Goal: Task Accomplishment & Management: Manage account settings

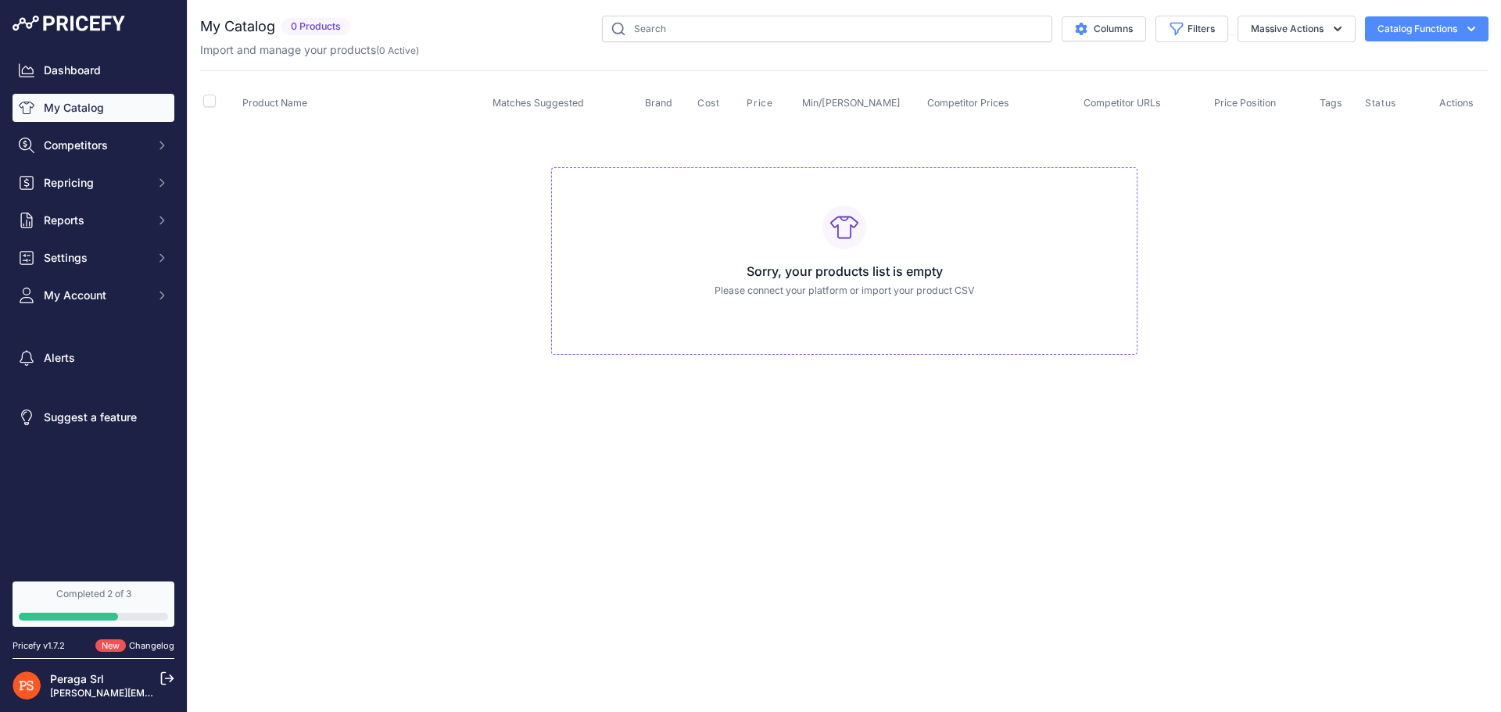
click at [869, 281] on div "Sorry, your products list is empty Please connect your platform or import your …" at bounding box center [844, 261] width 586 height 188
drag, startPoint x: 869, startPoint y: 281, endPoint x: 886, endPoint y: 279, distance: 17.4
click at [869, 281] on div "Sorry, your products list is empty Please connect your platform or import your …" at bounding box center [844, 261] width 586 height 188
click at [1443, 26] on button "Catalog Functions" at bounding box center [1427, 28] width 124 height 25
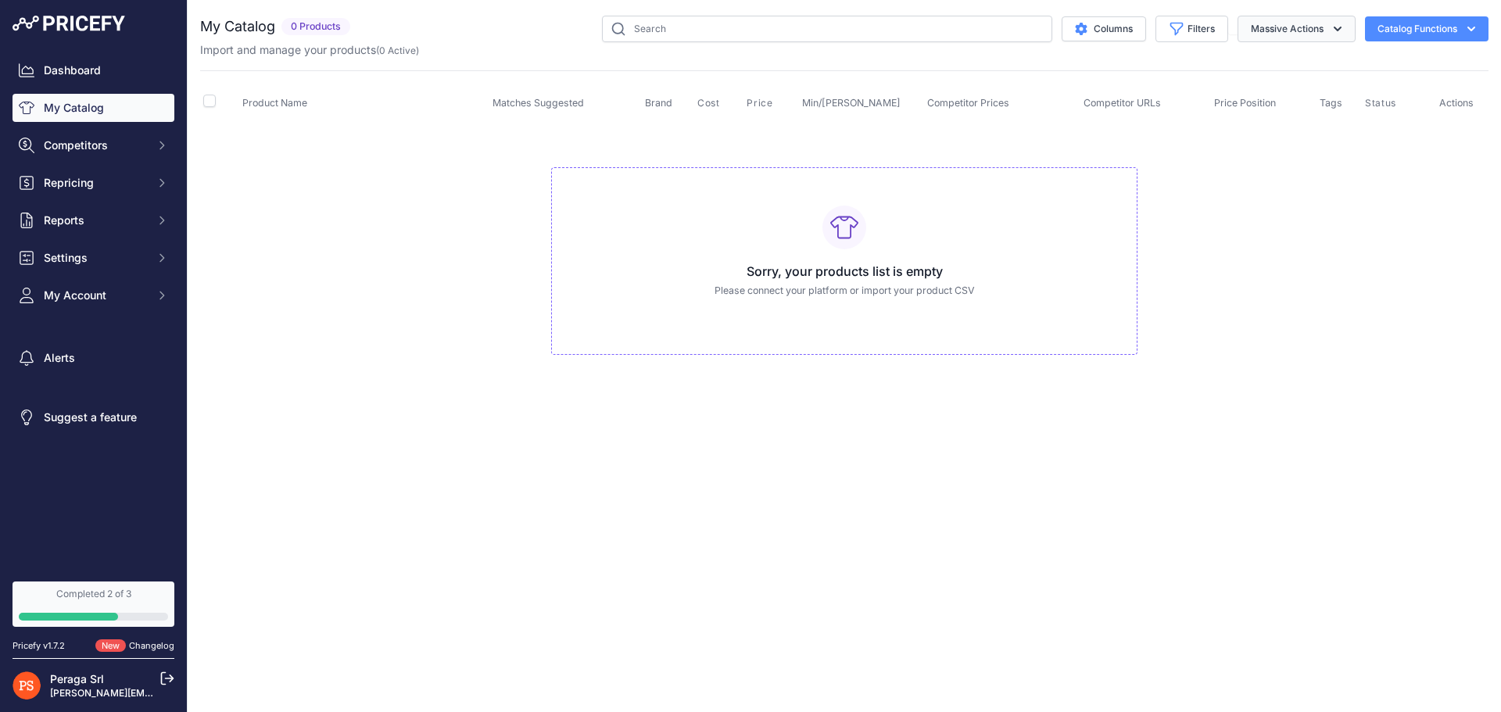
click at [1284, 28] on button "Massive Actions" at bounding box center [1296, 29] width 118 height 27
click at [107, 261] on span "Settings" at bounding box center [95, 258] width 102 height 16
click at [90, 387] on link "Product Feed" at bounding box center [94, 390] width 162 height 27
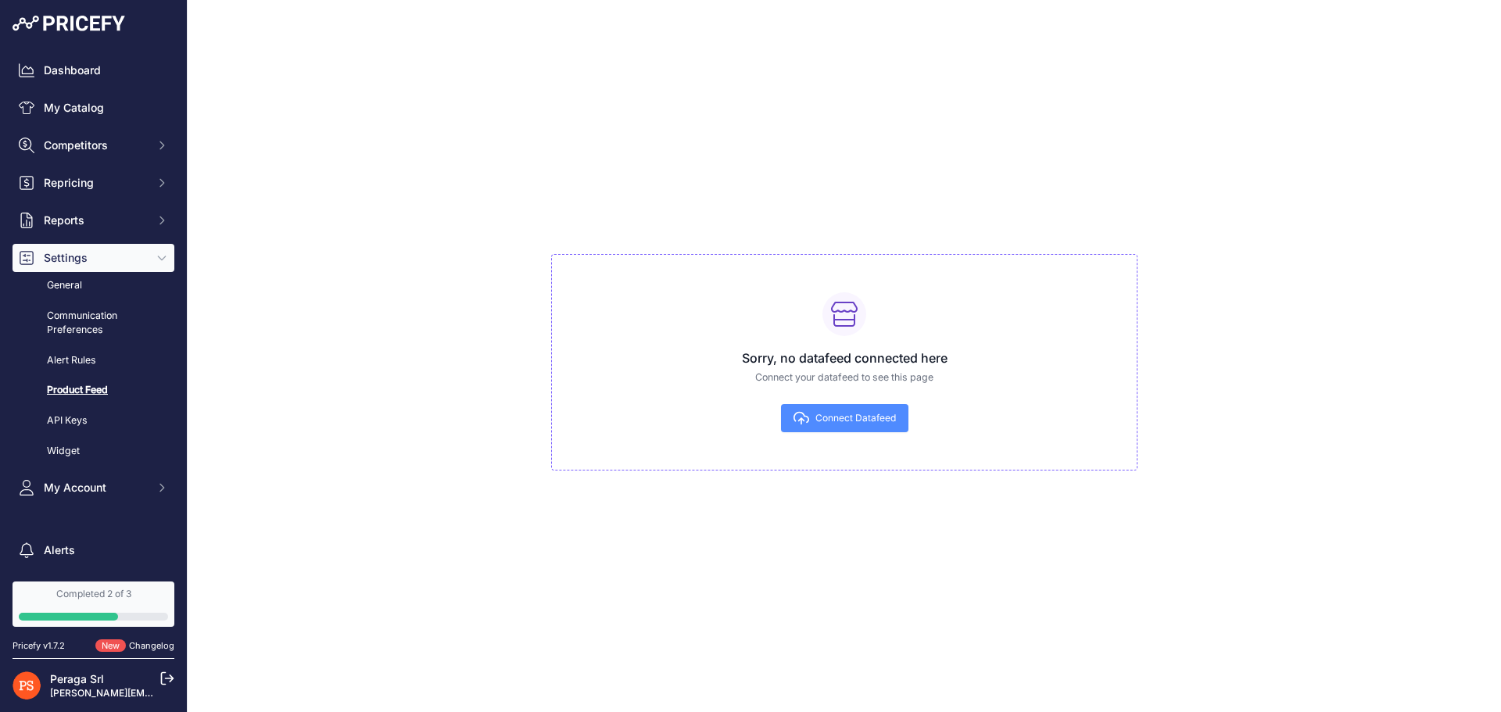
click at [758, 579] on div "Sorry, no datafeed connected here Connect your datafeed to see this page Connec…" at bounding box center [844, 356] width 1288 height 712
click at [837, 417] on span "Connect Datafeed" at bounding box center [855, 418] width 81 height 13
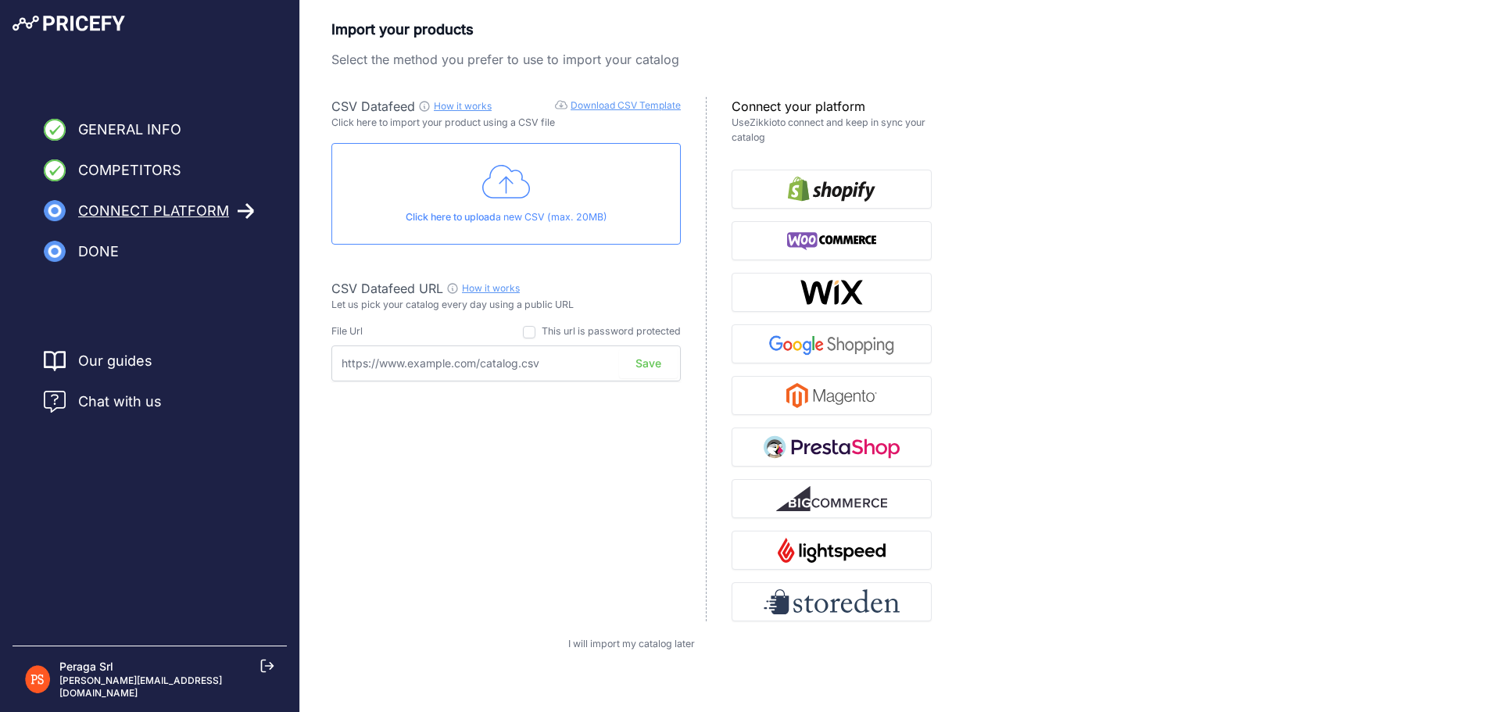
click at [540, 192] on div "Click here to upload a new CSV (max. 20MB)" at bounding box center [505, 194] width 349 height 102
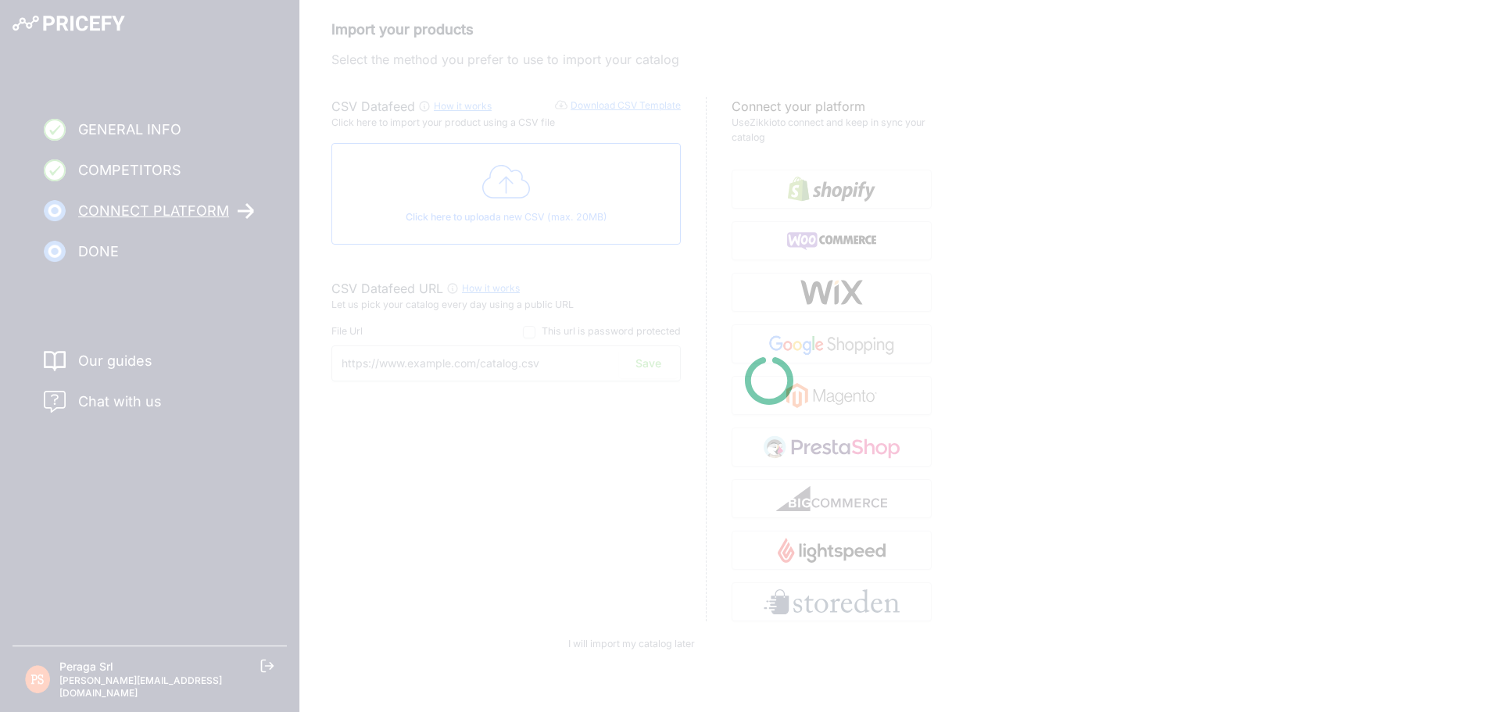
type input "https://csv.pricefy.io/merchant/manual_csv/6012/2025_09_29_12_08_MANUAL_CSV_601…"
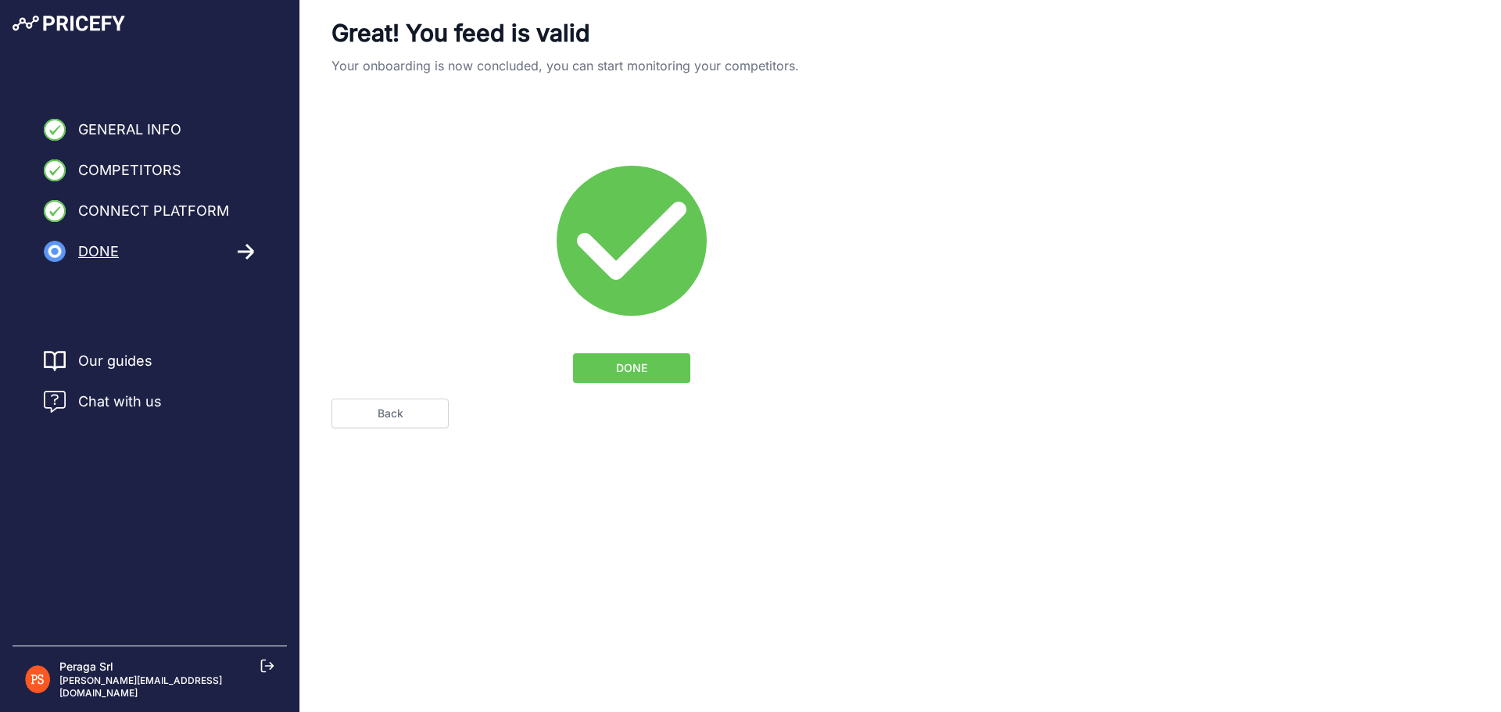
click at [658, 374] on button "DONE" at bounding box center [631, 368] width 117 height 30
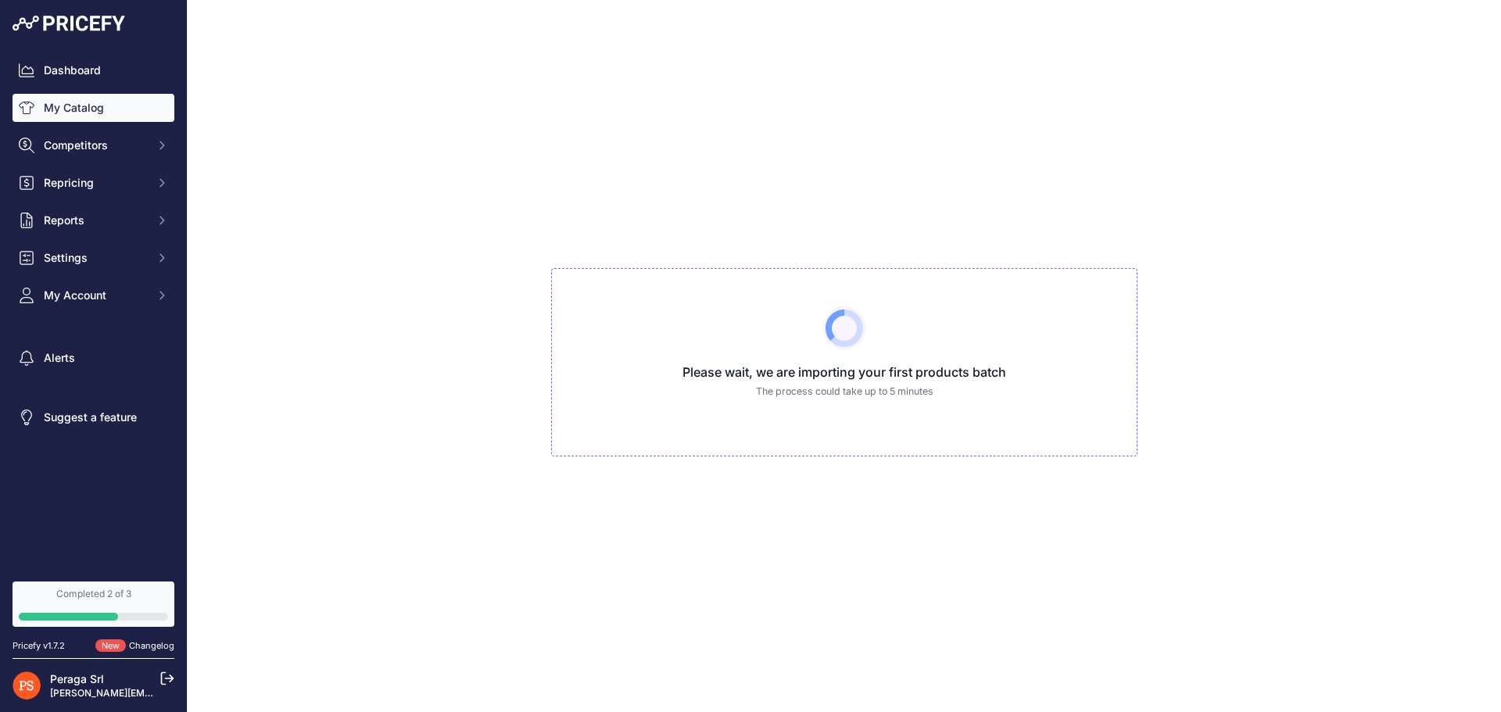
click at [97, 611] on link "Completed 2 of 3" at bounding box center [94, 604] width 162 height 45
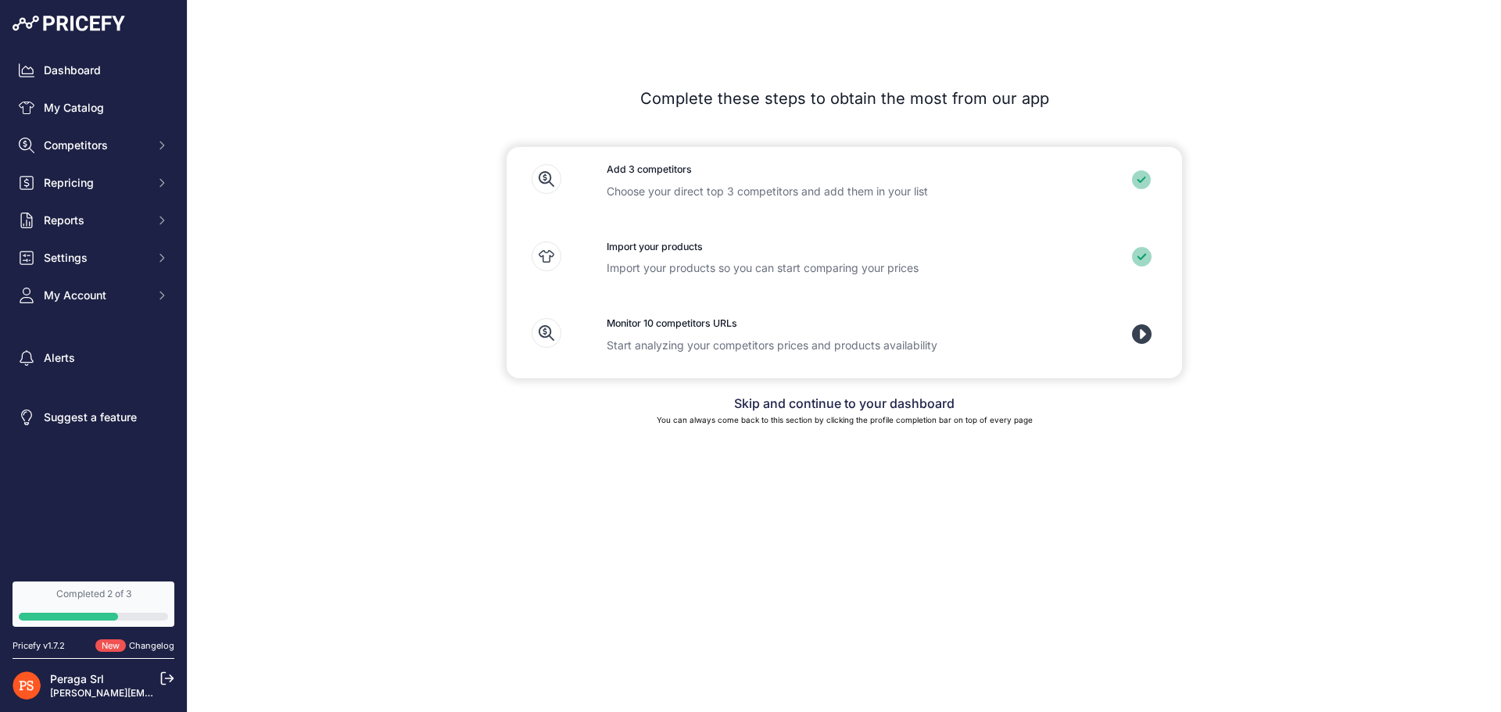
click at [664, 324] on h3 "Monitor 10 competitors URLs" at bounding box center [844, 324] width 475 height 15
click at [815, 329] on h3 "Monitor 10 competitors URLs" at bounding box center [844, 324] width 475 height 15
click at [109, 147] on span "Competitors" at bounding box center [95, 146] width 102 height 16
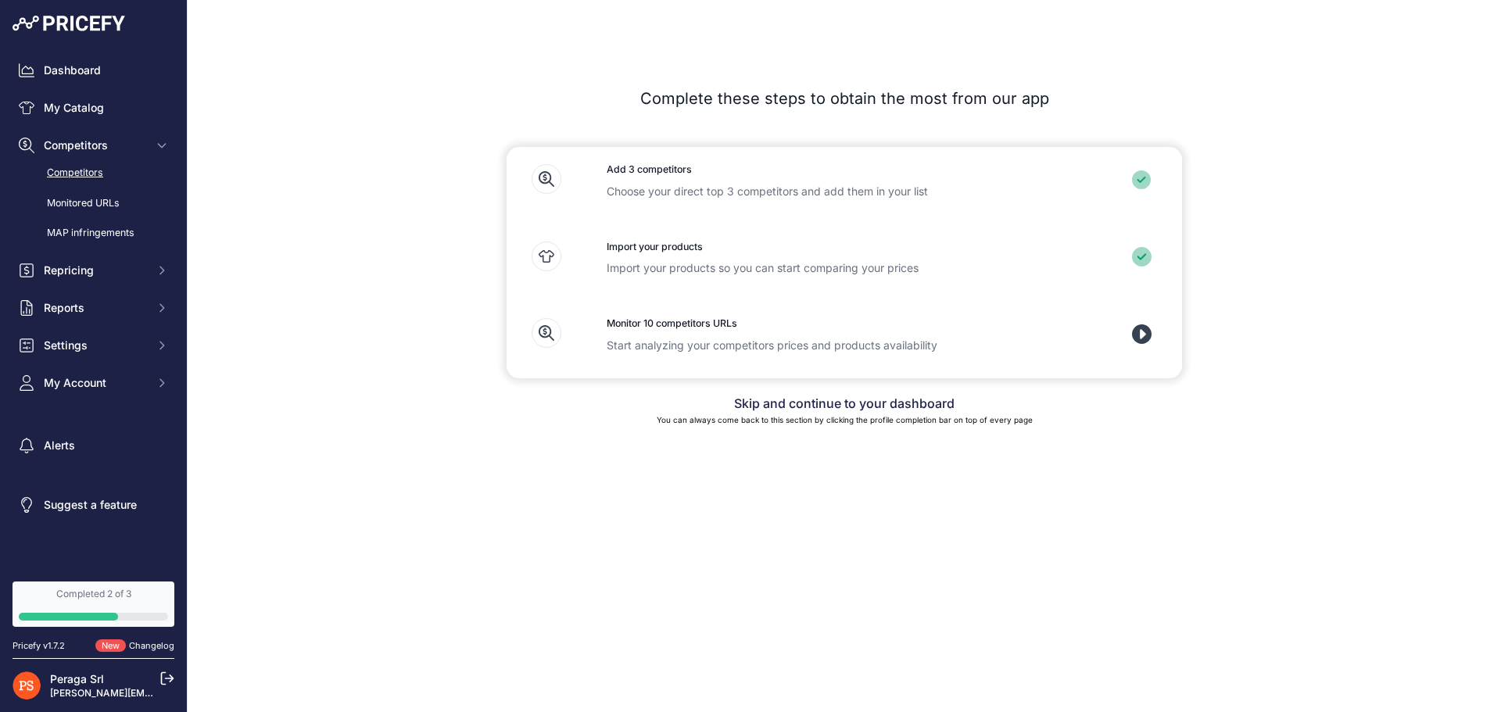
click at [107, 174] on link "Competitors" at bounding box center [94, 172] width 162 height 27
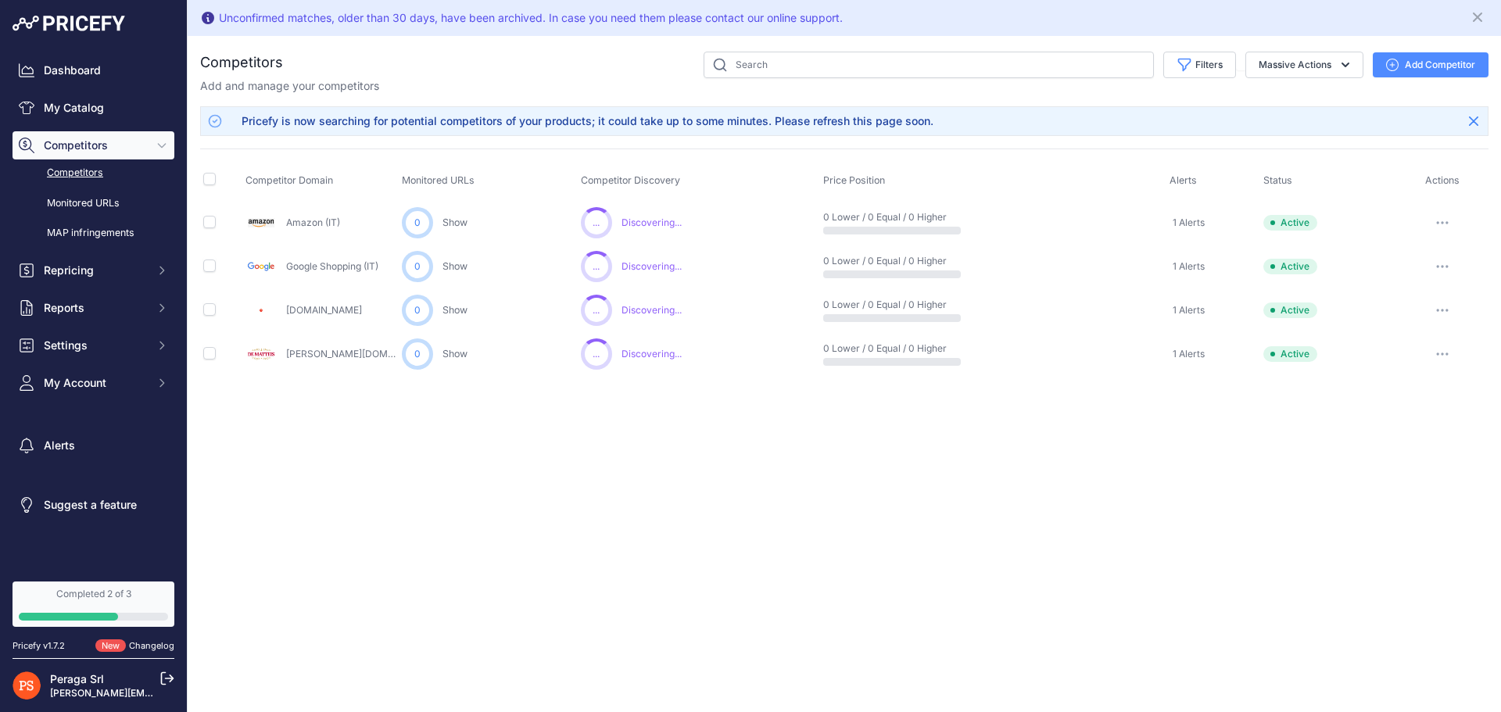
click at [1457, 66] on button "Add Competitor" at bounding box center [1431, 64] width 116 height 25
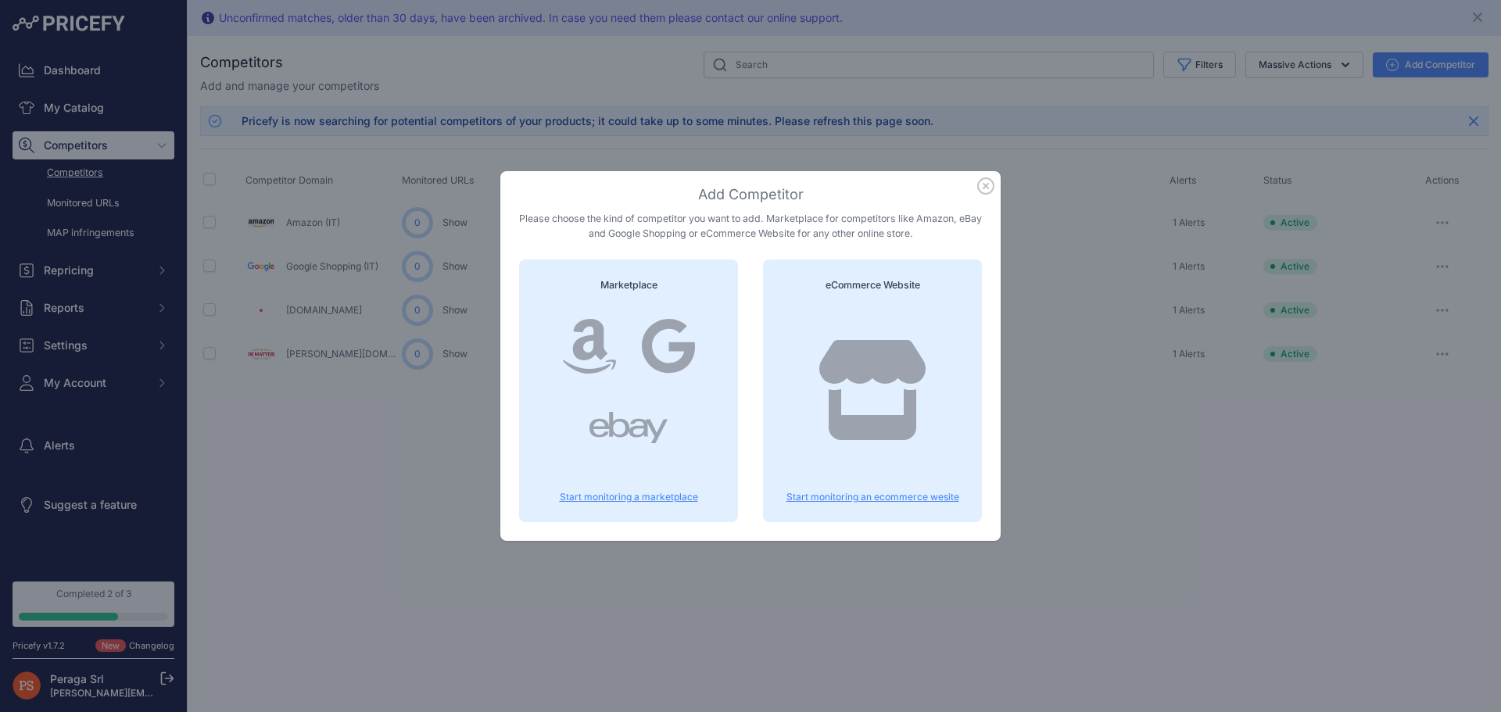
click at [879, 391] on icon at bounding box center [872, 390] width 113 height 100
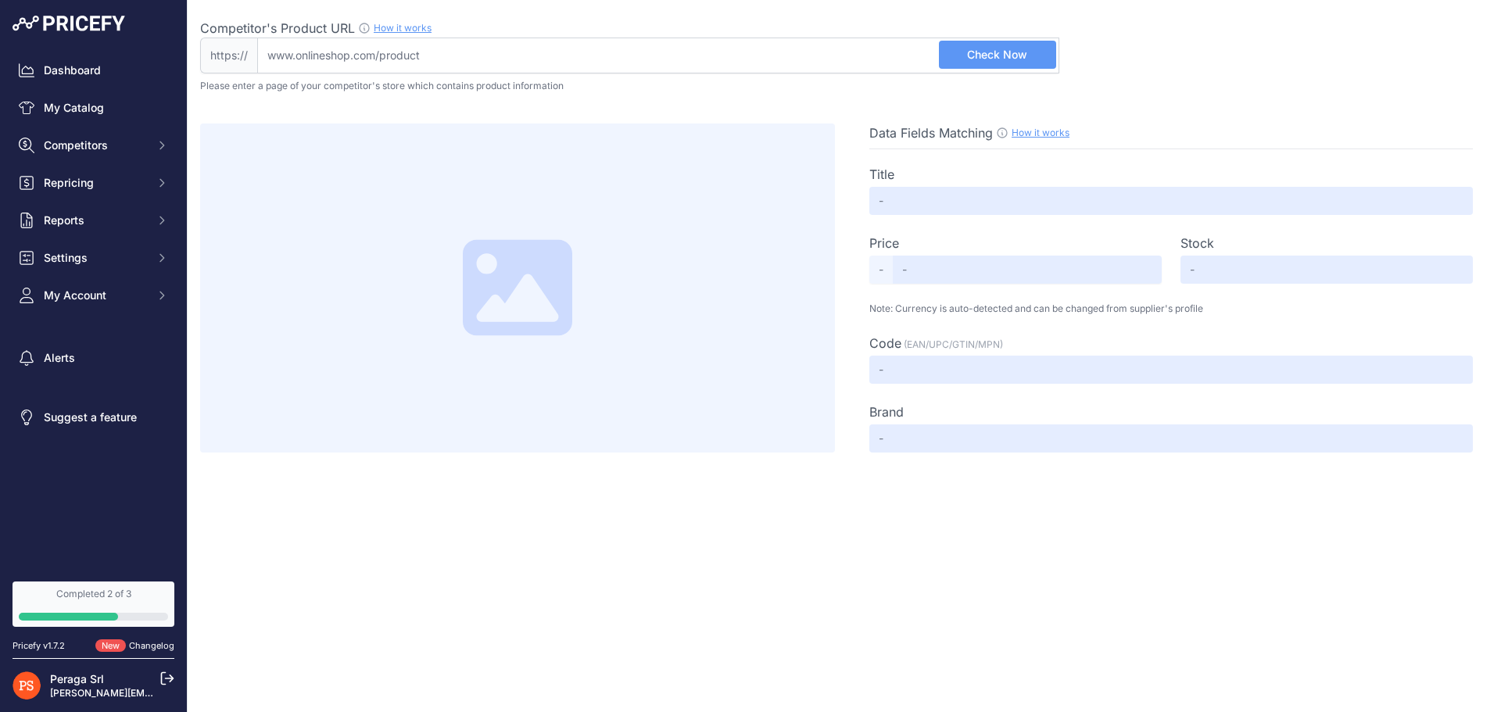
click at [768, 59] on input "Competitor's Product URL How it works In order to create your competitor's extr…" at bounding box center [658, 56] width 802 height 36
paste input "https://www.gardenbedettishop.com/villaggi-lemax/6382-lemax-tinseltown-plaza-vi…"
type input "www.gardenbedettishop.com/villaggi-lemax/6382-lemax-tinseltown-plaza-villaggio-…"
click at [980, 53] on span "Check Now" at bounding box center [997, 55] width 60 height 16
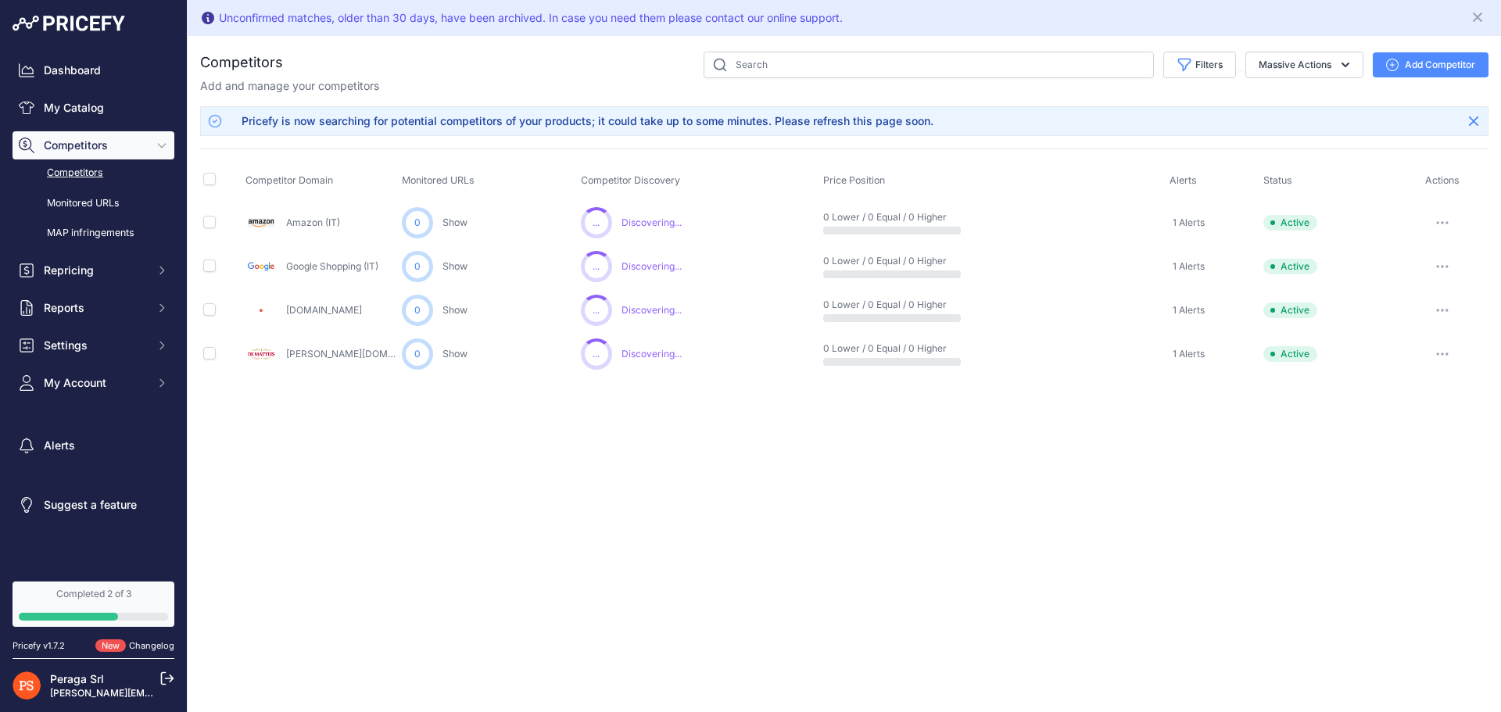
click at [612, 124] on div "Pricefy is now searching for potential competitors of your products; it could t…" at bounding box center [588, 121] width 692 height 16
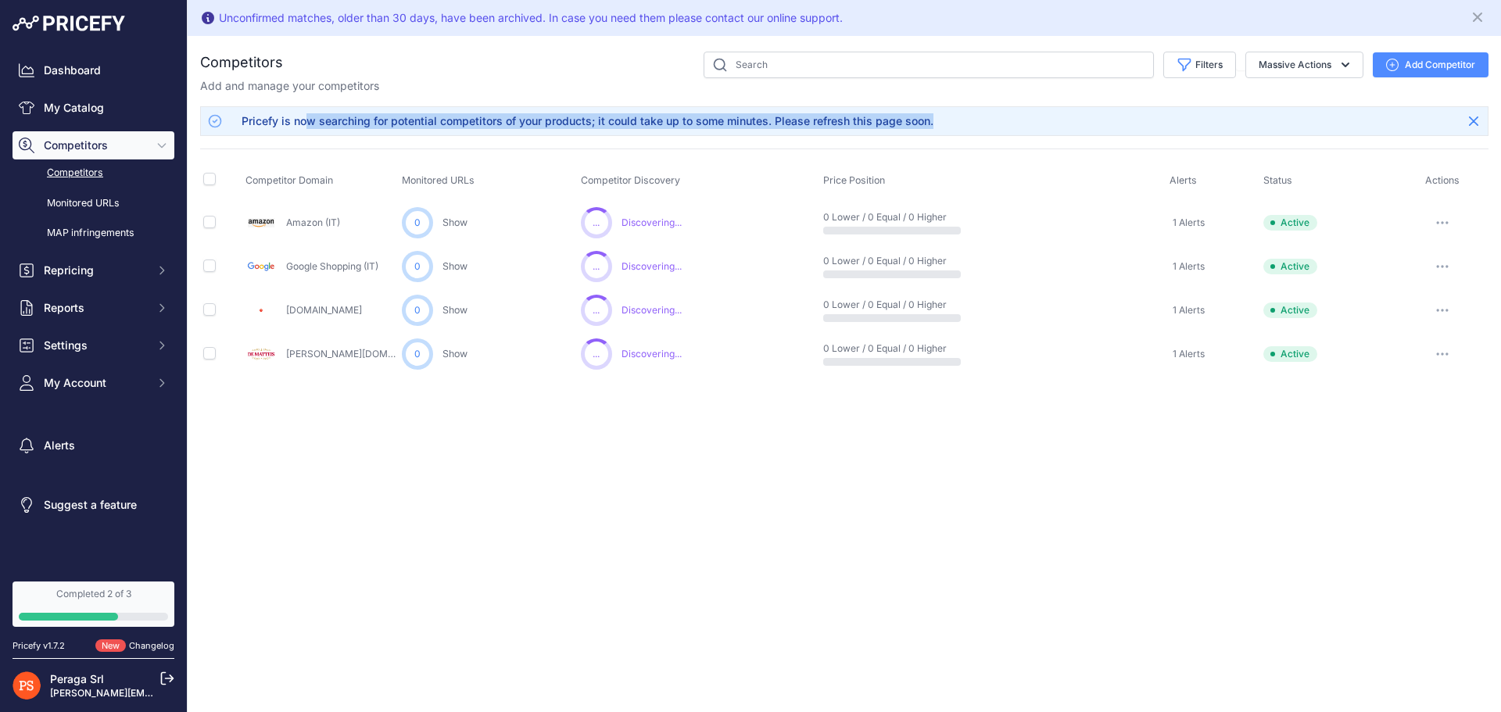
click at [612, 124] on div "Pricefy is now searching for potential competitors of your products; it could t…" at bounding box center [588, 121] width 692 height 16
click at [1215, 128] on div "Pricefy is now searching for potential competitors of your products; it could t…" at bounding box center [844, 121] width 1288 height 30
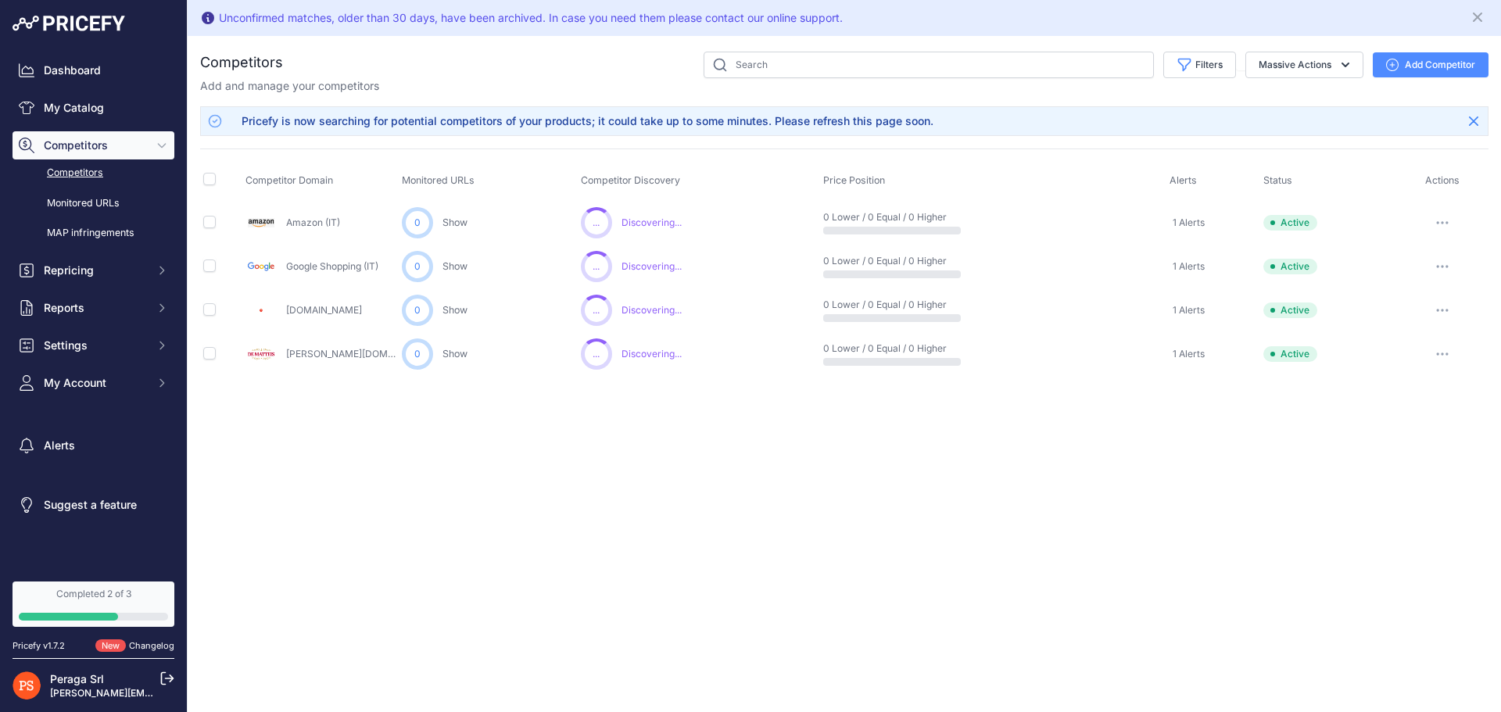
click at [903, 118] on div "Pricefy is now searching for potential competitors of your products; it could t…" at bounding box center [588, 121] width 692 height 16
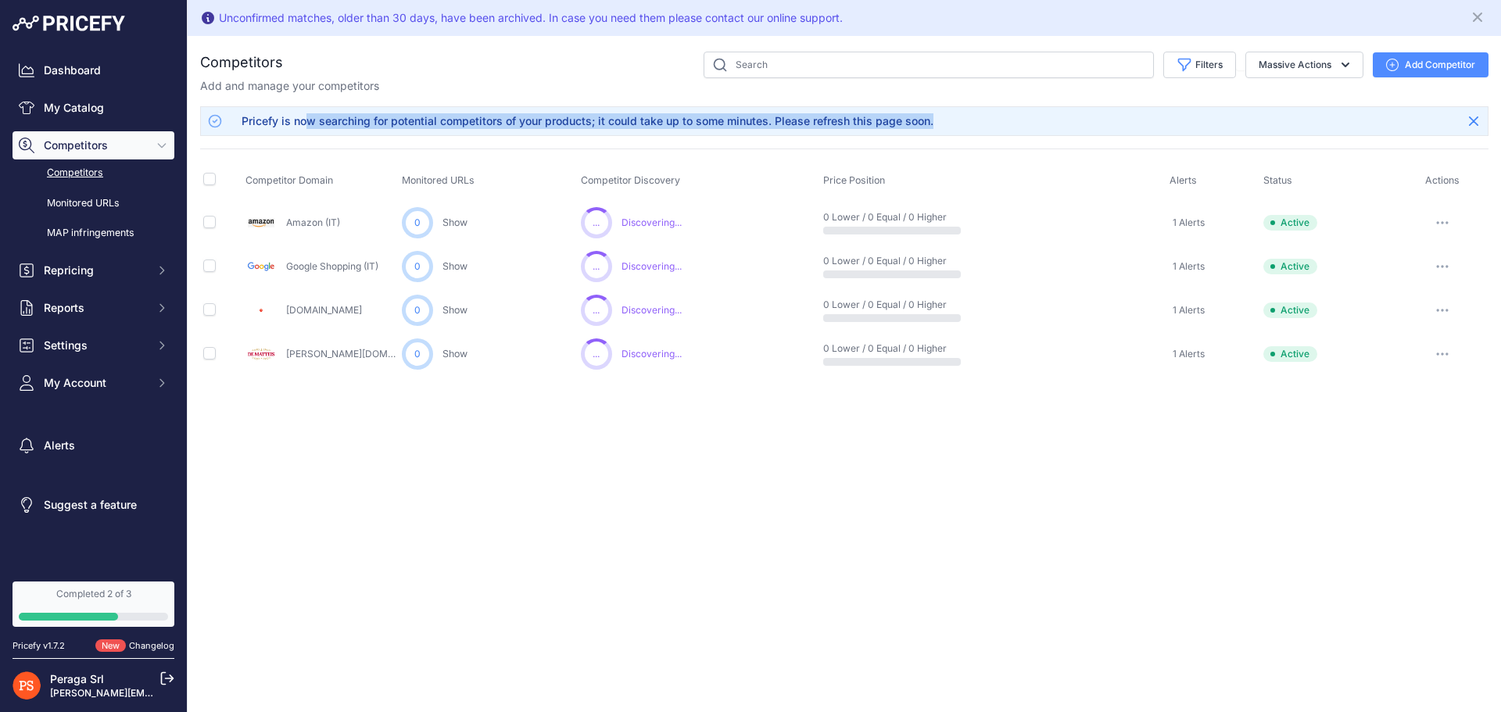
click at [903, 118] on div "Pricefy is now searching for potential competitors of your products; it could t…" at bounding box center [588, 121] width 692 height 16
click at [836, 128] on div "Pricefy is now searching for potential competitors of your products; it could t…" at bounding box center [588, 121] width 692 height 16
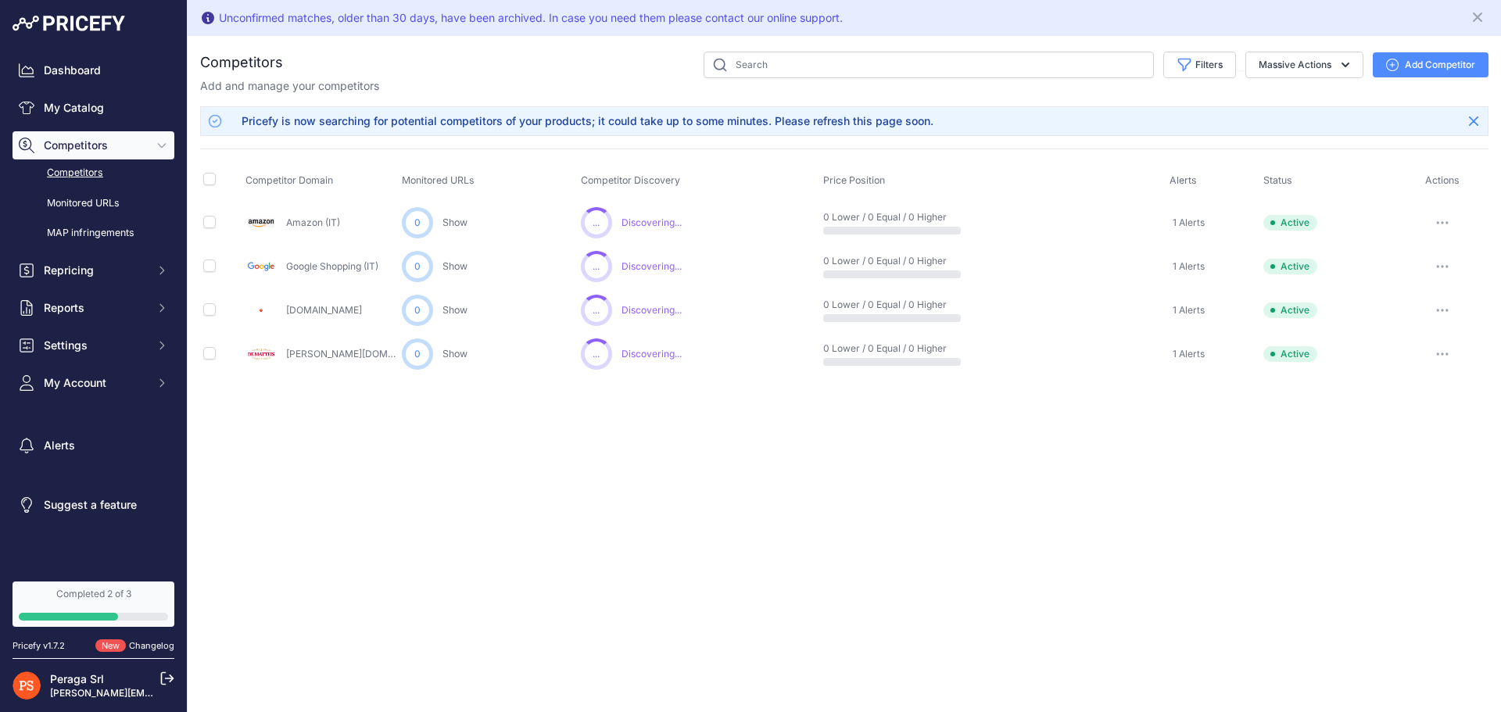
click at [790, 122] on div "Pricefy is now searching for potential competitors of your products; it could t…" at bounding box center [588, 121] width 692 height 16
drag, startPoint x: 790, startPoint y: 122, endPoint x: 949, endPoint y: 121, distance: 159.5
click at [944, 122] on div "Pricefy is now searching for potential competitors of your products; it could t…" at bounding box center [844, 121] width 1288 height 30
click at [949, 121] on div "Pricefy is now searching for potential competitors of your products; it could t…" at bounding box center [844, 121] width 1288 height 30
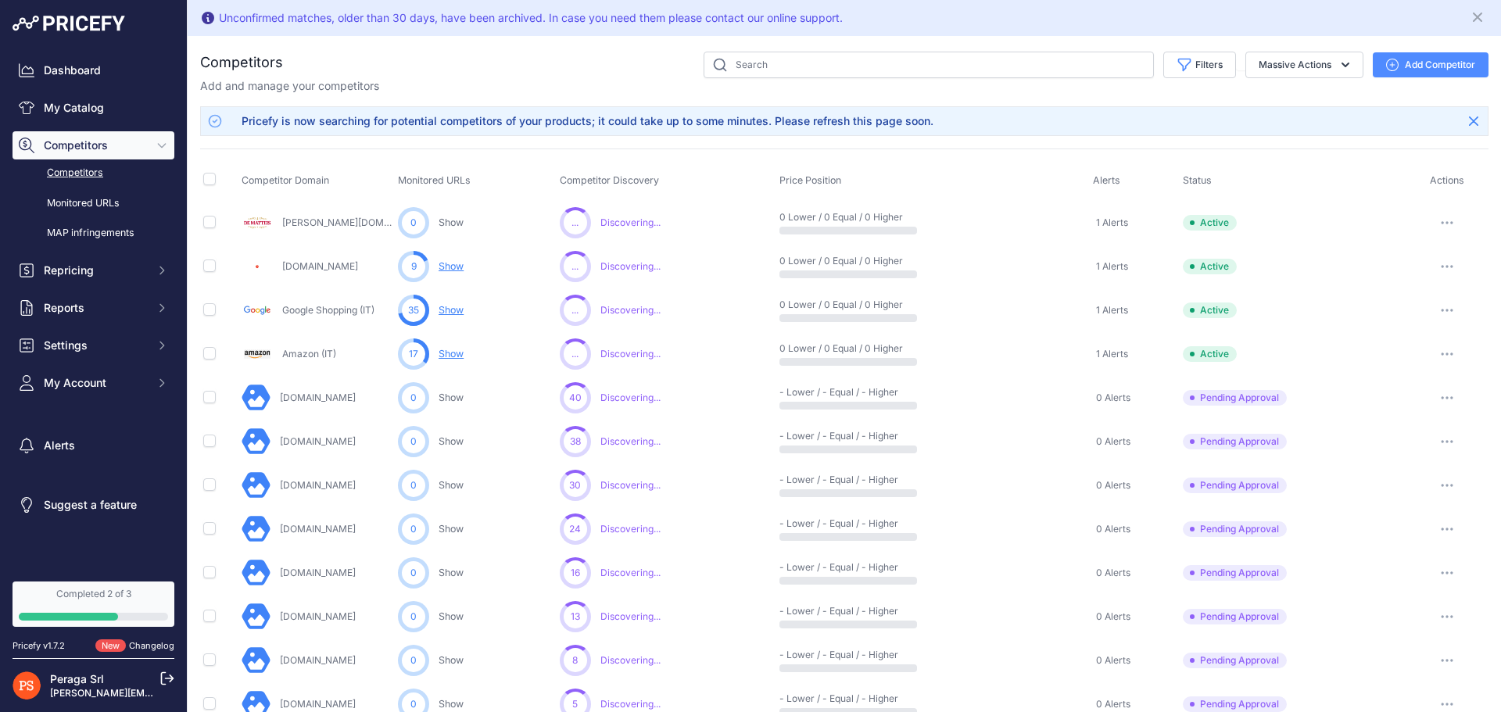
click at [319, 120] on div "Pricefy is now searching for potential competitors of your products; it could t…" at bounding box center [588, 121] width 692 height 16
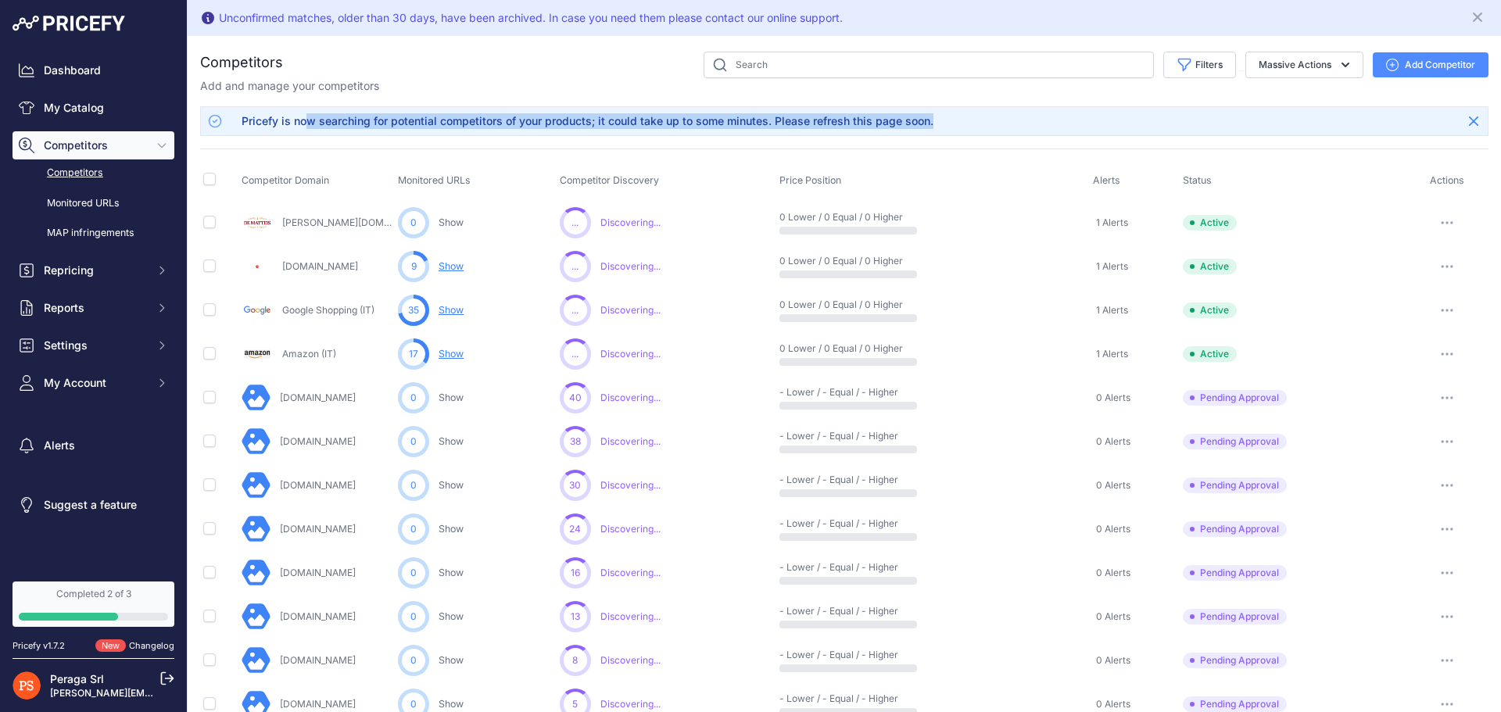
click at [319, 120] on div "Pricefy is now searching for potential competitors of your products; it could t…" at bounding box center [588, 121] width 692 height 16
click at [399, 124] on div "Pricefy is now searching for potential competitors of your products; it could t…" at bounding box center [588, 121] width 692 height 16
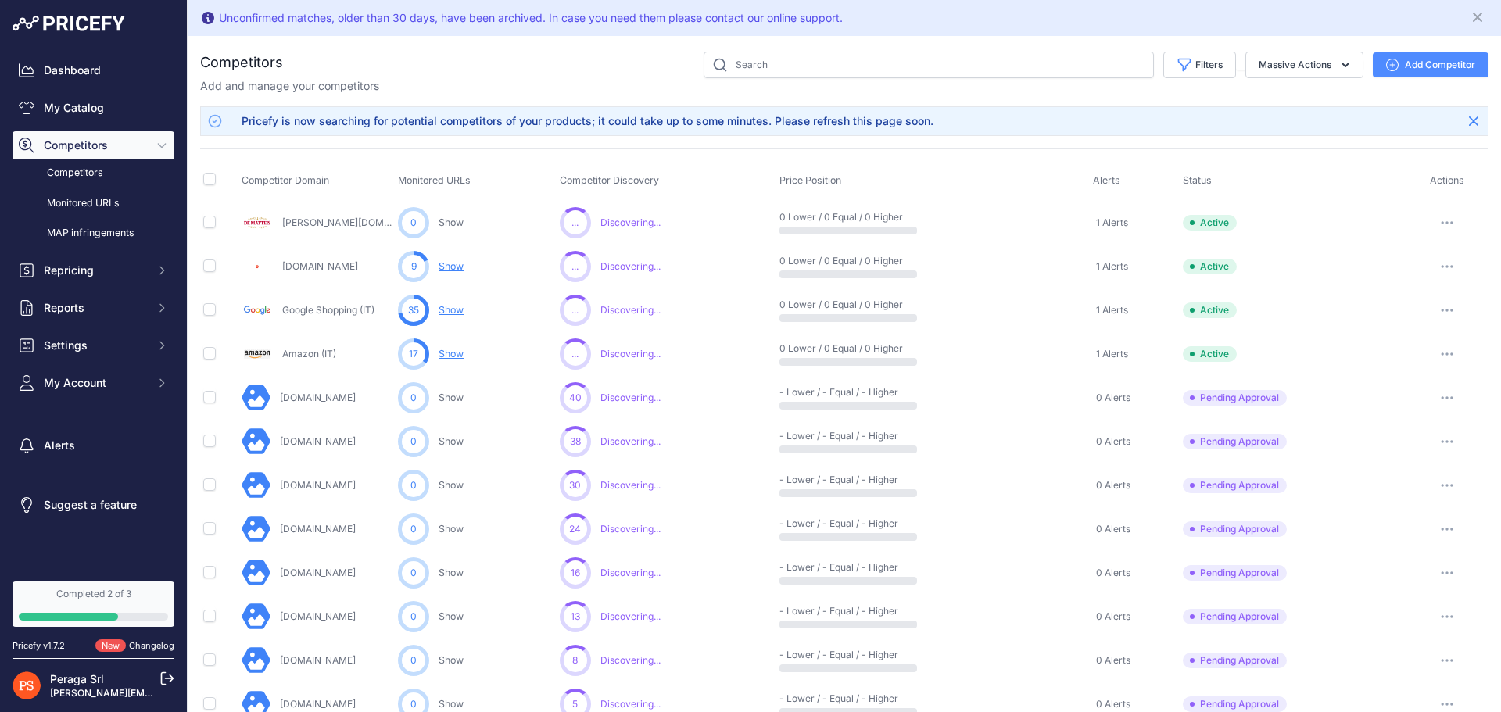
click at [1431, 399] on button "button" at bounding box center [1446, 398] width 31 height 22
click at [1415, 457] on button "Approve Competitor" at bounding box center [1421, 455] width 128 height 25
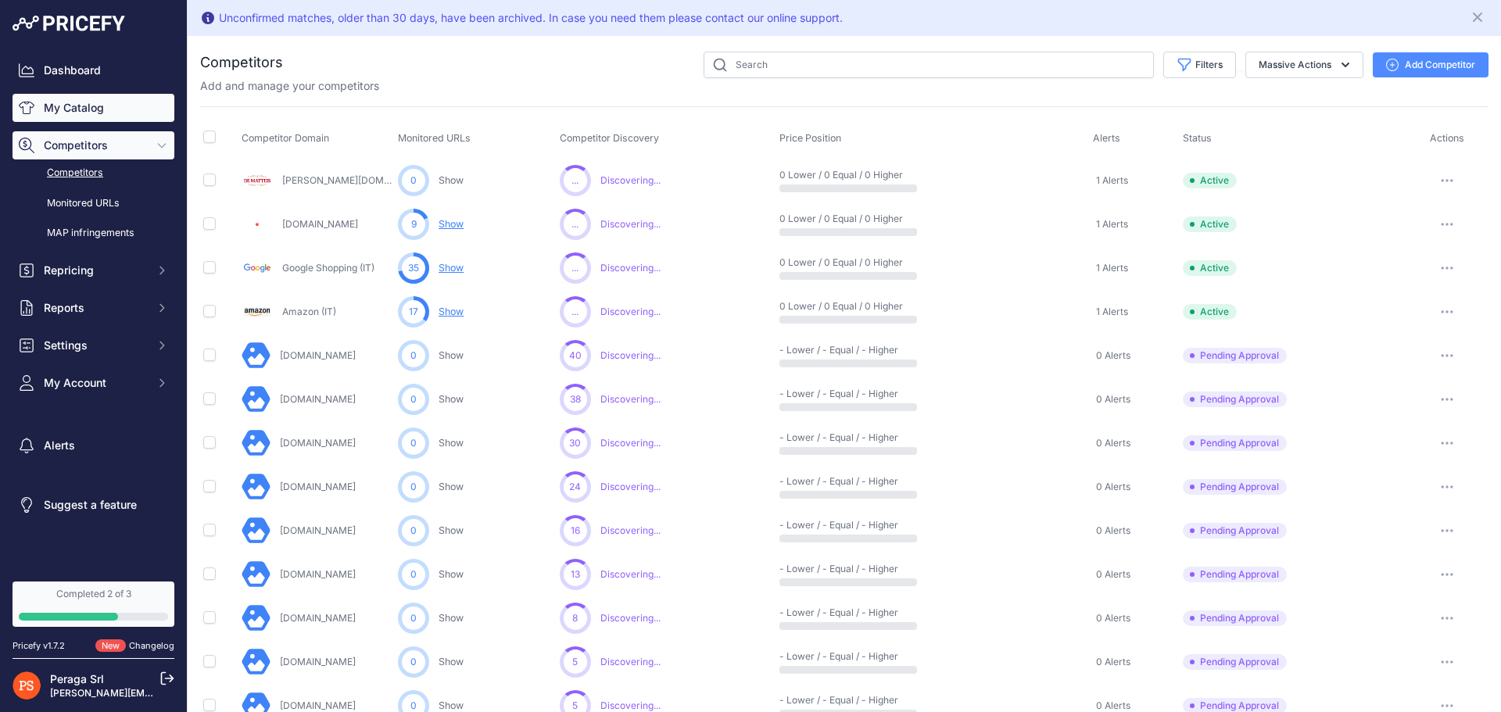
click at [102, 106] on link "My Catalog" at bounding box center [94, 108] width 162 height 28
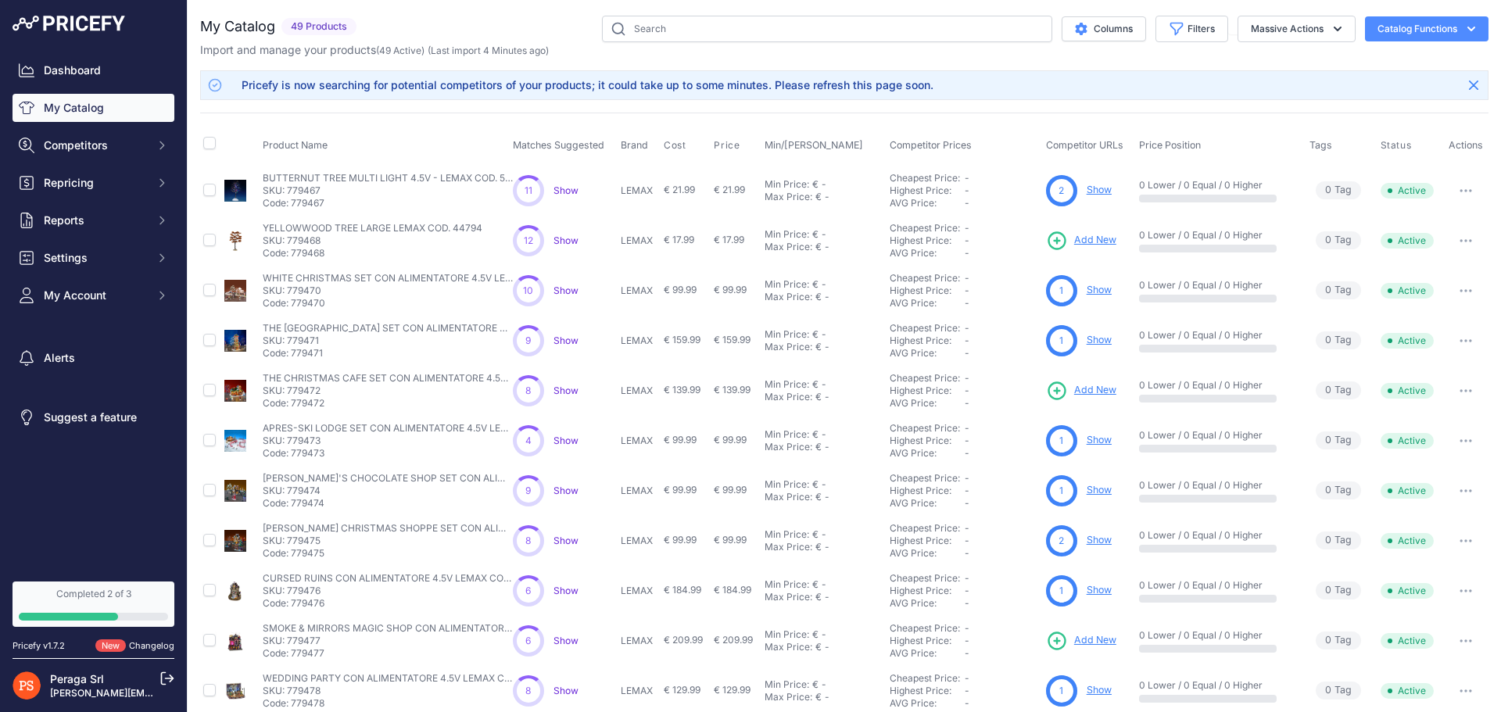
click at [1096, 192] on link "Show" at bounding box center [1099, 190] width 25 height 12
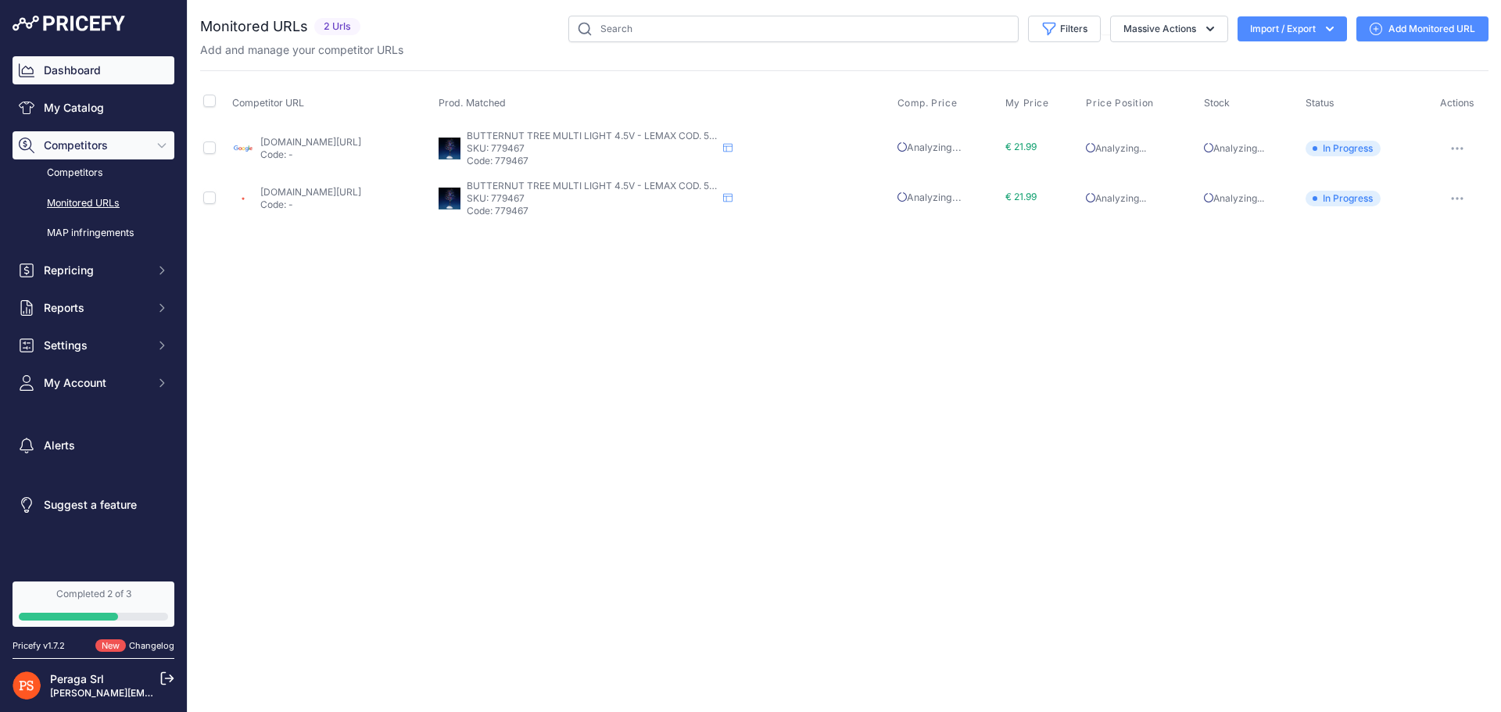
click at [102, 62] on link "Dashboard" at bounding box center [94, 70] width 162 height 28
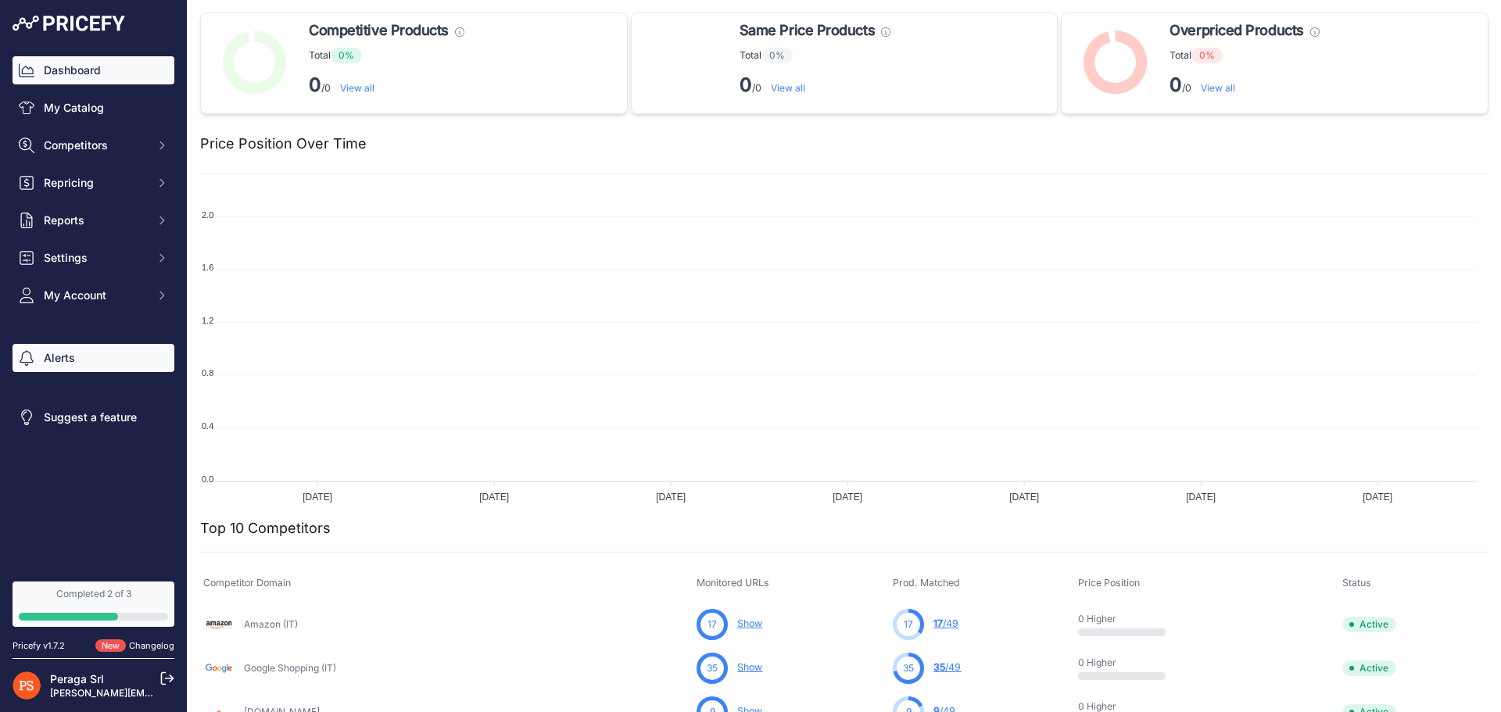
click at [89, 352] on link "Alerts" at bounding box center [94, 358] width 162 height 28
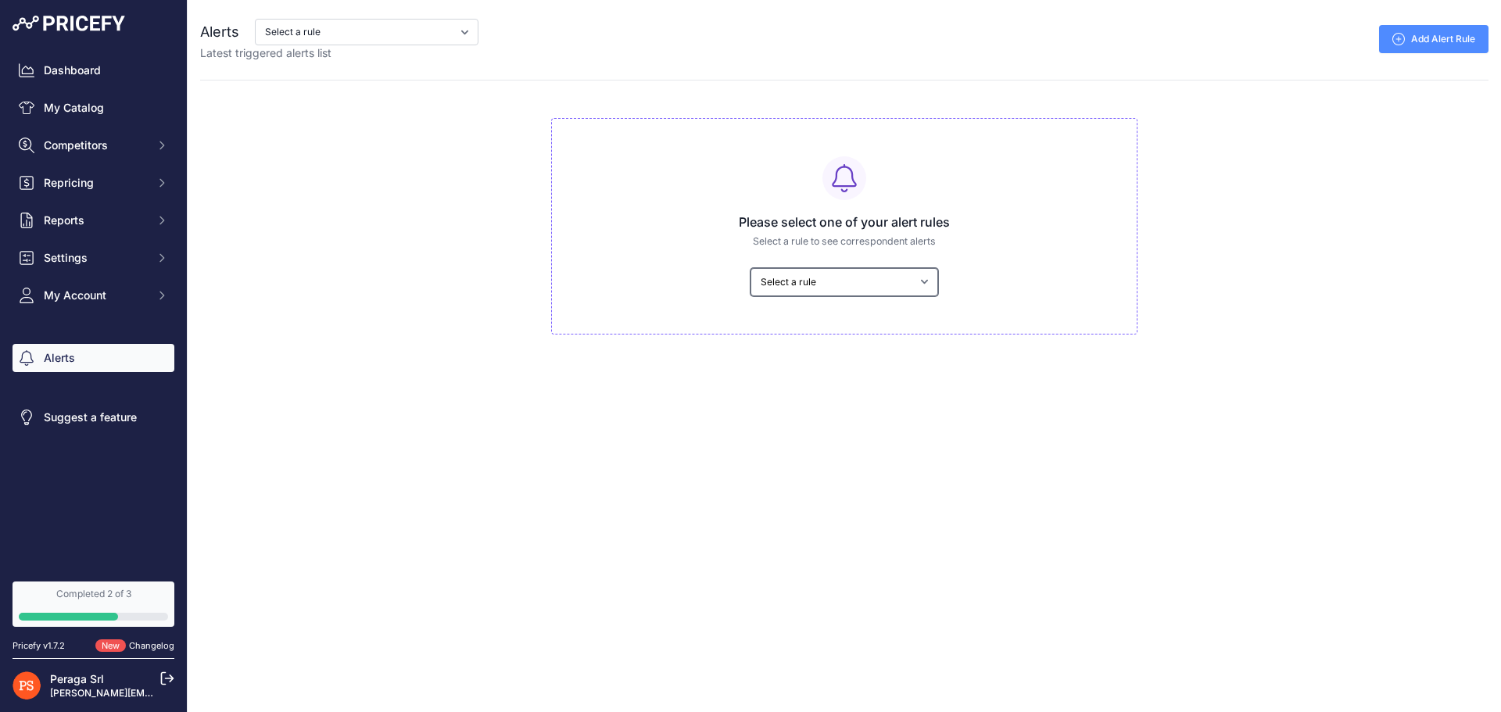
click at [845, 285] on select "Select a rule My competitors are 5% cheaper than me" at bounding box center [844, 282] width 188 height 28
select select "5711"
click at [750, 268] on select "Select a rule My competitors are 5% cheaper than me" at bounding box center [844, 282] width 188 height 28
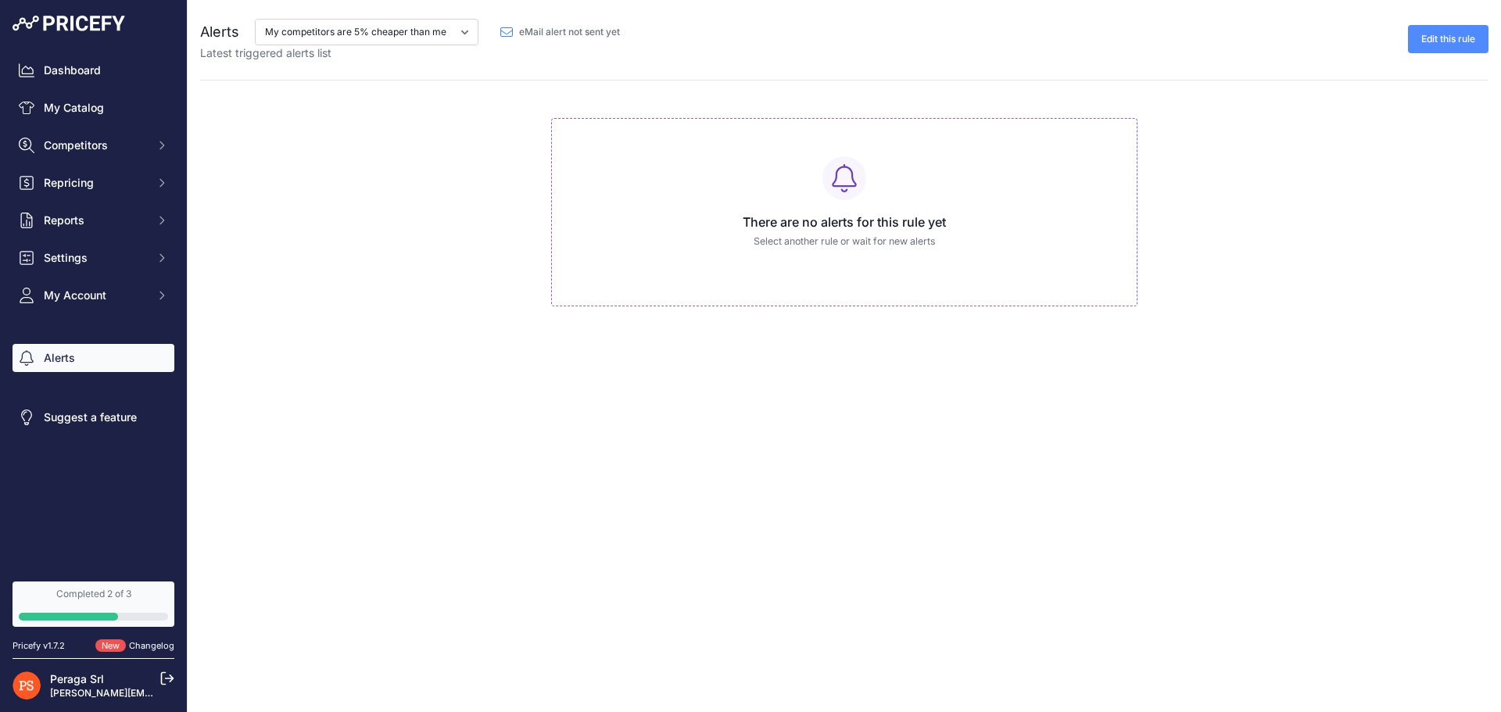
click at [1425, 35] on link "Edit this rule" at bounding box center [1448, 39] width 81 height 28
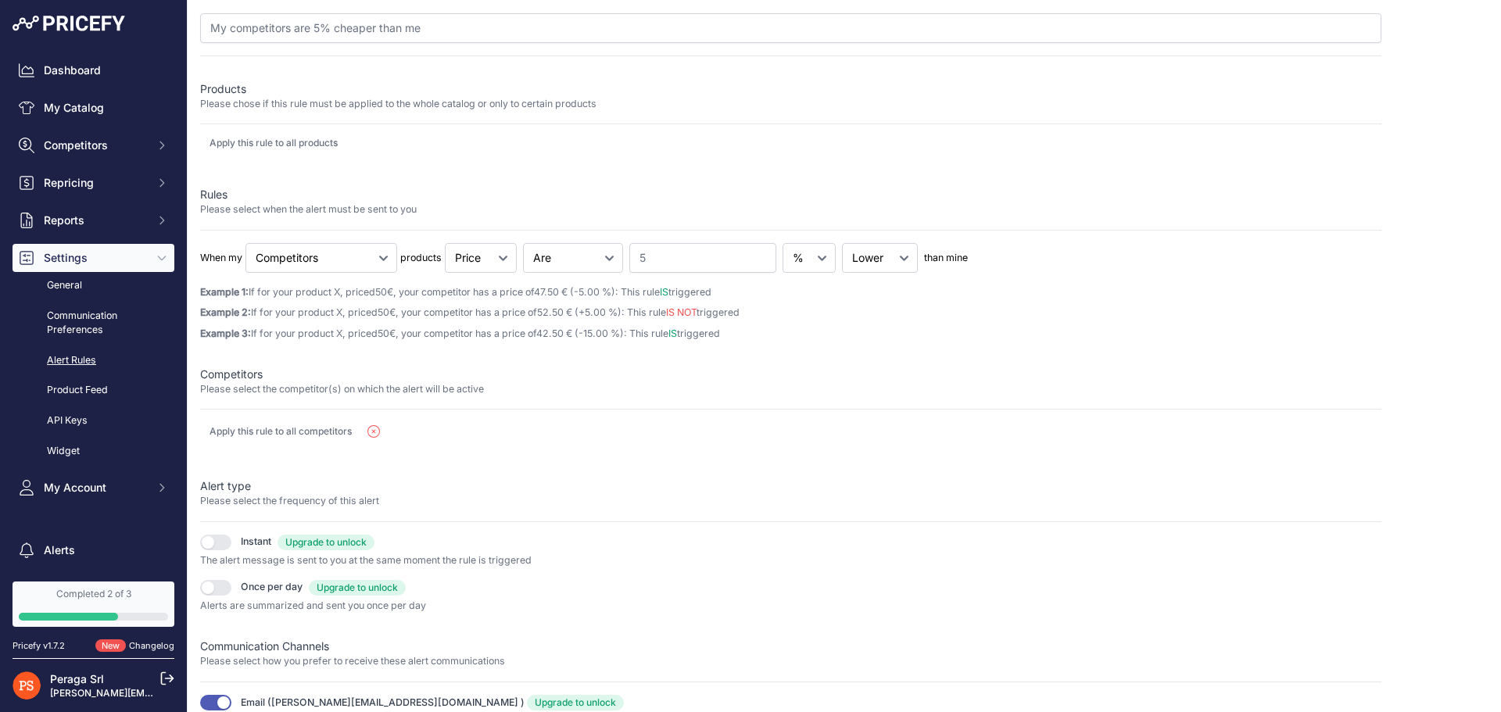
scroll to position [151, 0]
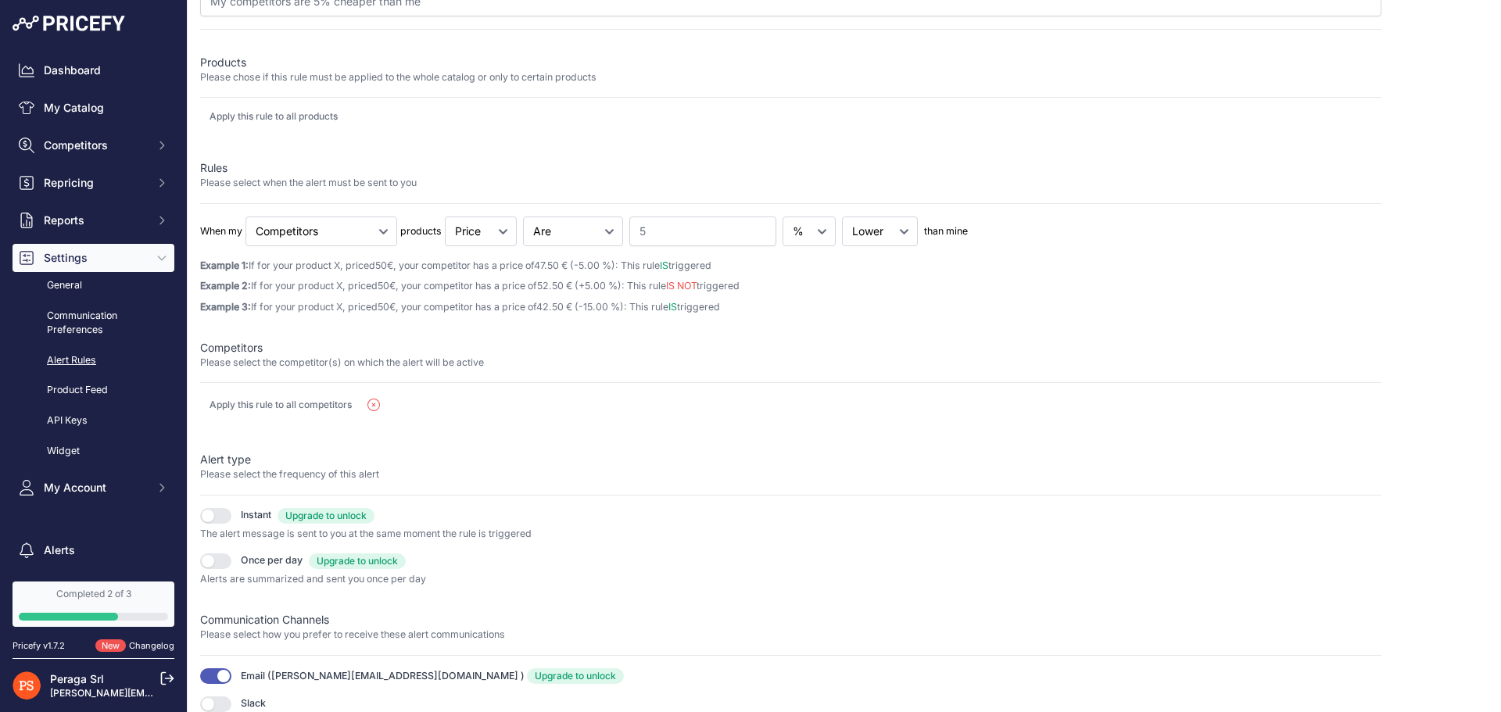
click at [263, 539] on p "The alert message is sent to you at the same moment the rule is triggered" at bounding box center [790, 534] width 1181 height 15
click at [359, 533] on p "The alert message is sent to you at the same moment the rule is triggered" at bounding box center [790, 534] width 1181 height 15
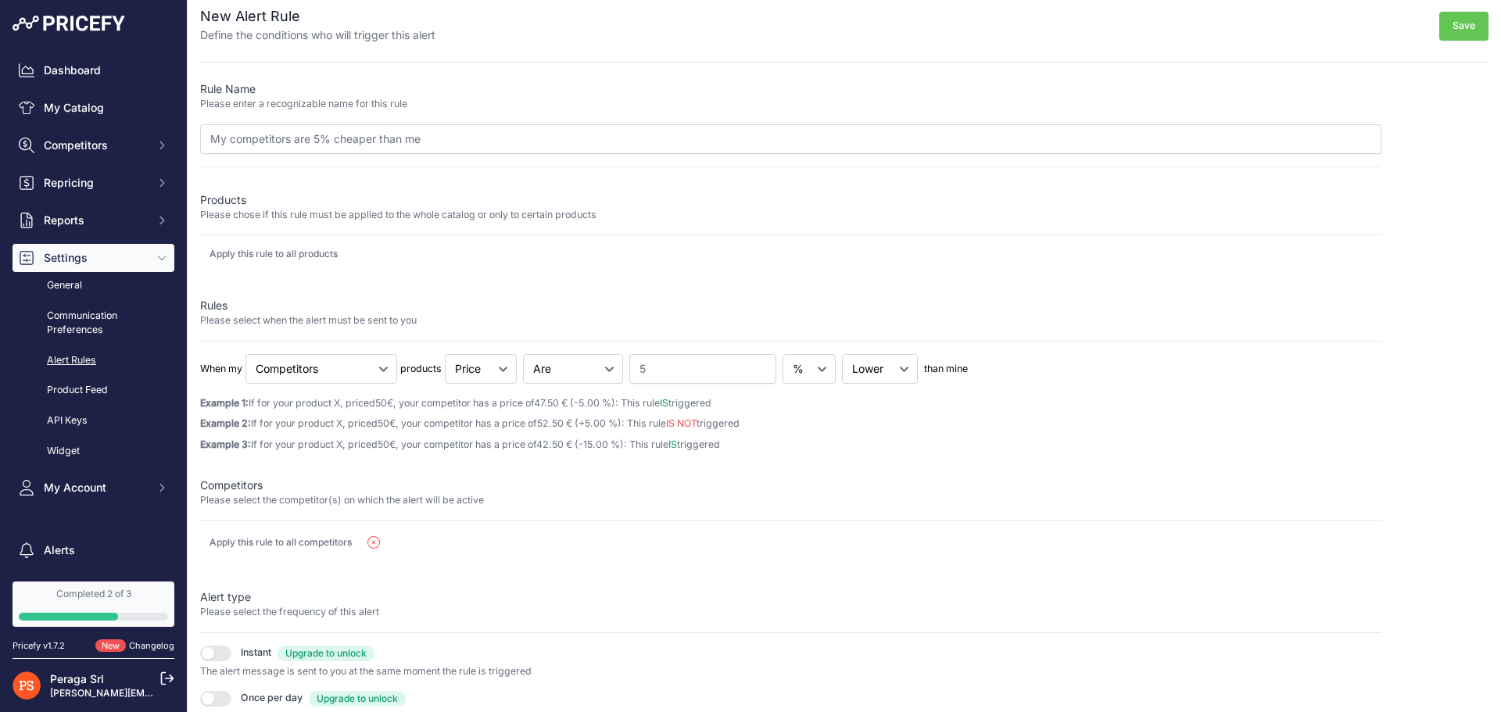
scroll to position [0, 0]
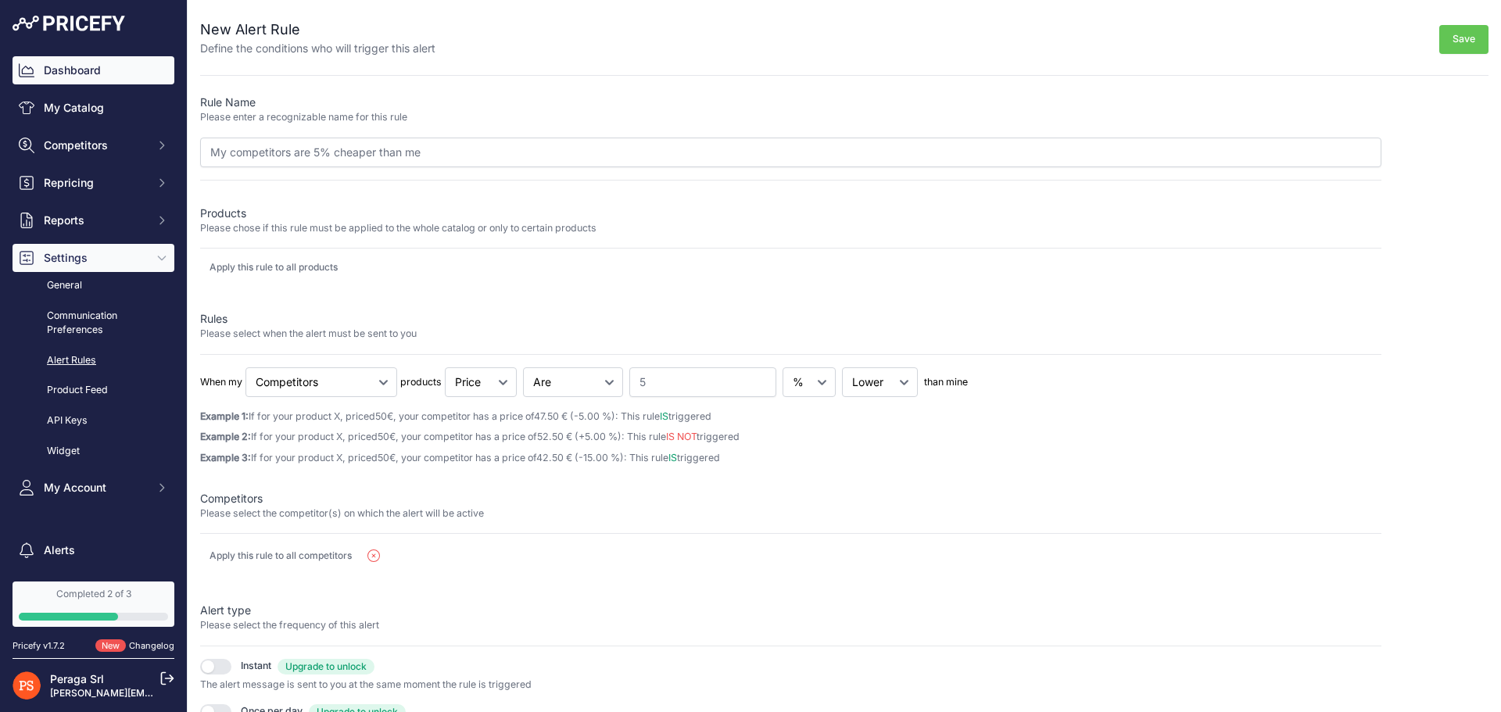
click at [70, 73] on link "Dashboard" at bounding box center [94, 70] width 162 height 28
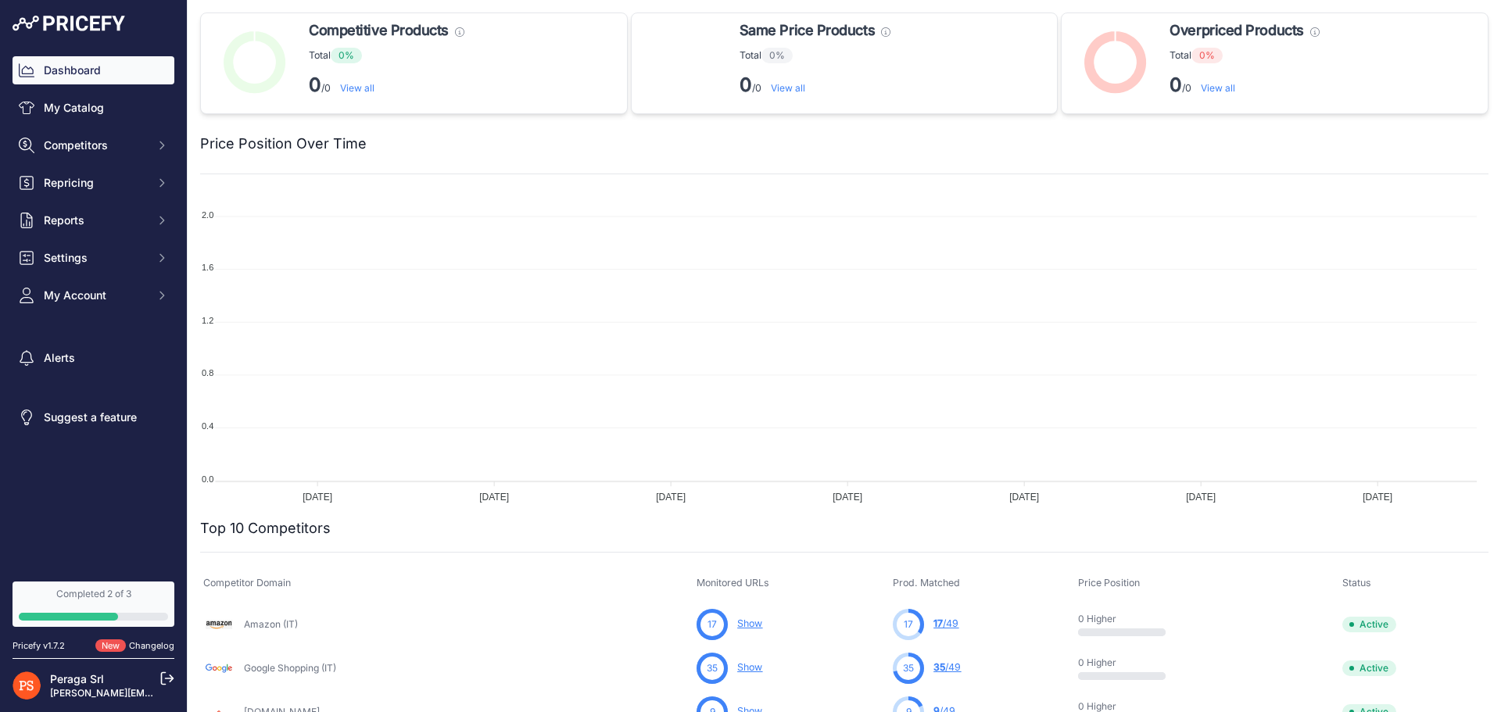
click at [93, 688] on link "[PERSON_NAME][EMAIL_ADDRESS][DOMAIN_NAME]" at bounding box center [170, 693] width 241 height 12
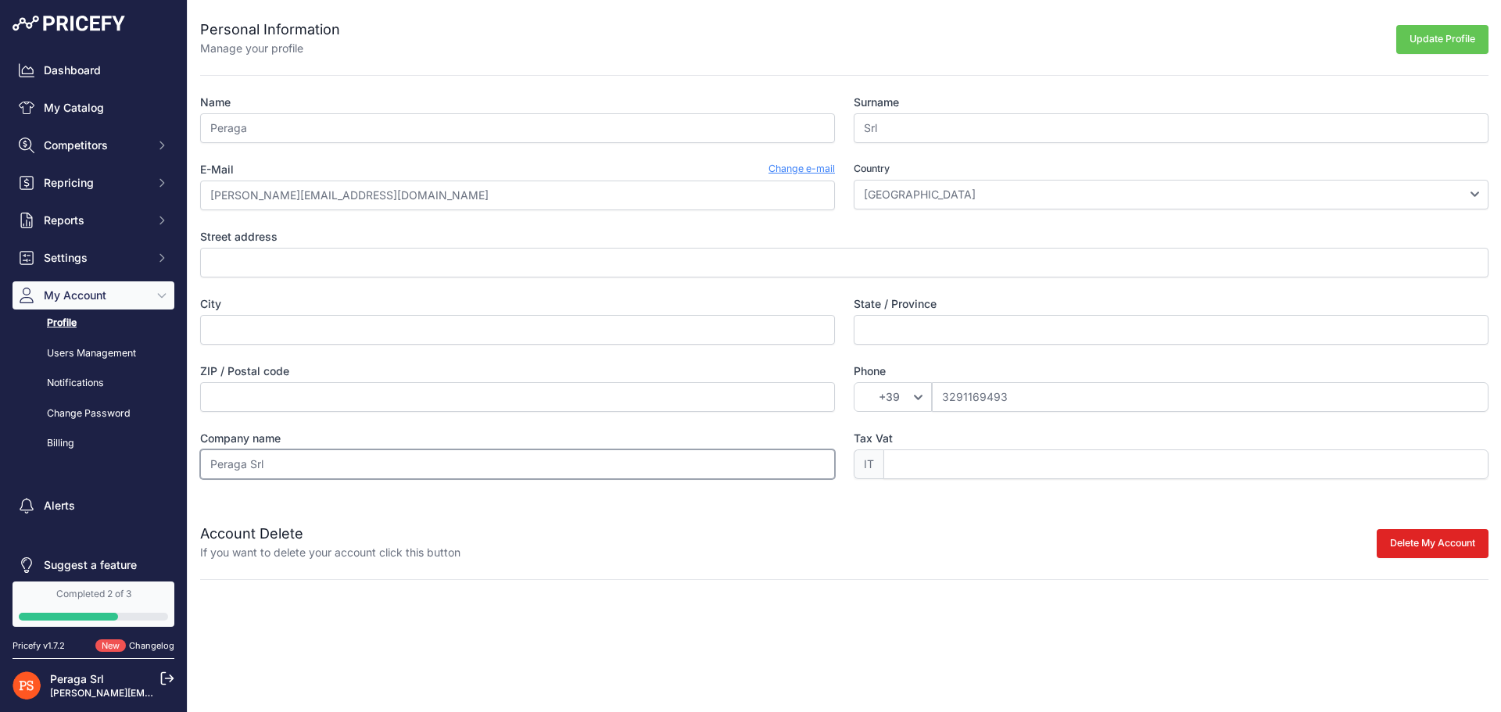
click at [322, 460] on input "Peraga Srl" at bounding box center [517, 464] width 635 height 30
click at [1055, 465] on input "Tax Vat" at bounding box center [1185, 464] width 605 height 30
type input "04736210016"
click at [1450, 37] on button "Update Profile" at bounding box center [1442, 39] width 92 height 29
click at [306, 255] on input "Street address" at bounding box center [844, 263] width 1288 height 30
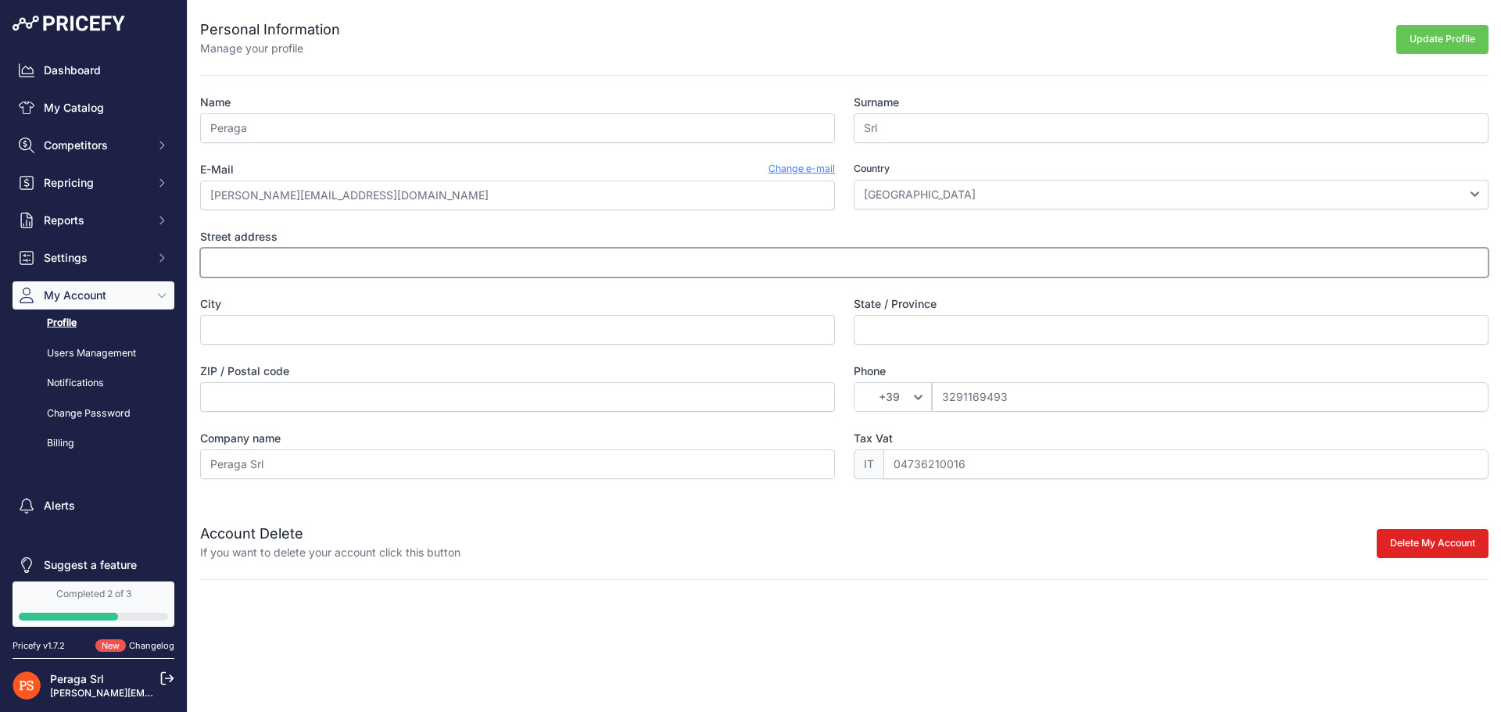
type input "[STREET_ADDRESS]"
type input "Mercenasco"
type input "Per favore seleziona una provincia"
type input "10010"
click at [959, 335] on input "Per favore seleziona una provincia" at bounding box center [1171, 330] width 635 height 30
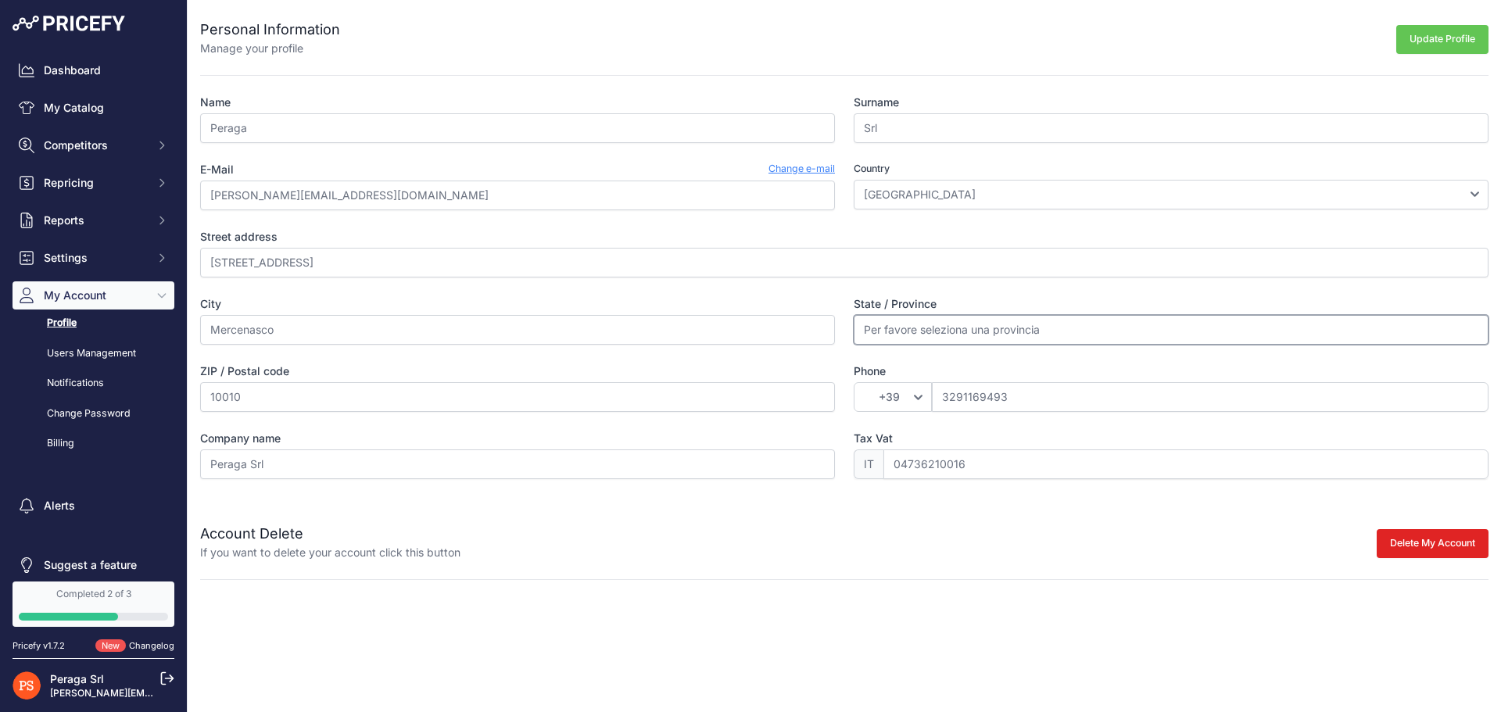
click at [959, 335] on input "Per favore seleziona una provincia" at bounding box center [1171, 330] width 635 height 30
click at [959, 335] on input "State / Province" at bounding box center [1171, 330] width 635 height 30
type input "I"
click at [942, 327] on input "Italy" at bounding box center [1171, 330] width 635 height 30
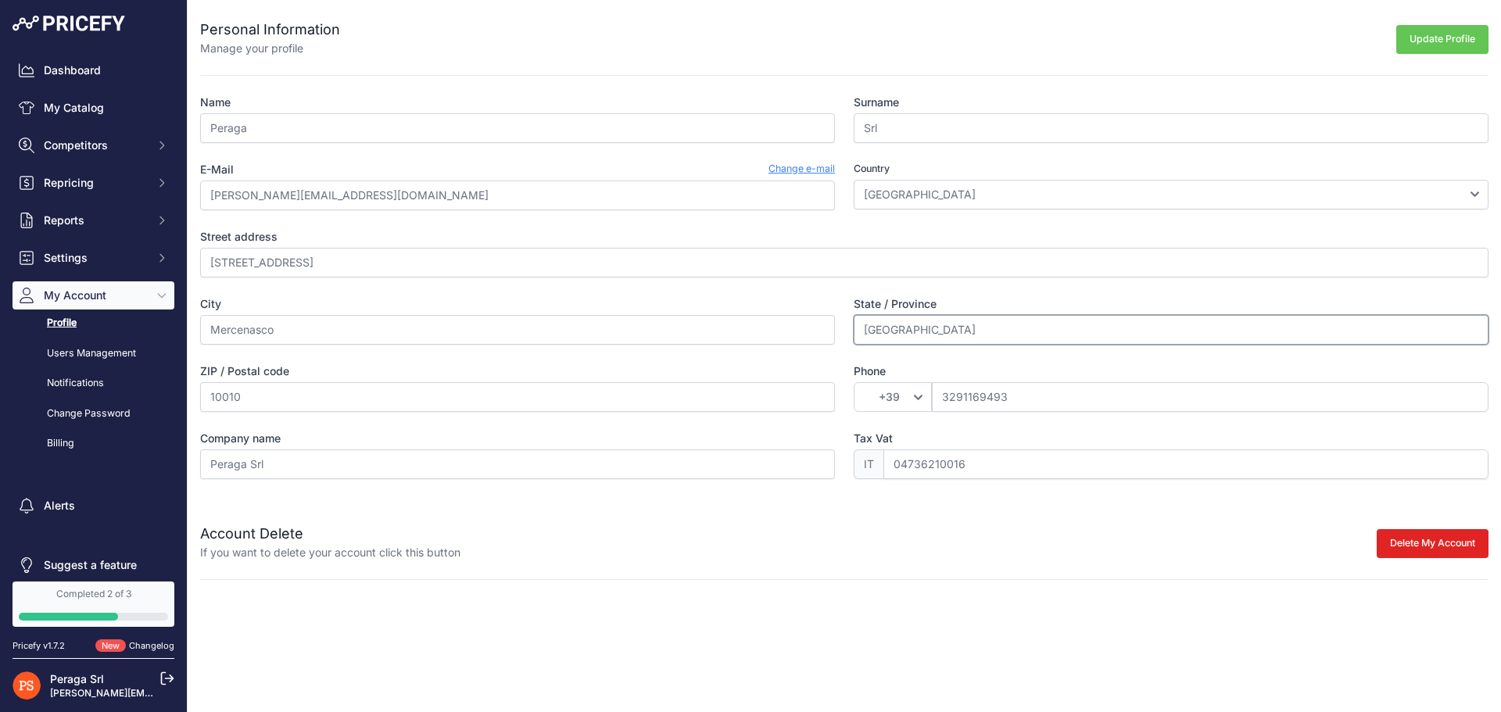
click at [942, 327] on input "Italy" at bounding box center [1171, 330] width 635 height 30
type input "TO"
click at [1439, 17] on div "Personal Information Manage your profile Update Profile" at bounding box center [844, 28] width 1288 height 56
click at [1447, 40] on button "Update Profile" at bounding box center [1442, 39] width 92 height 29
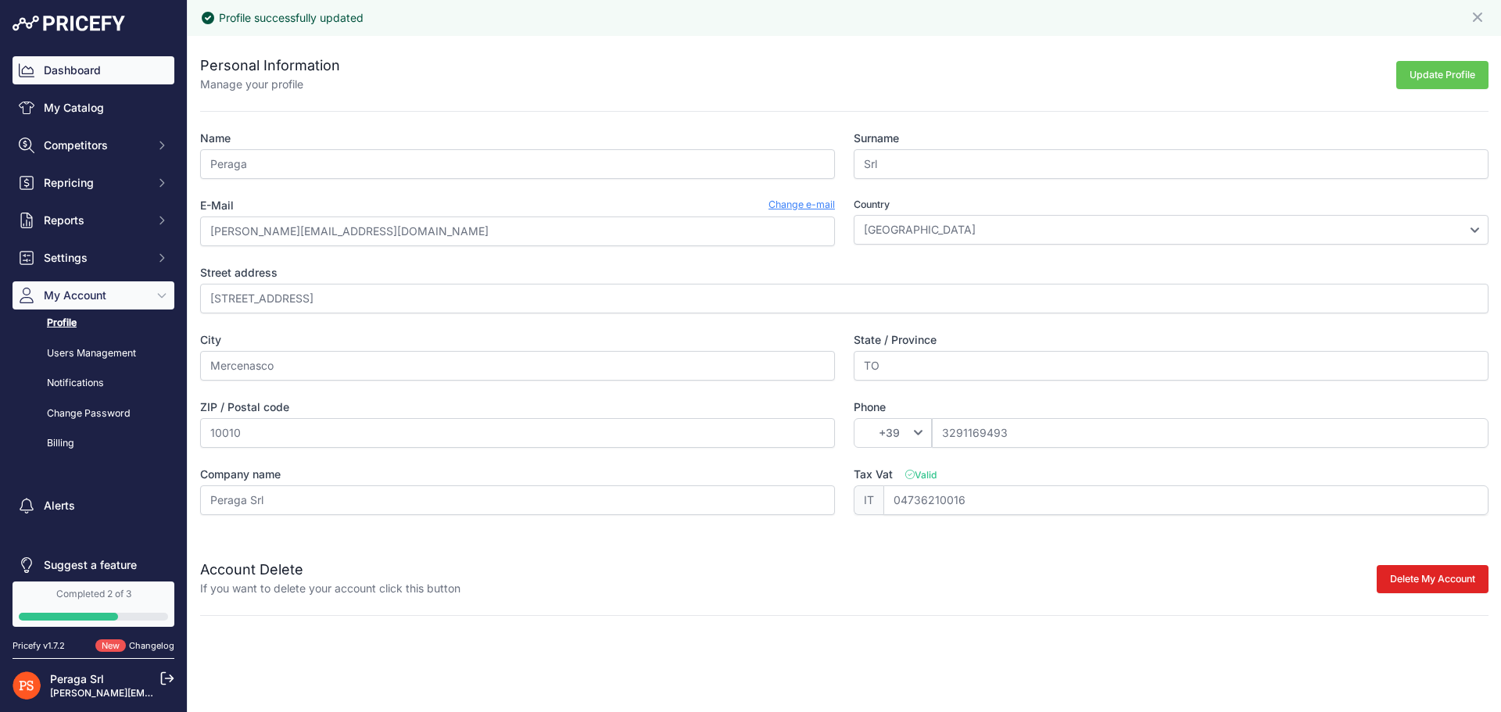
click at [95, 69] on link "Dashboard" at bounding box center [94, 70] width 162 height 28
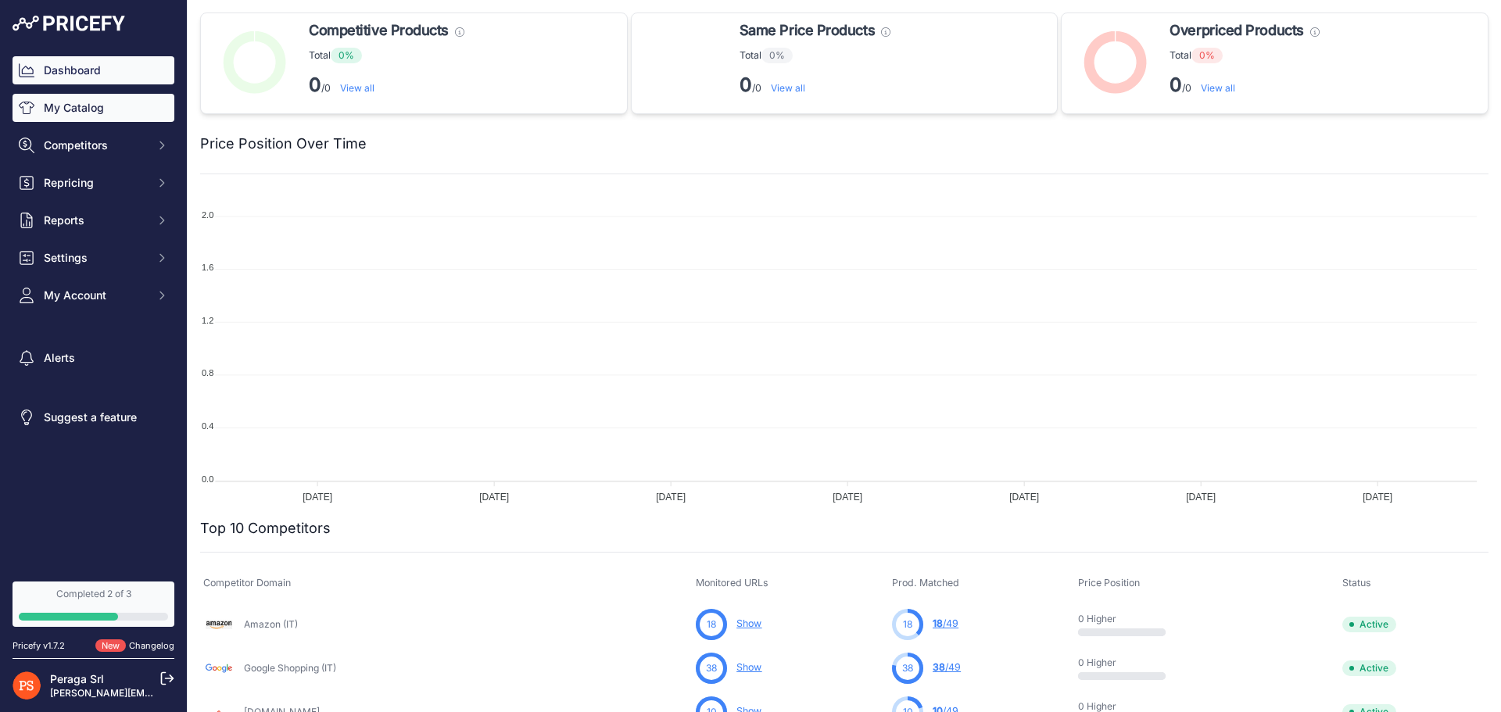
click at [129, 103] on link "My Catalog" at bounding box center [94, 108] width 162 height 28
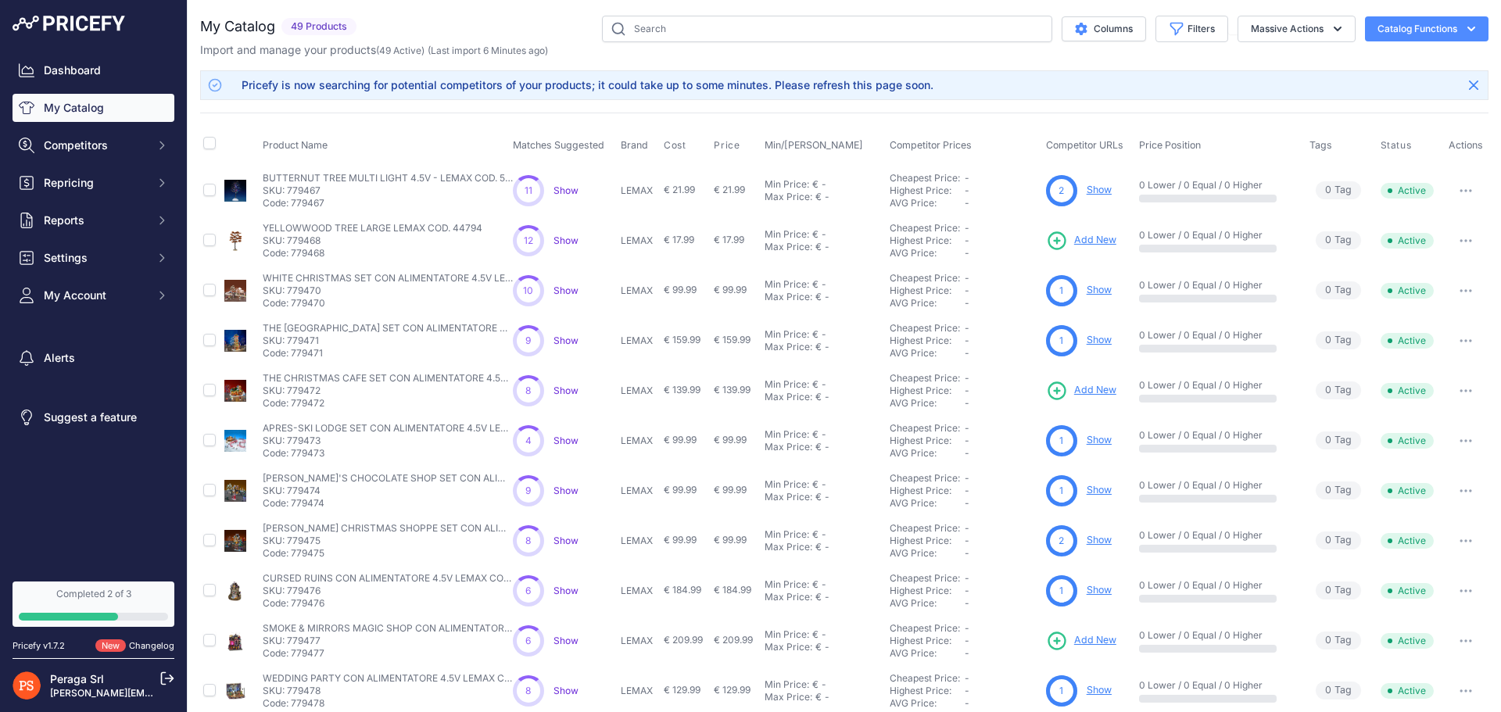
click at [557, 242] on span "Show" at bounding box center [565, 241] width 25 height 12
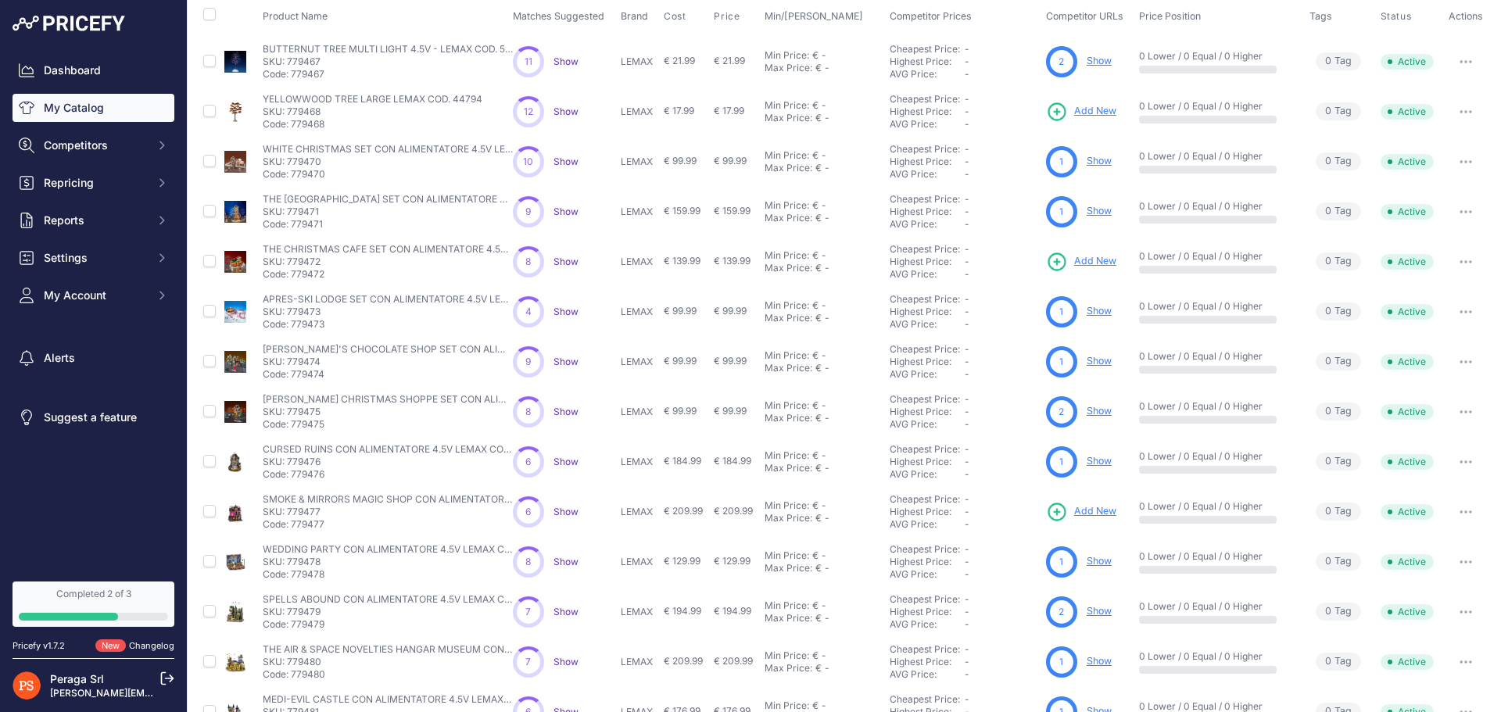
scroll to position [269, 0]
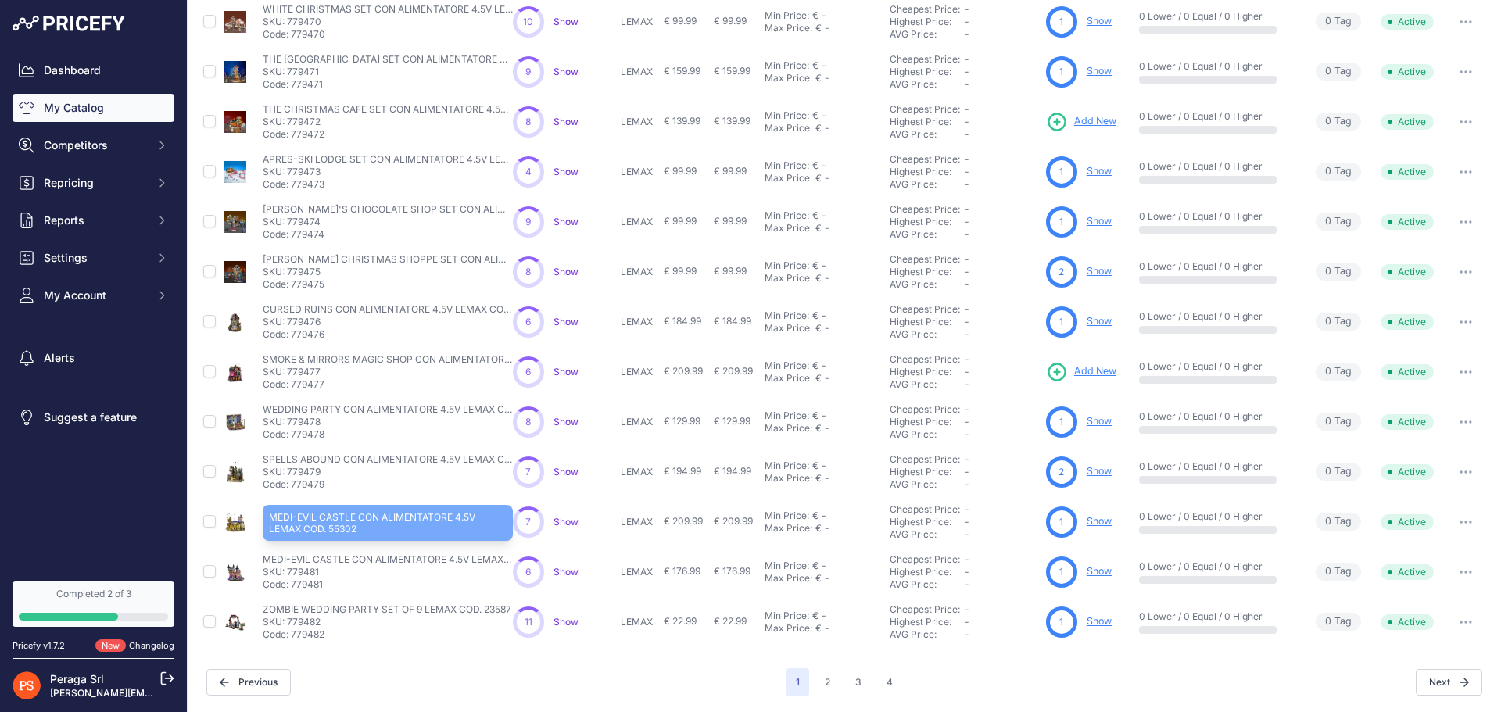
click at [381, 554] on p "MEDI-EVIL CASTLE CON ALIMENTATORE 4.5V LEMAX COD. 55302" at bounding box center [388, 559] width 250 height 13
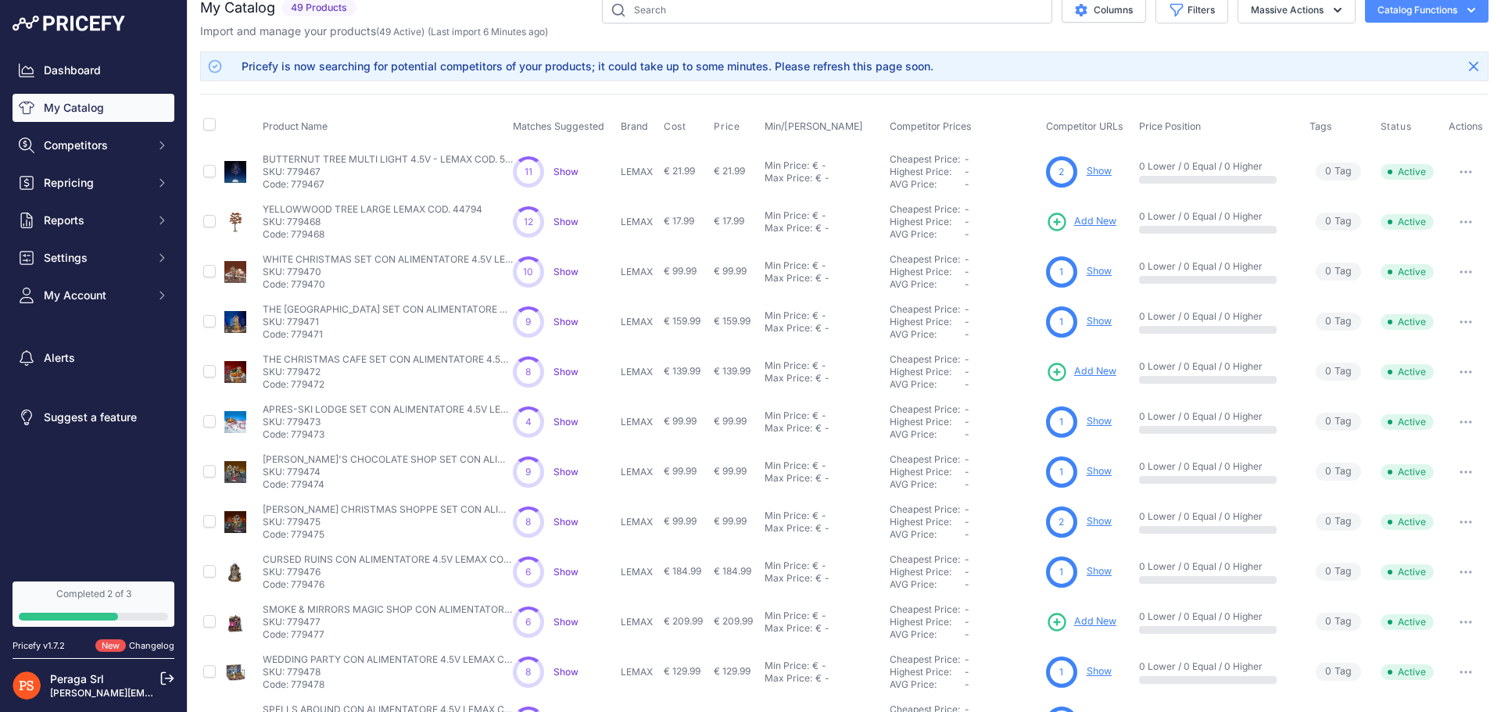
scroll to position [0, 0]
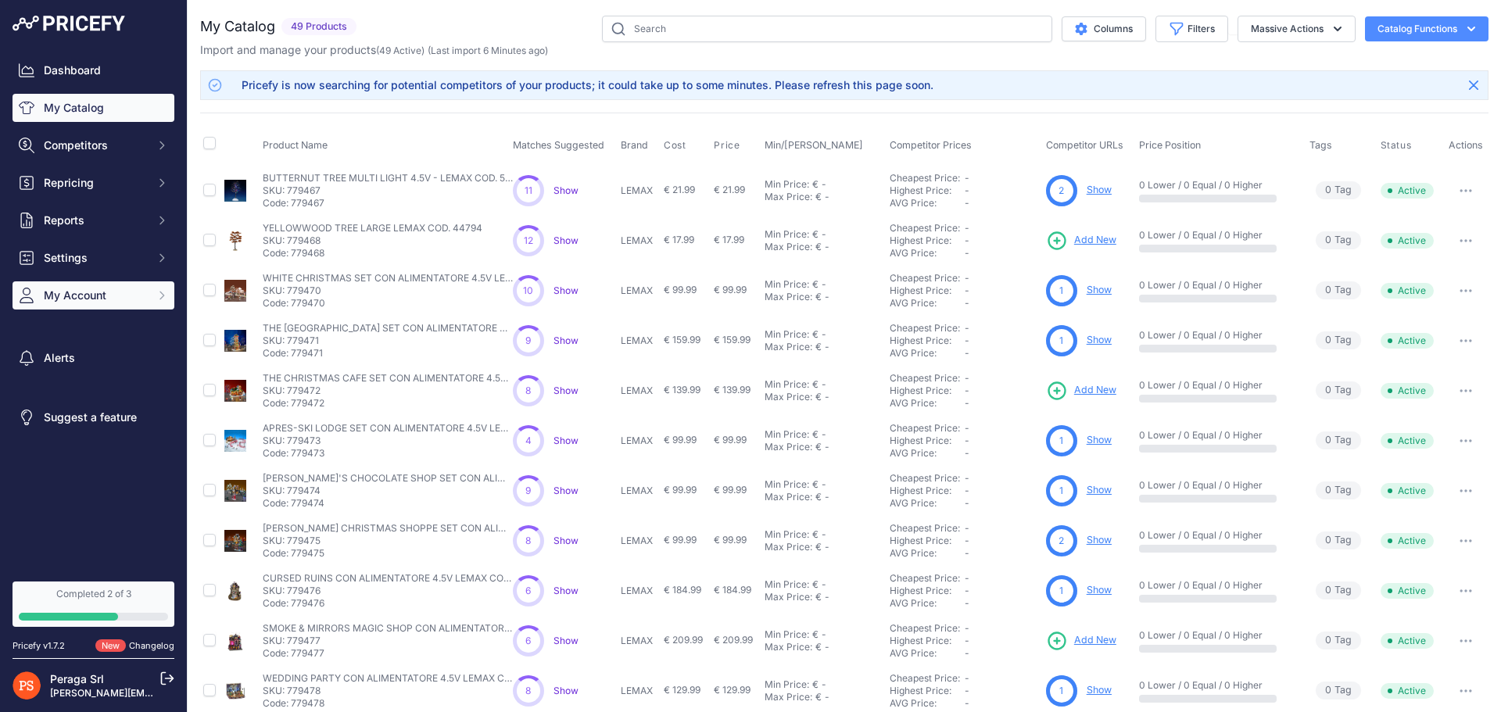
click at [106, 290] on span "My Account" at bounding box center [95, 296] width 102 height 16
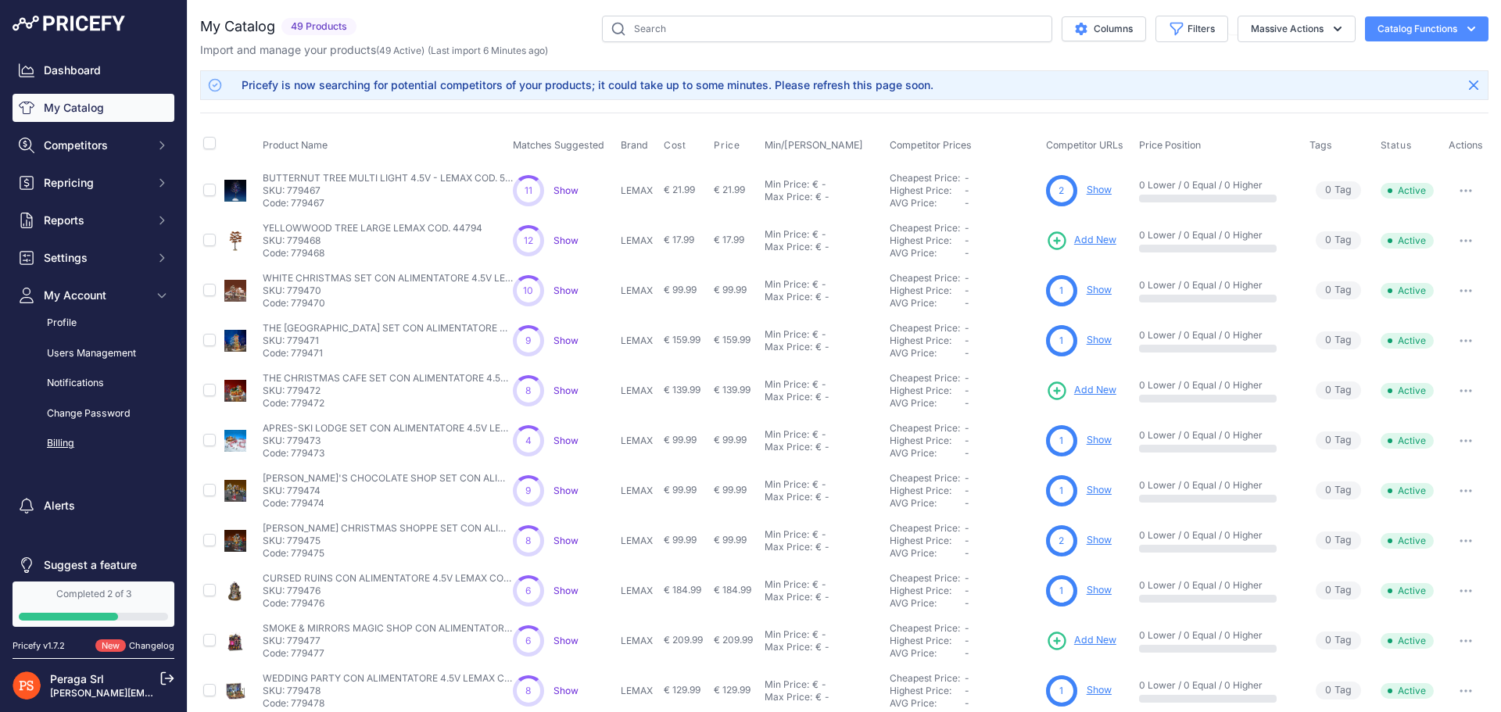
click at [66, 442] on link "Billing" at bounding box center [94, 443] width 162 height 27
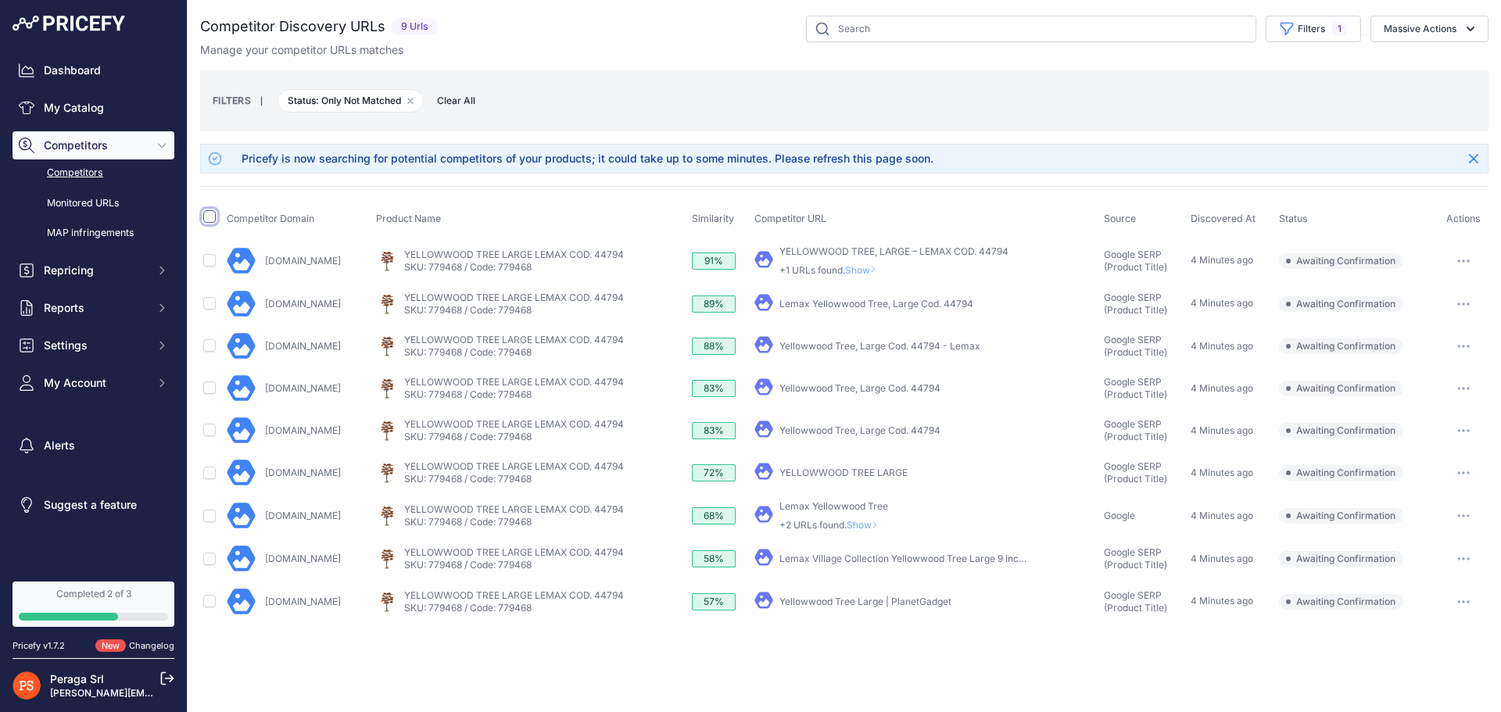
click at [206, 219] on input "checkbox" at bounding box center [209, 216] width 13 height 13
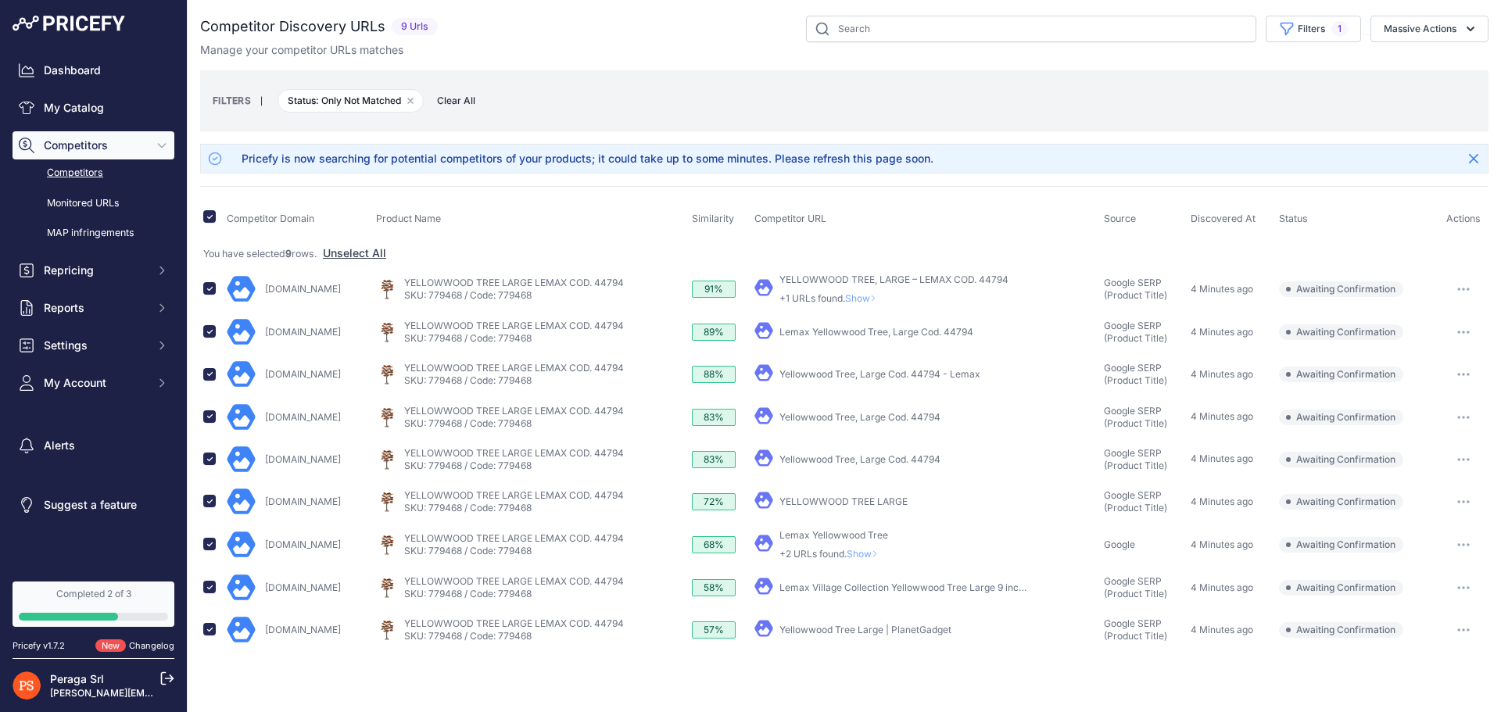
drag, startPoint x: 716, startPoint y: 156, endPoint x: 672, endPoint y: 202, distance: 63.6
click at [716, 156] on div "Pricefy is now searching for potential competitors of your products; it could t…" at bounding box center [588, 159] width 692 height 16
click at [205, 220] on input "checkbox" at bounding box center [209, 216] width 13 height 13
checkbox input "false"
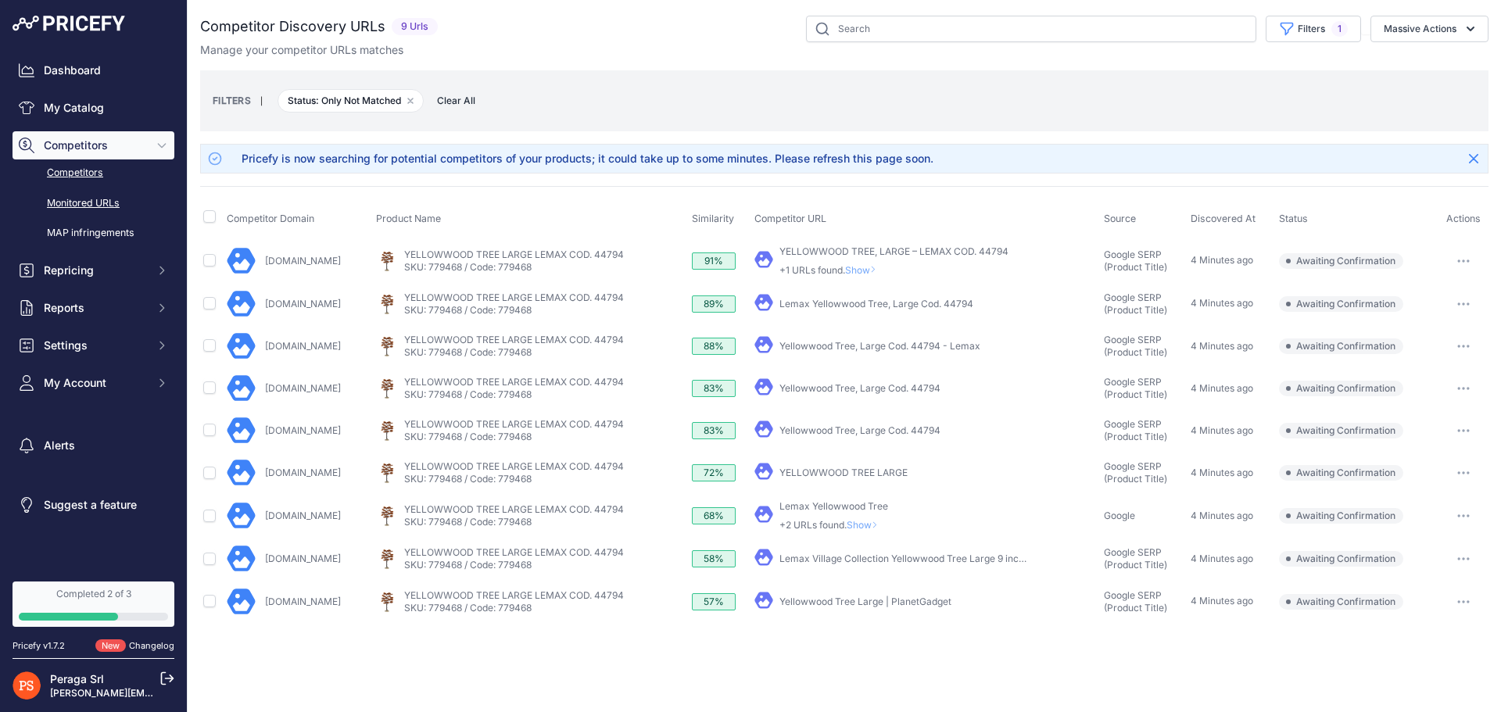
click at [73, 200] on link "Monitored URLs" at bounding box center [94, 203] width 162 height 27
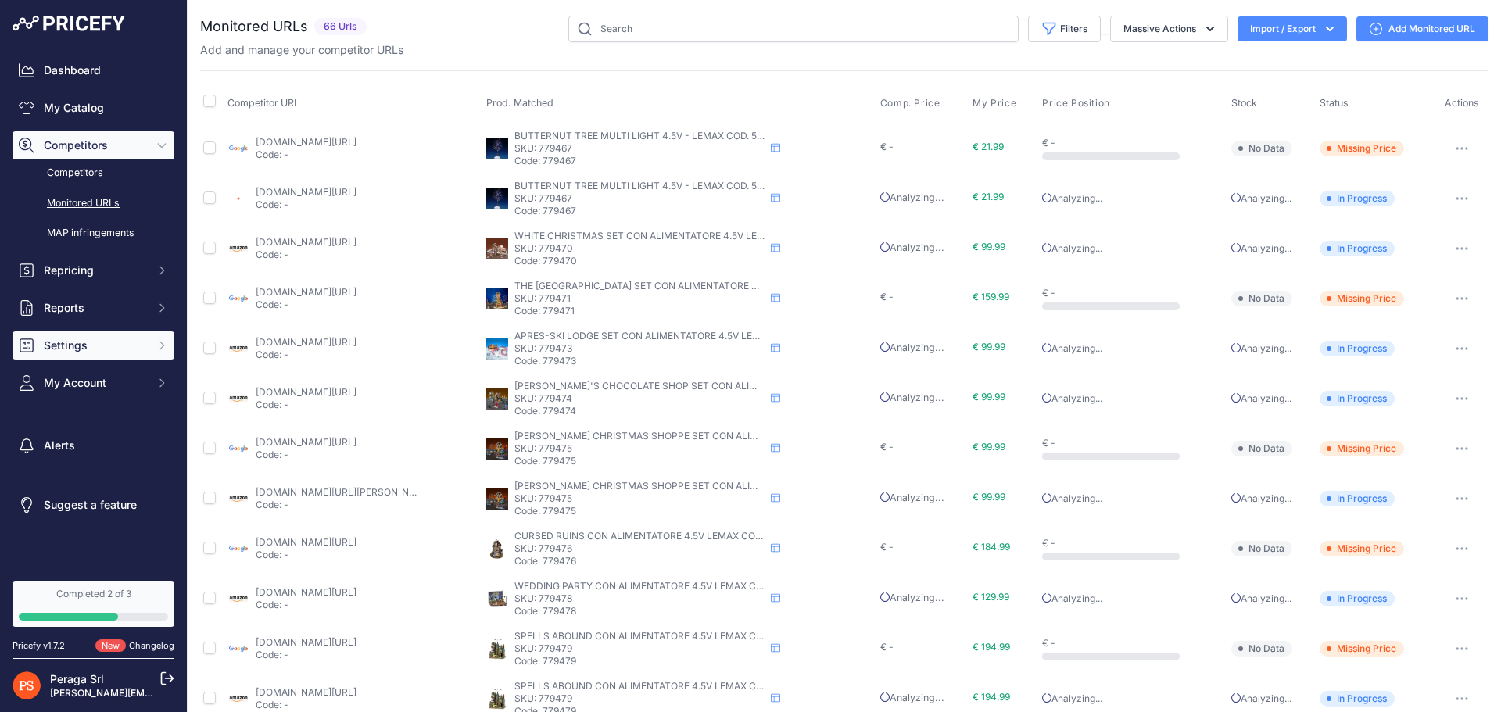
click at [102, 340] on span "Settings" at bounding box center [95, 346] width 102 height 16
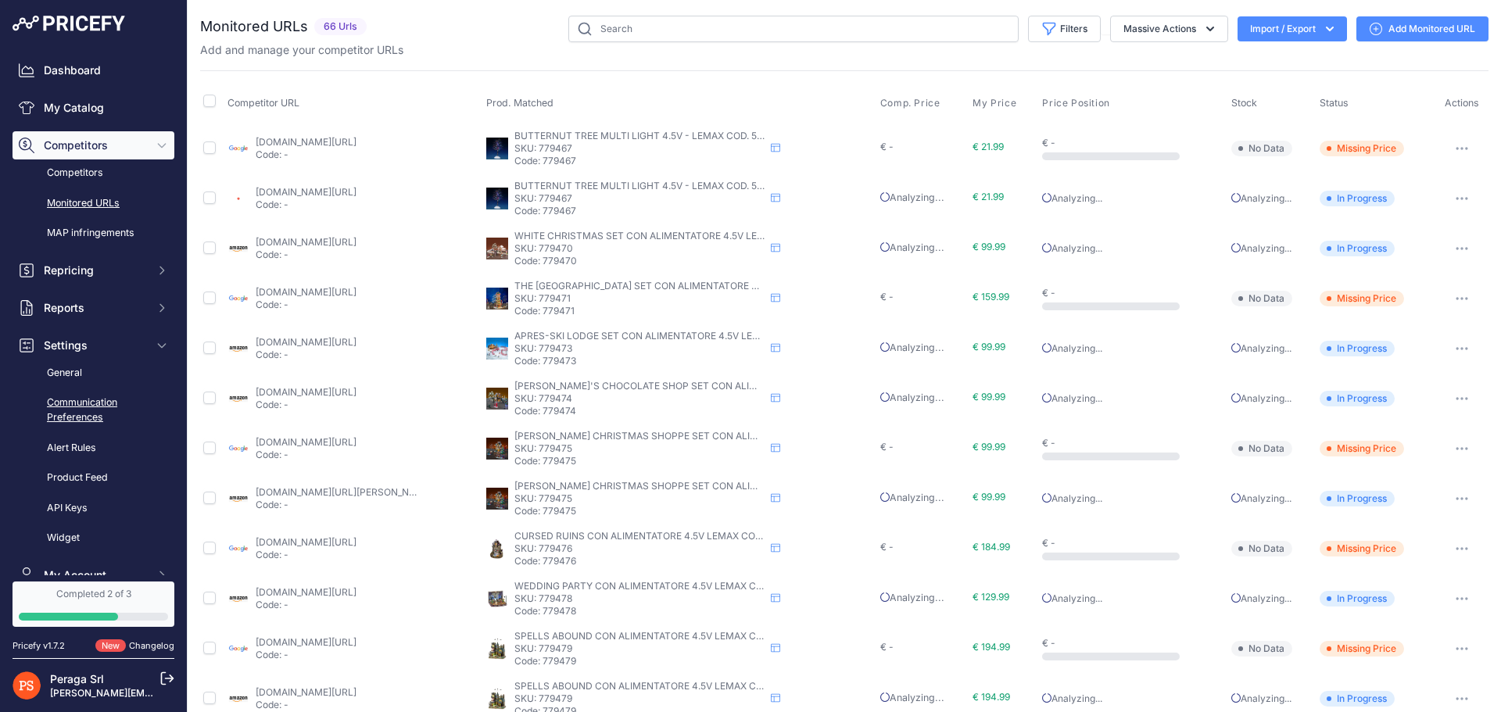
click at [97, 399] on link "Communication Preferences" at bounding box center [94, 409] width 162 height 41
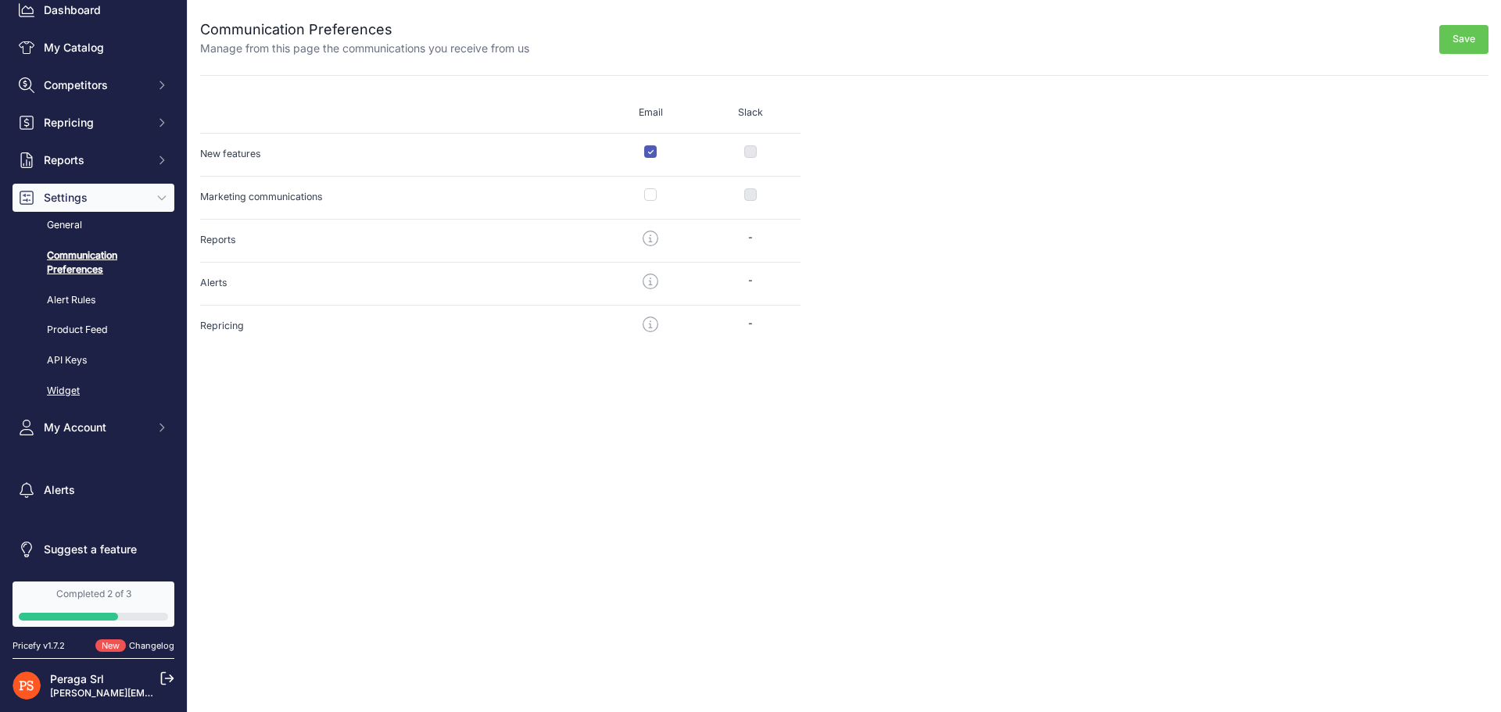
scroll to position [61, 0]
click at [88, 370] on link "API Keys" at bounding box center [94, 359] width 162 height 27
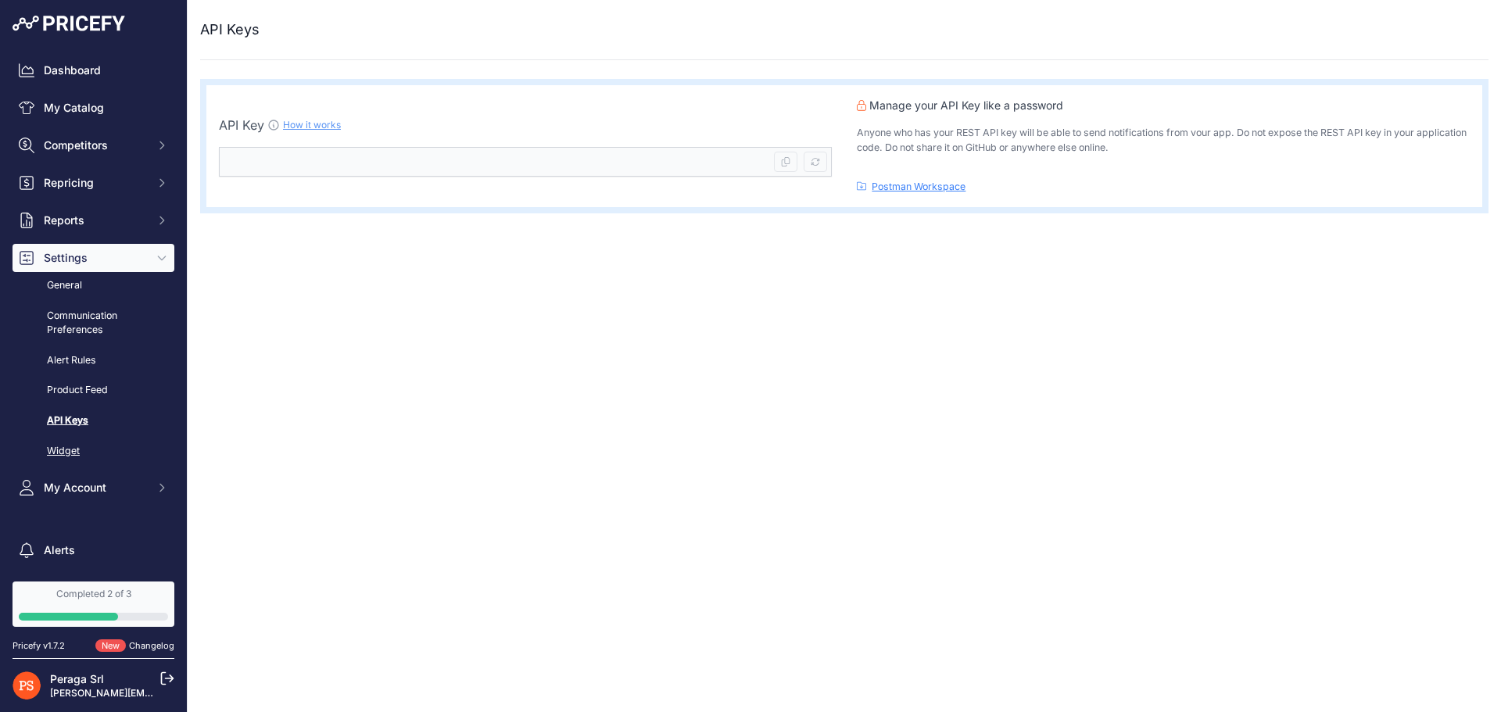
click at [62, 449] on link "Widget" at bounding box center [94, 451] width 162 height 27
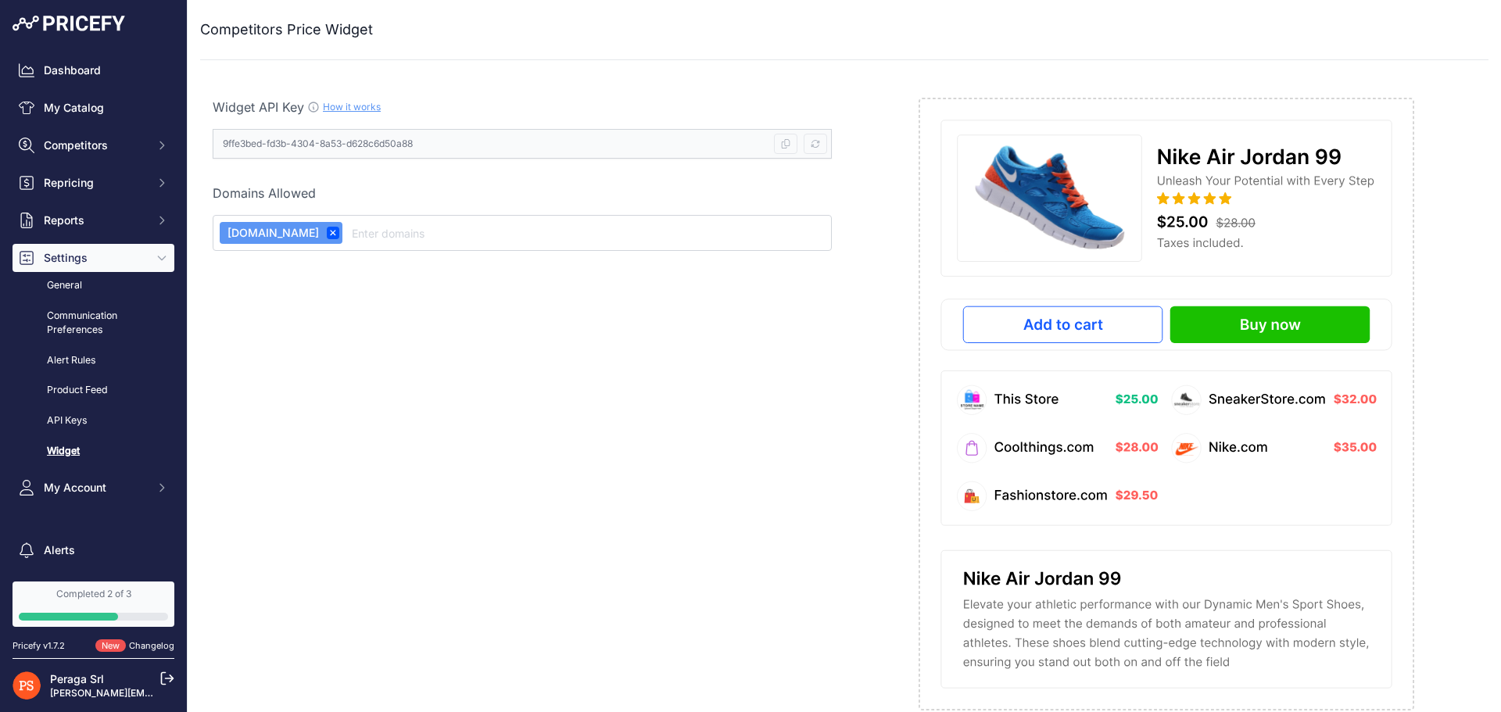
click at [424, 235] on input "text" at bounding box center [587, 233] width 476 height 19
drag, startPoint x: 624, startPoint y: 346, endPoint x: 650, endPoint y: 343, distance: 26.7
click at [623, 347] on div "Widget API Key How it works 9ffe3bed-fd3b-4304-8a53-d628c6d50a88 Copy API Key" at bounding box center [522, 404] width 644 height 638
click at [338, 108] on link "How it works" at bounding box center [352, 107] width 58 height 12
click at [99, 81] on link "Dashboard" at bounding box center [94, 70] width 162 height 28
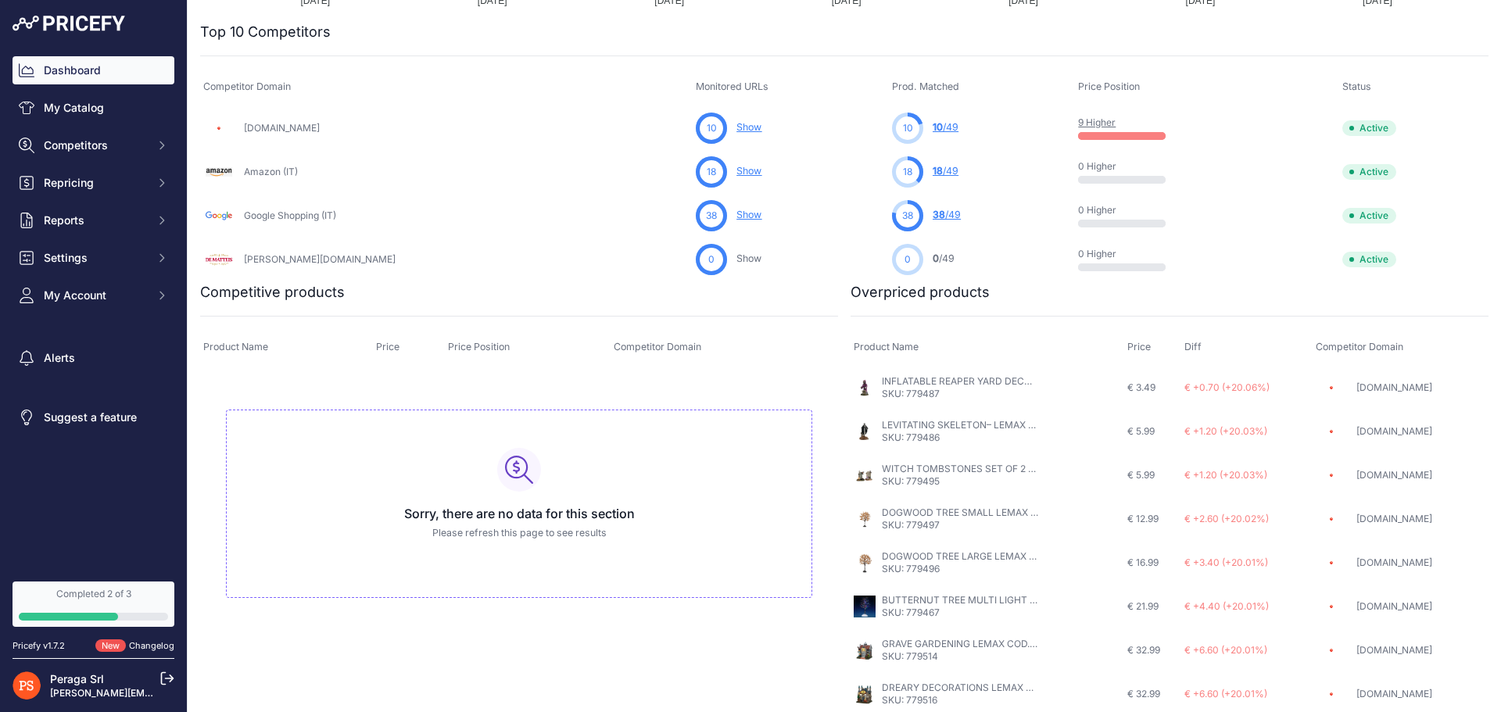
scroll to position [544, 0]
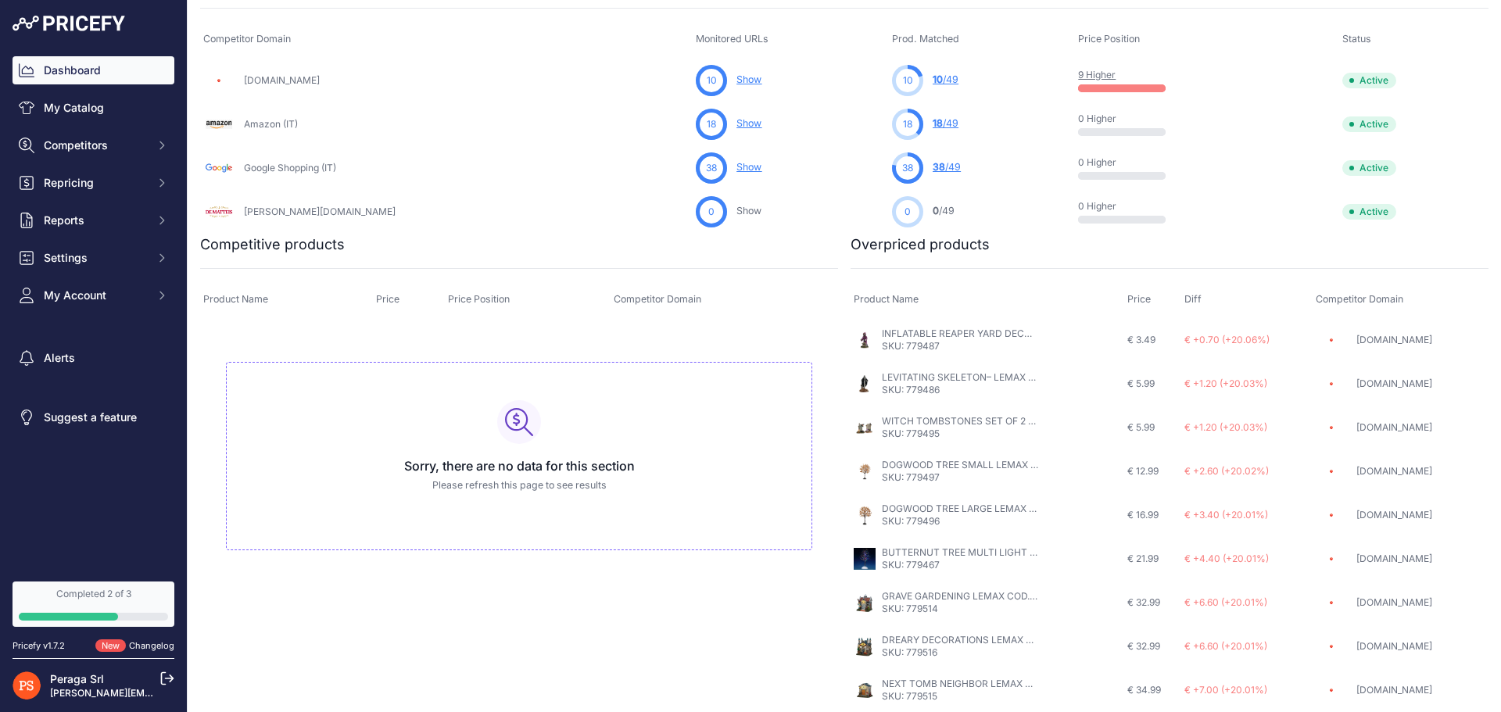
click at [911, 346] on p "SKU: 779487" at bounding box center [960, 346] width 156 height 13
copy p "779487"
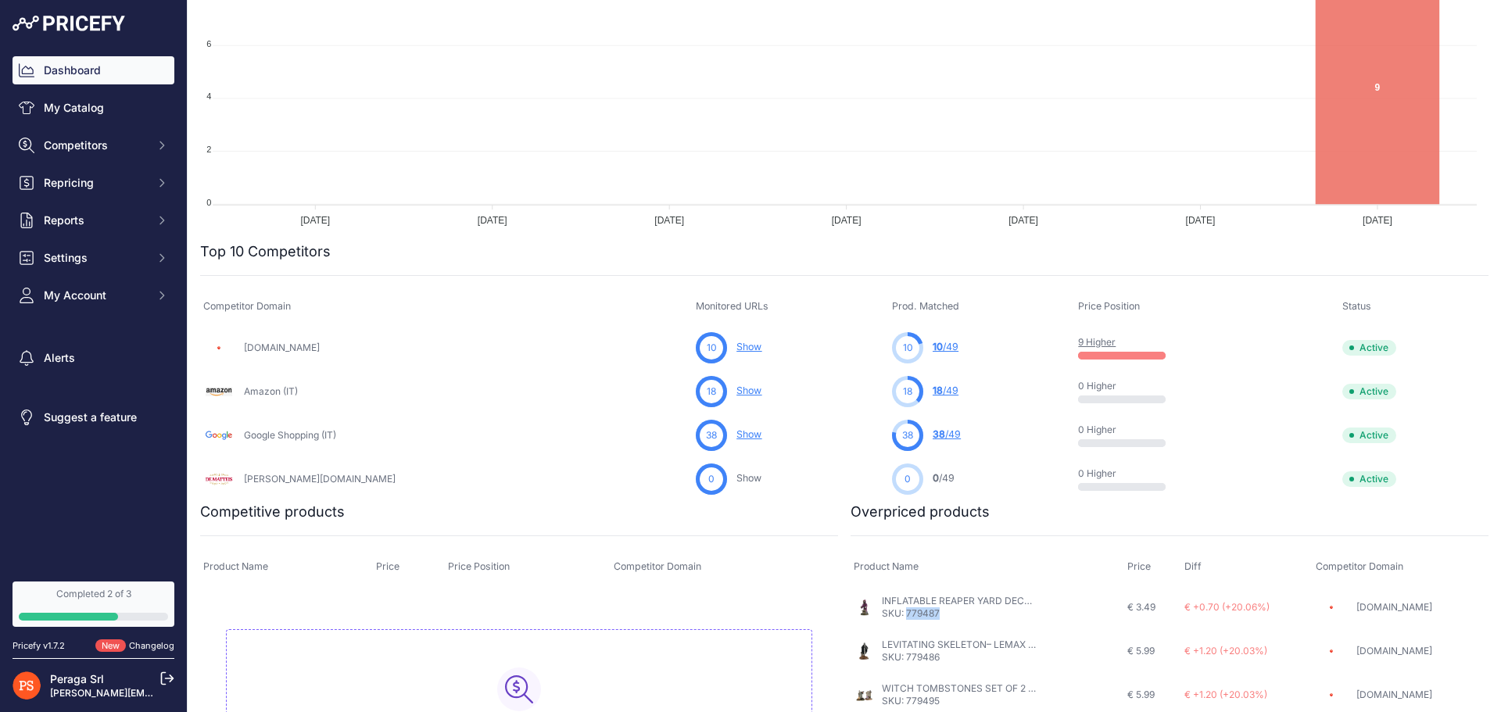
scroll to position [0, 0]
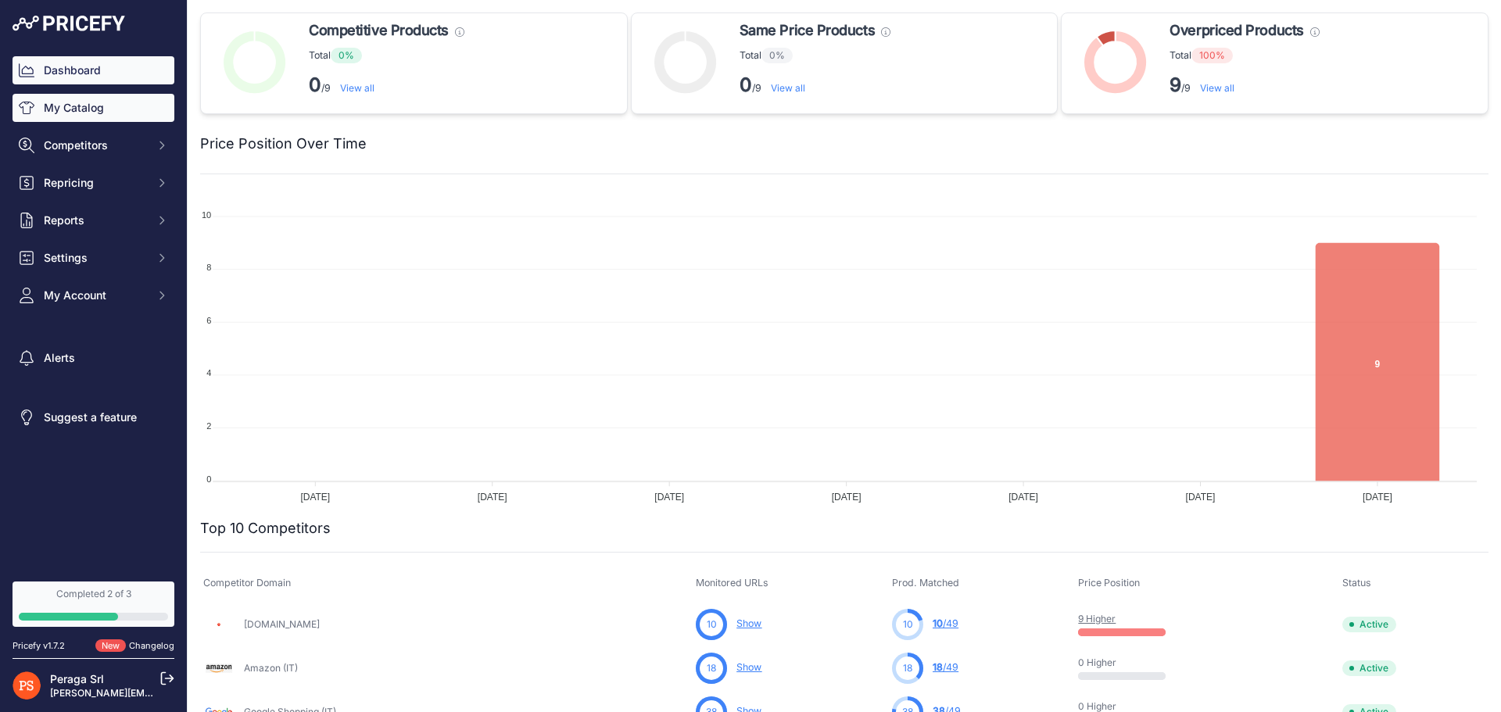
click at [112, 115] on link "My Catalog" at bounding box center [94, 108] width 162 height 28
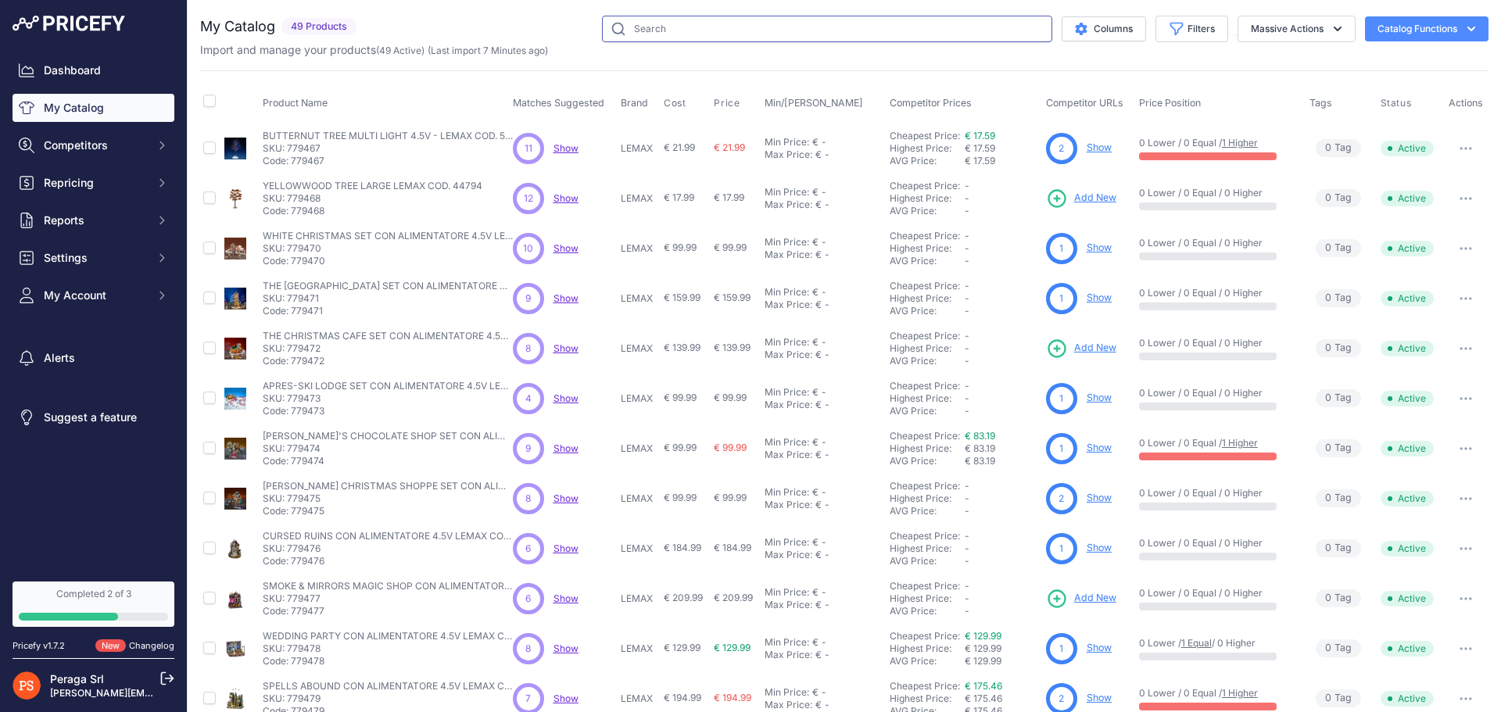
click at [755, 30] on input "text" at bounding box center [827, 29] width 450 height 27
paste input "779487"
type input "779487"
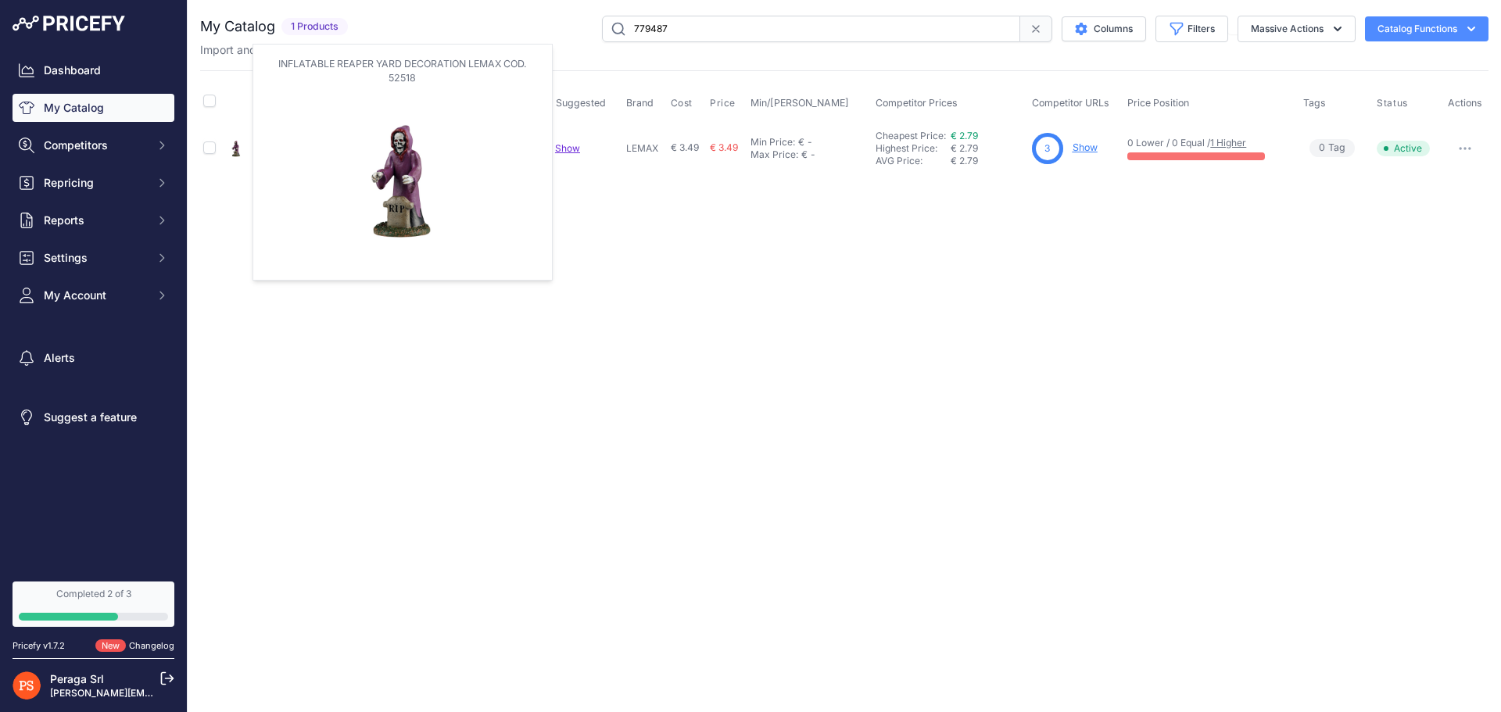
click at [233, 145] on img at bounding box center [236, 149] width 22 height 22
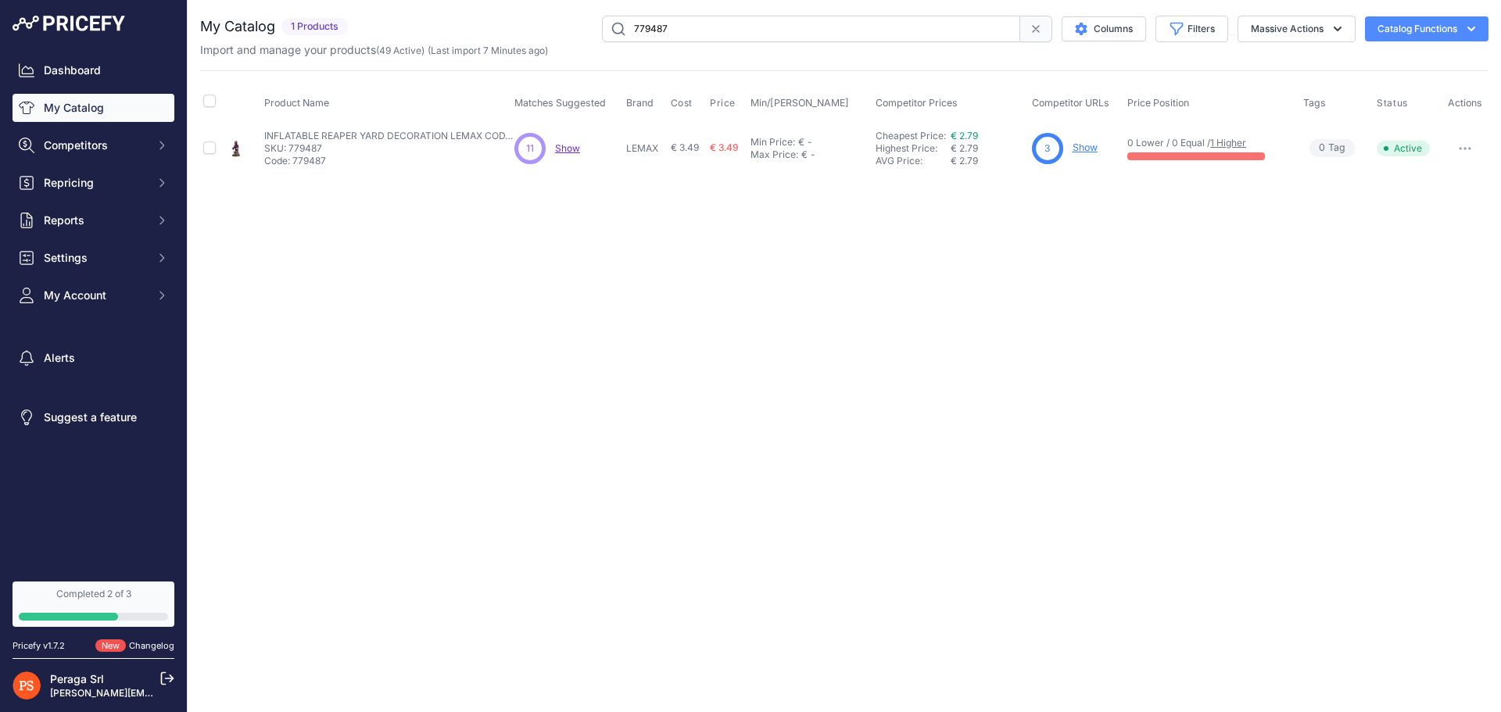
click at [220, 143] on td at bounding box center [211, 148] width 22 height 51
click at [1224, 144] on link "1 Higher" at bounding box center [1228, 143] width 36 height 12
click at [1088, 150] on link "Show" at bounding box center [1085, 147] width 25 height 12
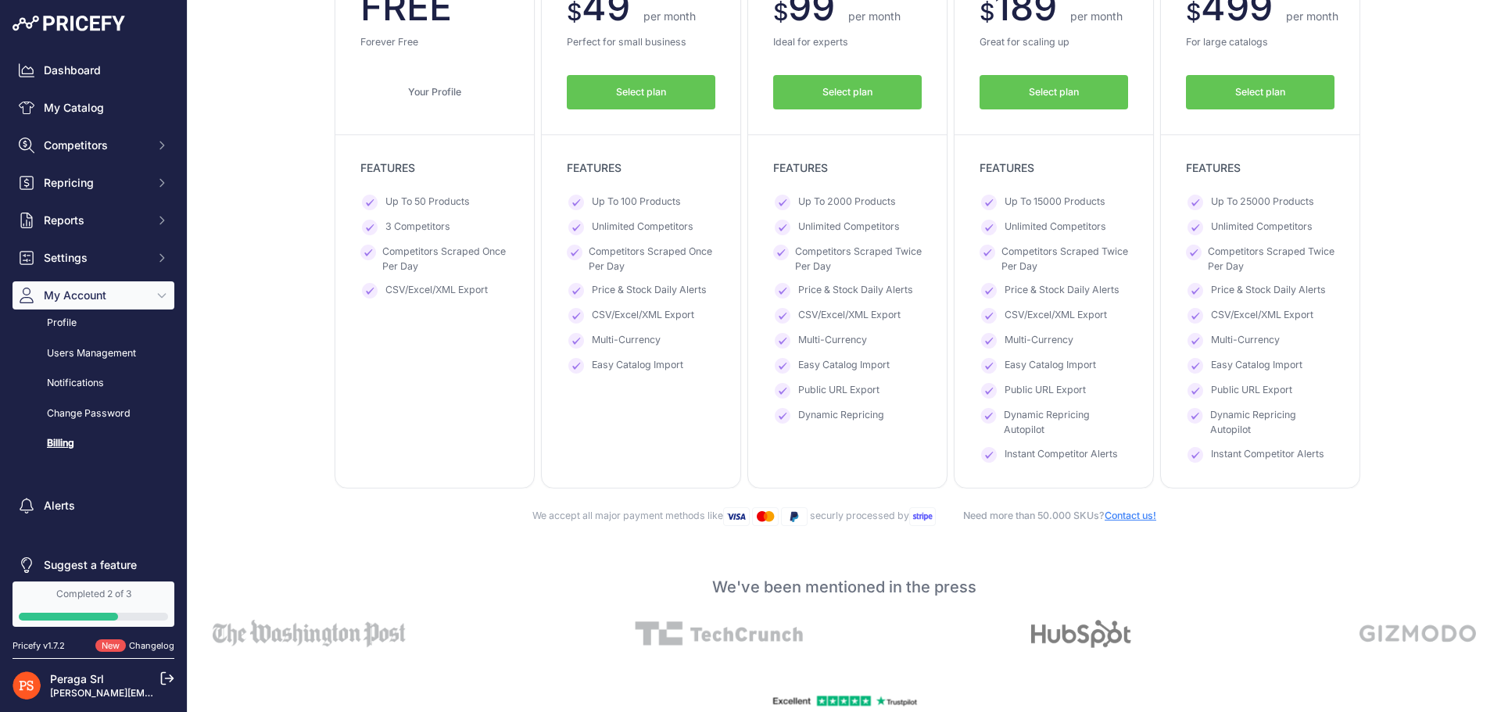
scroll to position [78, 0]
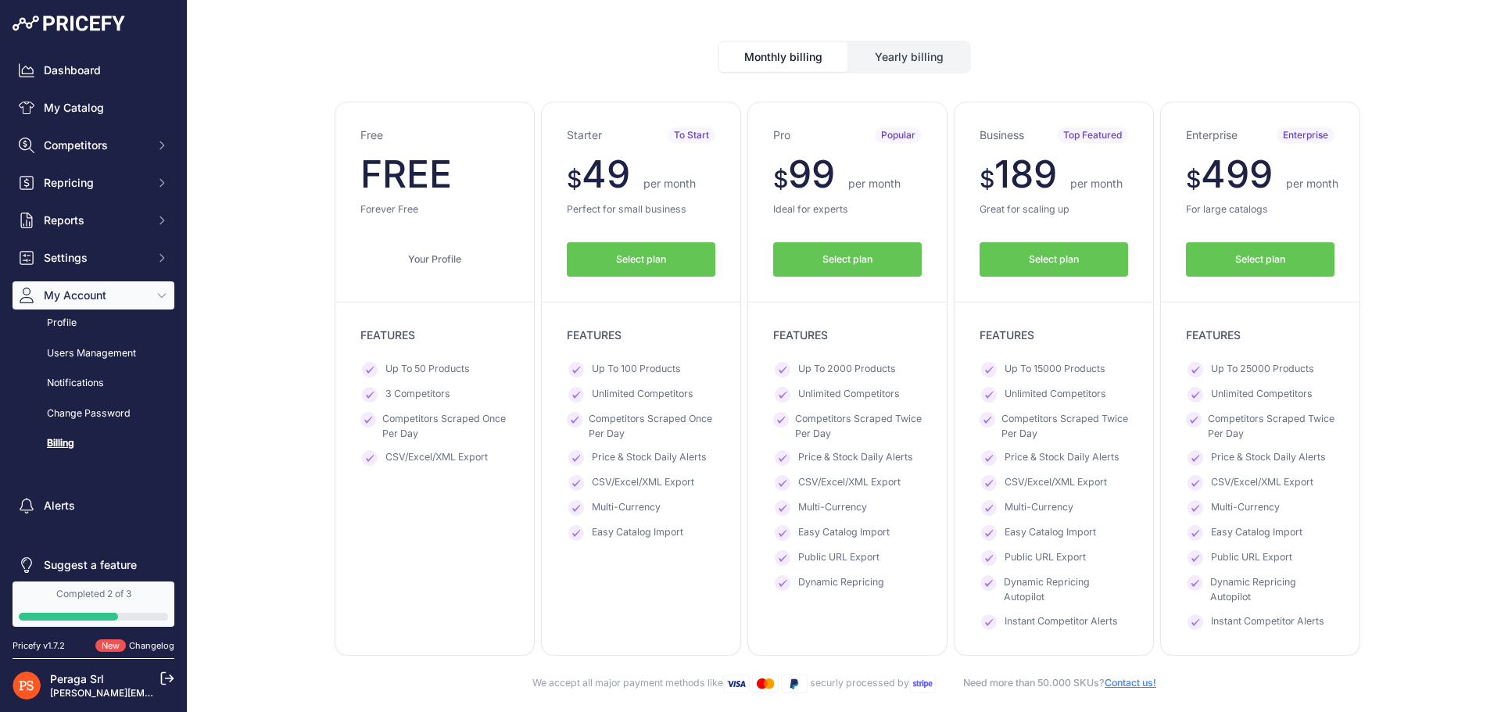
click at [1274, 375] on span "Up To 25000 Products" at bounding box center [1262, 370] width 103 height 16
click at [1271, 372] on span "Up To 25000 Products" at bounding box center [1262, 370] width 103 height 16
copy ul "Up To 25000 Products"
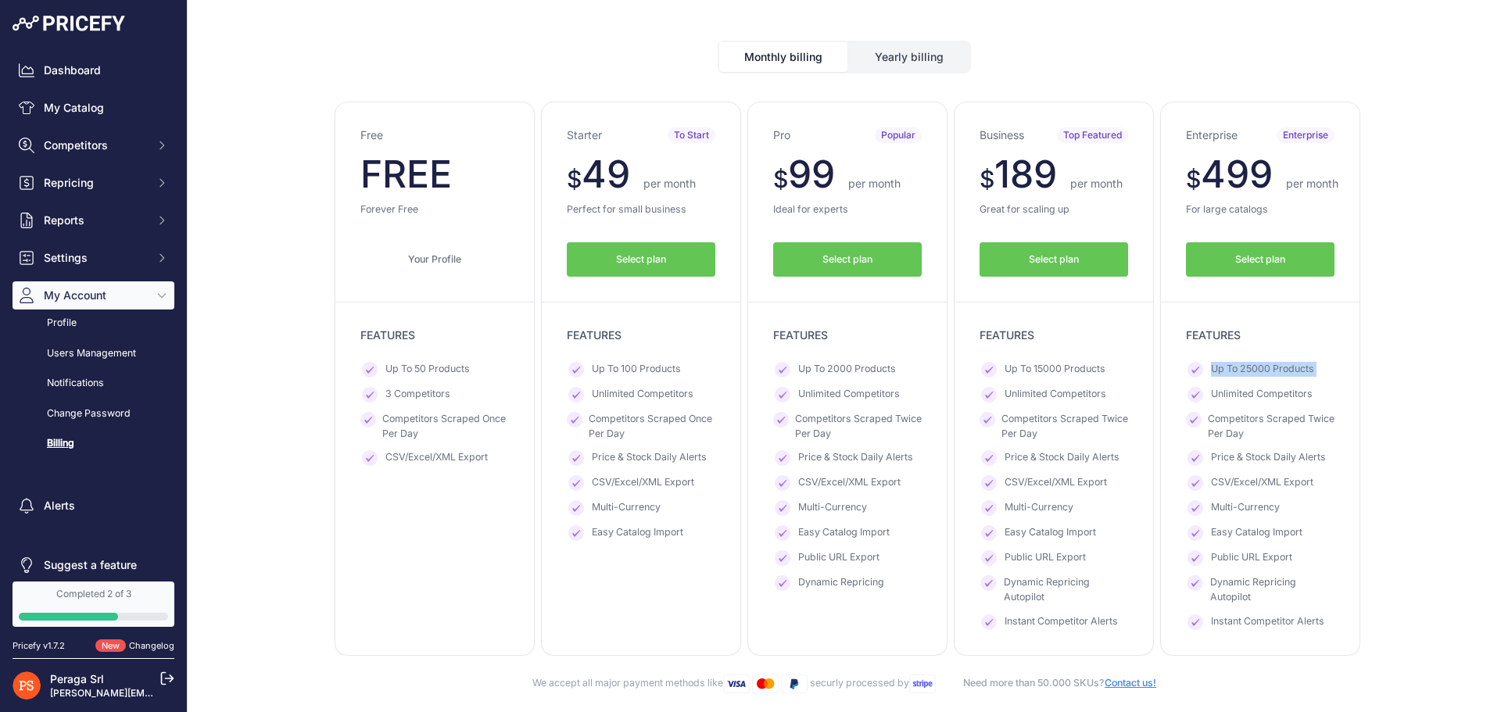
click at [1361, 355] on div "Free $ 0 $ 0 per month $ 0" at bounding box center [844, 379] width 1288 height 554
click at [1341, 432] on div "Enterprise Enterprise $ 499 $ 400 per month FREE $ 5988 4800" at bounding box center [1260, 379] width 200 height 554
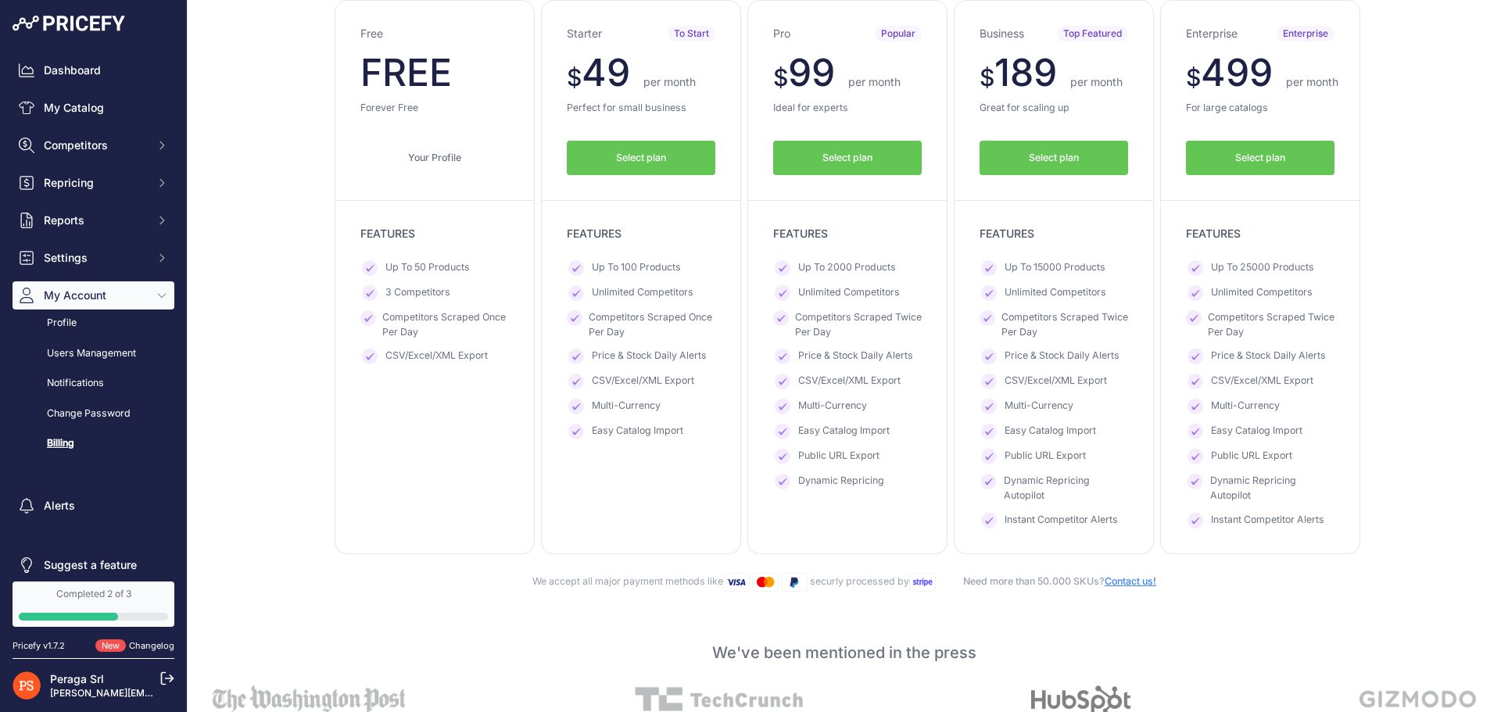
scroll to position [156, 0]
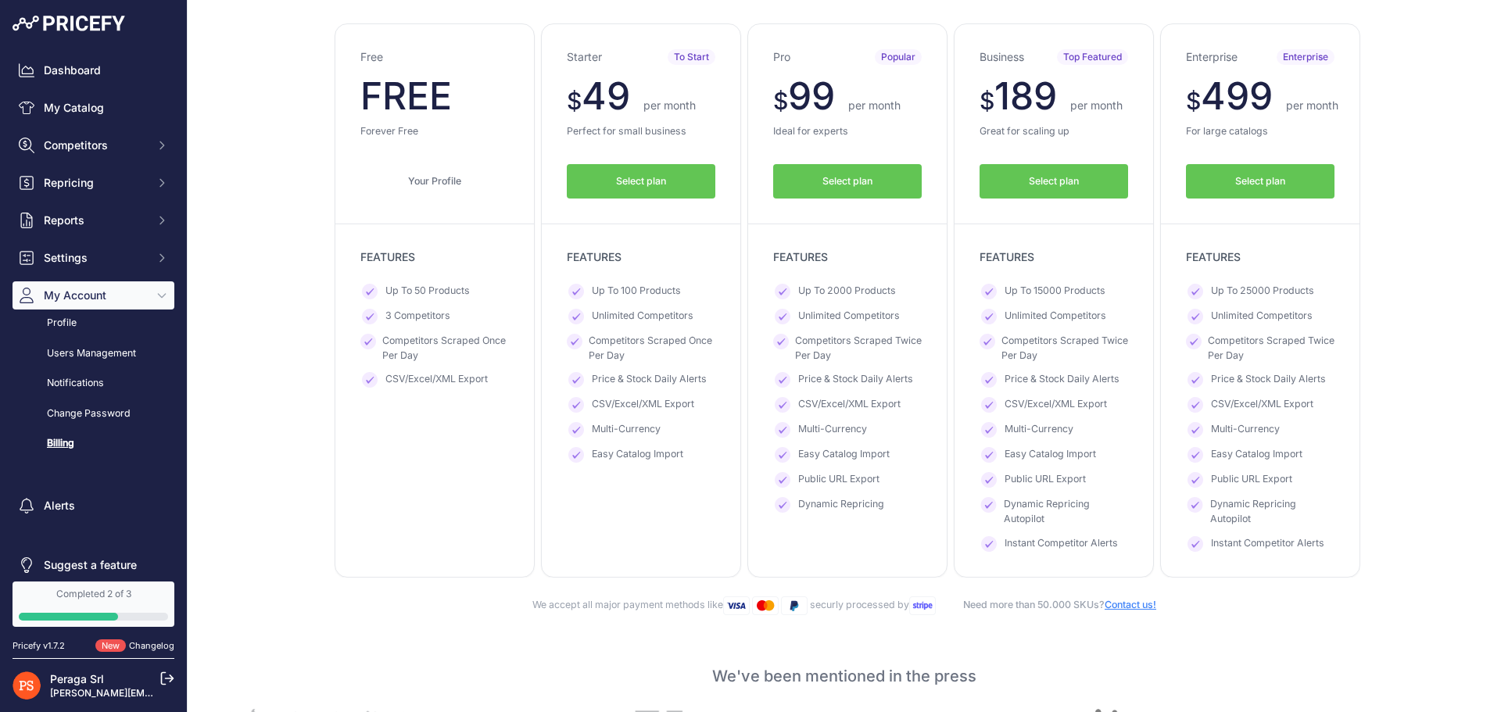
click at [1042, 293] on span "Up To 15000 Products" at bounding box center [1055, 292] width 101 height 16
copy ul "Up To 15000 Products"
click at [899, 366] on ul "Up To 2000 Products Unlimited Competitors Competitors Scraped Twice Per Day Pri…" at bounding box center [847, 398] width 149 height 229
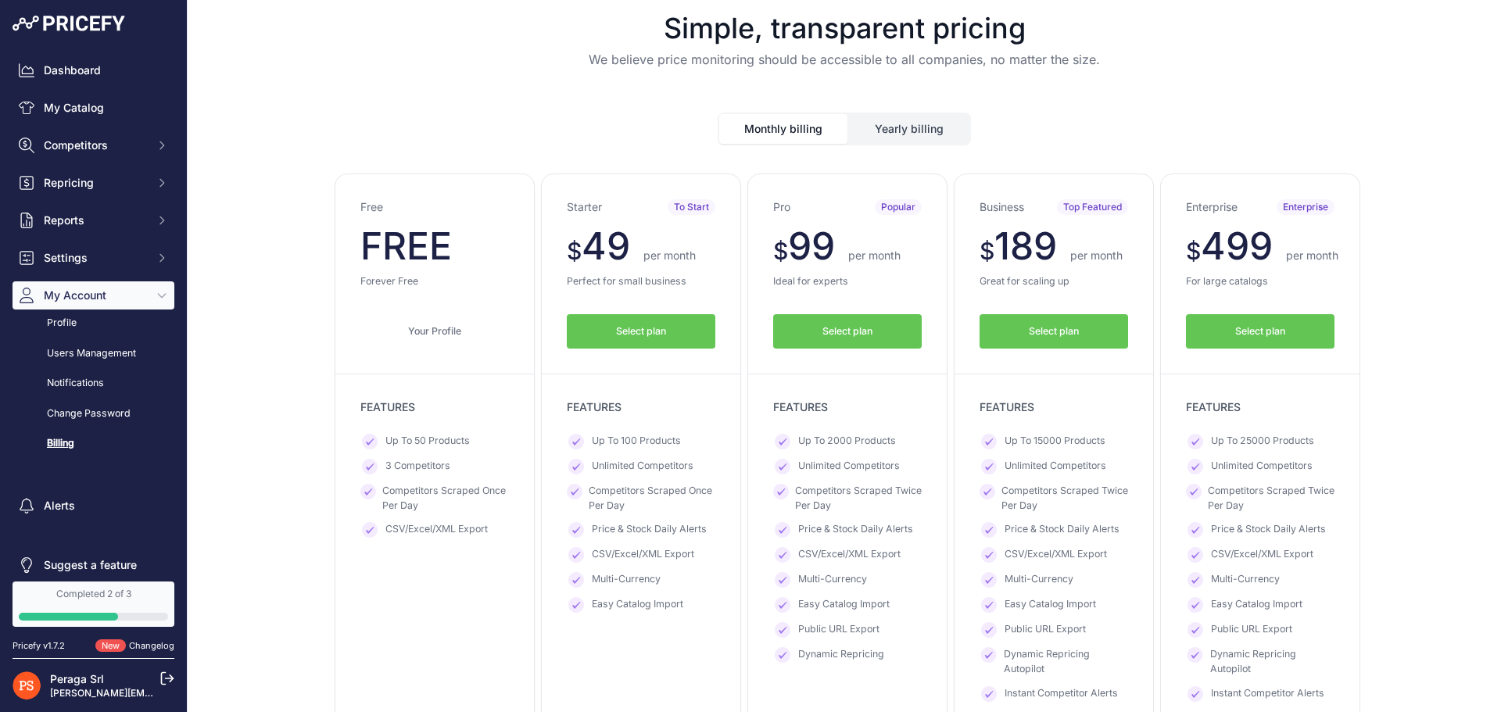
scroll to position [0, 0]
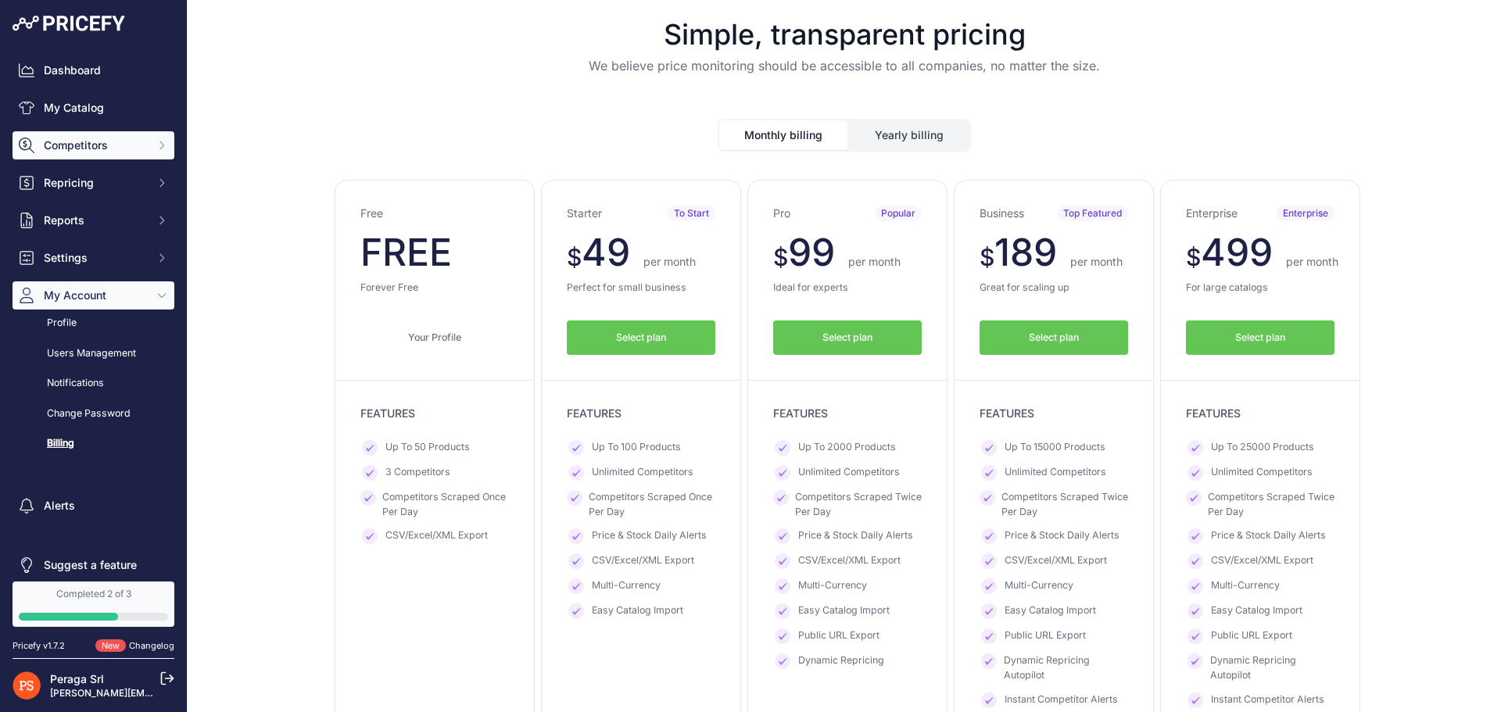
click at [101, 137] on button "Competitors" at bounding box center [94, 145] width 162 height 28
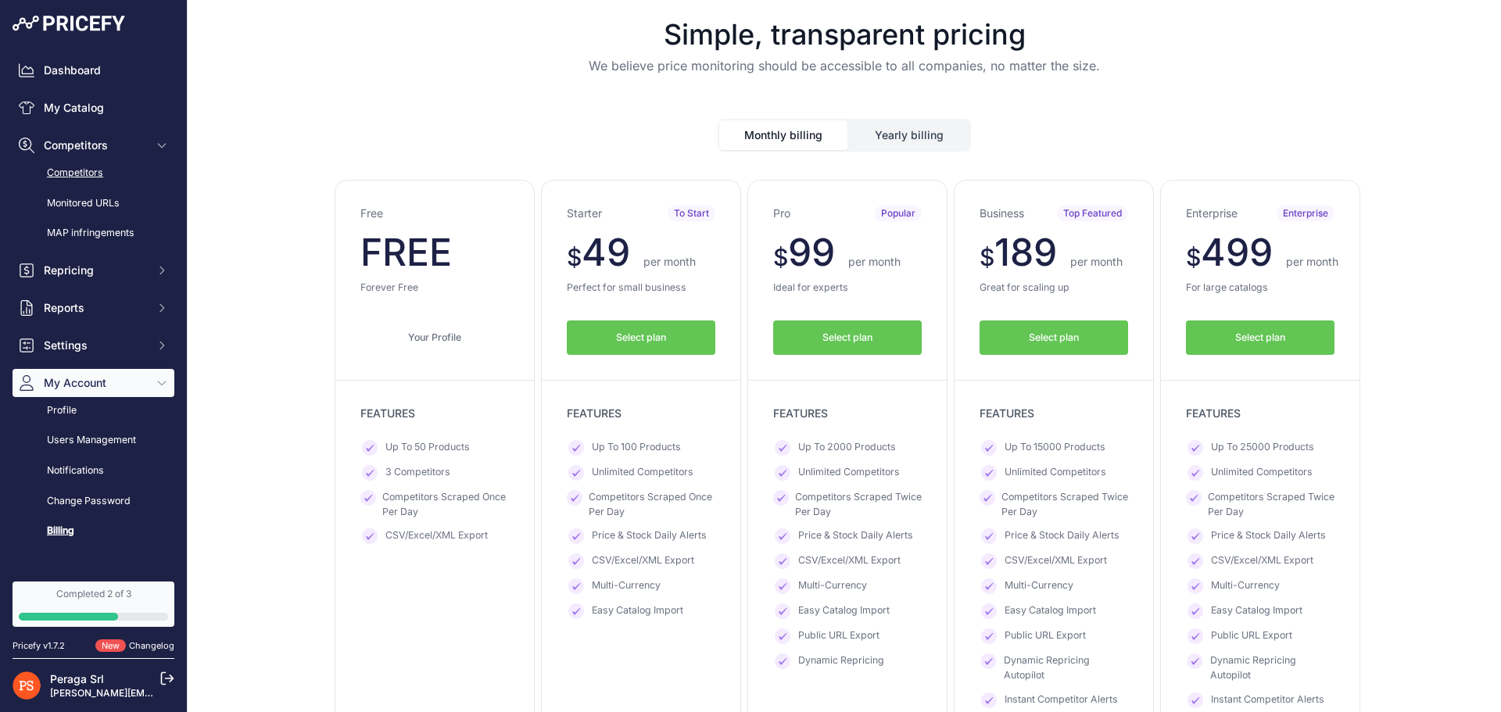
click at [93, 180] on link "Competitors" at bounding box center [94, 172] width 162 height 27
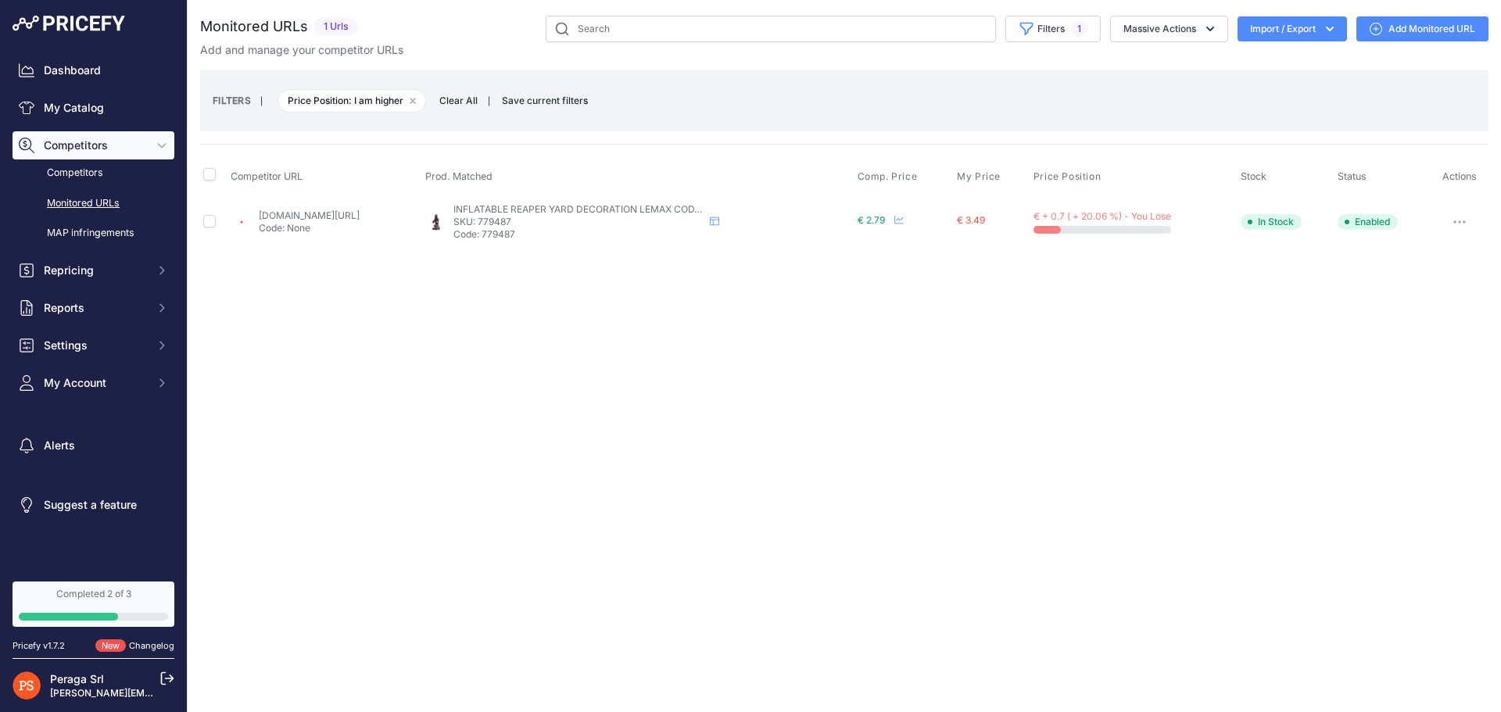
click at [569, 236] on p "Code: 779487" at bounding box center [578, 234] width 250 height 13
click at [825, 257] on div "You are not connected to the internet. Monitored URLs" at bounding box center [844, 131] width 1288 height 263
click at [949, 324] on div "Close You are not connected to the internet." at bounding box center [844, 356] width 1313 height 712
click at [1455, 220] on icon "button" at bounding box center [1459, 221] width 13 height 3
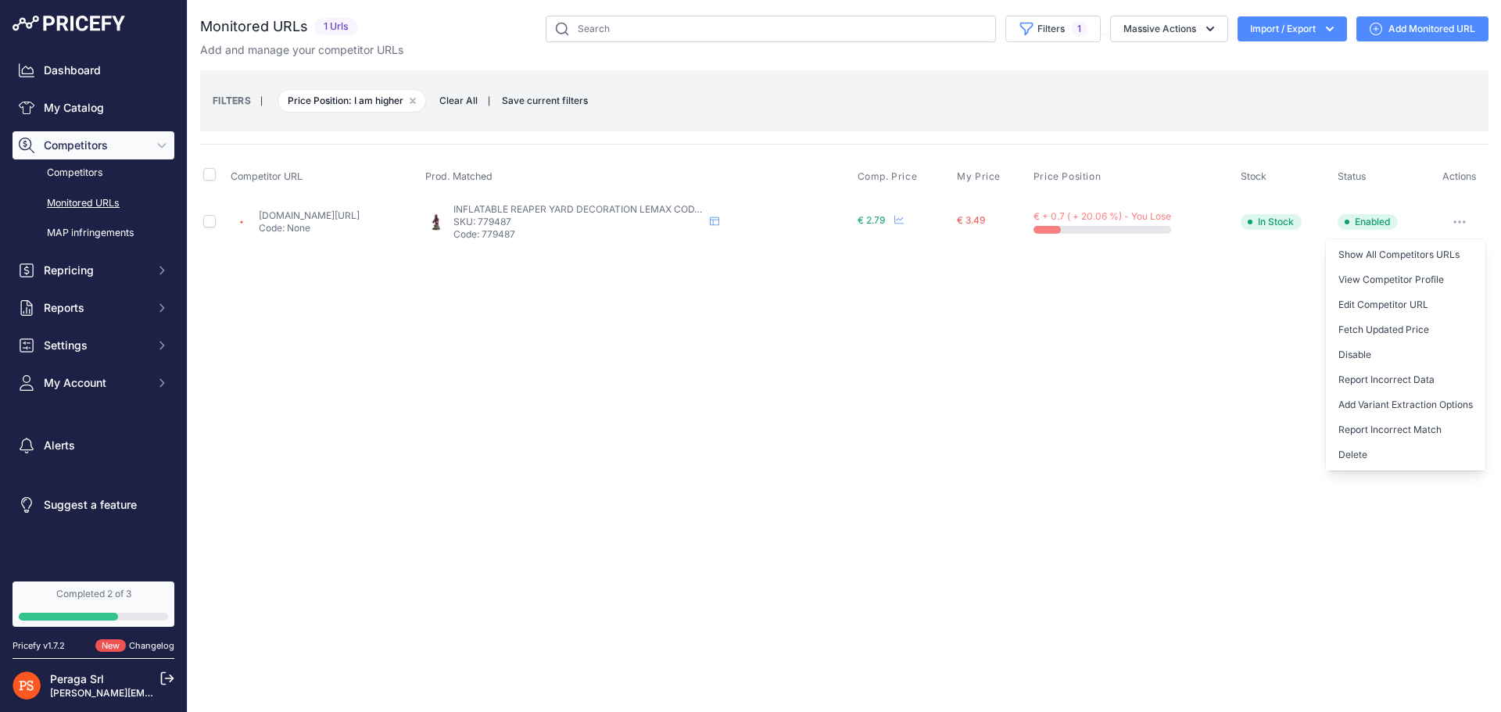
click at [1255, 321] on div "Close You are not connected to the internet." at bounding box center [844, 356] width 1313 height 712
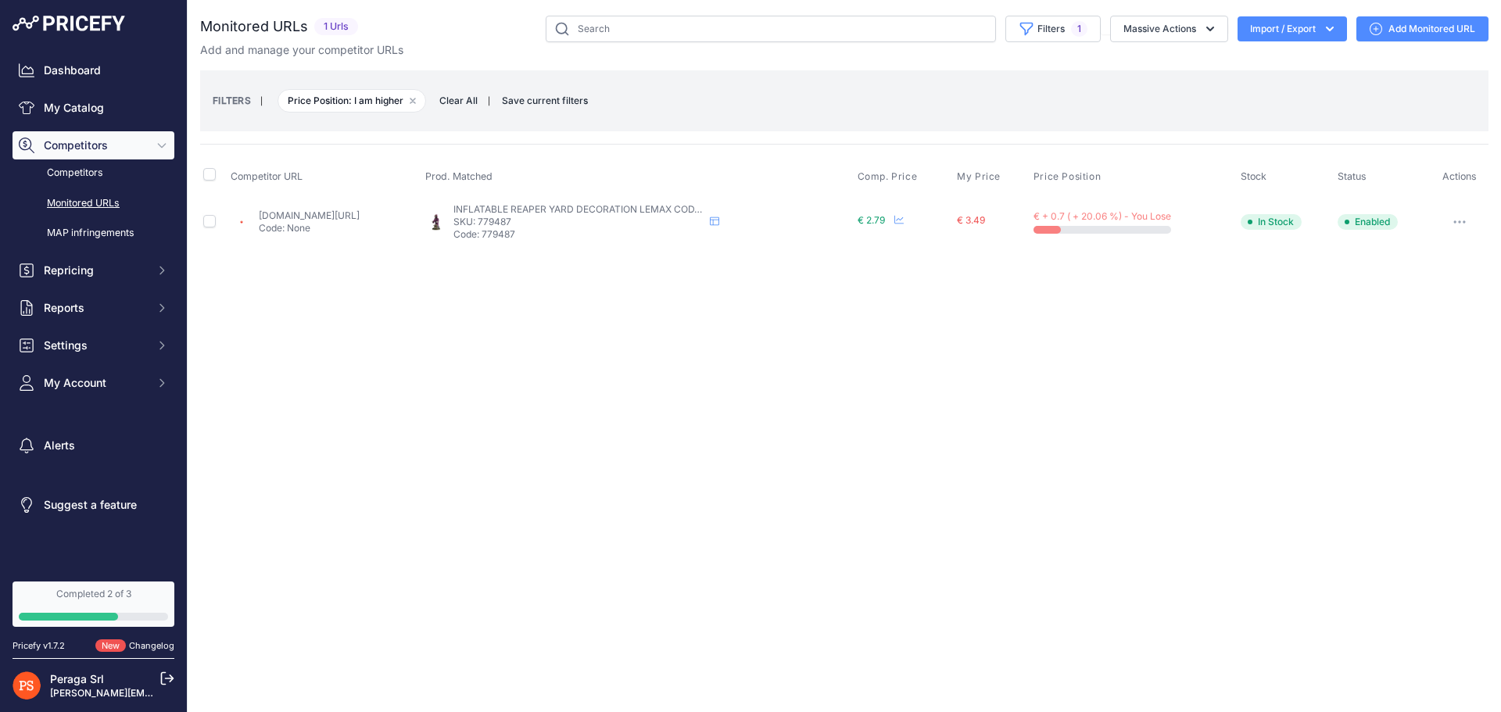
click at [321, 208] on td "[DOMAIN_NAME][URL] Code: None" at bounding box center [324, 221] width 195 height 51
click at [314, 213] on link "[DOMAIN_NAME][URL]" at bounding box center [309, 215] width 101 height 12
click at [77, 175] on link "Competitors" at bounding box center [94, 172] width 162 height 27
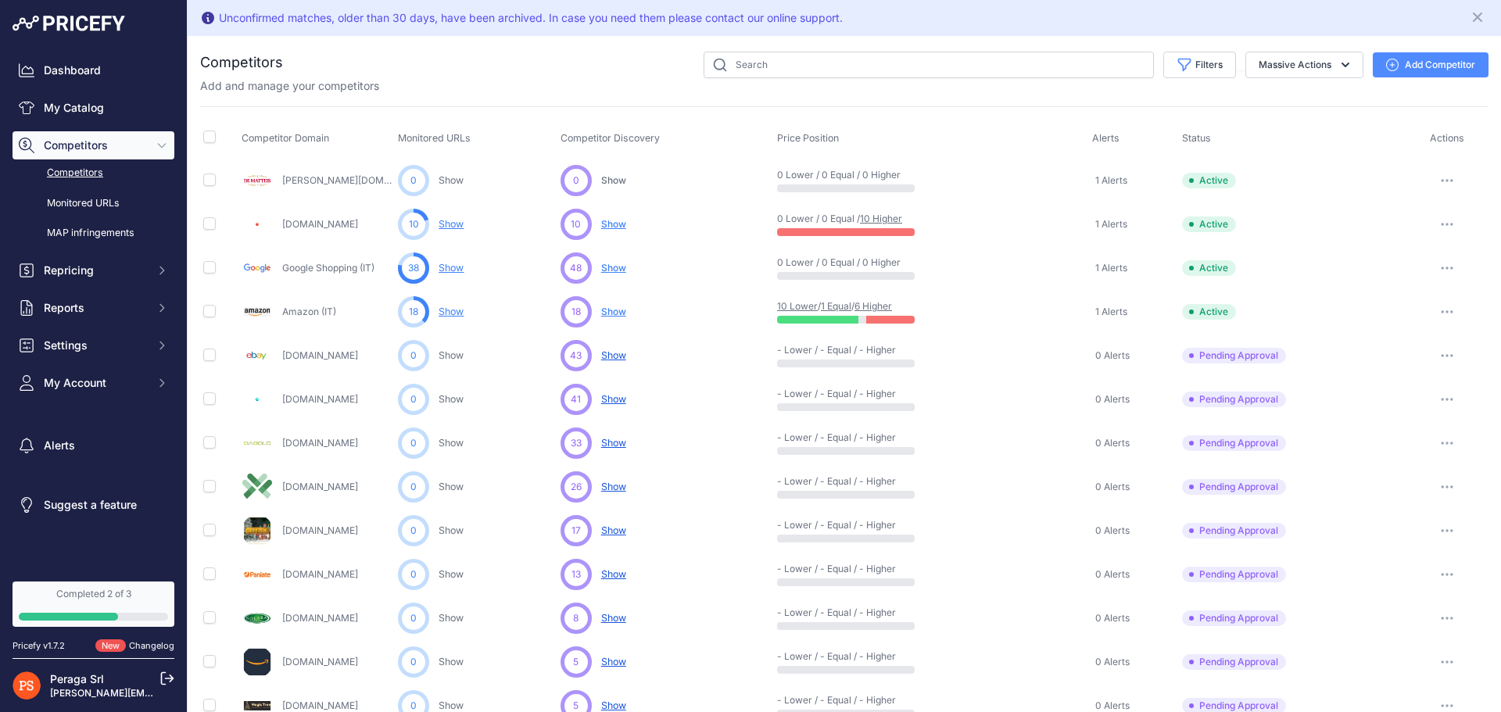
click at [224, 220] on td at bounding box center [219, 224] width 38 height 44
click at [306, 223] on link "Agribrianza.it" at bounding box center [320, 224] width 76 height 12
click at [888, 220] on link "10 Higher" at bounding box center [881, 219] width 42 height 12
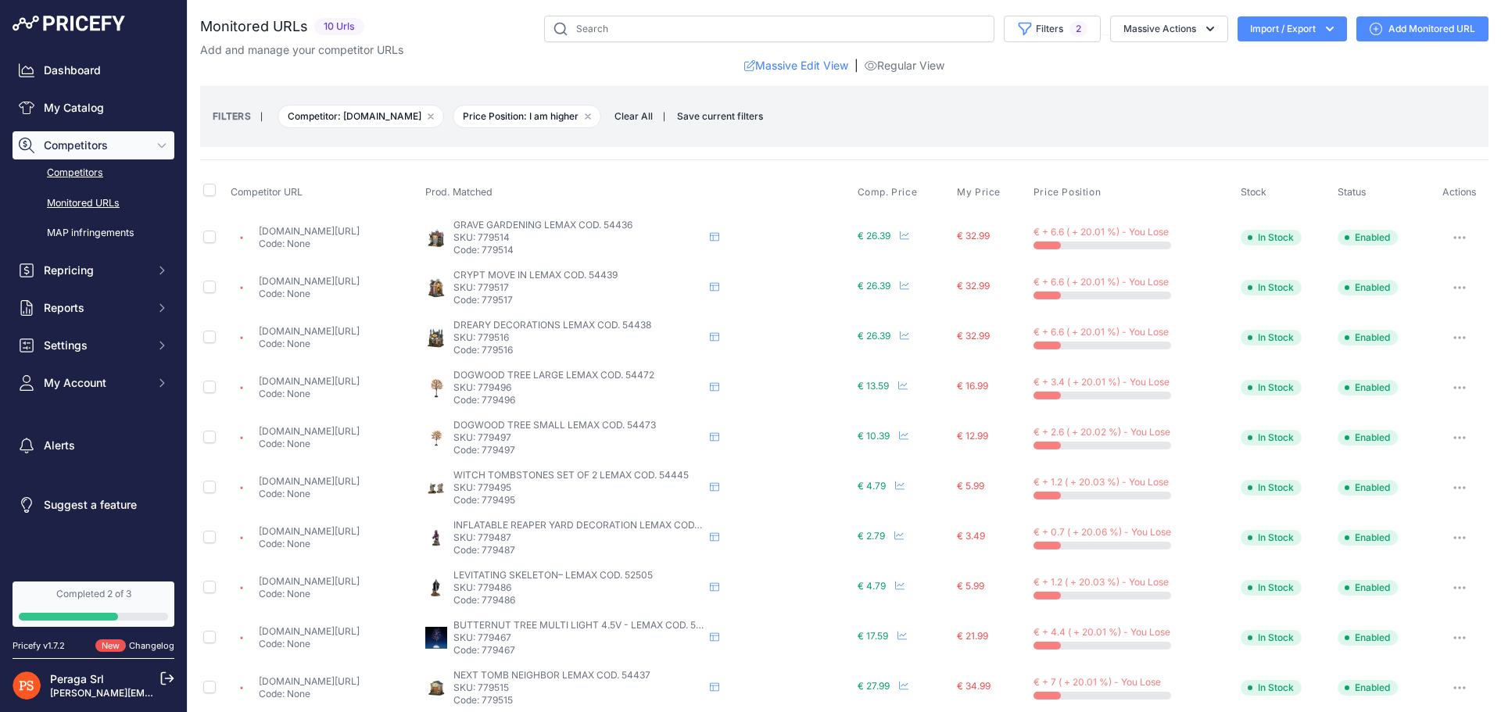
click at [91, 161] on link "Competitors" at bounding box center [94, 172] width 162 height 27
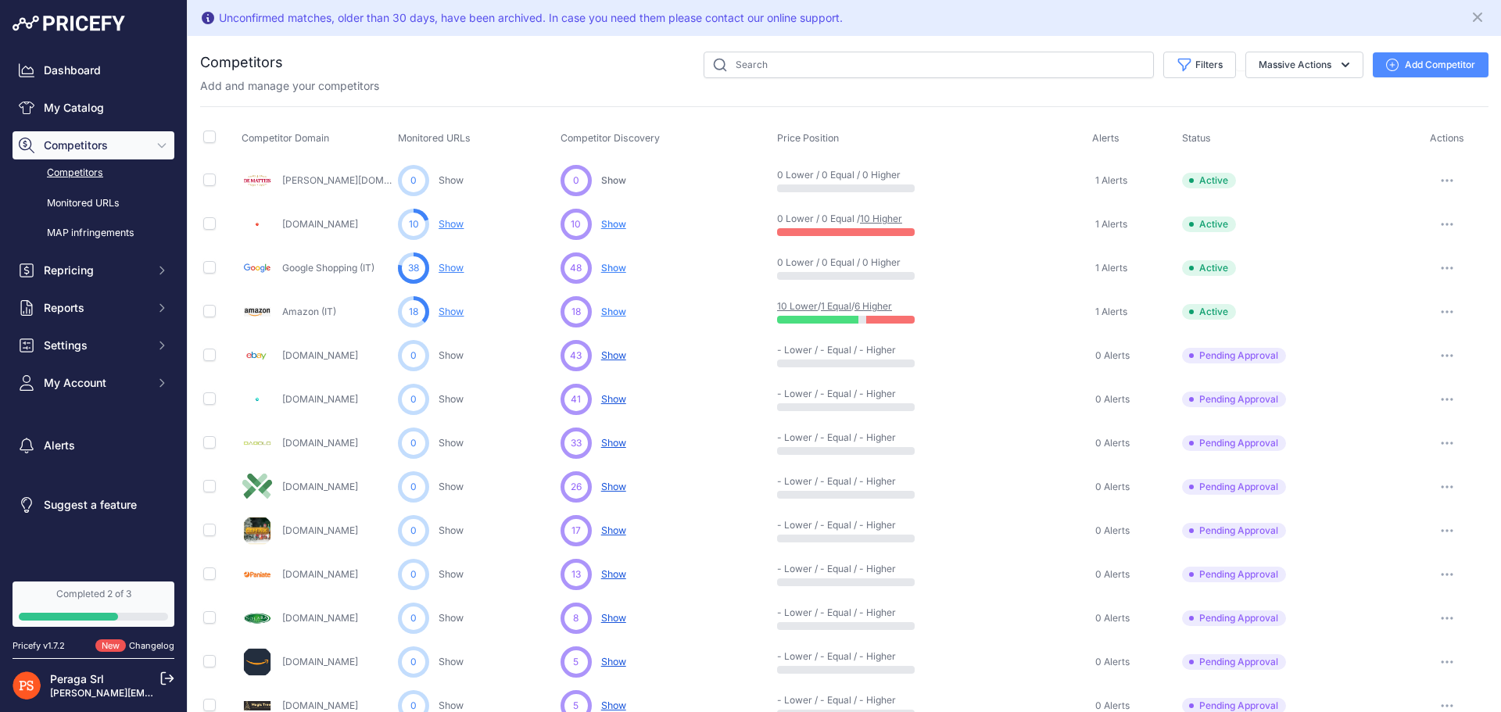
click at [879, 309] on link "6 Higher" at bounding box center [873, 306] width 38 height 12
click at [257, 532] on img at bounding box center [257, 530] width 31 height 31
click at [307, 528] on link "Lemaxcollection.com" at bounding box center [320, 531] width 76 height 12
click at [72, 78] on link "Dashboard" at bounding box center [94, 70] width 162 height 28
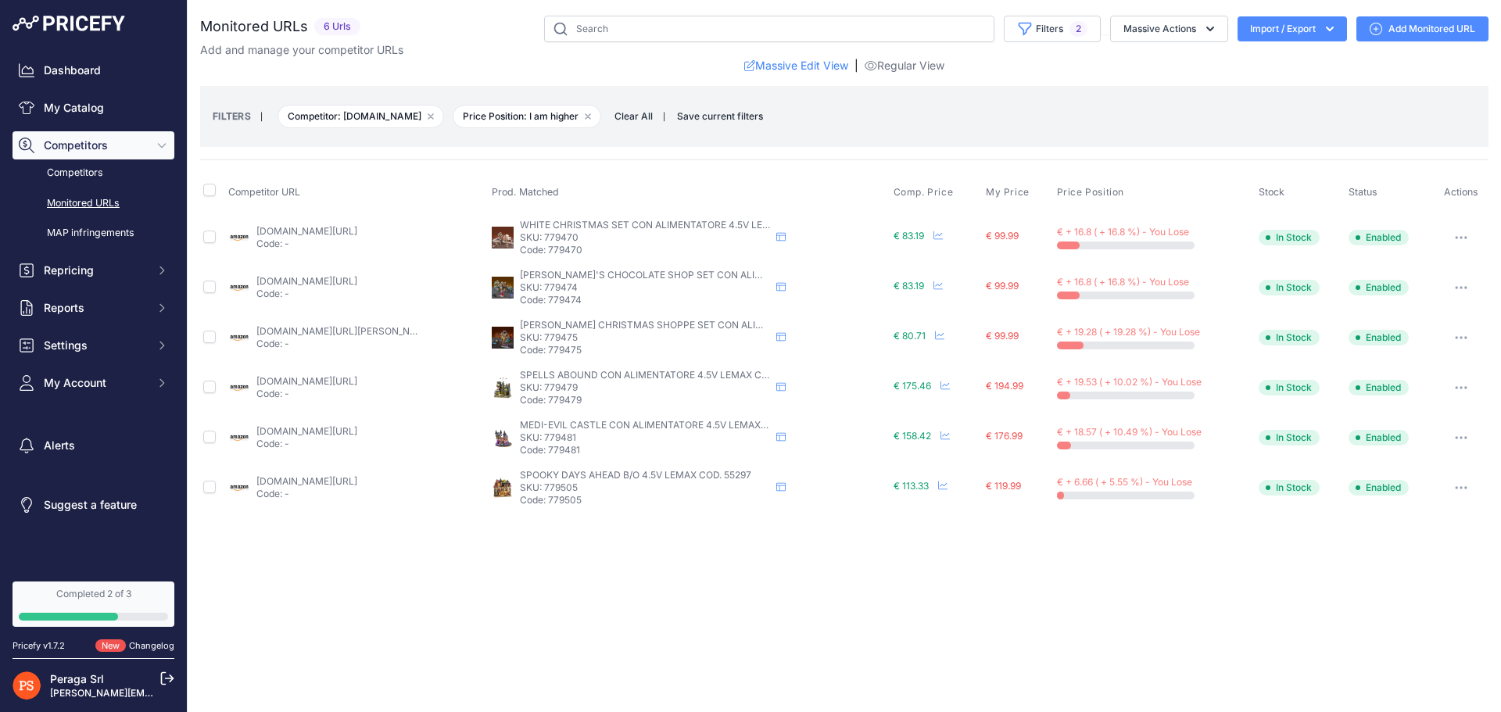
click at [582, 571] on div "Close You are not connected to the internet." at bounding box center [844, 356] width 1313 height 712
click at [69, 102] on link "My Catalog" at bounding box center [94, 108] width 162 height 28
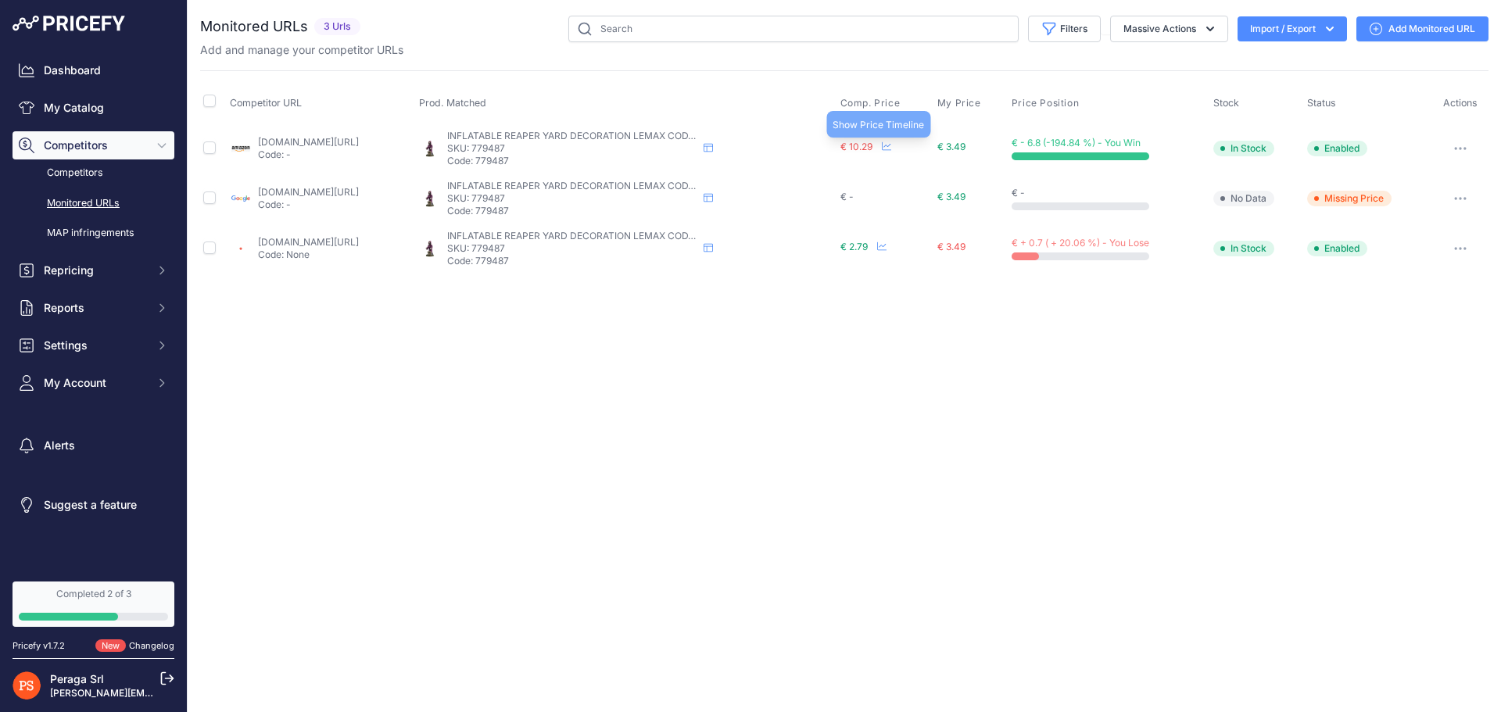
click at [891, 148] on icon at bounding box center [886, 145] width 9 height 9
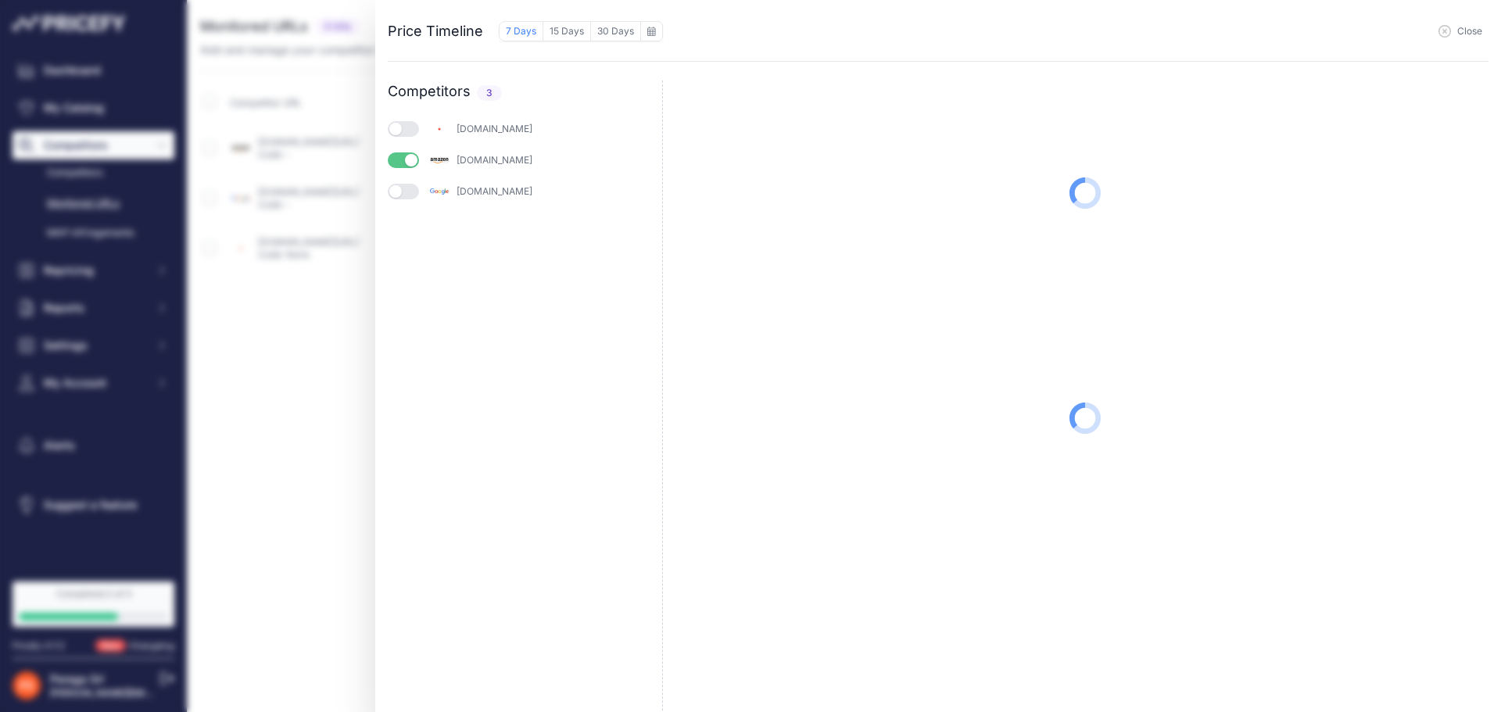
click at [403, 133] on button "button" at bounding box center [403, 129] width 31 height 16
click at [389, 195] on button "button" at bounding box center [403, 192] width 31 height 16
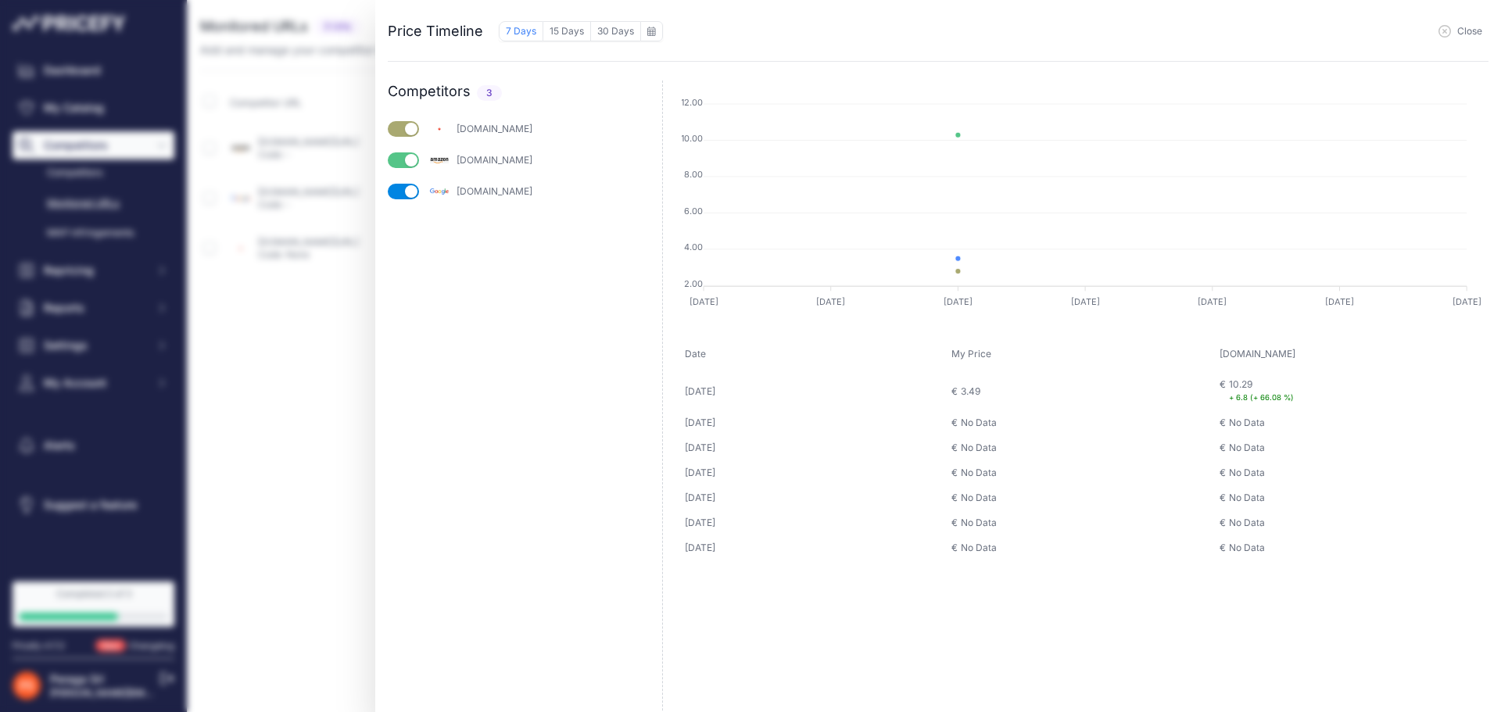
click at [1463, 20] on div "Close" at bounding box center [1076, 30] width 826 height 23
click at [1459, 30] on span "Close" at bounding box center [1469, 31] width 25 height 13
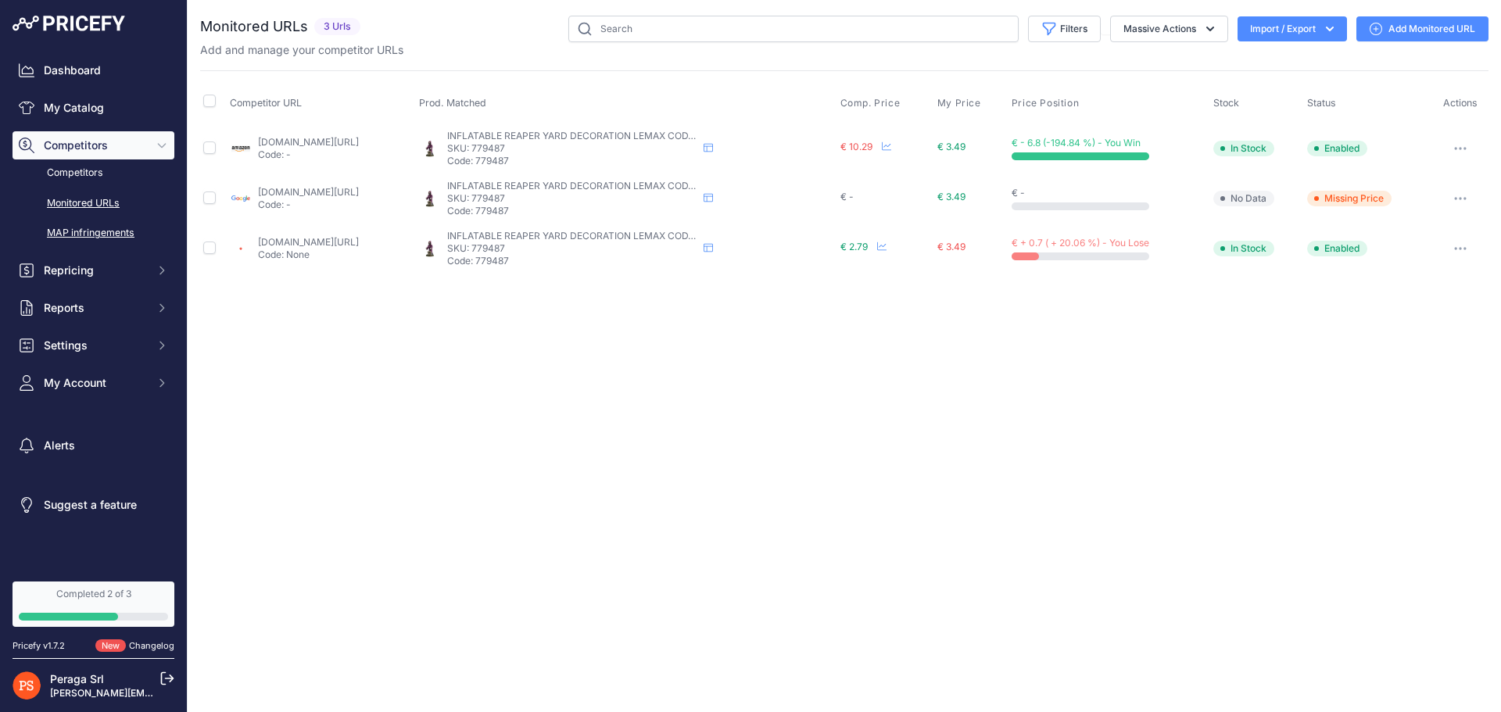
click at [87, 231] on link "MAP infringements" at bounding box center [94, 233] width 162 height 27
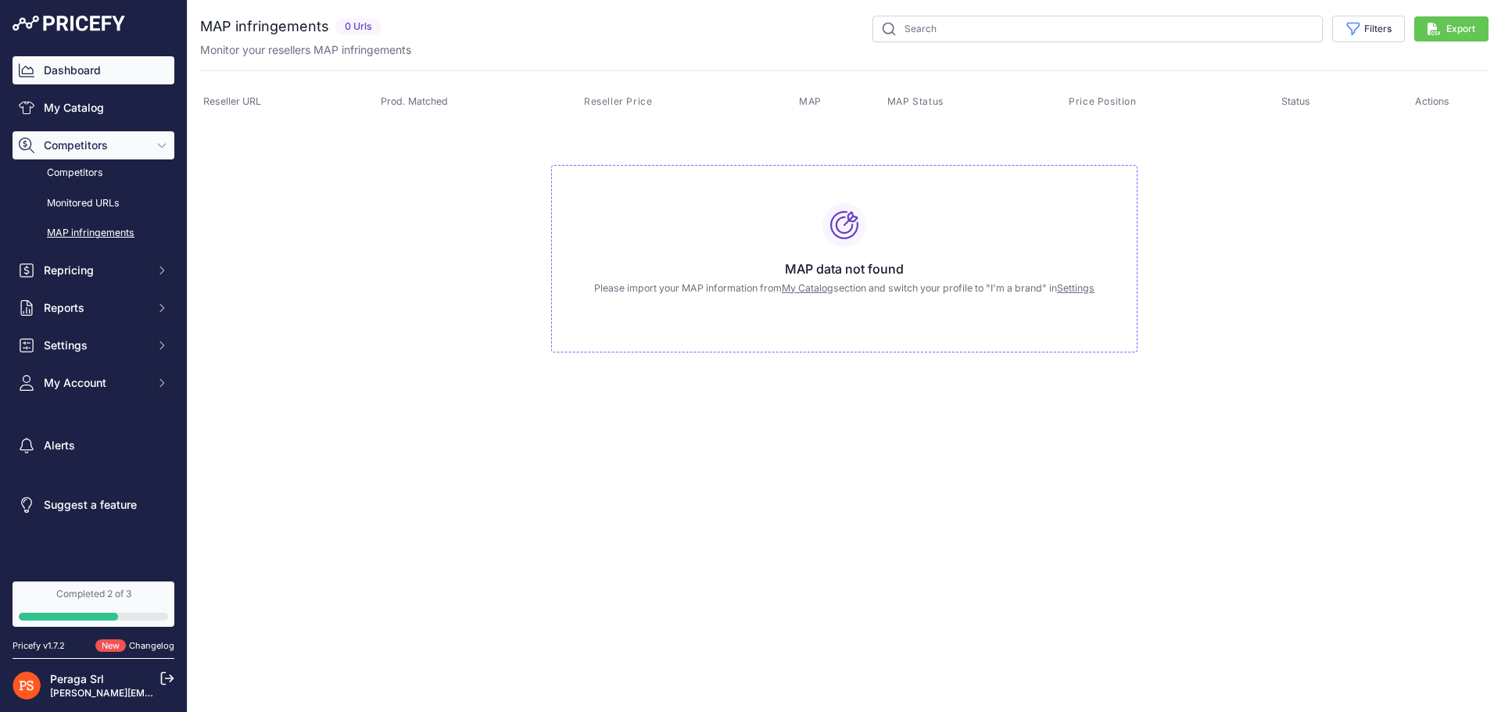
click at [89, 73] on link "Dashboard" at bounding box center [94, 70] width 162 height 28
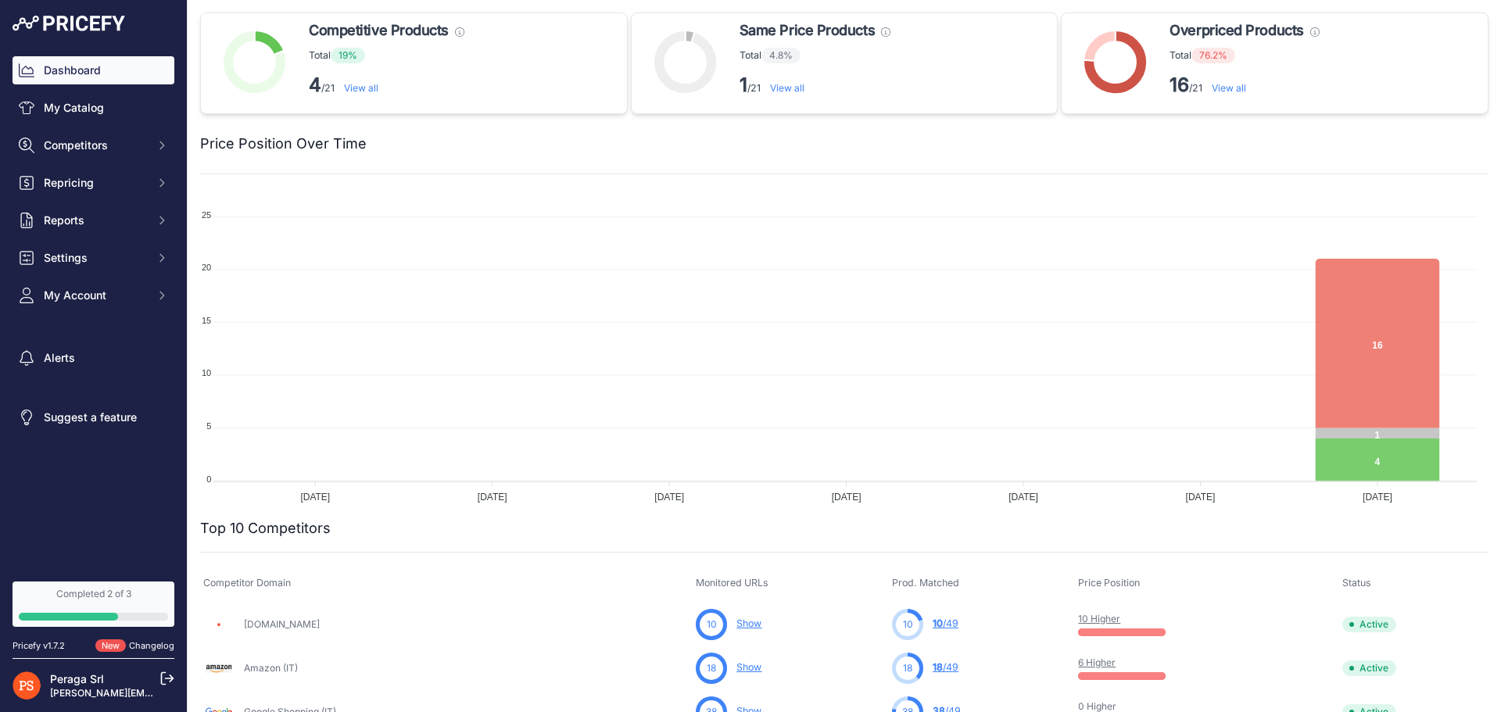
click at [378, 90] on link "View all" at bounding box center [361, 88] width 34 height 12
click at [371, 90] on link "View all" at bounding box center [361, 88] width 34 height 12
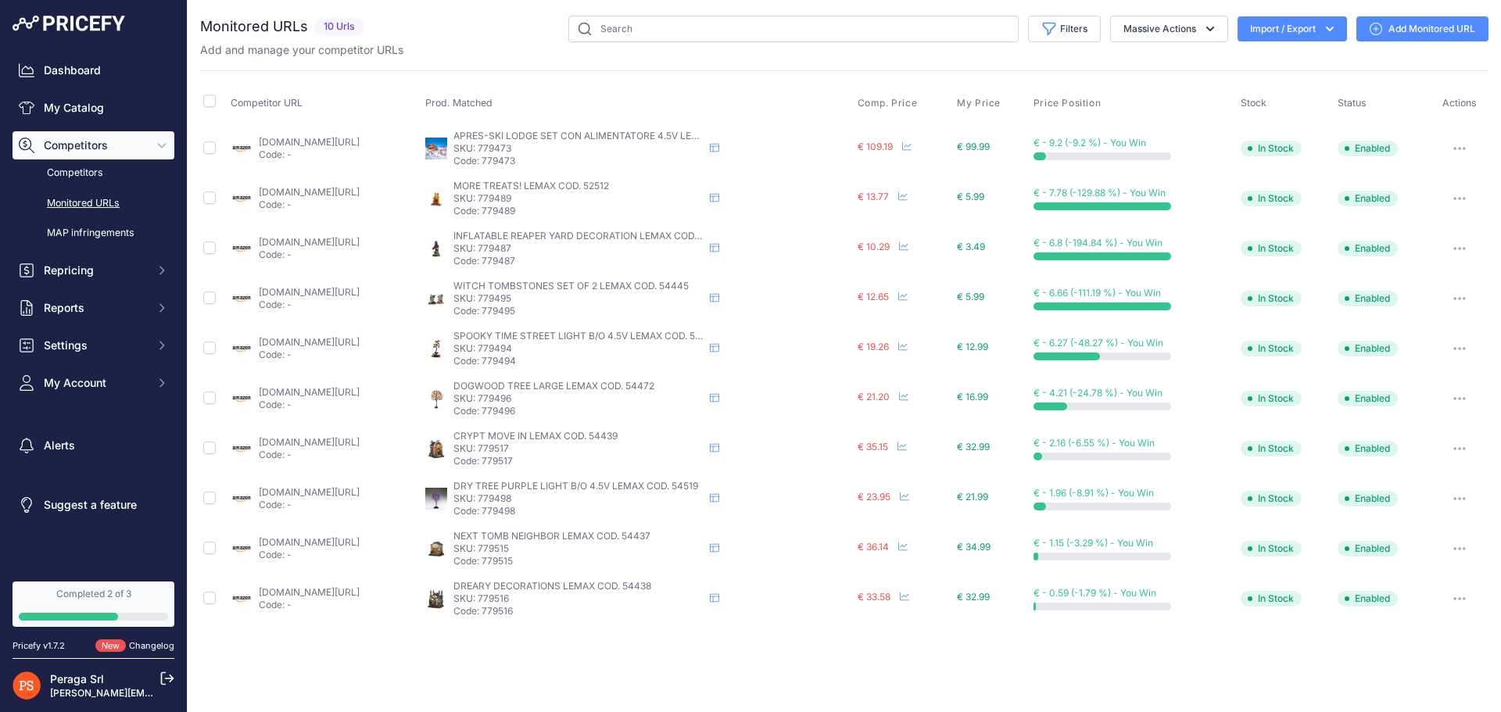
click at [1288, 40] on div "Filters Saved Filters Set None Competitors Cheaper Than Me Competitors Products…" at bounding box center [930, 29] width 1118 height 27
click at [1311, 27] on button "Import / Export" at bounding box center [1291, 28] width 109 height 25
click at [1301, 63] on div "Import" at bounding box center [1290, 62] width 125 height 28
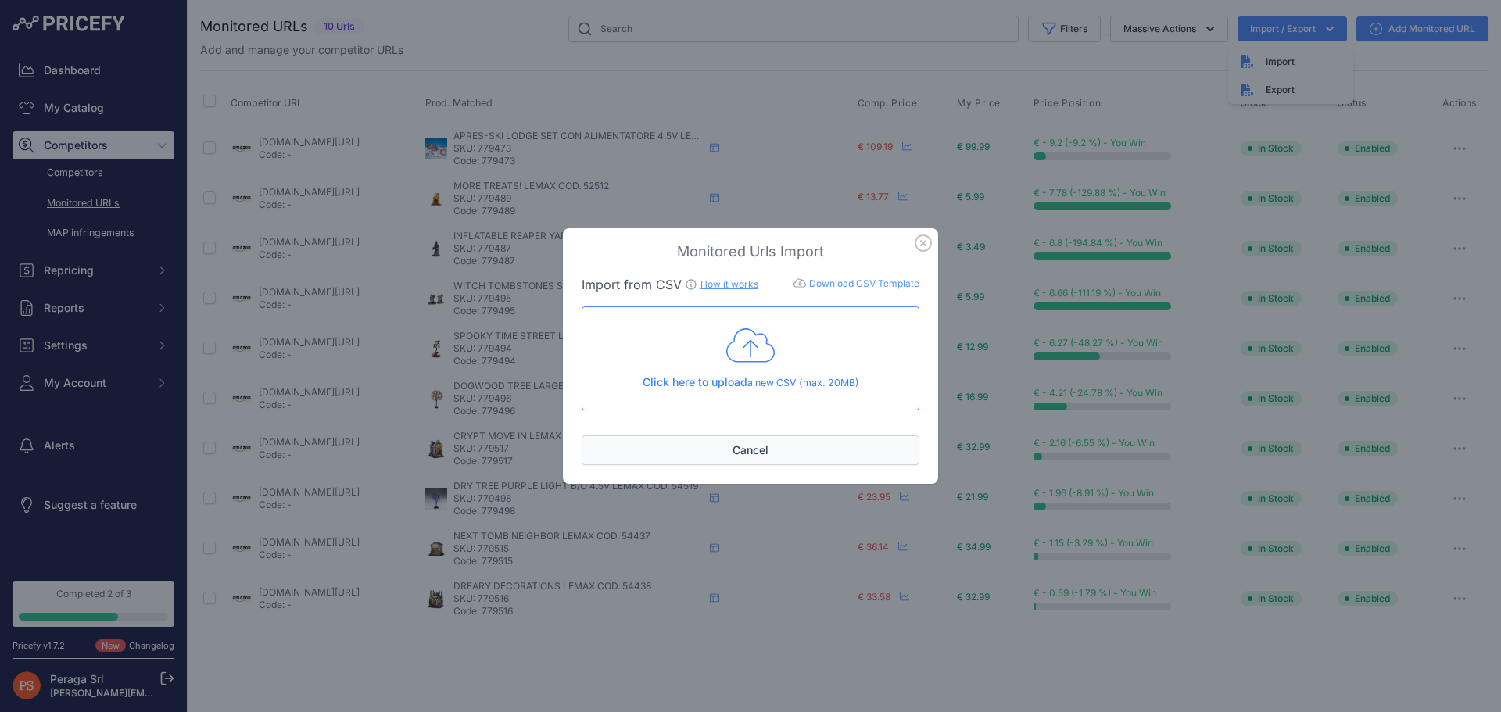
click at [793, 446] on button "Cancel" at bounding box center [751, 450] width 338 height 30
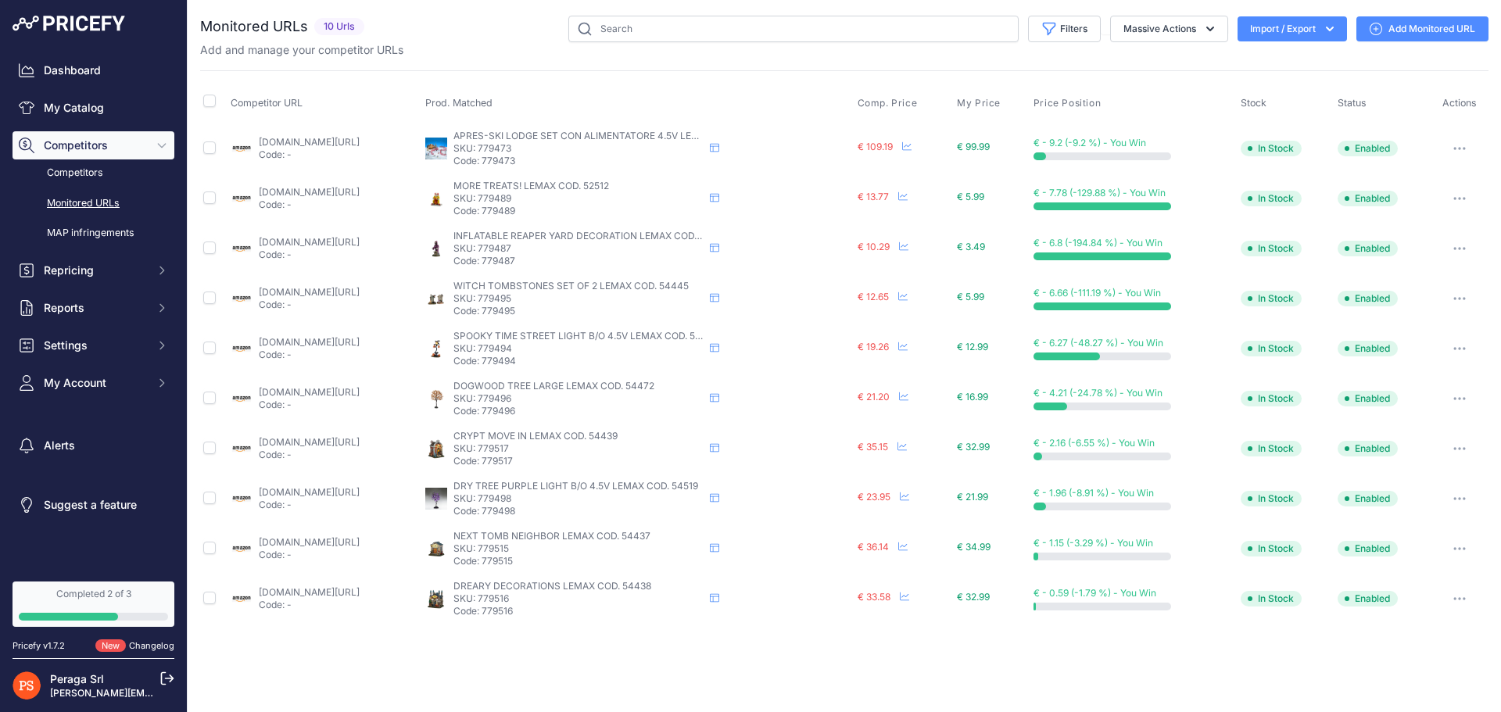
click at [1280, 33] on button "Import / Export" at bounding box center [1291, 28] width 109 height 25
click at [1302, 64] on div "Import" at bounding box center [1290, 62] width 125 height 28
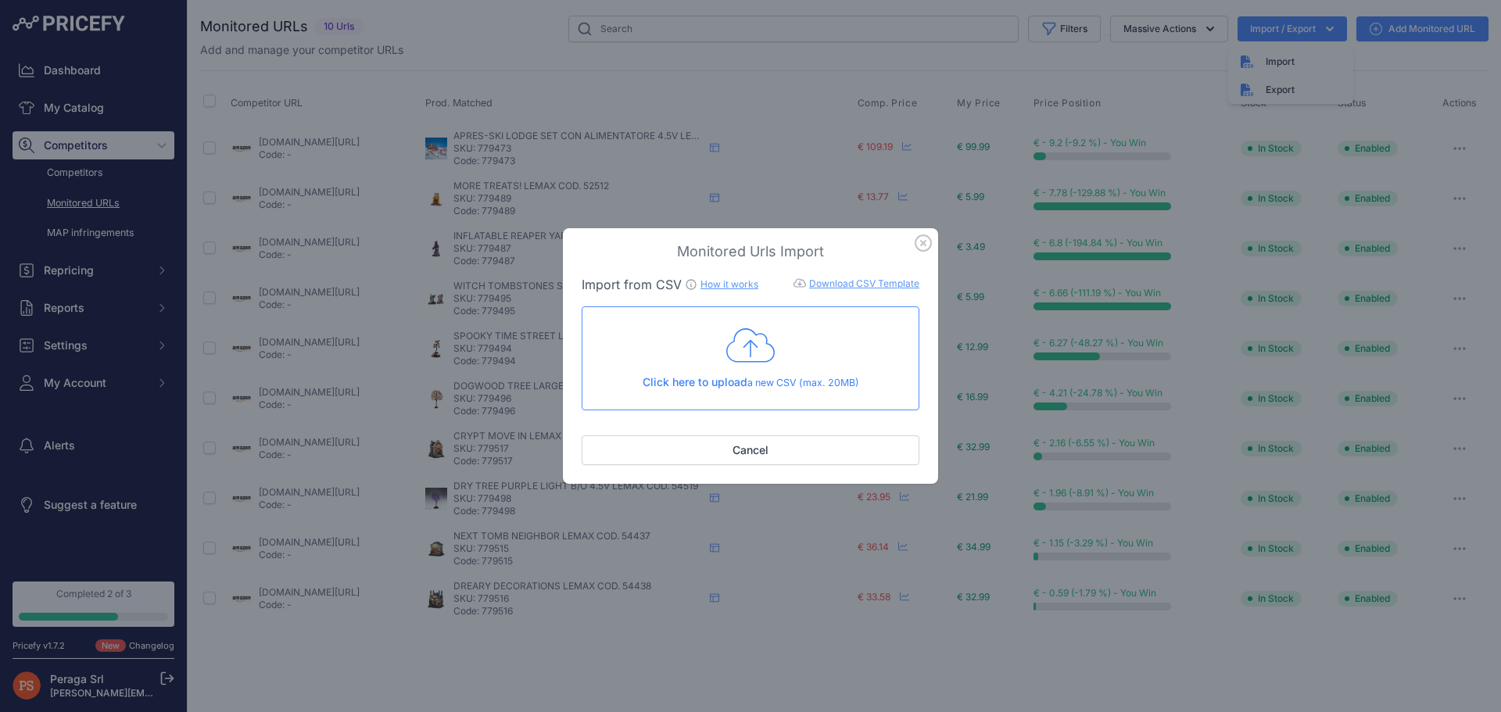
click at [723, 282] on link "How it works" at bounding box center [729, 284] width 58 height 12
click at [1178, 91] on div "Monitored Urls Import Import from CSV How it works Download CSV Template Check …" at bounding box center [750, 356] width 1501 height 712
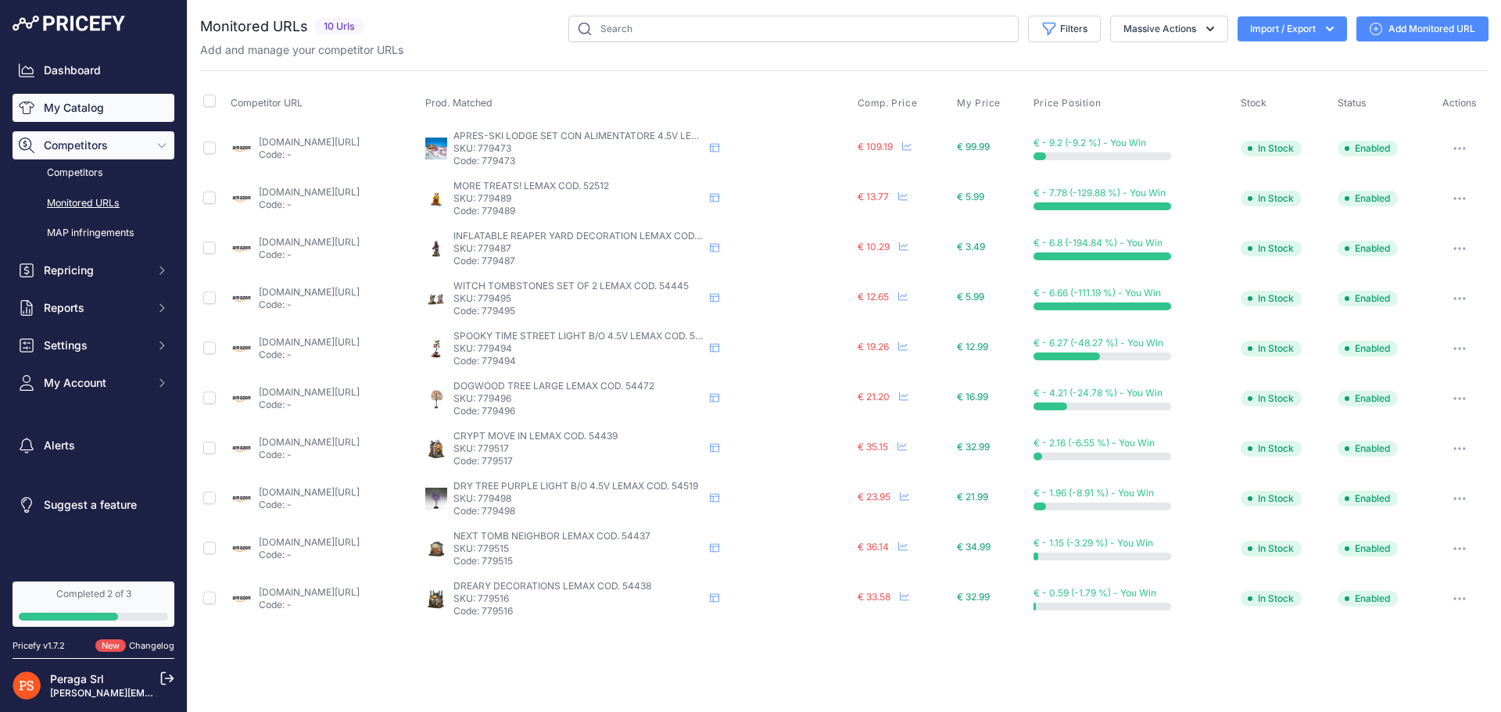
click at [98, 111] on link "My Catalog" at bounding box center [94, 108] width 162 height 28
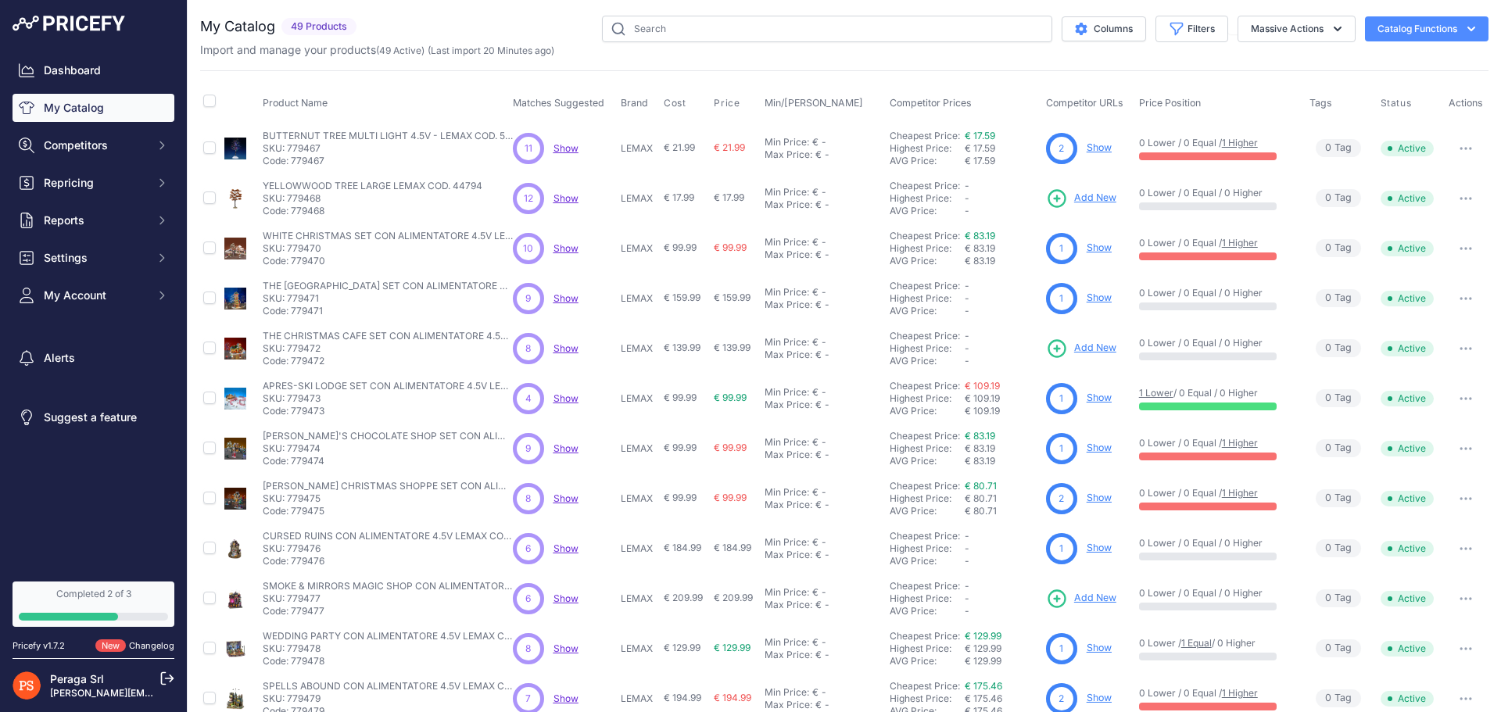
click at [1295, 34] on button "Massive Actions" at bounding box center [1296, 29] width 118 height 27
click at [1409, 25] on button "Catalog Functions" at bounding box center [1427, 28] width 124 height 25
click at [1389, 63] on span "Import Additional Info" at bounding box center [1396, 62] width 95 height 13
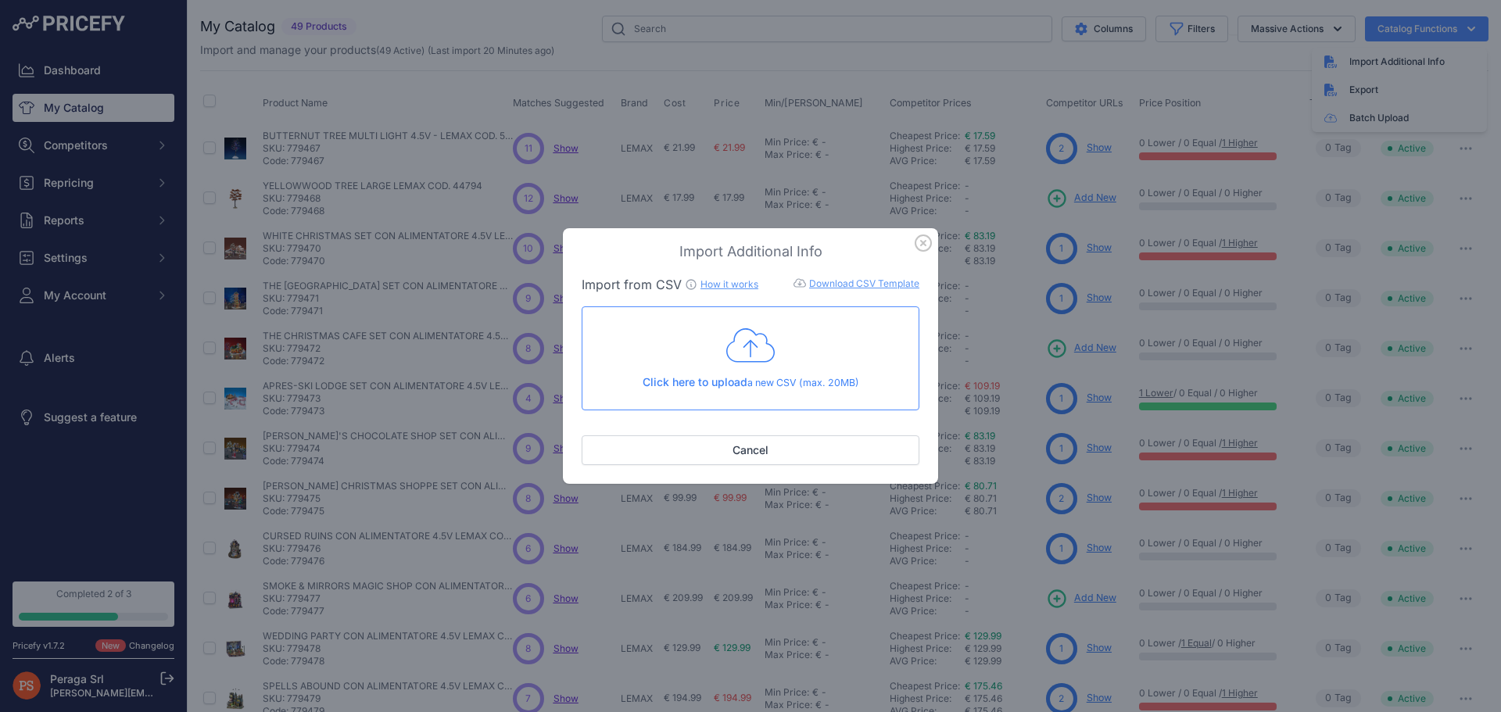
click at [873, 282] on link "Download CSV Template" at bounding box center [864, 284] width 110 height 12
click at [718, 382] on span "Click here to upload" at bounding box center [695, 381] width 105 height 13
click at [704, 285] on link "How it works" at bounding box center [729, 284] width 58 height 12
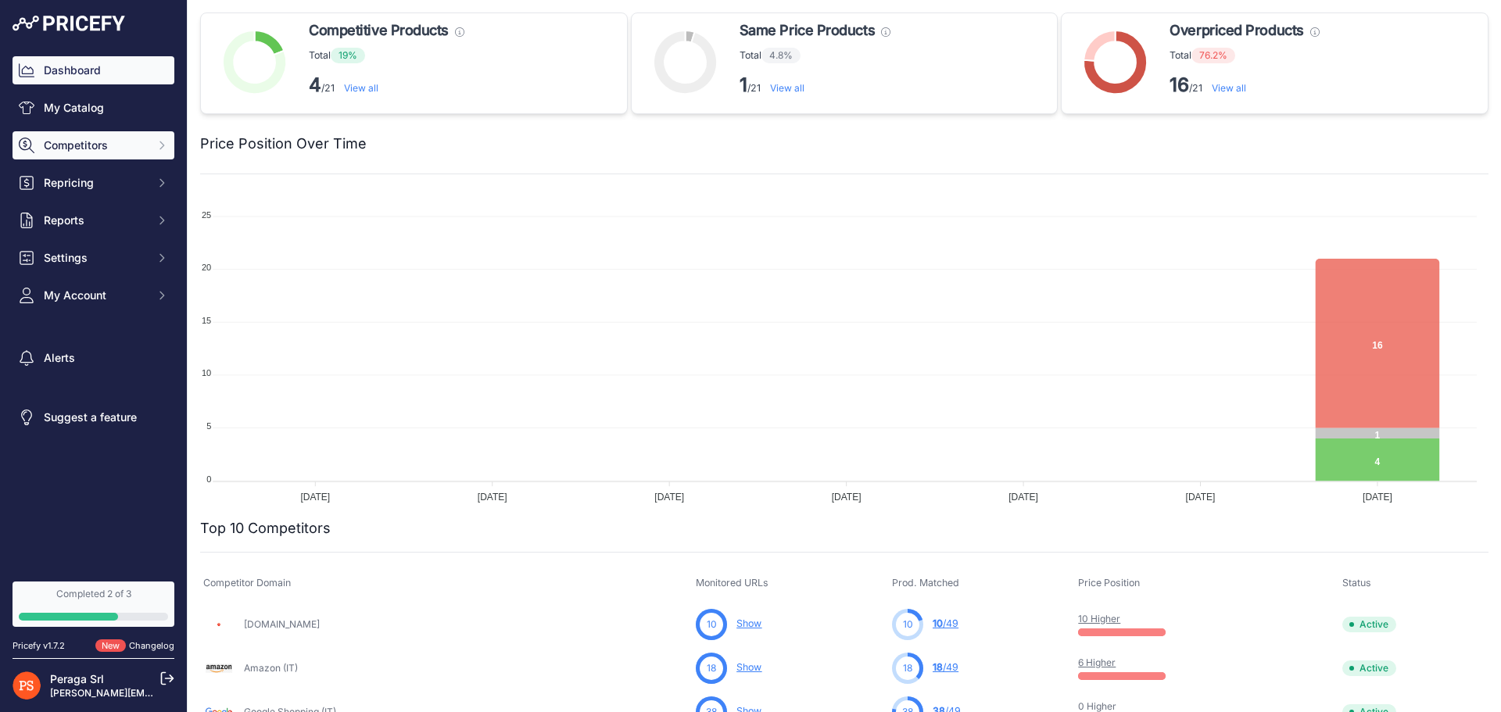
click at [116, 156] on button "Competitors" at bounding box center [94, 145] width 162 height 28
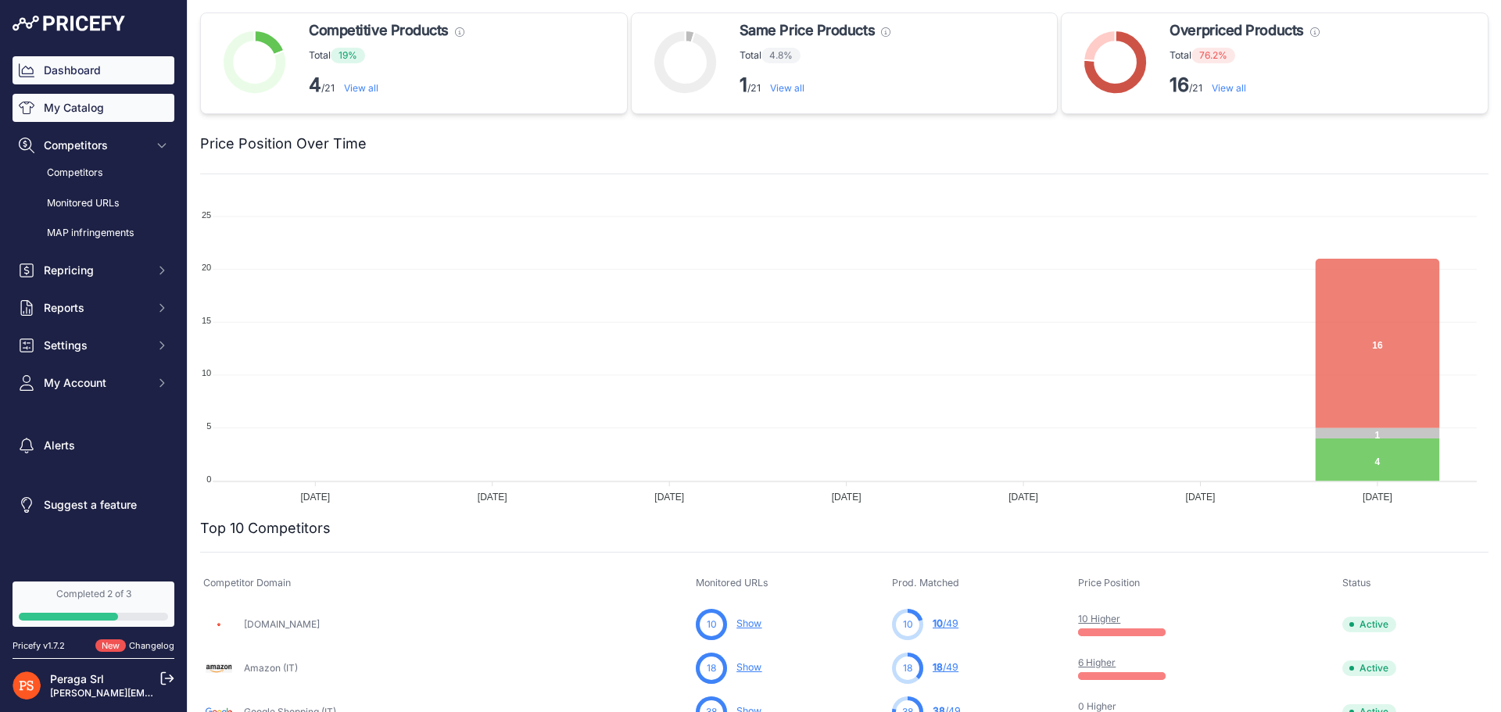
click at [75, 98] on link "My Catalog" at bounding box center [94, 108] width 162 height 28
click at [99, 116] on link "My Catalog" at bounding box center [94, 108] width 162 height 28
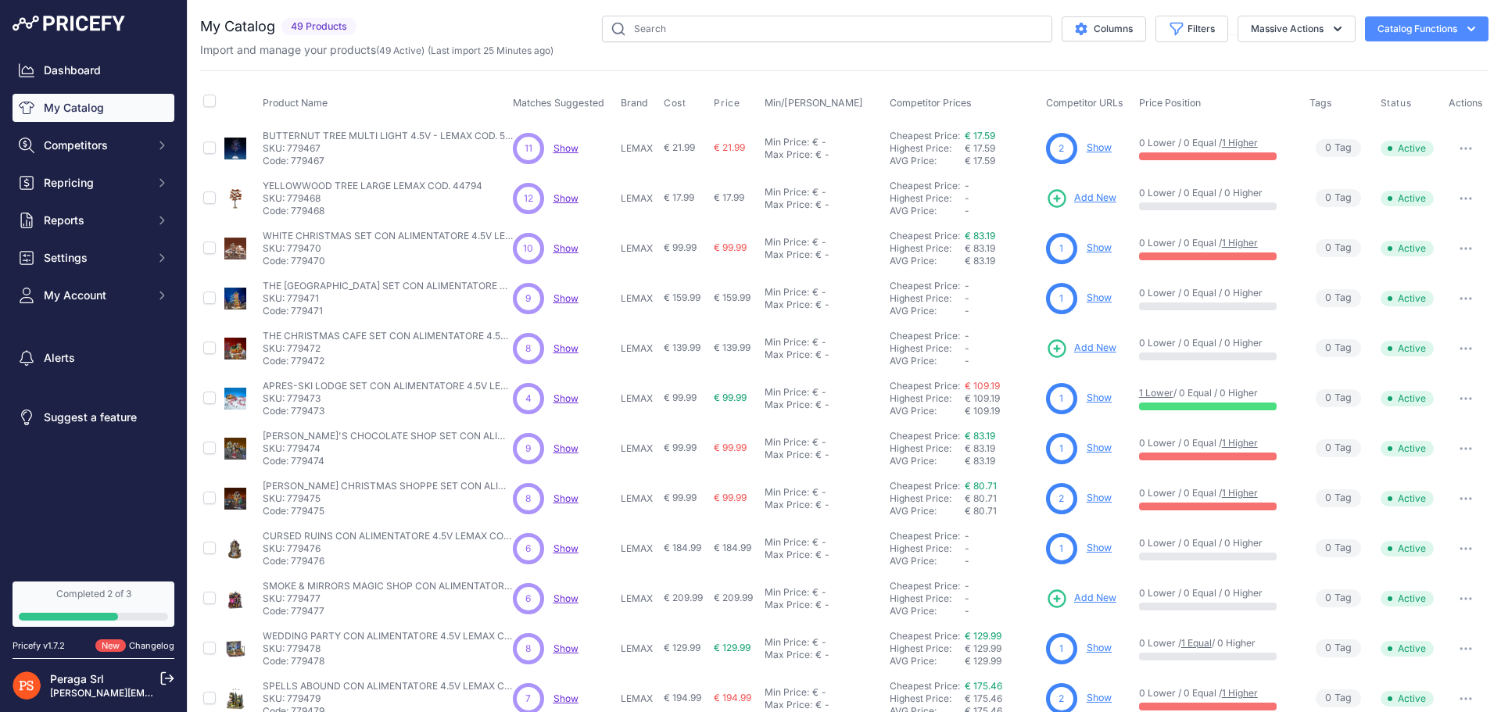
click at [1464, 154] on button "button" at bounding box center [1465, 149] width 31 height 22
click at [1322, 130] on td "0 Tag s Product Tags" at bounding box center [1341, 148] width 71 height 51
click at [1425, 28] on button "Catalog Functions" at bounding box center [1427, 28] width 124 height 25
click at [1377, 116] on link "Batch Upload" at bounding box center [1399, 118] width 175 height 28
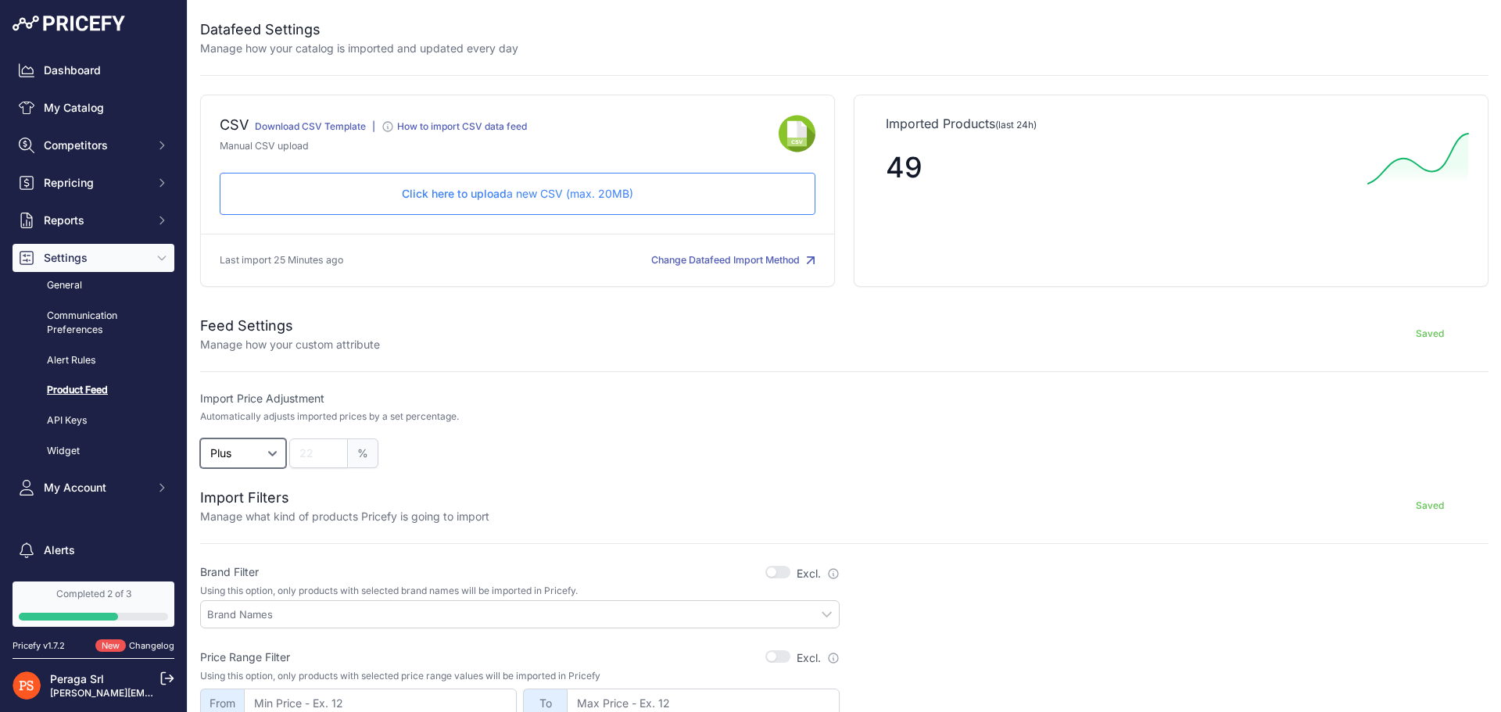
click at [266, 465] on select "Plus Minus" at bounding box center [243, 454] width 86 height 30
select select "0"
click at [200, 439] on select "Plus Minus" at bounding box center [243, 454] width 86 height 30
click at [309, 461] on input "number" at bounding box center [318, 454] width 59 height 30
type input "20"
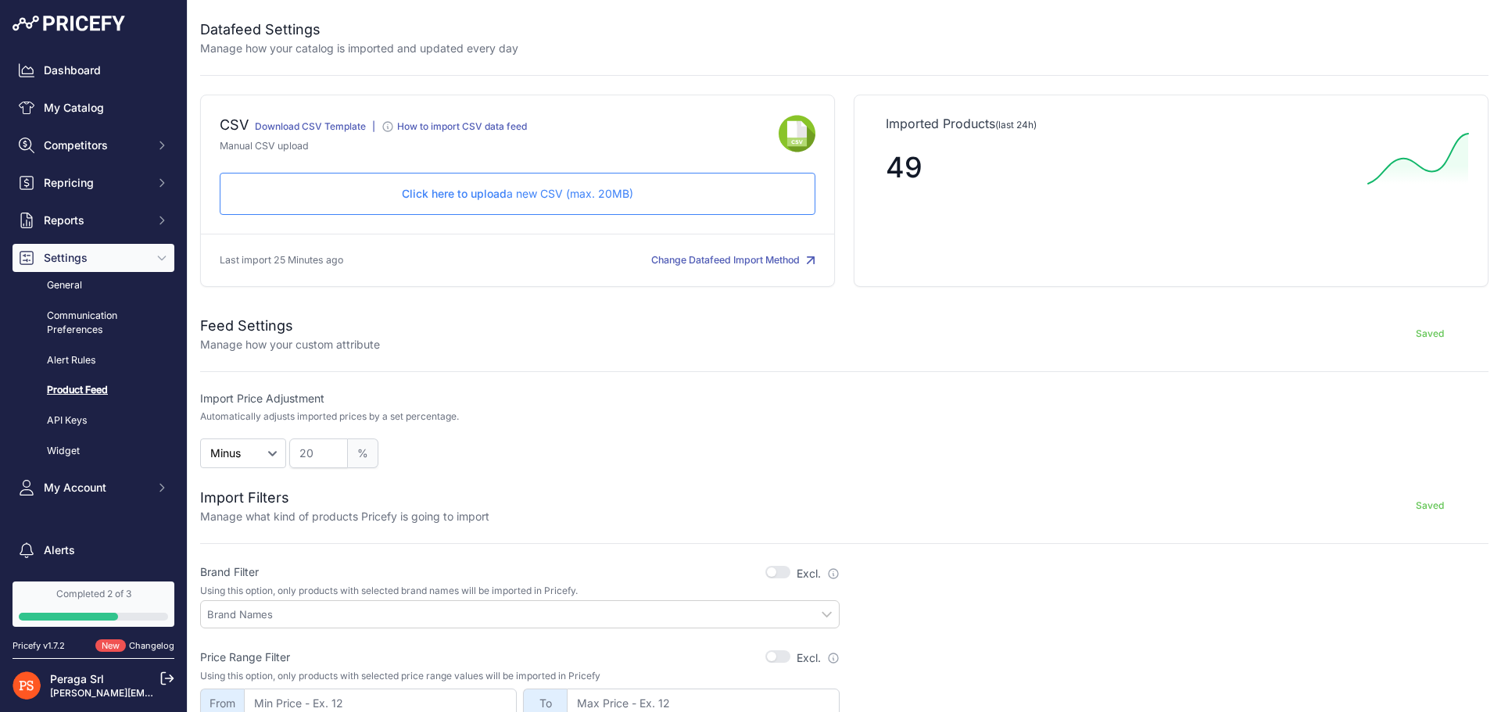
click at [410, 184] on div "Click here to upload a new CSV (max. 20MB) Check and upload in progress..." at bounding box center [518, 194] width 596 height 42
click at [84, 102] on link "My Catalog" at bounding box center [94, 108] width 162 height 28
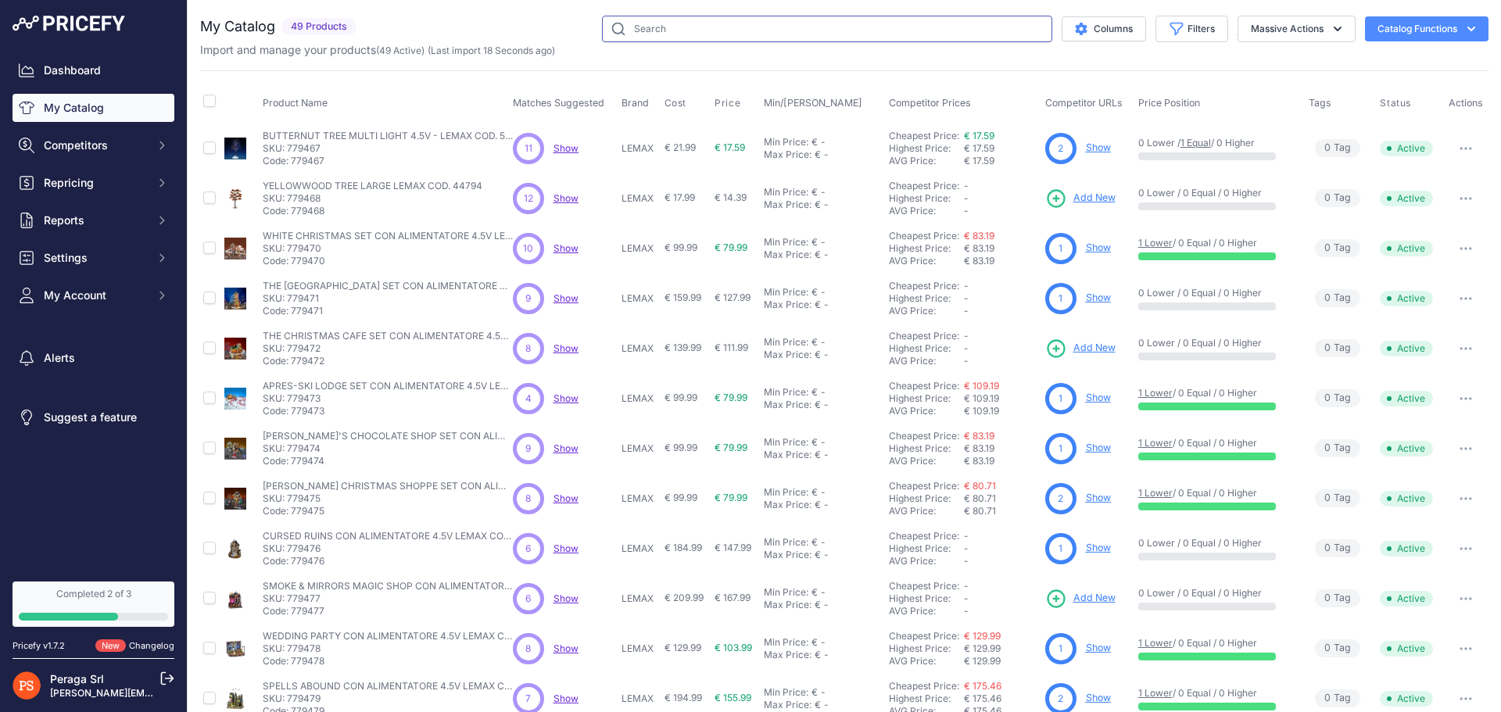
click at [614, 26] on input "text" at bounding box center [827, 29] width 450 height 27
paste input "779487"
type input "779487"
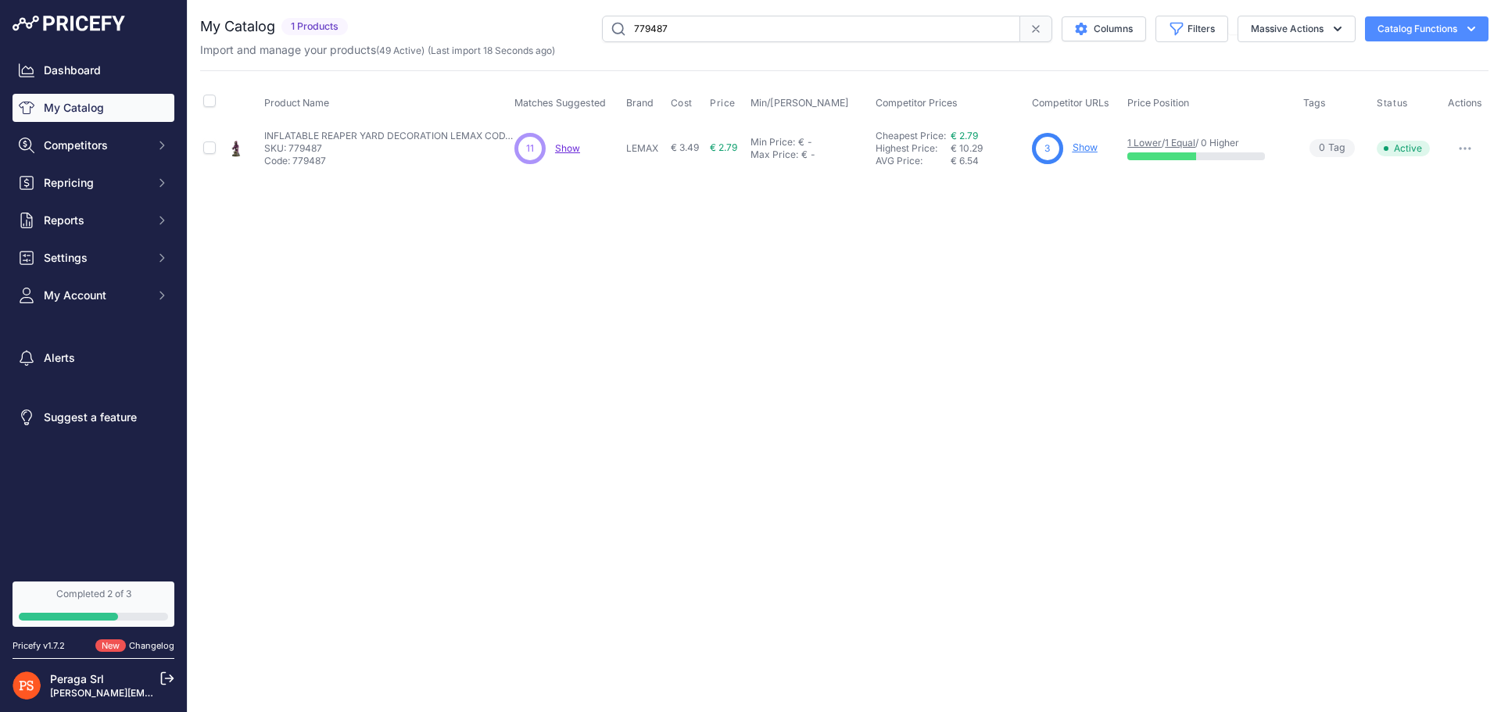
click at [796, 251] on div "Close You are not connected to the internet." at bounding box center [844, 356] width 1313 height 712
click at [1195, 143] on link "1 Equal" at bounding box center [1180, 143] width 30 height 12
click at [556, 154] on p "Show Discovering..." at bounding box center [567, 148] width 25 height 13
click at [106, 305] on button "My Account" at bounding box center [94, 295] width 162 height 28
click at [81, 449] on link "Billing" at bounding box center [94, 443] width 162 height 27
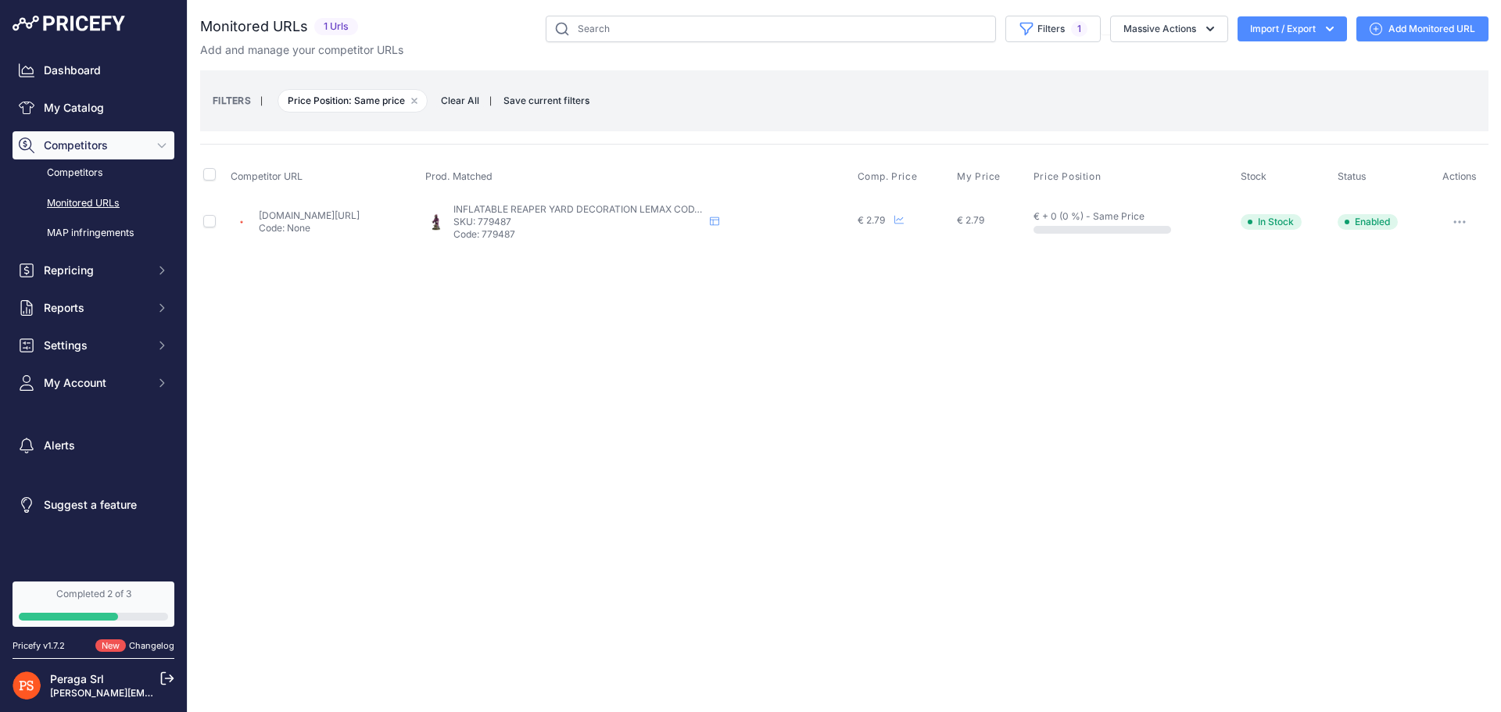
click at [959, 338] on div "Close You are not connected to the internet." at bounding box center [844, 356] width 1313 height 712
click at [994, 313] on div "Close You are not connected to the internet." at bounding box center [844, 356] width 1313 height 712
click at [418, 102] on button "Remove filter option" at bounding box center [414, 101] width 13 height 13
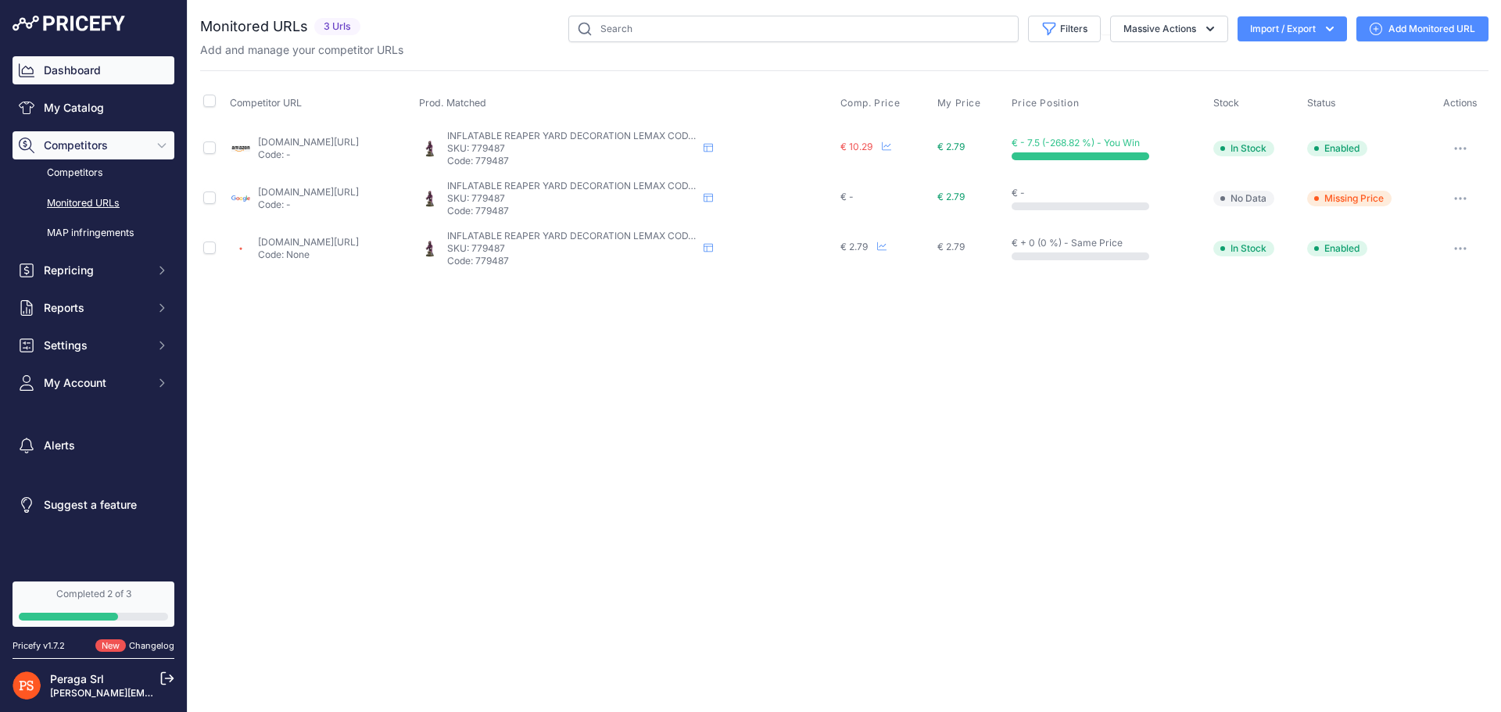
click at [75, 69] on link "Dashboard" at bounding box center [94, 70] width 162 height 28
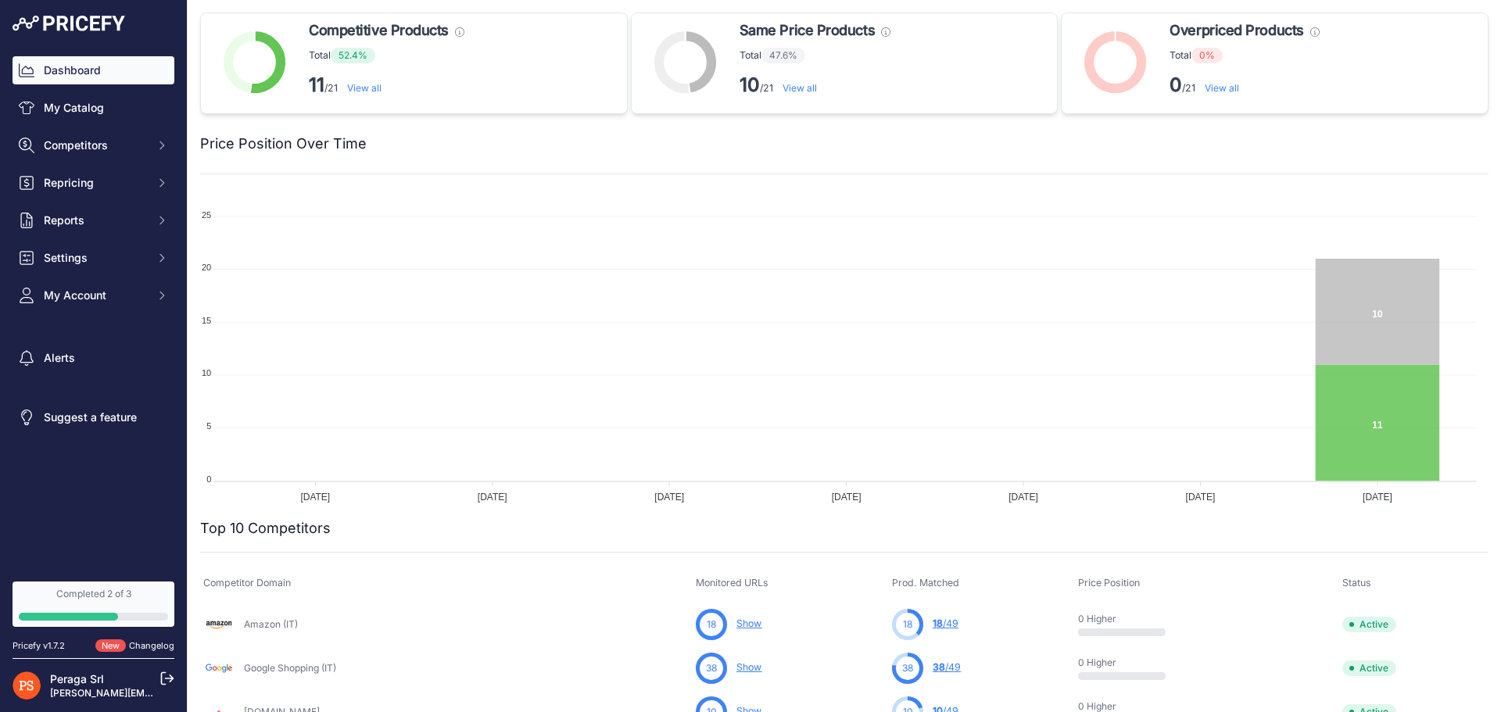
click at [353, 87] on link "View all" at bounding box center [364, 88] width 34 height 12
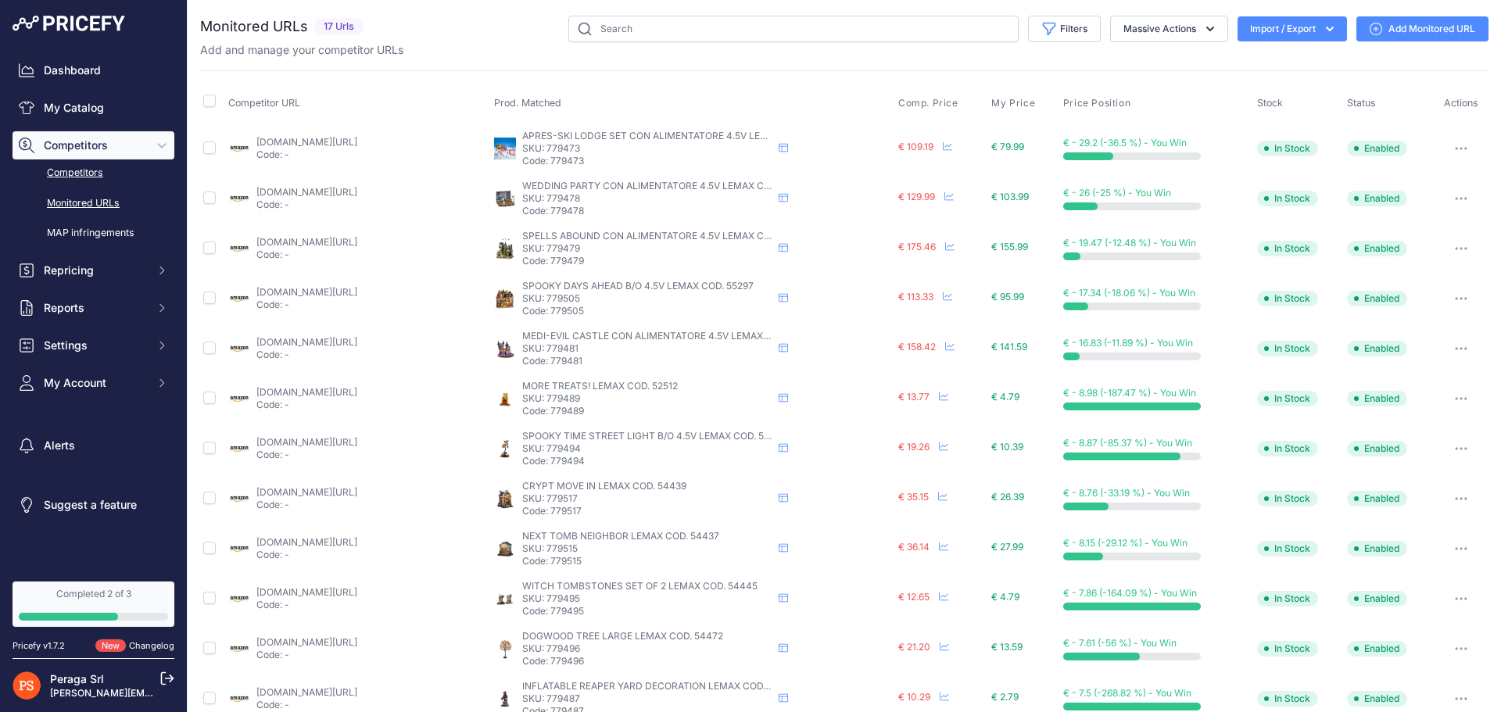
click at [64, 179] on link "Competitors" at bounding box center [94, 172] width 162 height 27
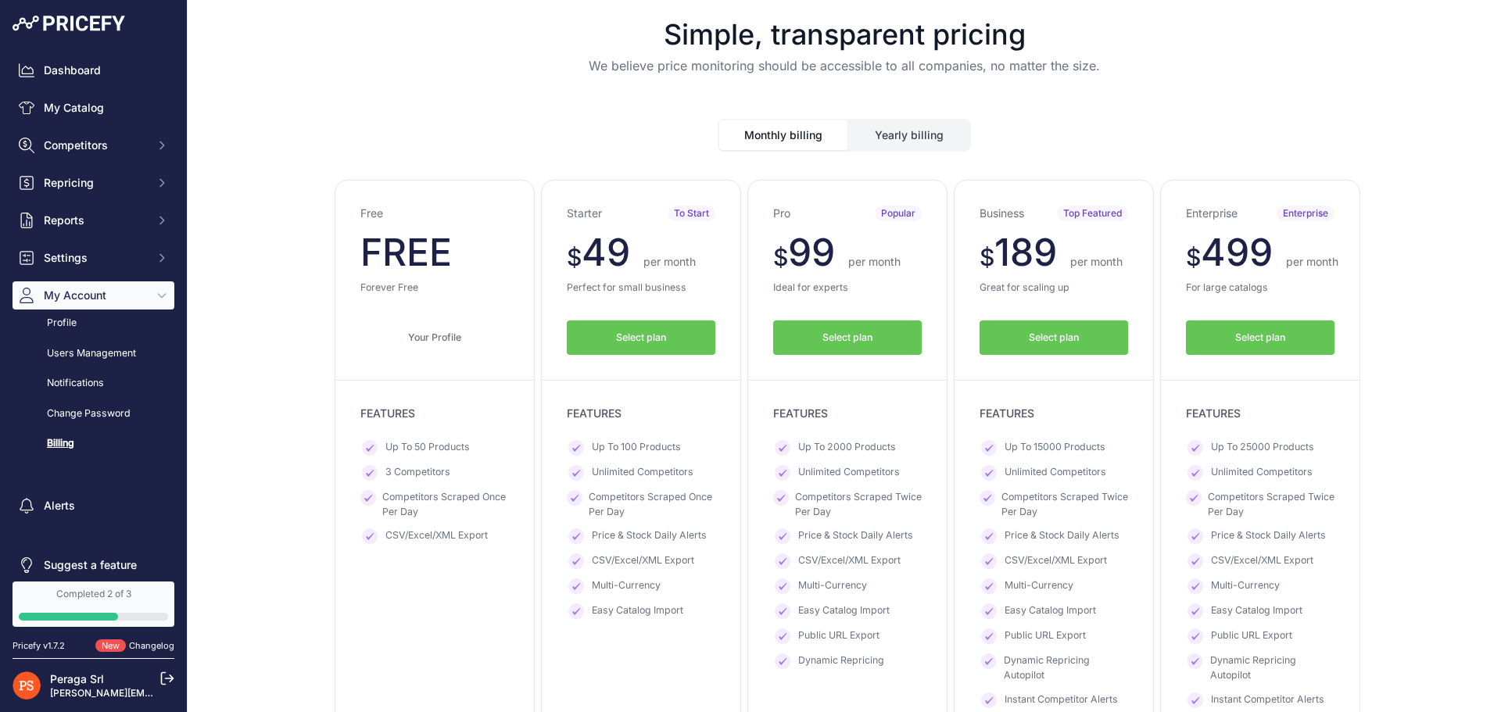
click at [918, 120] on button "Yearly billing" at bounding box center [909, 135] width 120 height 30
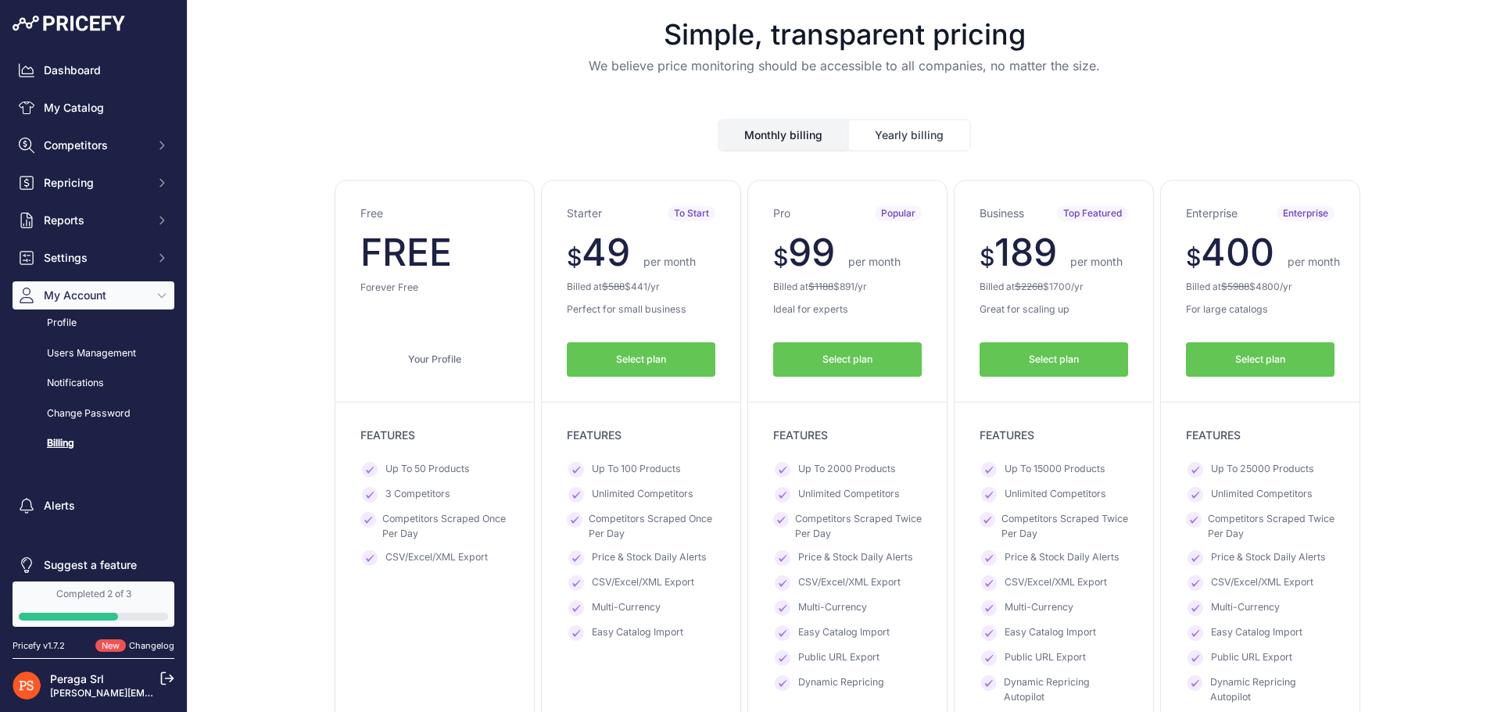
click at [790, 124] on button "Monthly billing" at bounding box center [783, 135] width 128 height 30
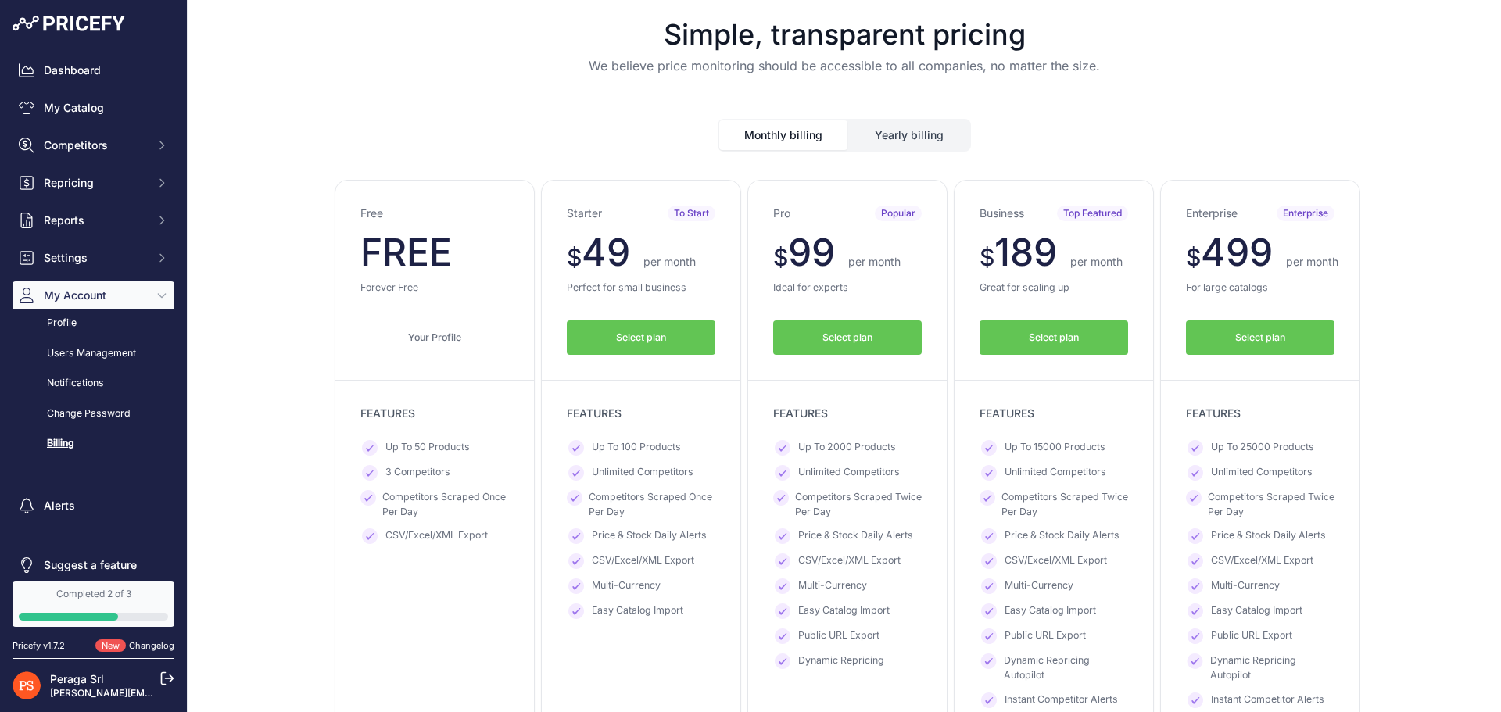
click at [951, 132] on button "Yearly billing" at bounding box center [909, 135] width 120 height 30
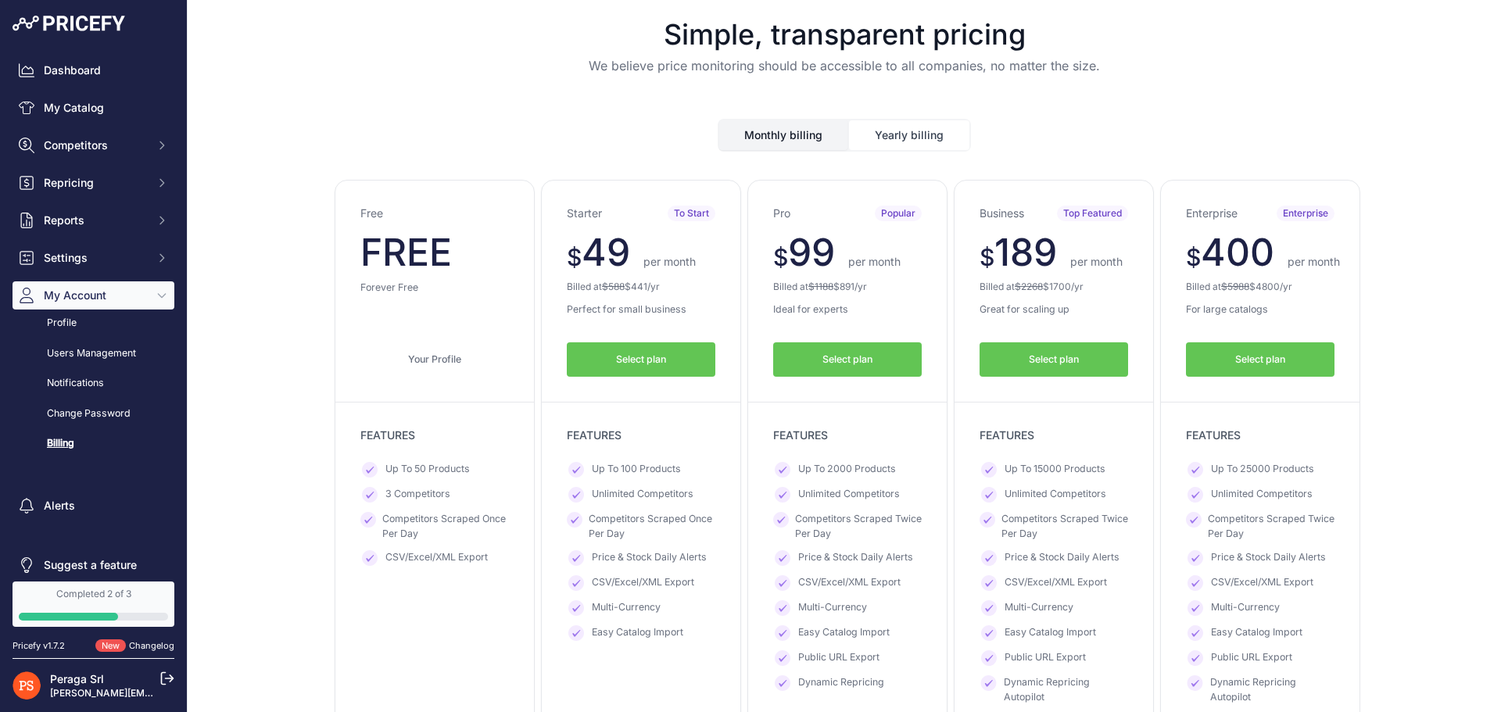
click at [829, 127] on button "Monthly billing" at bounding box center [783, 135] width 128 height 30
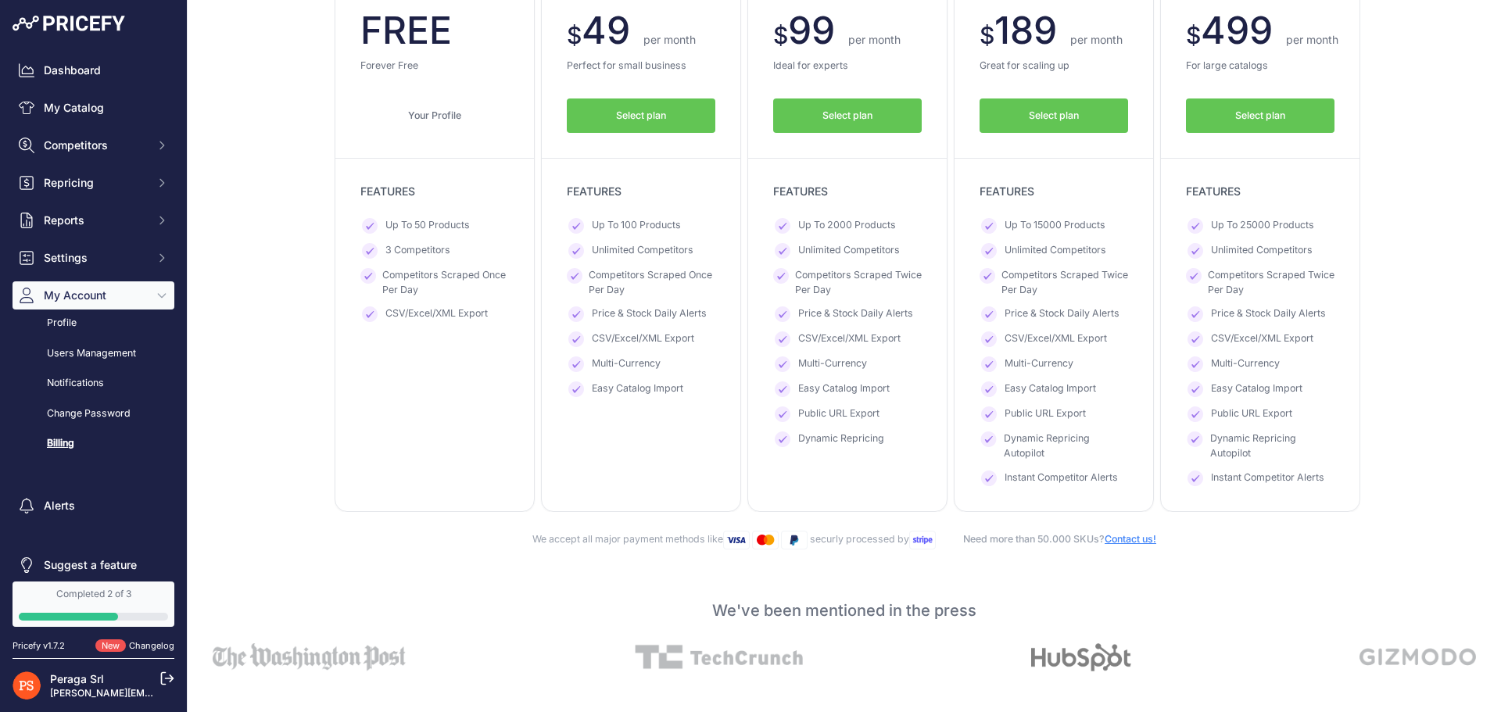
scroll to position [235, 0]
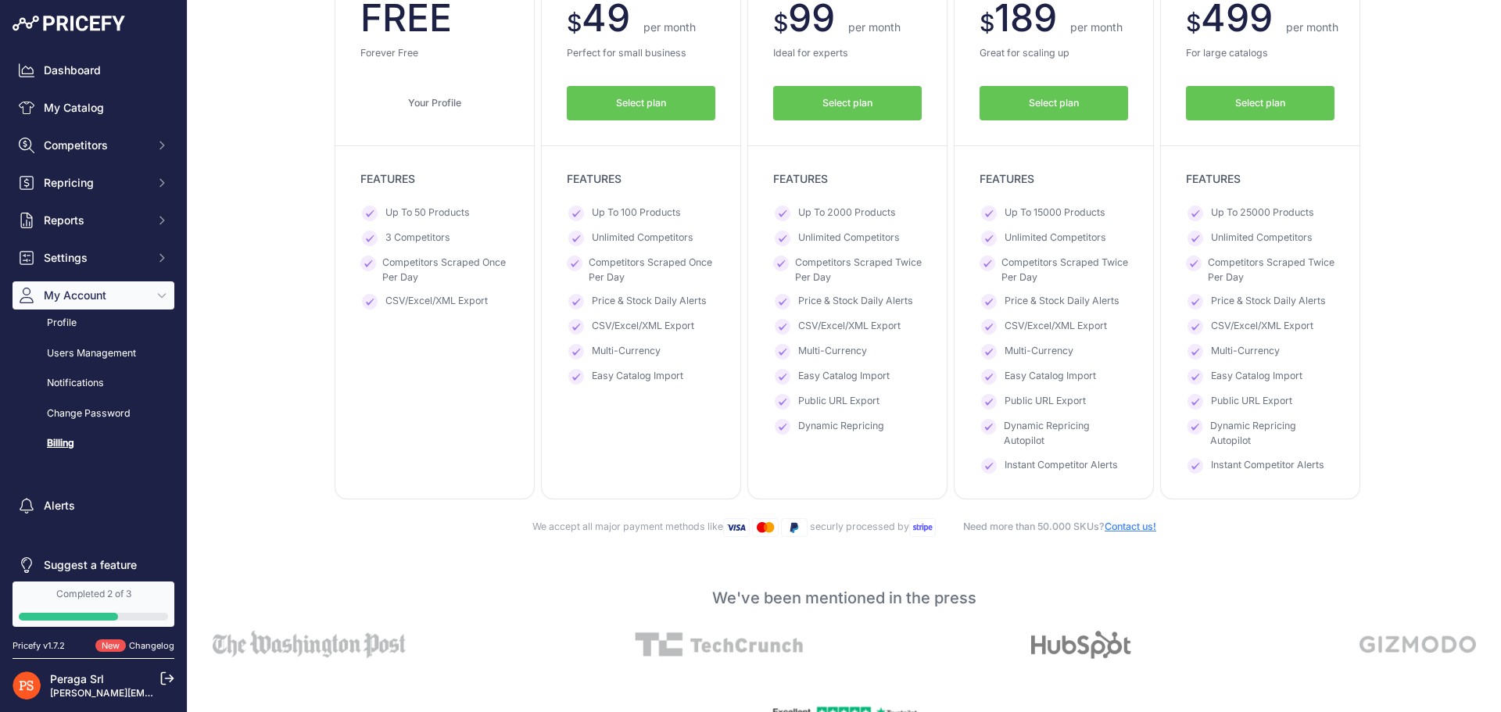
click at [639, 94] on button "Select plan" at bounding box center [641, 103] width 149 height 35
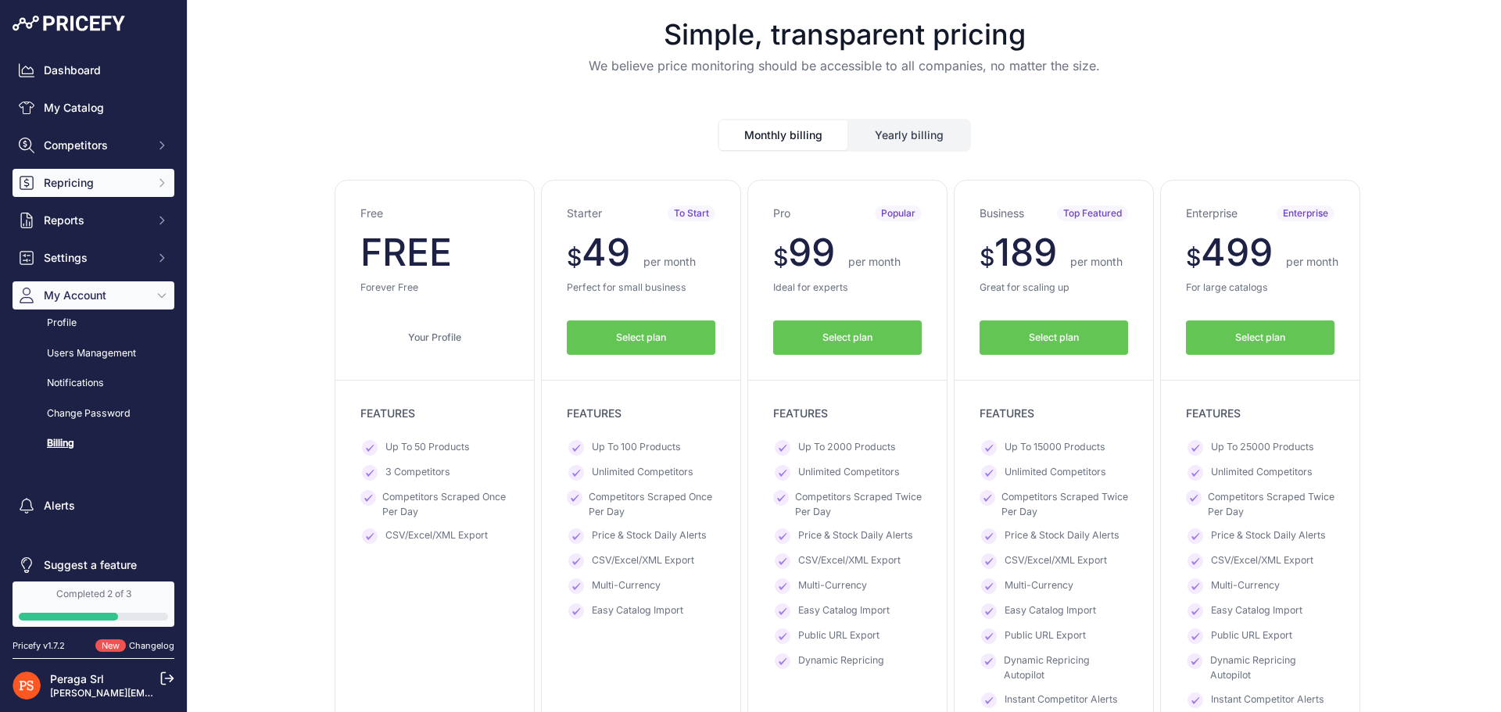
click at [91, 185] on span "Repricing" at bounding box center [95, 183] width 102 height 16
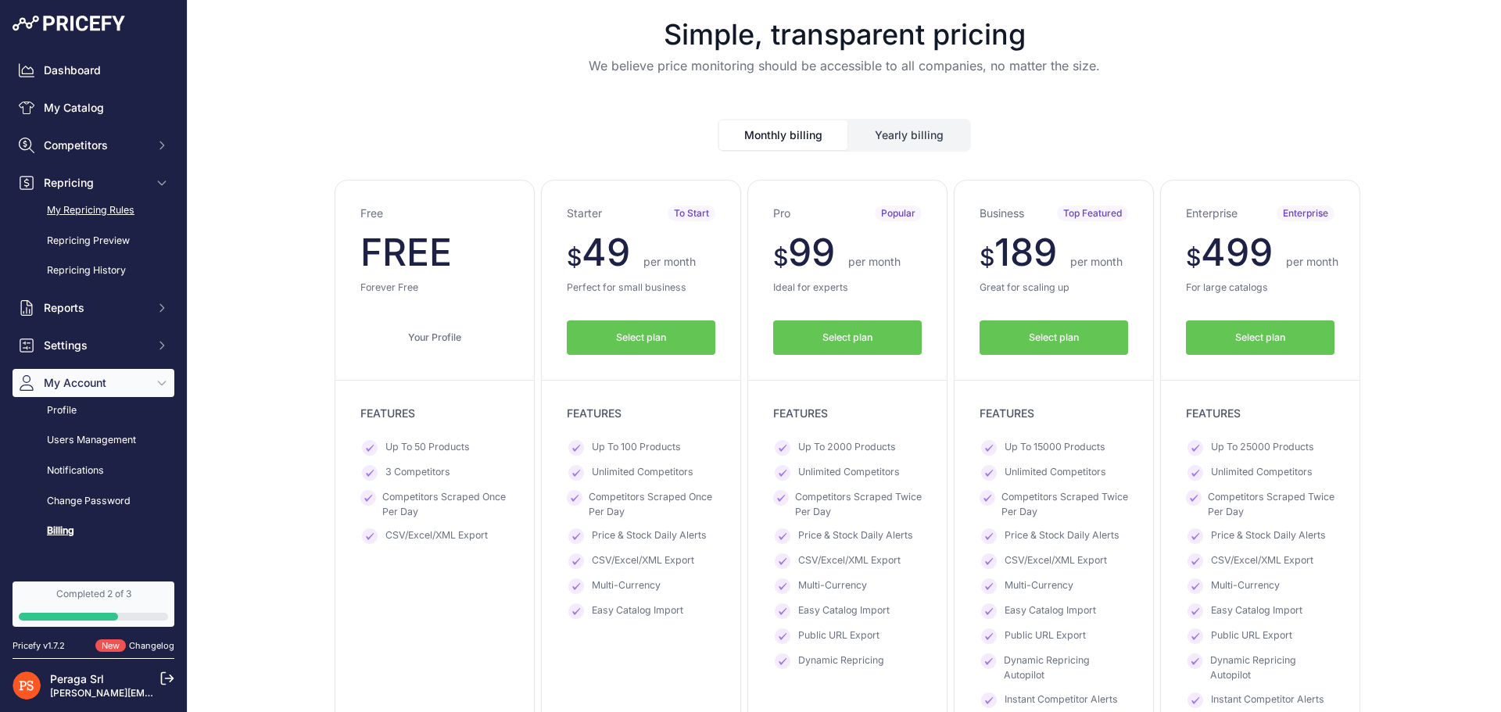
click at [91, 217] on link "My Repricing Rules" at bounding box center [94, 210] width 162 height 27
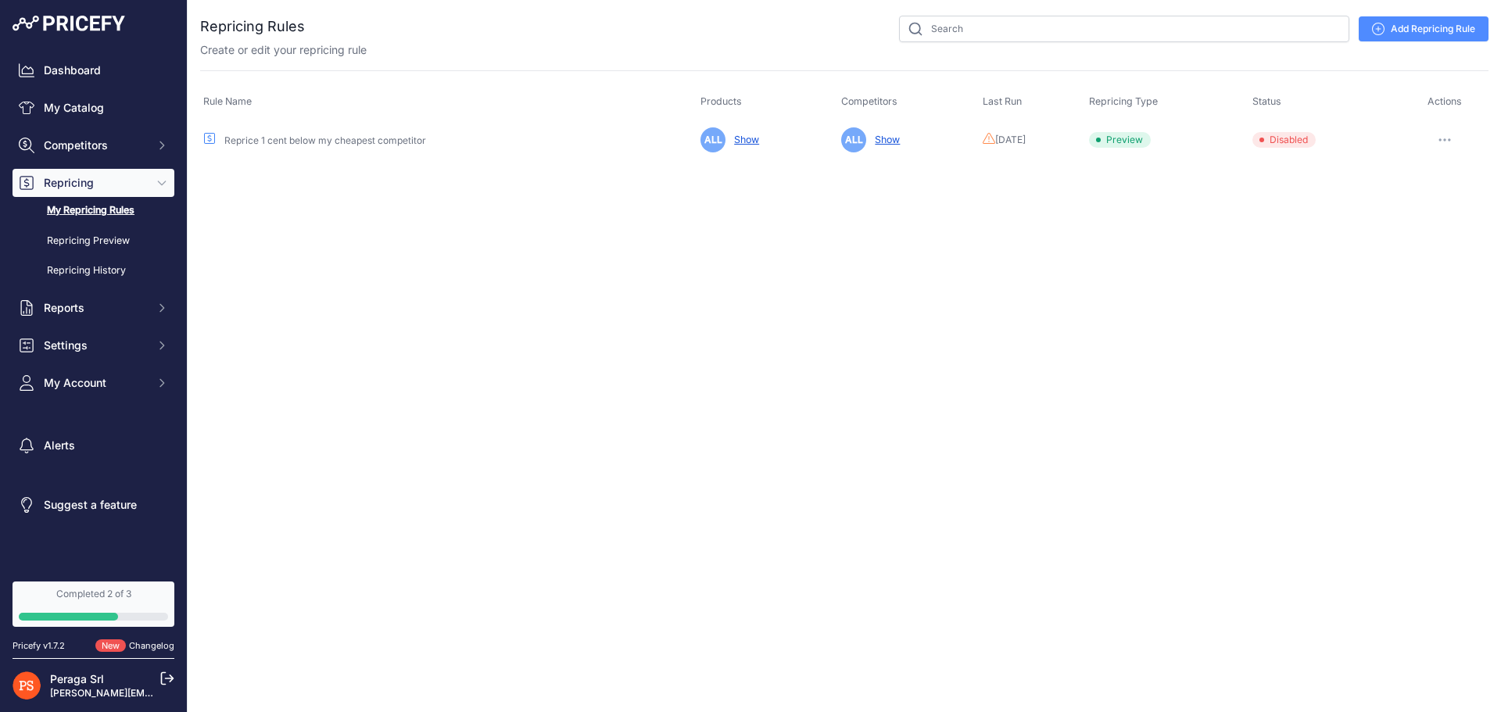
click at [1452, 132] on button "button" at bounding box center [1444, 140] width 31 height 22
click at [1438, 221] on button "Delete" at bounding box center [1435, 222] width 100 height 25
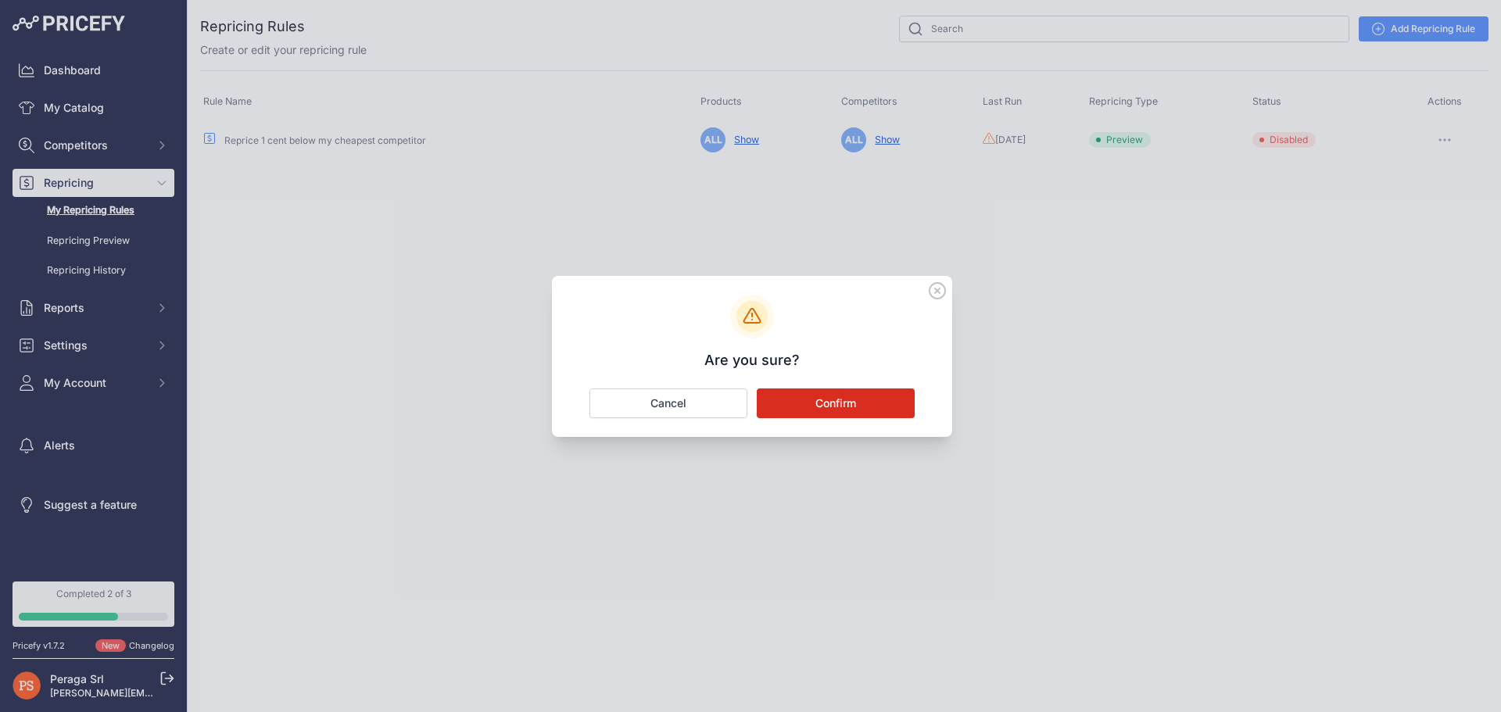
click at [849, 410] on button "Confirm" at bounding box center [836, 404] width 158 height 30
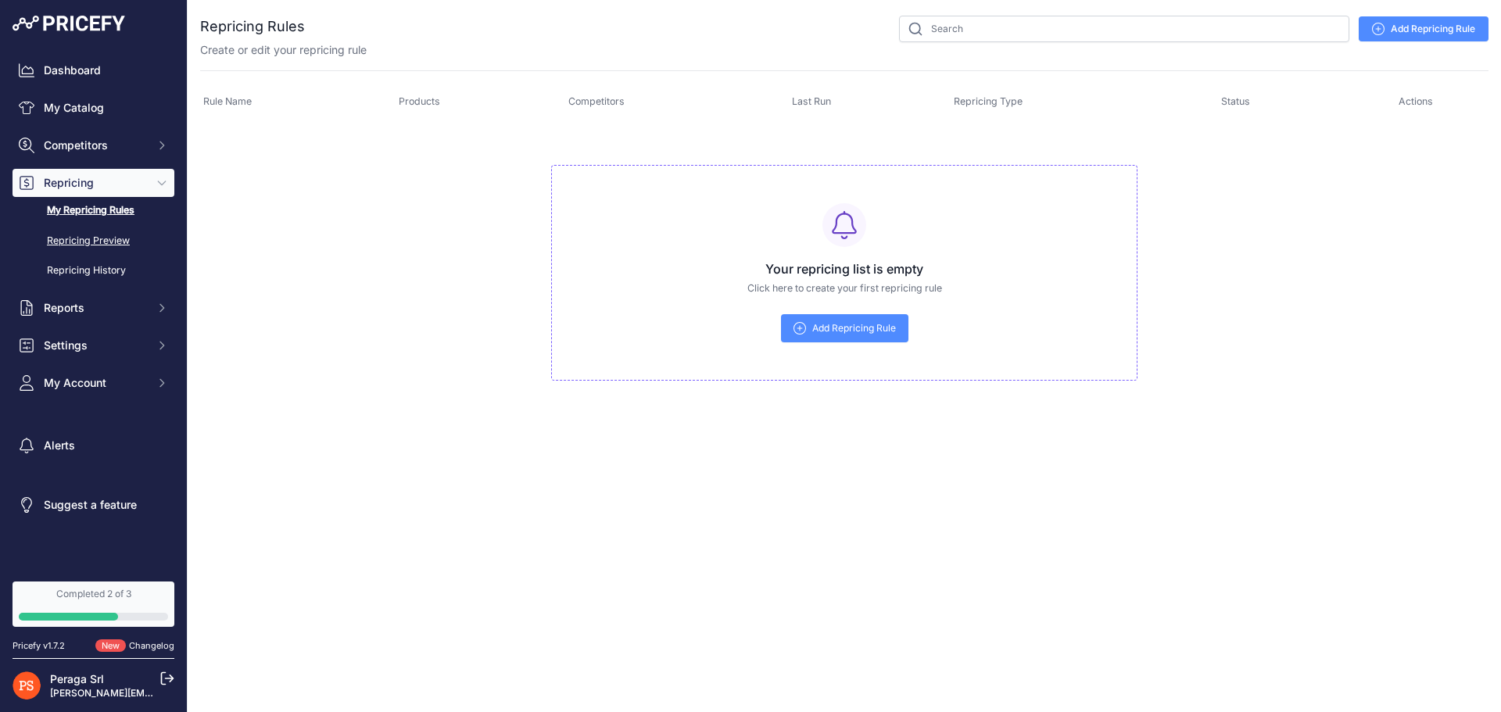
click at [73, 251] on link "Repricing Preview" at bounding box center [94, 240] width 162 height 27
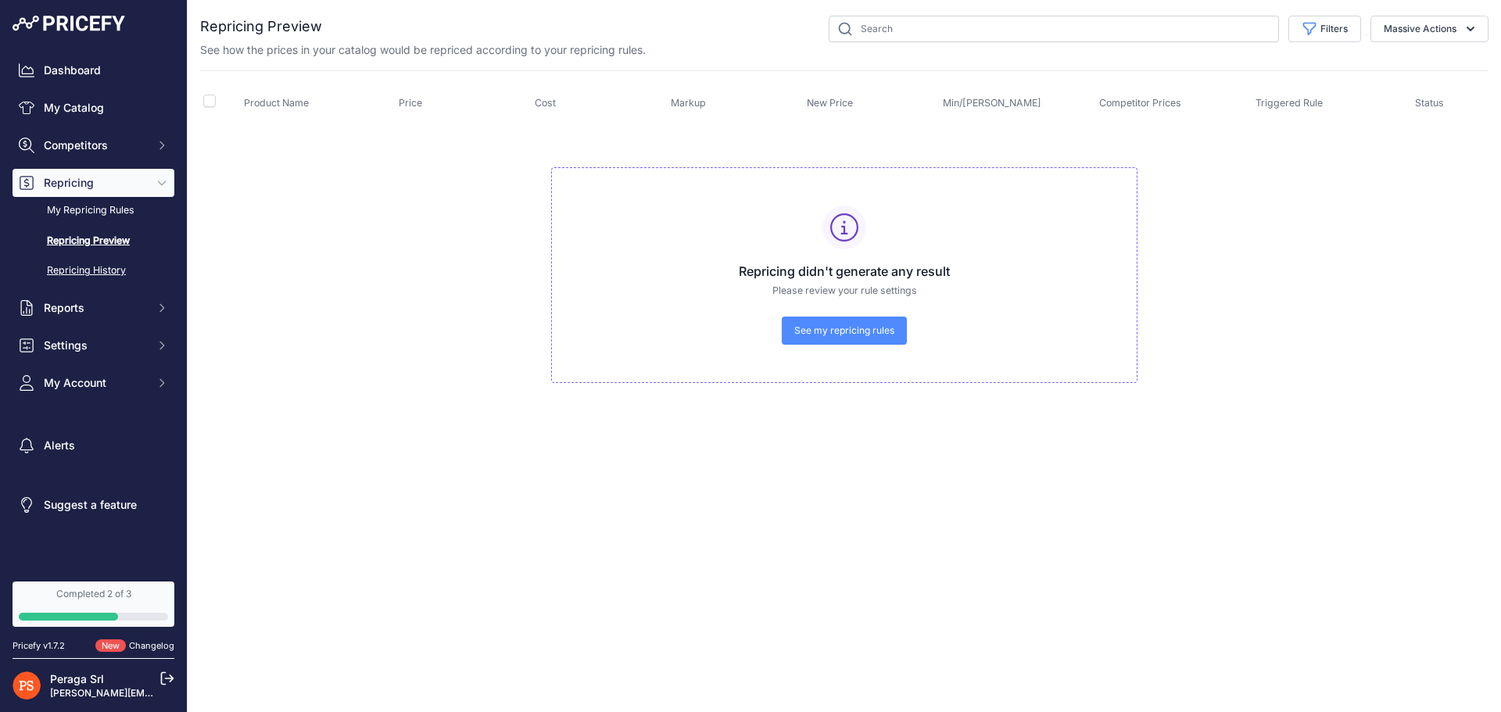
click at [95, 267] on link "Repricing History" at bounding box center [94, 270] width 162 height 27
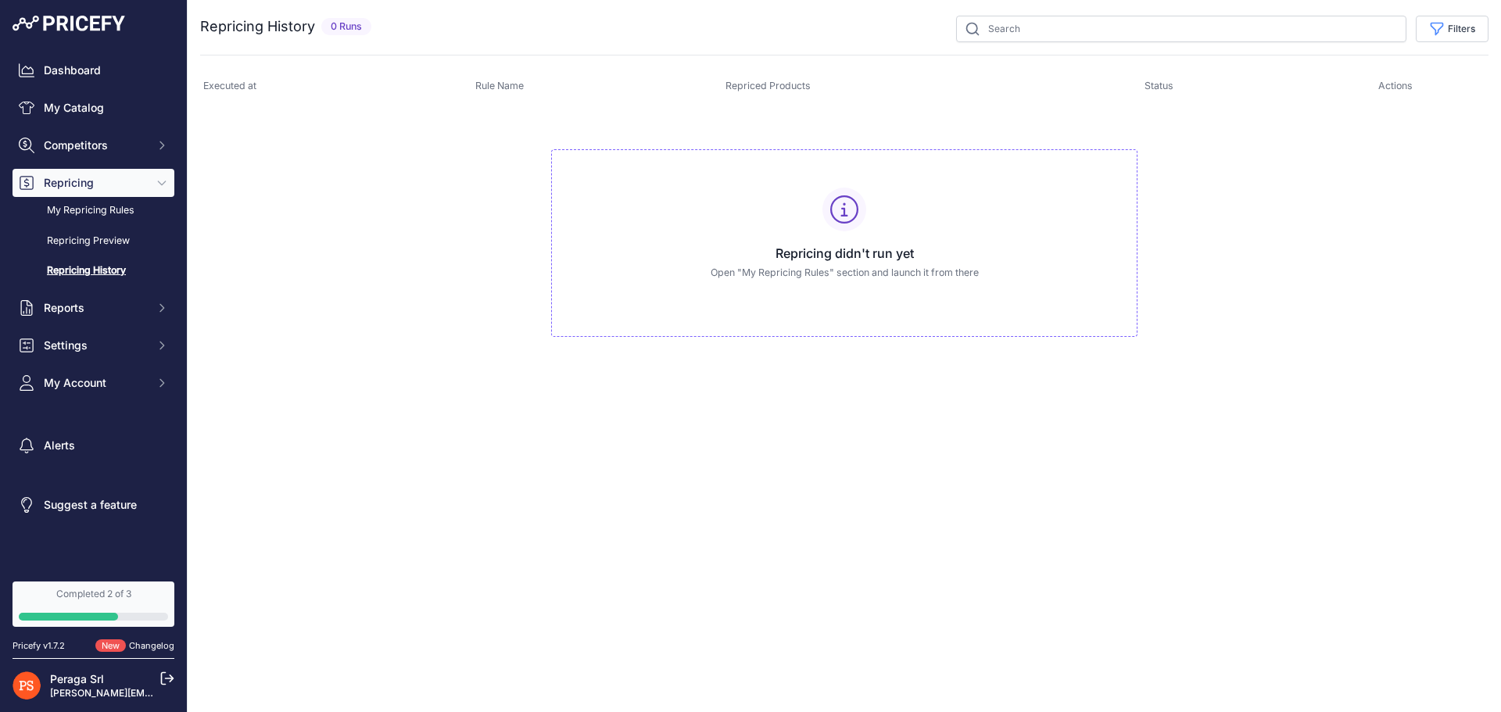
click at [84, 126] on div "Dashboard My Catalog Competitors Competitors Monitored URLs MAP infringements R…" at bounding box center [94, 226] width 162 height 341
click at [92, 145] on span "Competitors" at bounding box center [95, 146] width 102 height 16
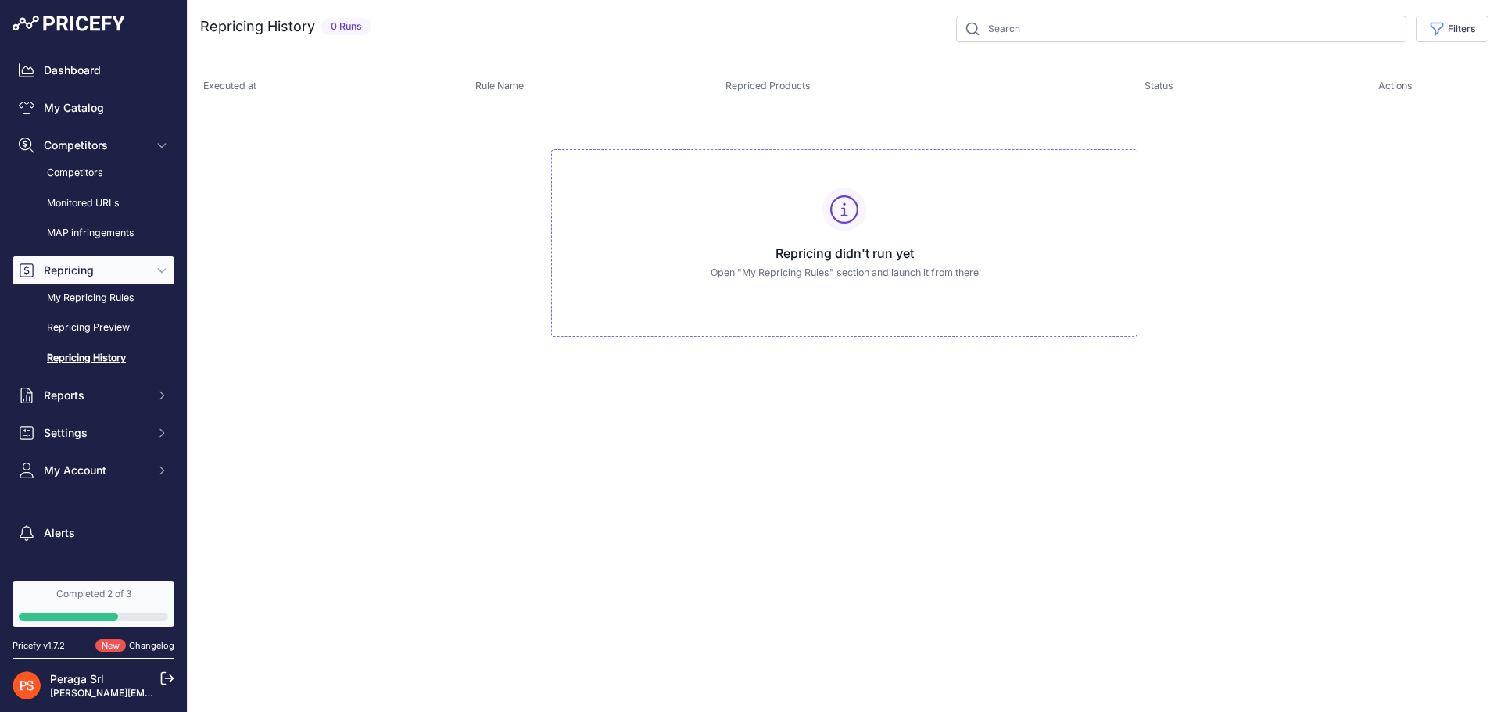
click at [94, 165] on link "Competitors" at bounding box center [94, 172] width 162 height 27
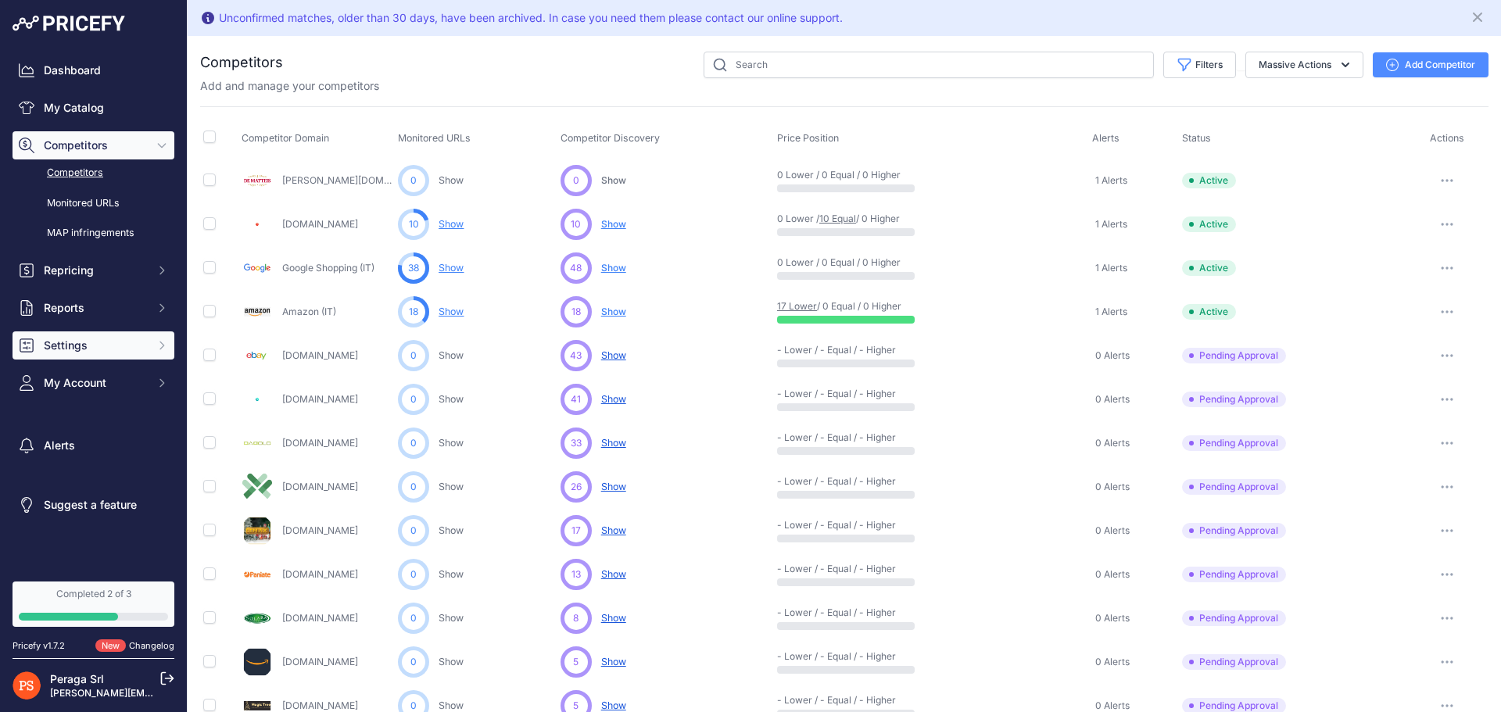
click at [126, 352] on span "Settings" at bounding box center [95, 346] width 102 height 16
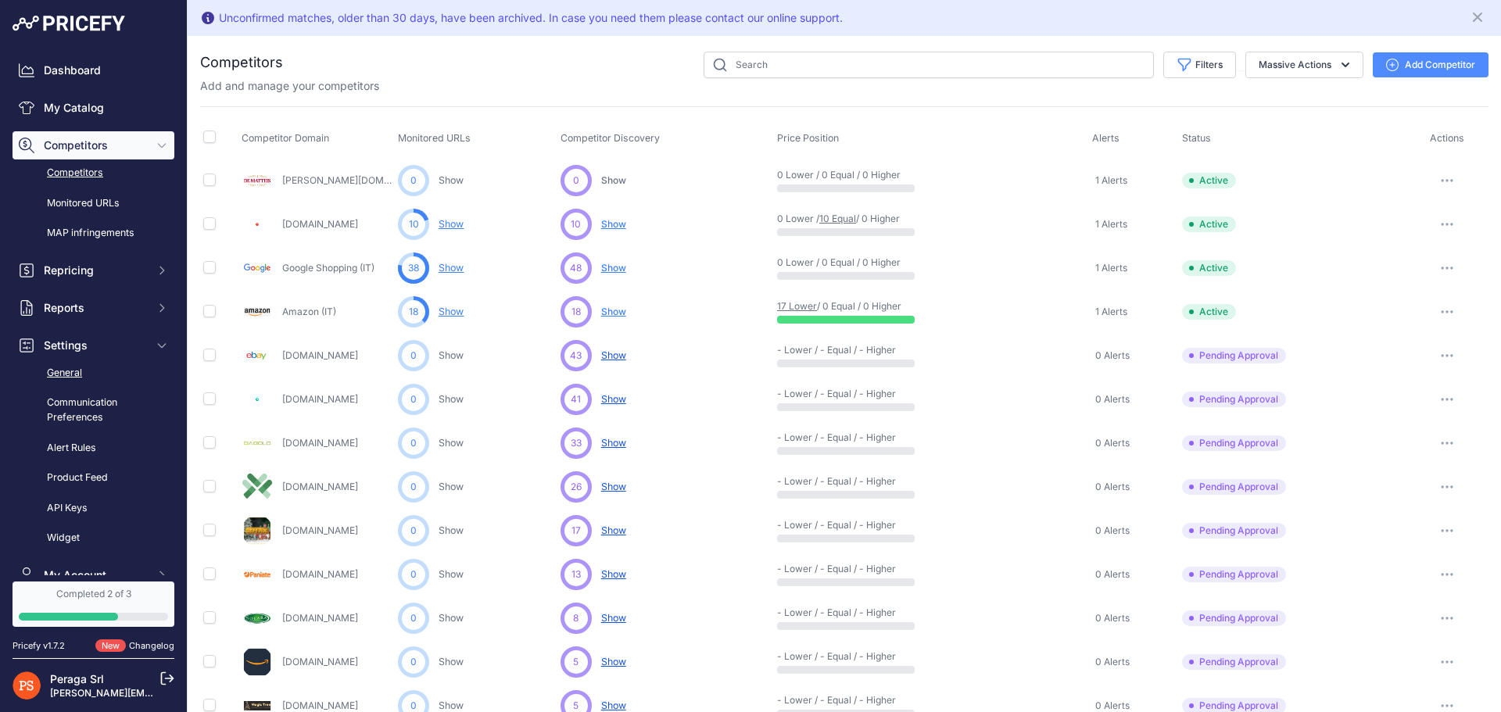
click at [105, 385] on link "General" at bounding box center [94, 373] width 162 height 27
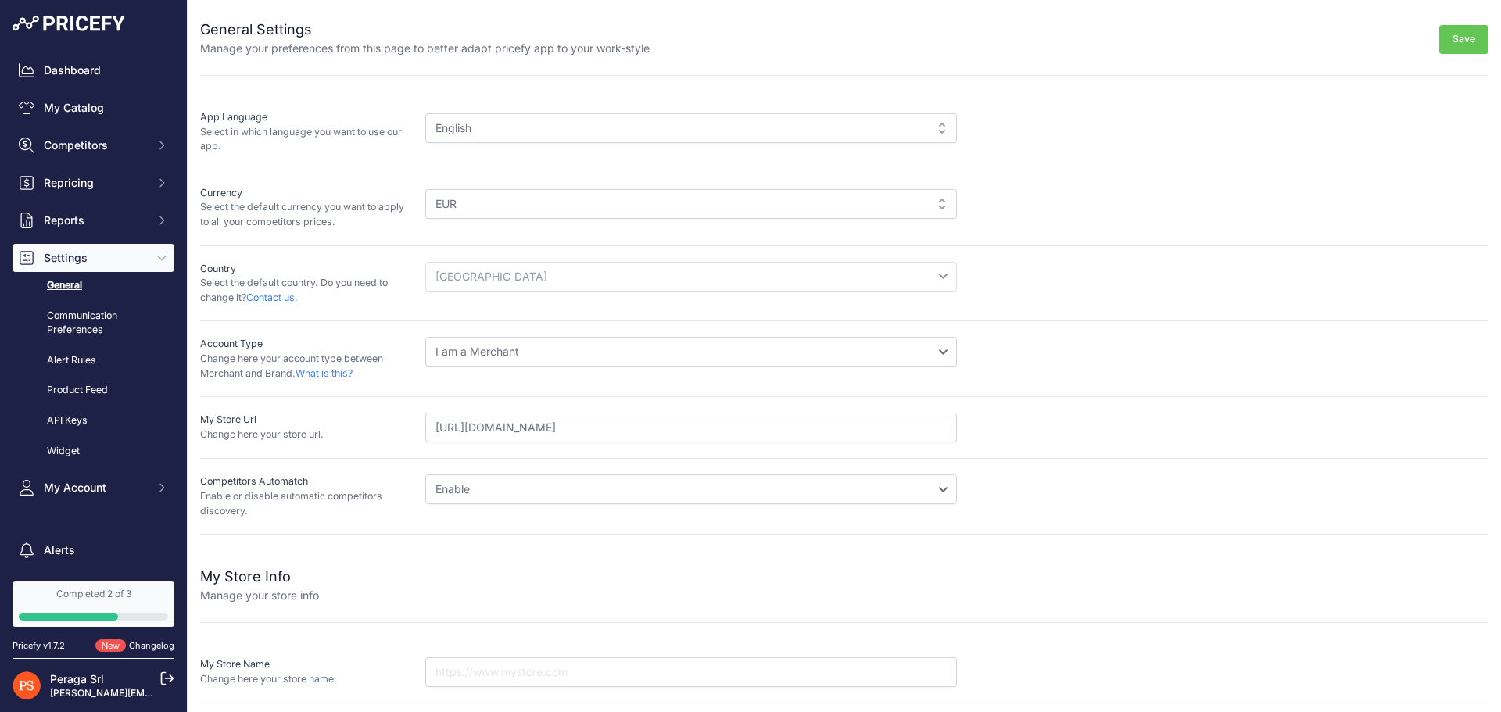
click at [532, 492] on select "Disable Enable" at bounding box center [691, 489] width 532 height 30
click at [535, 492] on select "Disable Enable" at bounding box center [691, 489] width 532 height 30
click at [560, 358] on select "I am a Merchant I am a Brand" at bounding box center [691, 352] width 532 height 30
click at [567, 354] on select "I am a Merchant I am a Brand" at bounding box center [691, 352] width 532 height 30
click at [496, 135] on div "English" at bounding box center [691, 128] width 532 height 30
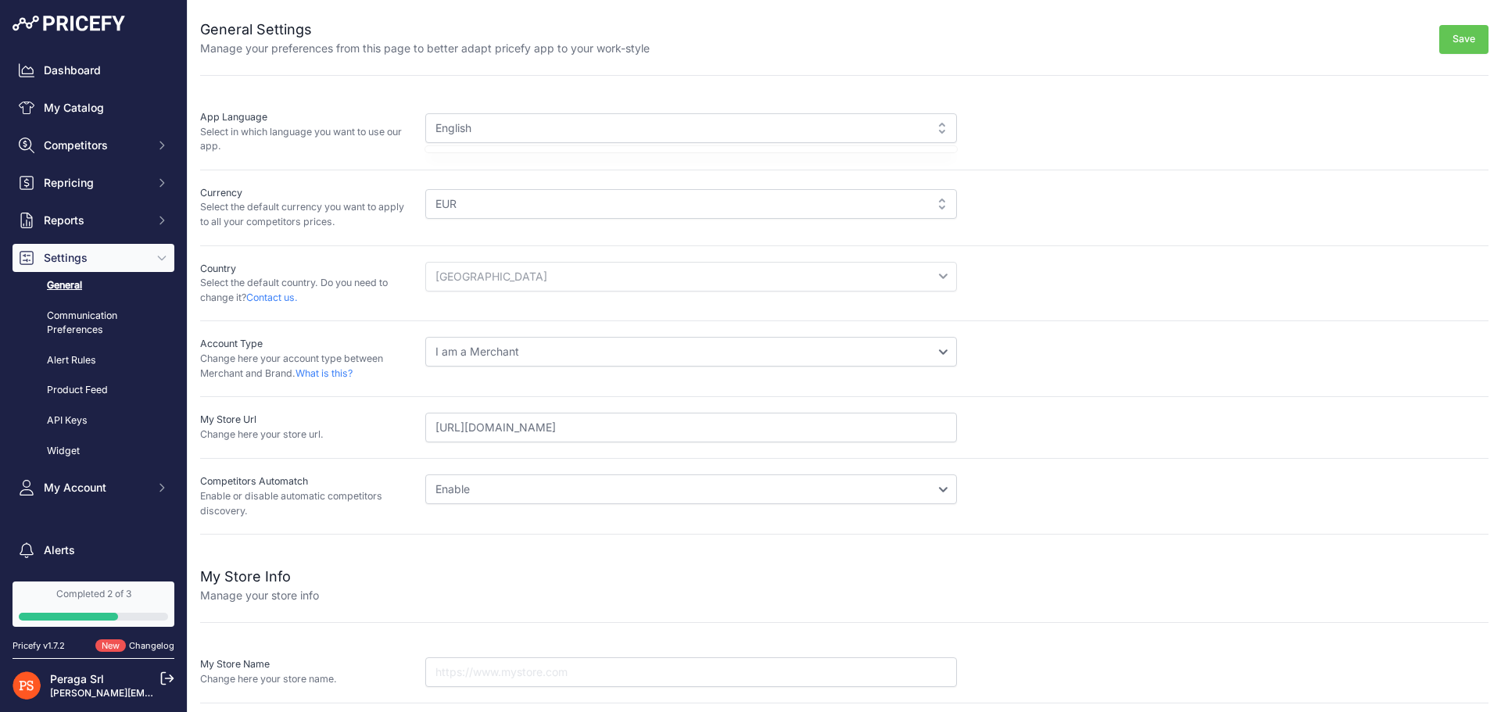
click at [496, 135] on div "English" at bounding box center [691, 128] width 532 height 30
click at [551, 134] on div "English" at bounding box center [691, 128] width 532 height 30
click at [523, 132] on div "English" at bounding box center [691, 128] width 532 height 30
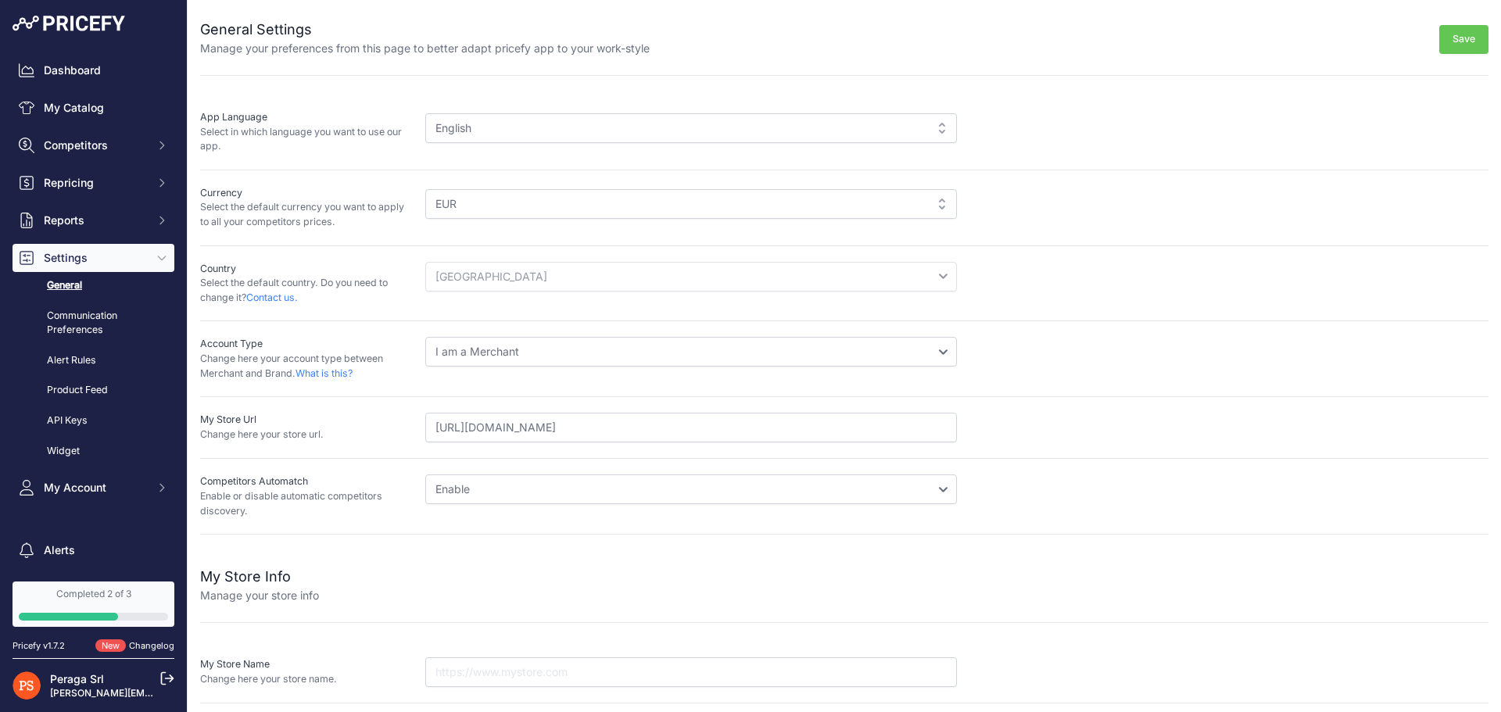
click at [558, 140] on div "English" at bounding box center [691, 128] width 532 height 30
click at [558, 127] on div "English" at bounding box center [691, 128] width 532 height 30
click at [556, 129] on div "English" at bounding box center [691, 128] width 532 height 30
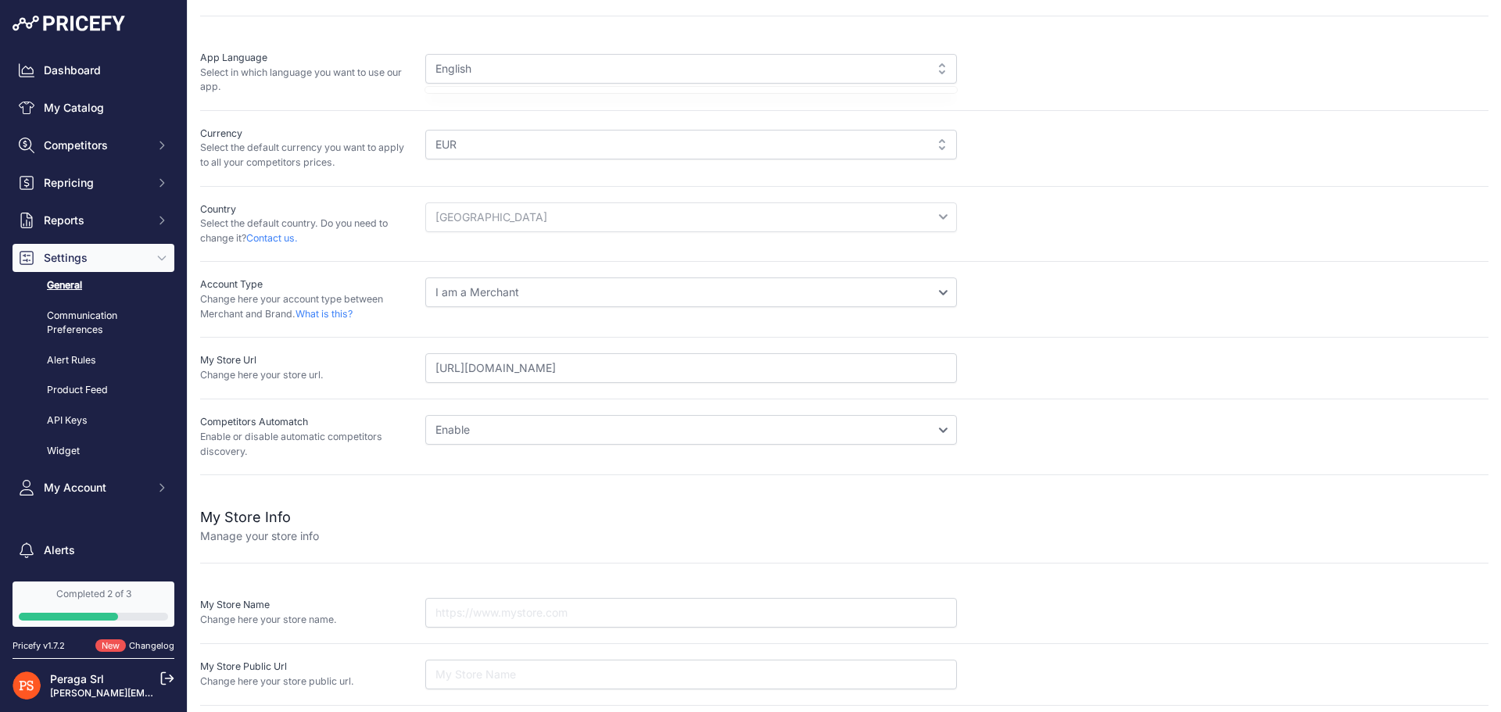
scroll to position [134, 0]
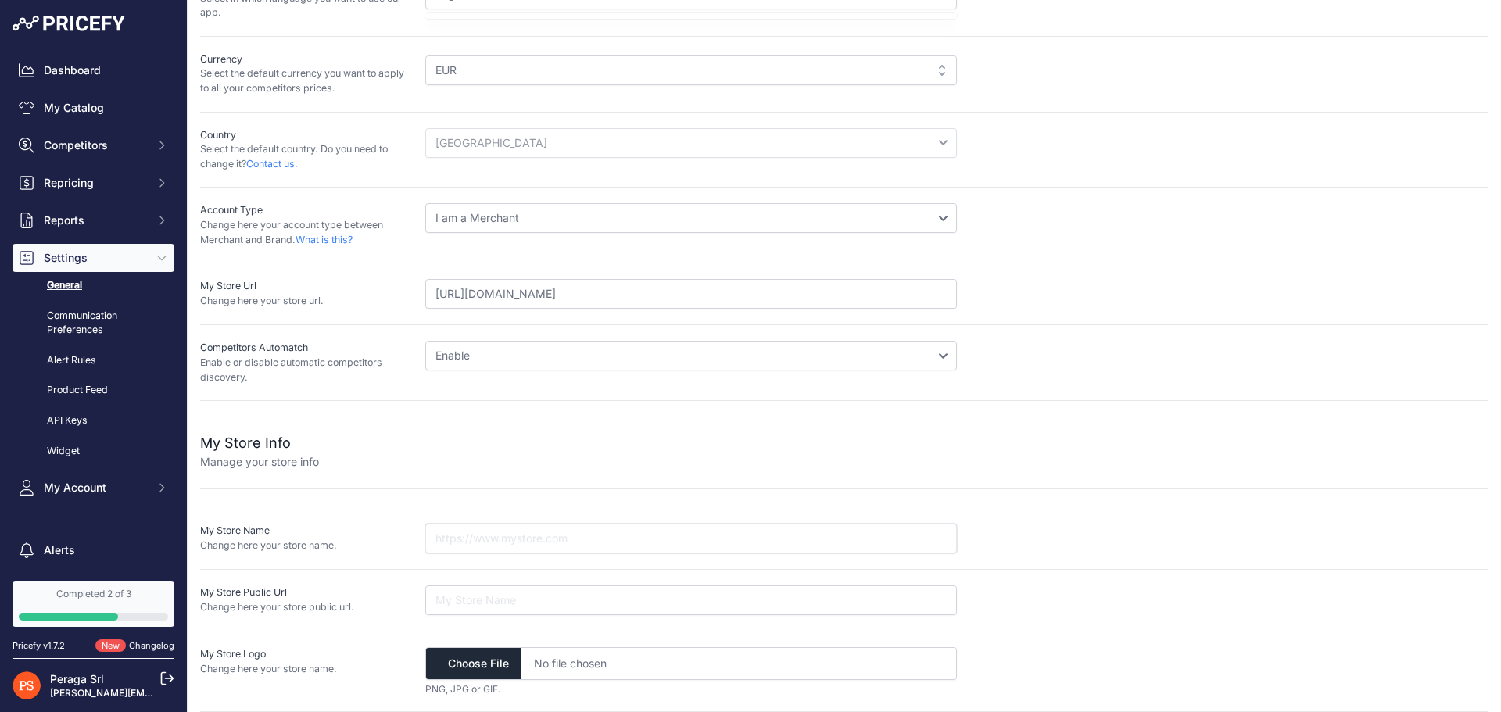
click at [546, 545] on input "text" at bounding box center [691, 539] width 532 height 30
click at [313, 458] on p "Manage your store info" at bounding box center [259, 462] width 119 height 16
click at [81, 217] on span "Reports" at bounding box center [95, 221] width 102 height 16
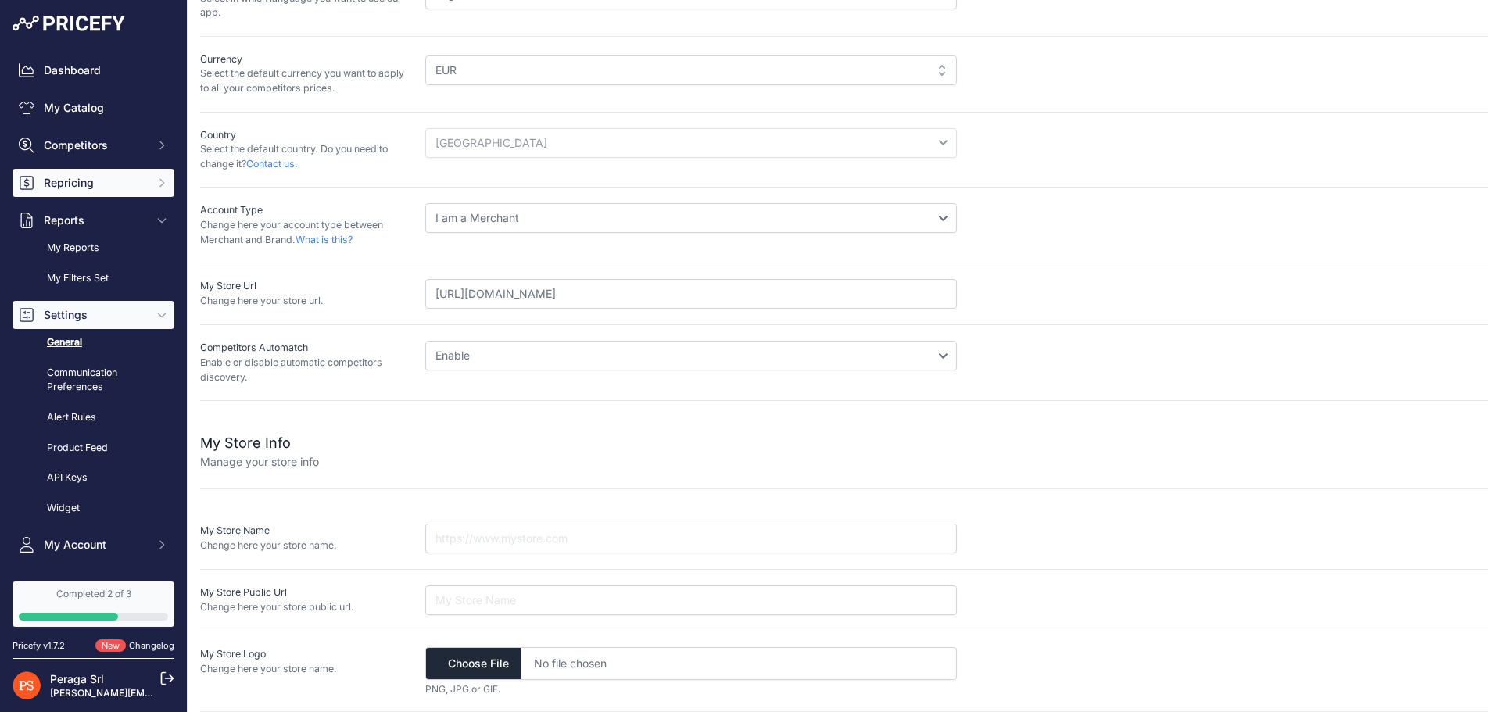
click at [108, 180] on span "Repricing" at bounding box center [95, 183] width 102 height 16
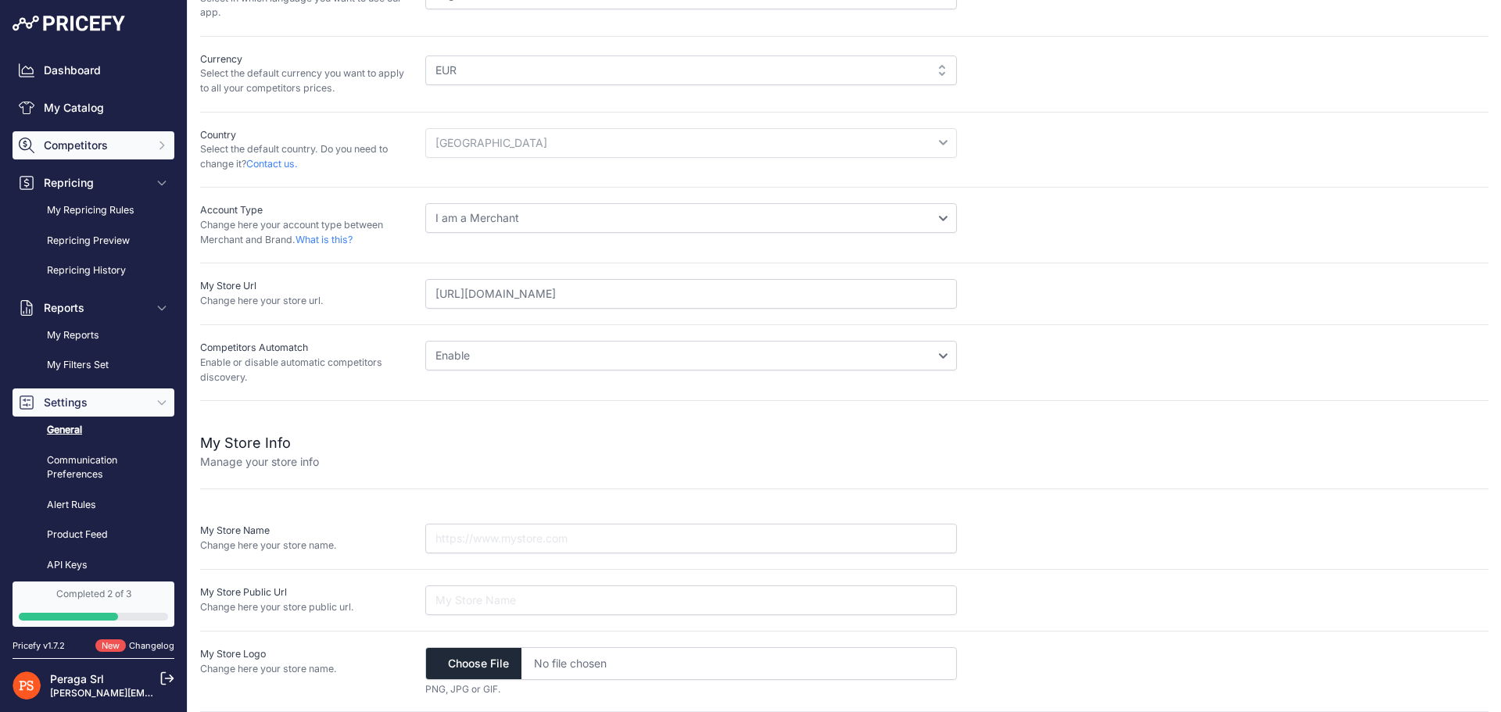
click at [95, 138] on span "Competitors" at bounding box center [95, 146] width 102 height 16
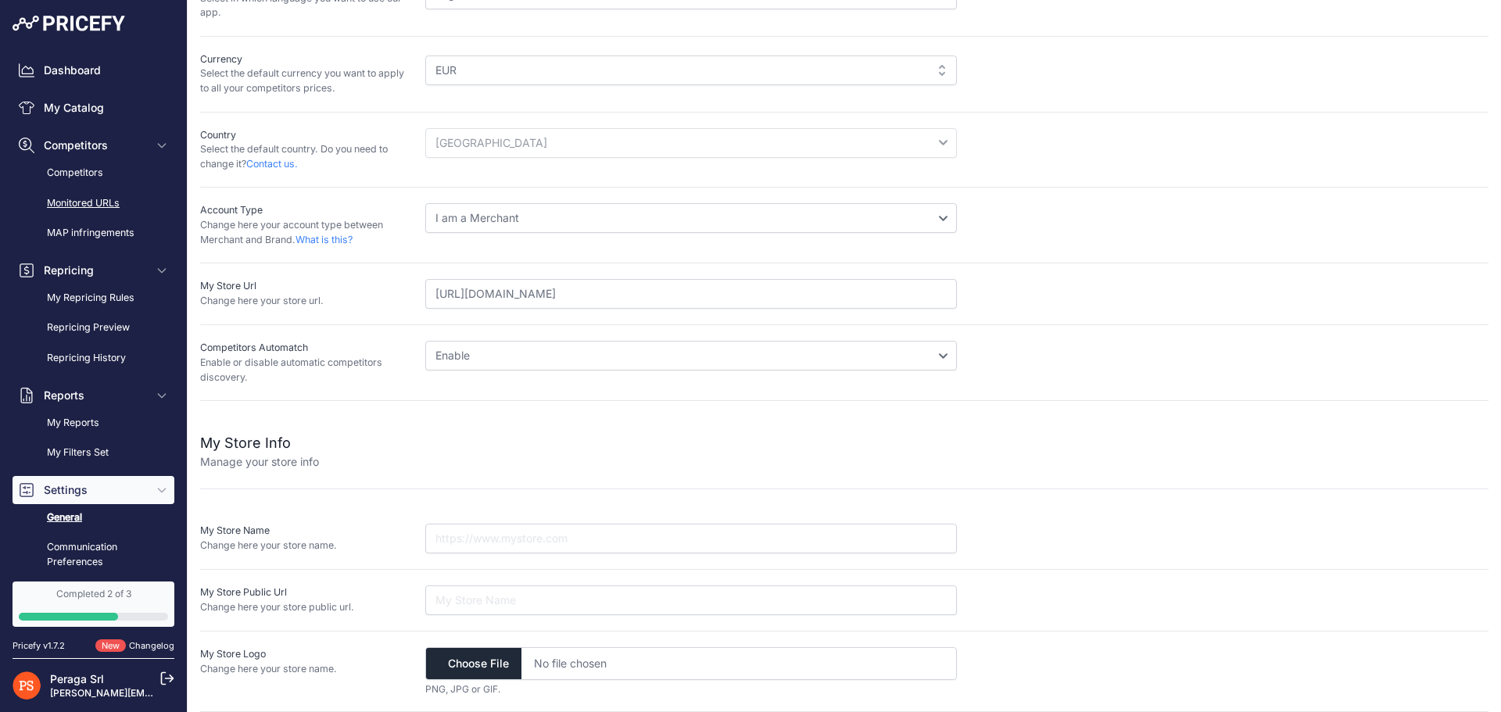
click at [107, 213] on link "Monitored URLs" at bounding box center [94, 203] width 162 height 27
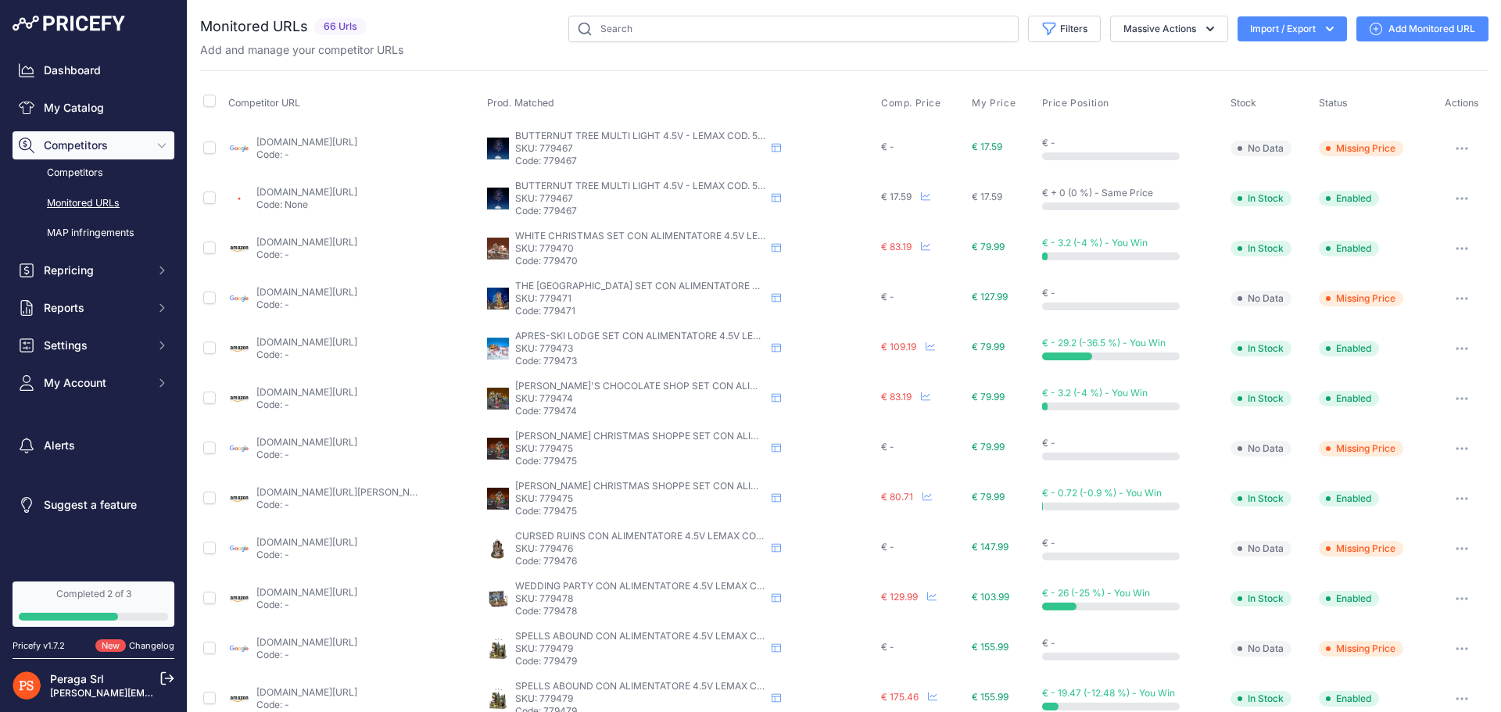
click at [88, 600] on link "Completed 2 of 3" at bounding box center [94, 604] width 162 height 45
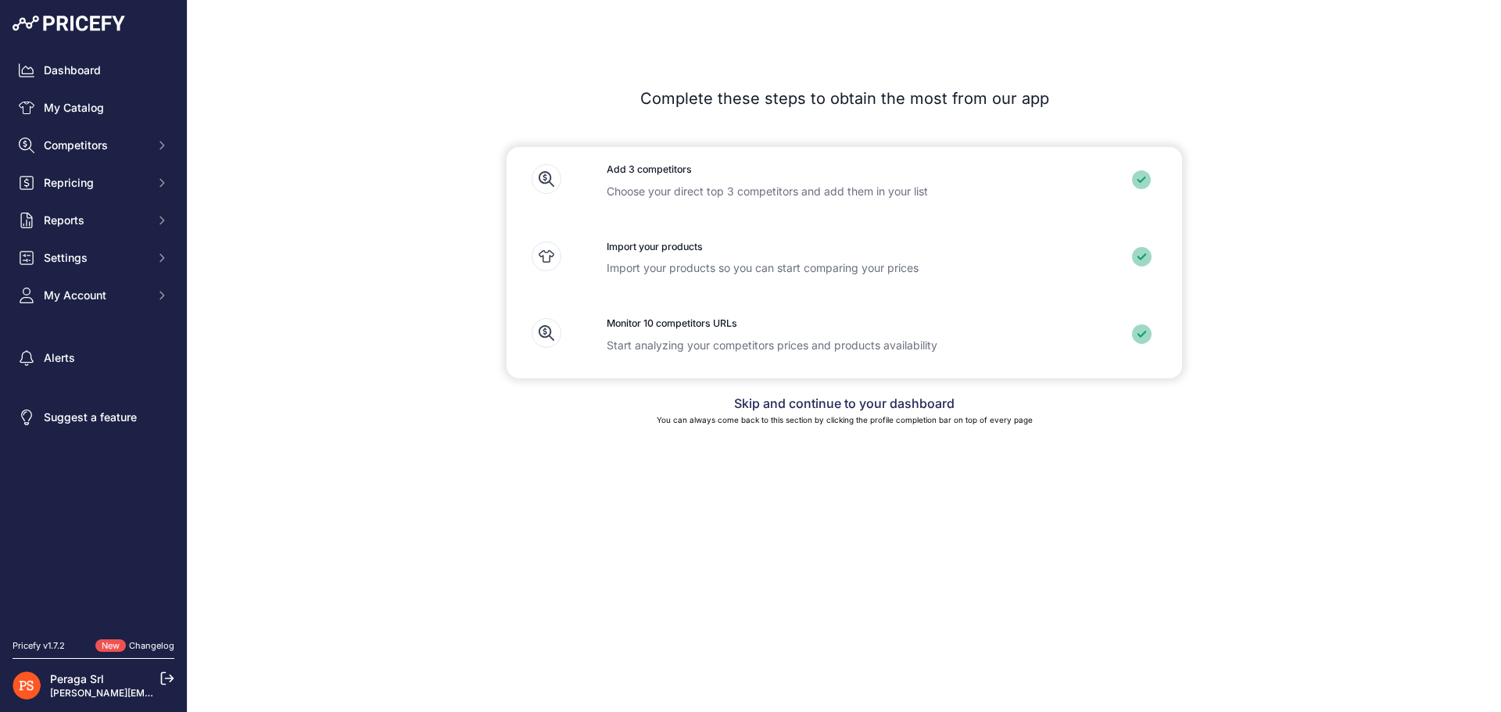
click at [815, 399] on link "Skip and continue to your dashboard" at bounding box center [844, 404] width 220 height 16
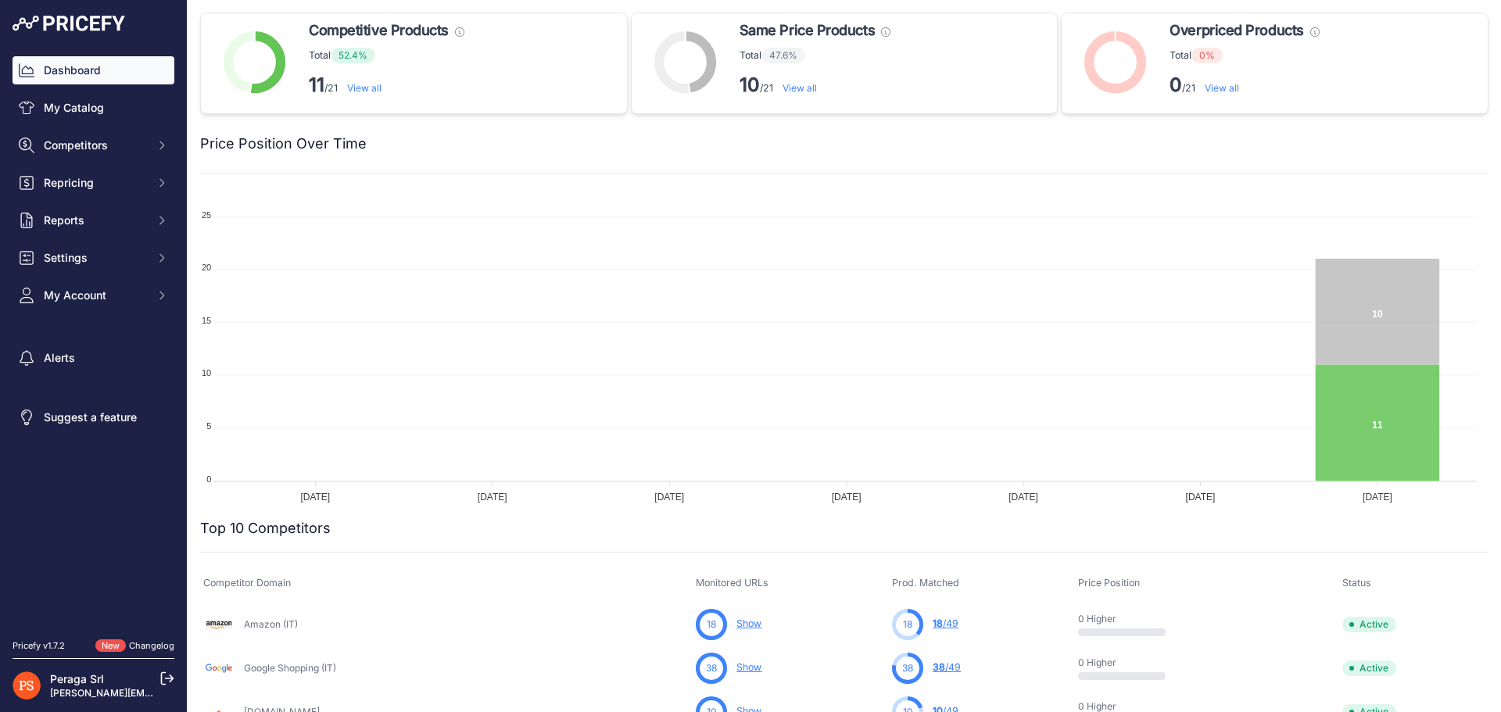
click at [1226, 83] on link "View all" at bounding box center [1222, 88] width 34 height 12
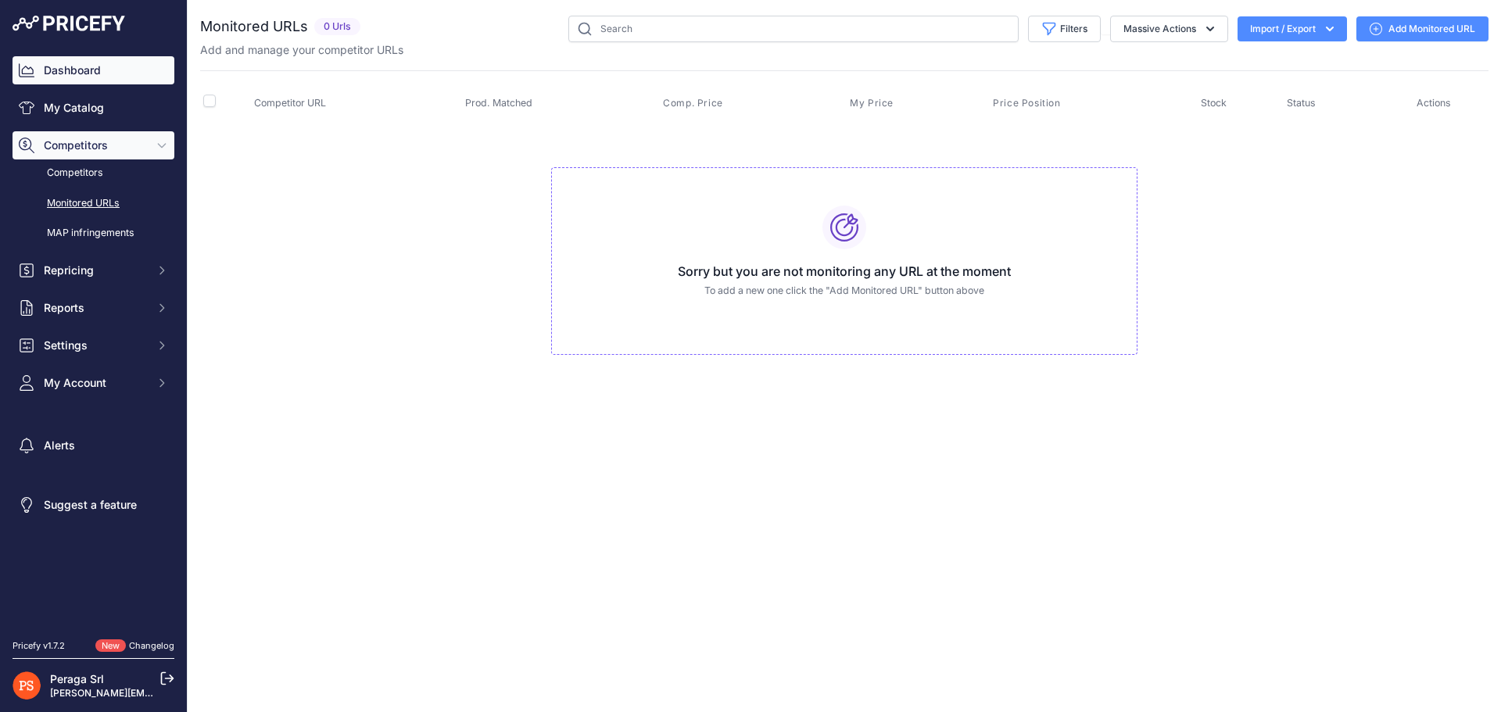
click at [81, 63] on link "Dashboard" at bounding box center [94, 70] width 162 height 28
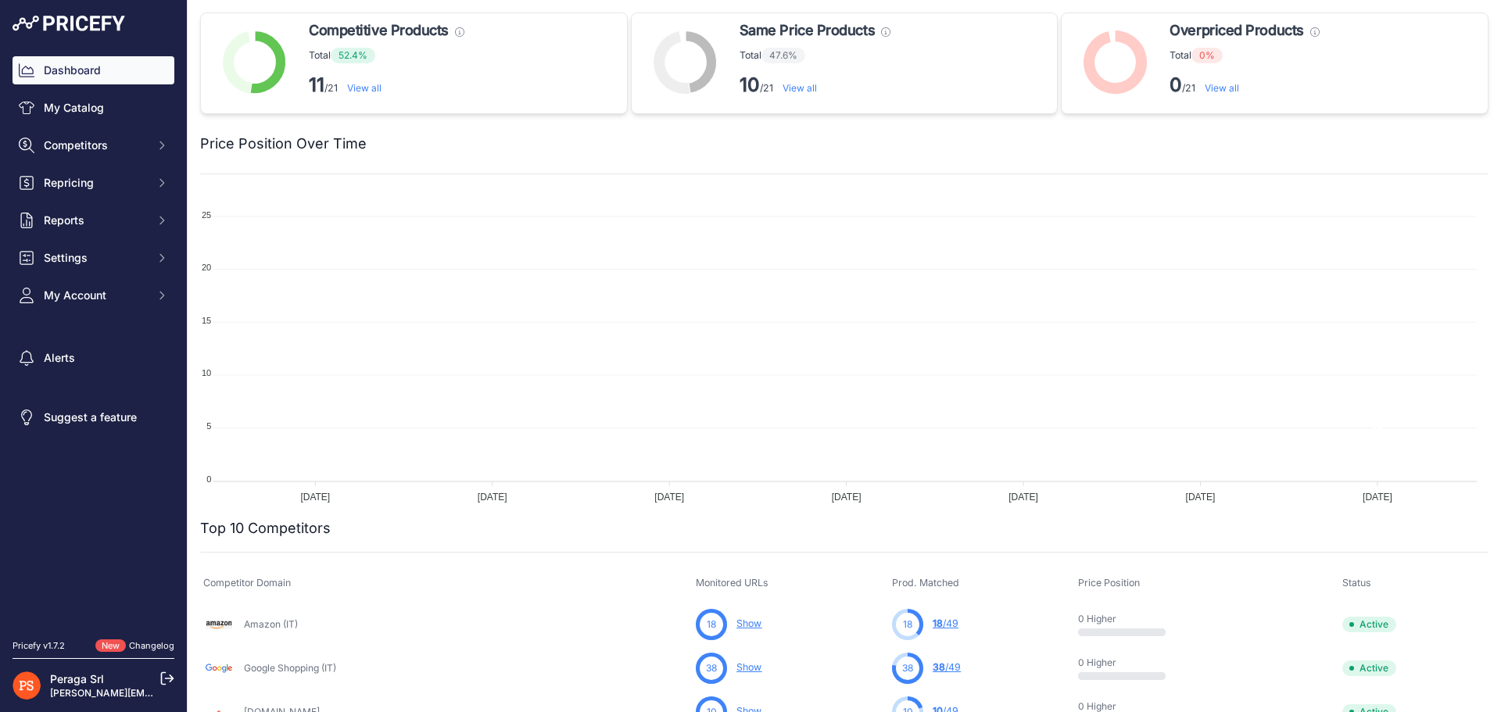
click at [392, 90] on p "11 /21 View all" at bounding box center [387, 85] width 156 height 25
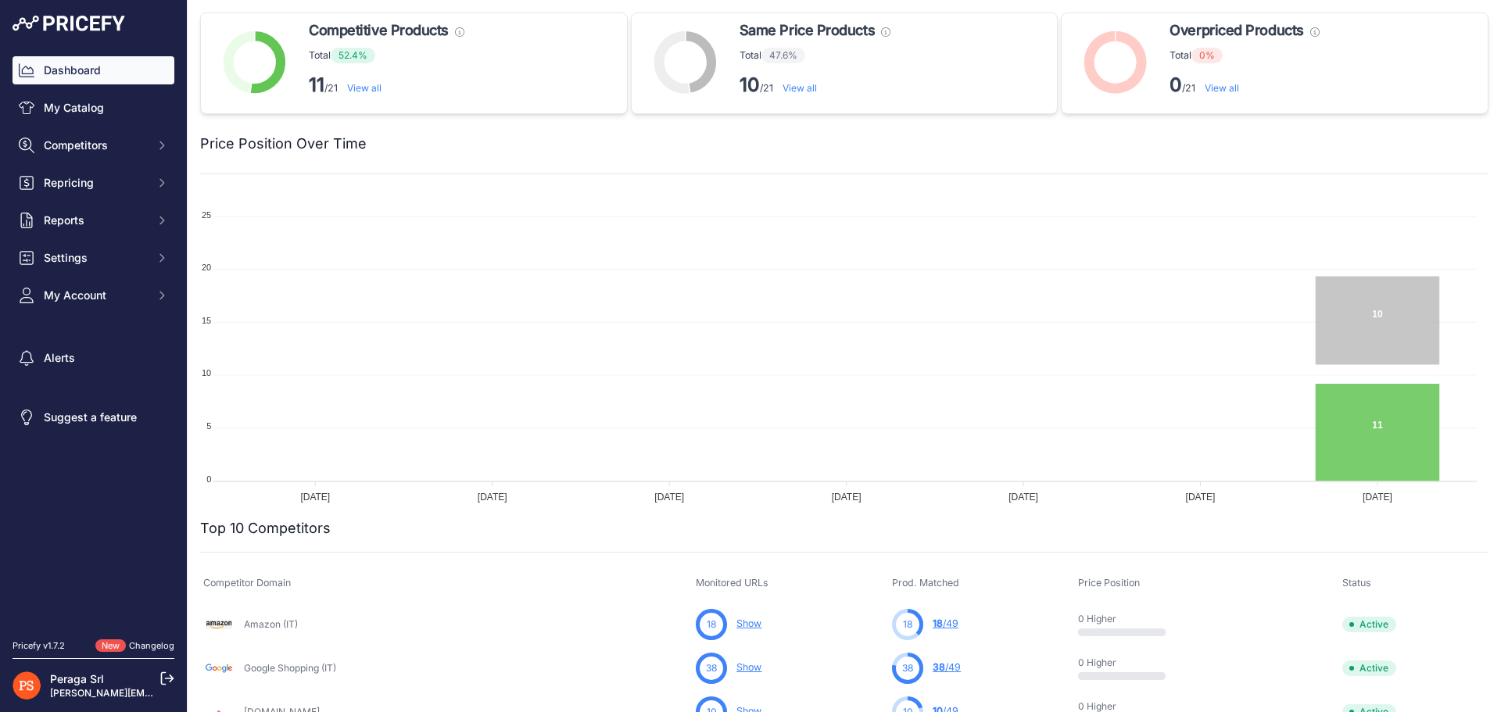
click at [369, 84] on link "View all" at bounding box center [364, 88] width 34 height 12
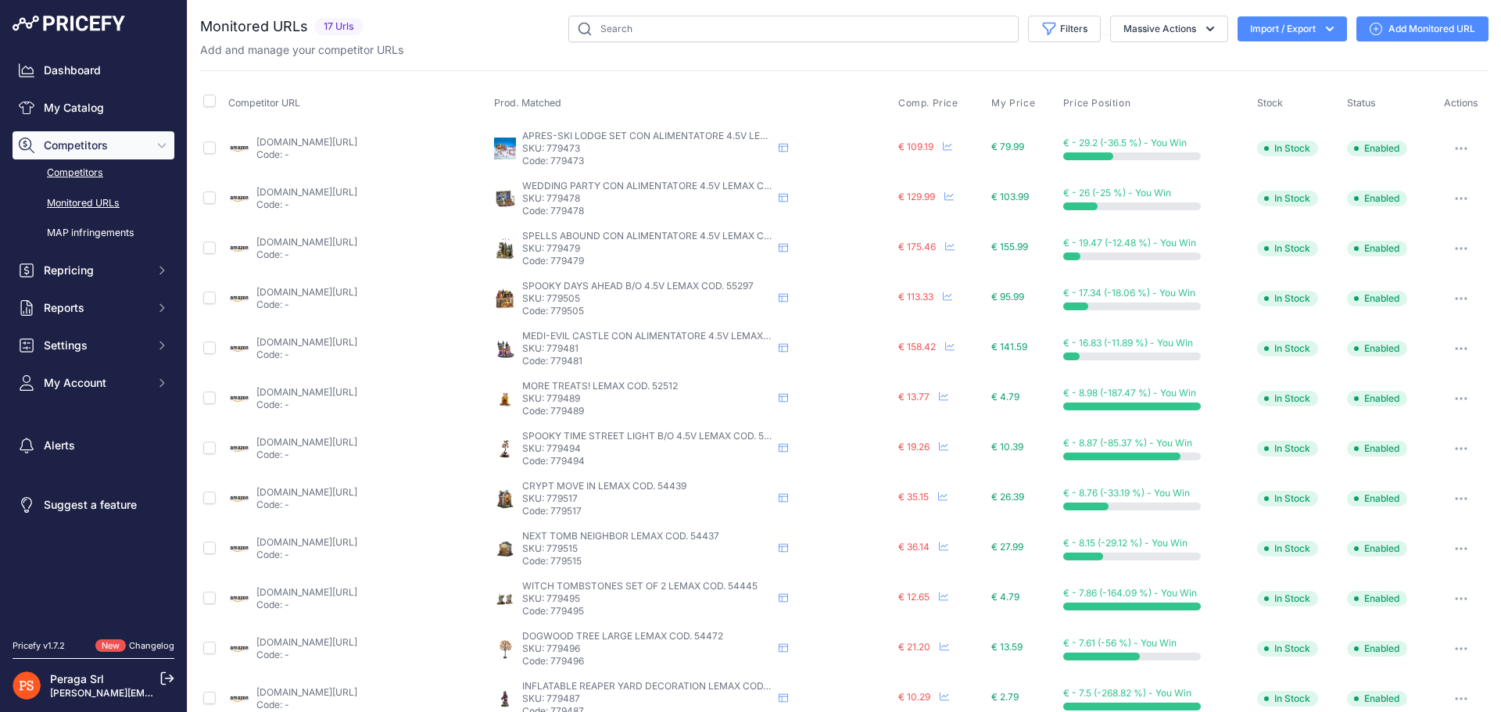
click at [84, 161] on link "Competitors" at bounding box center [94, 172] width 162 height 27
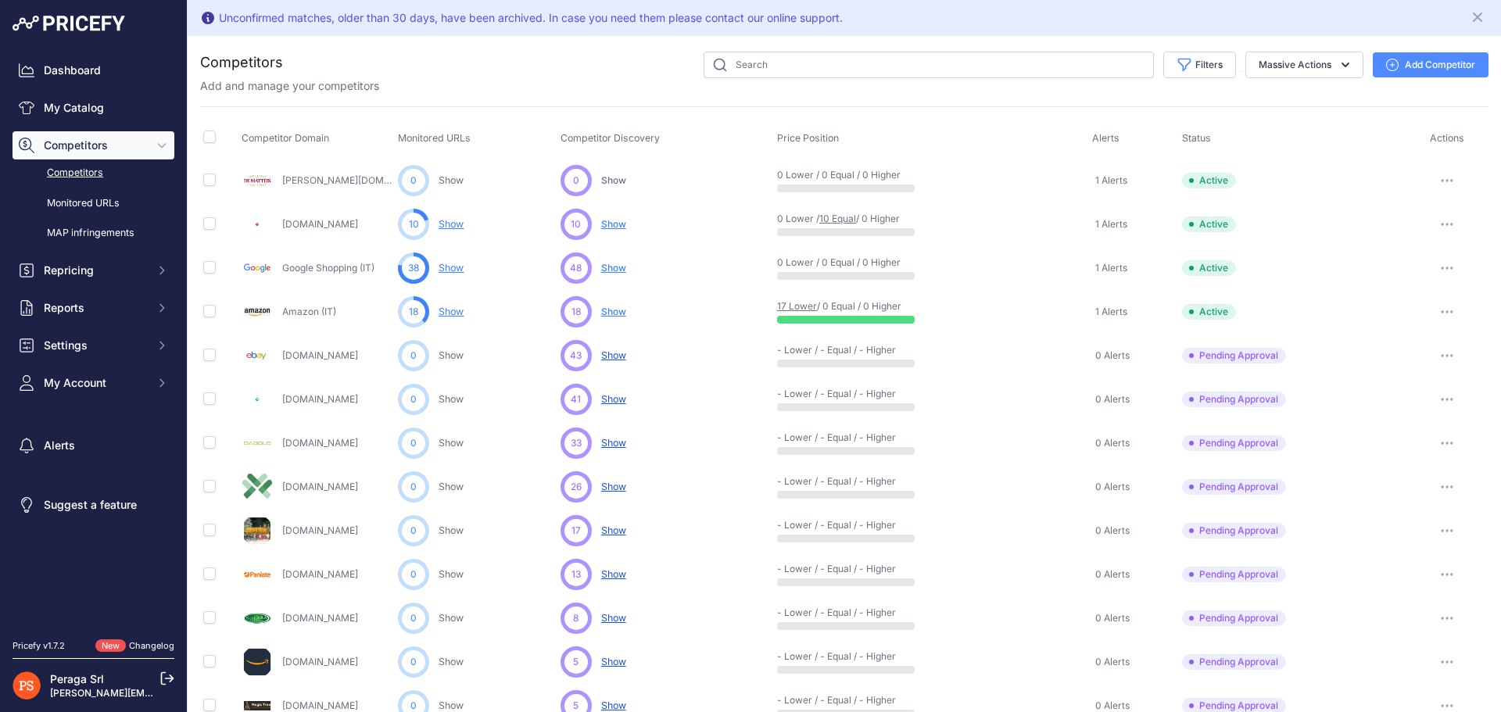
click at [1441, 312] on button "button" at bounding box center [1446, 312] width 31 height 22
click at [1395, 396] on button "Delete" at bounding box center [1420, 394] width 131 height 25
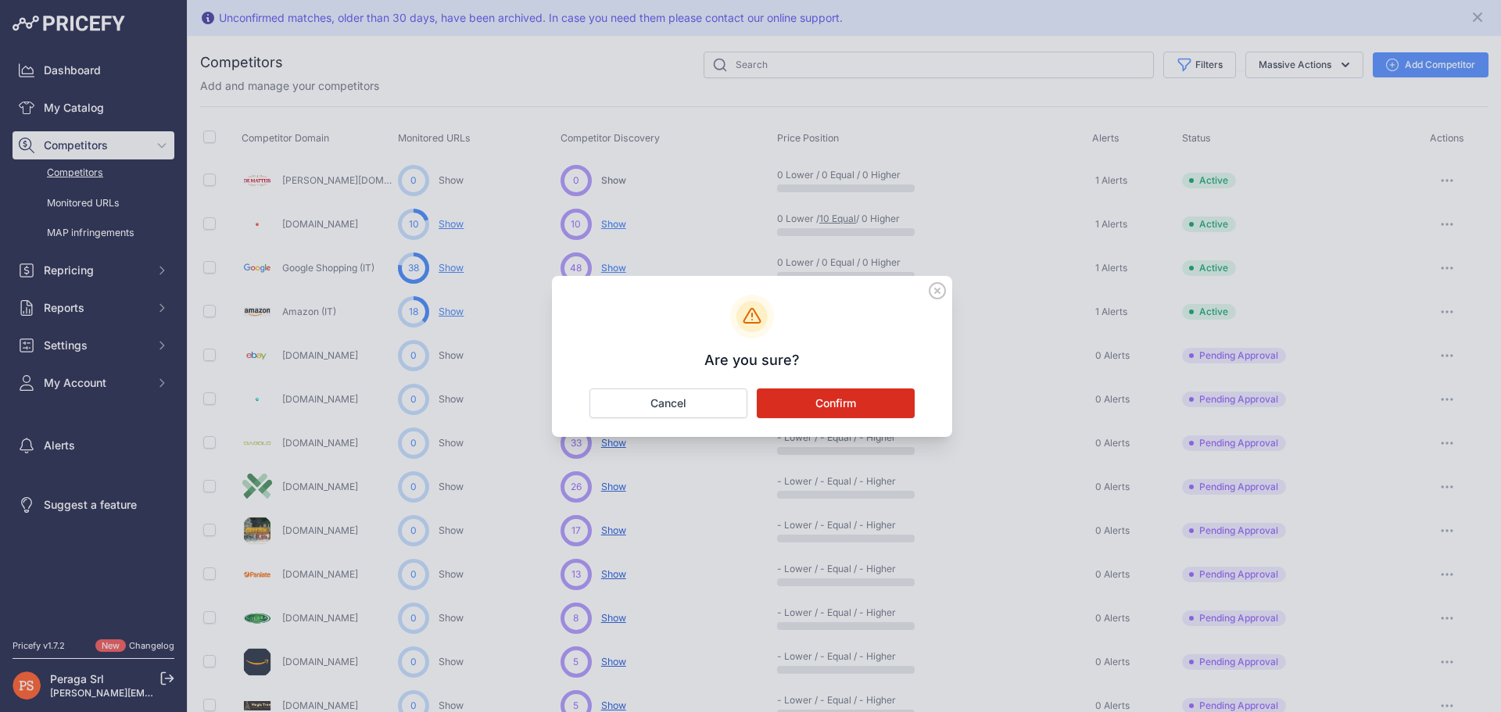
drag, startPoint x: 843, startPoint y: 400, endPoint x: 854, endPoint y: 399, distance: 11.8
click at [843, 399] on button "Confirm" at bounding box center [836, 404] width 158 height 30
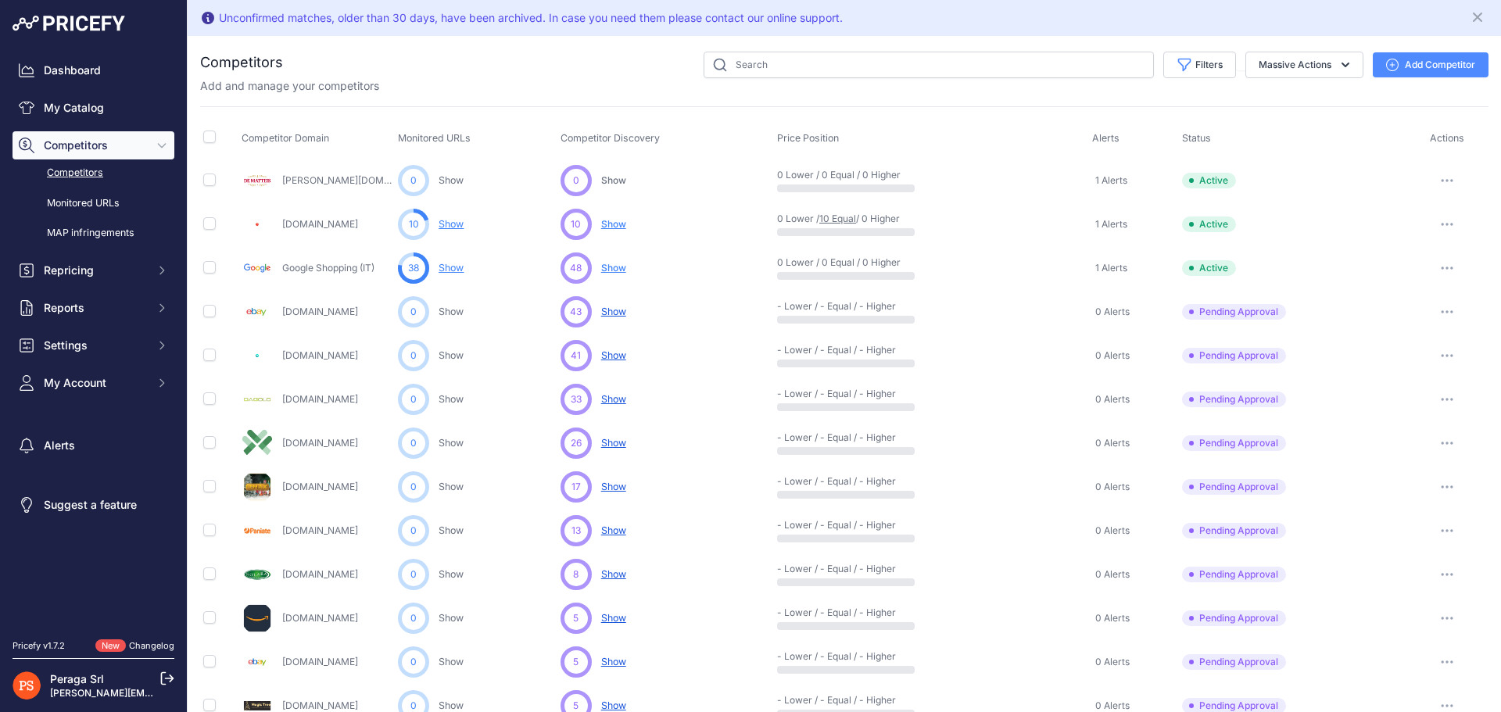
click at [1441, 399] on icon "button" at bounding box center [1447, 399] width 13 height 3
click at [1426, 459] on button "Approve Competitor" at bounding box center [1421, 457] width 128 height 25
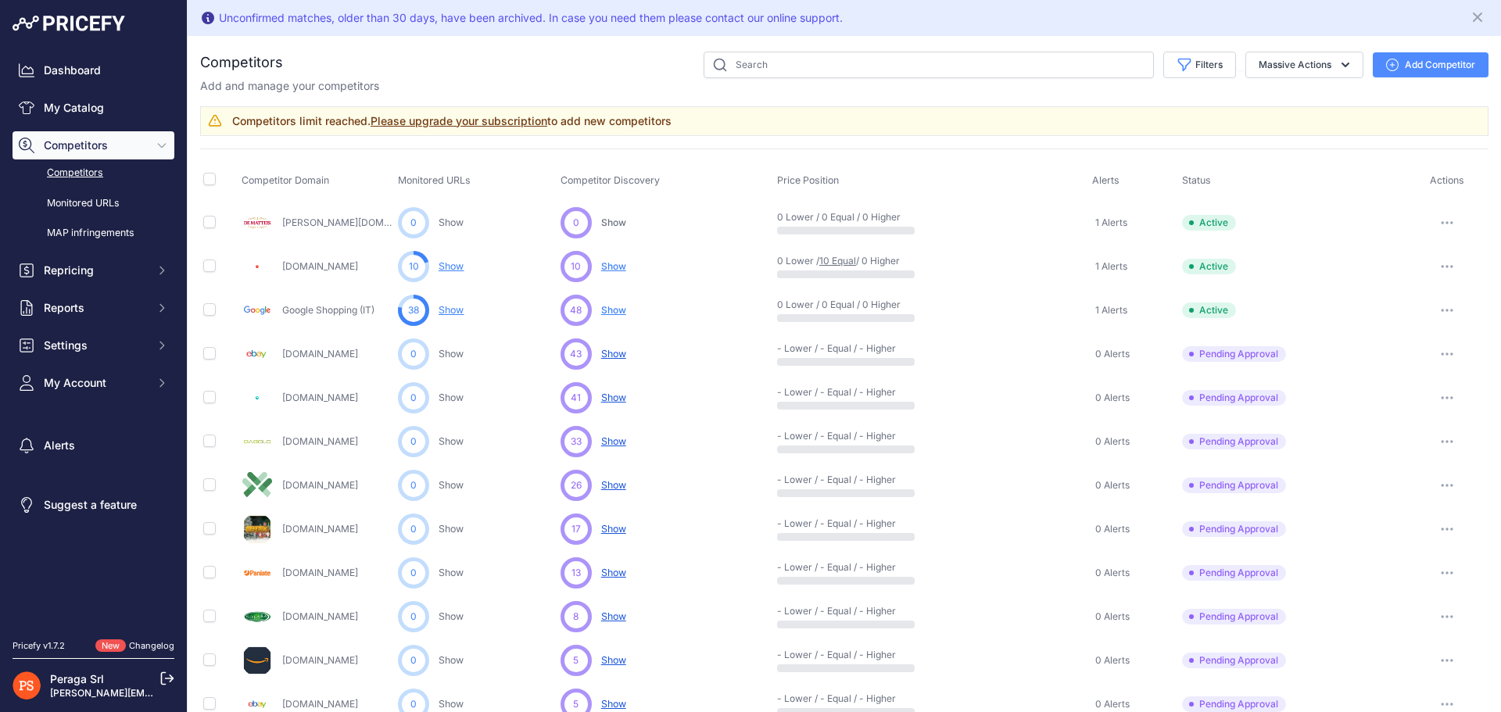
click at [1435, 315] on button "button" at bounding box center [1446, 310] width 31 height 22
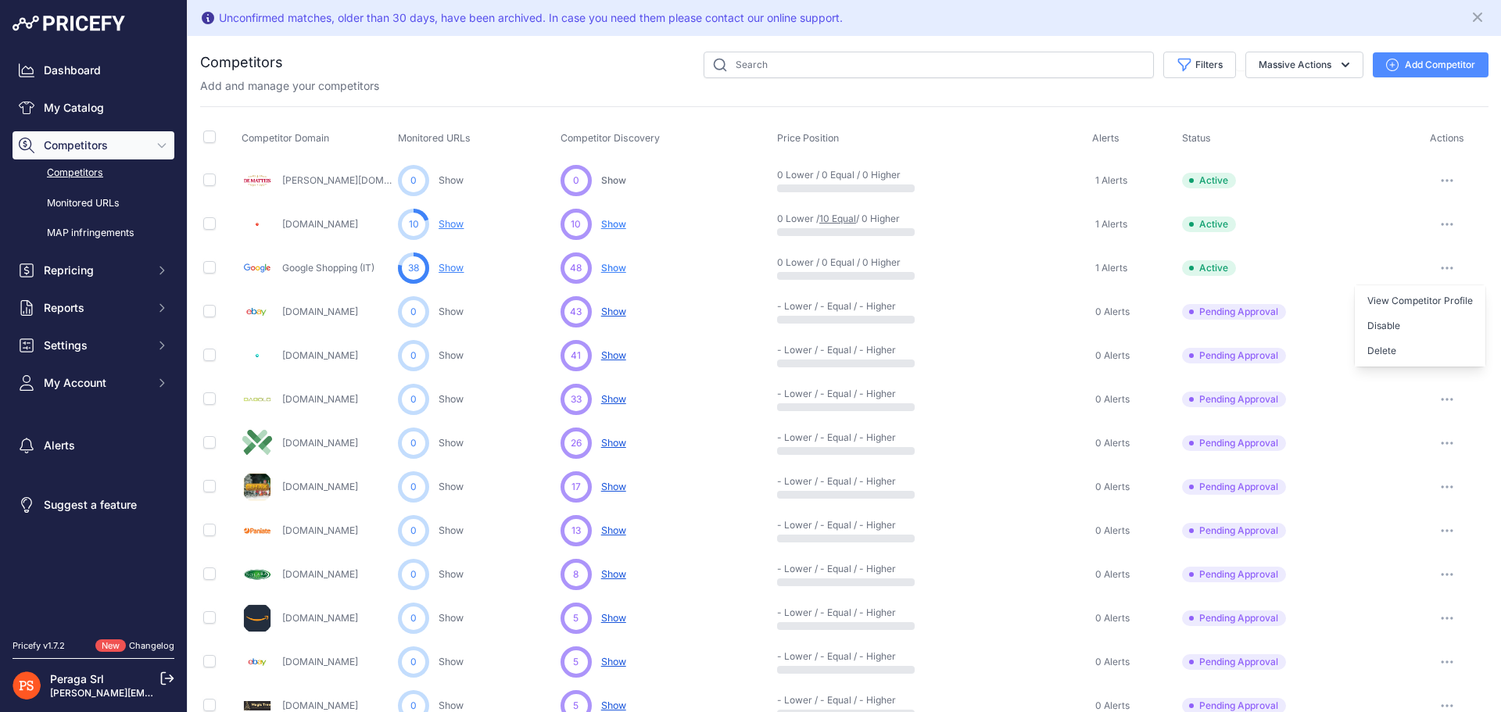
click at [304, 274] on p "Google Shopping (IT)" at bounding box center [328, 268] width 92 height 13
click at [1433, 263] on button "button" at bounding box center [1446, 268] width 31 height 22
click at [1396, 346] on button "Delete" at bounding box center [1420, 350] width 131 height 25
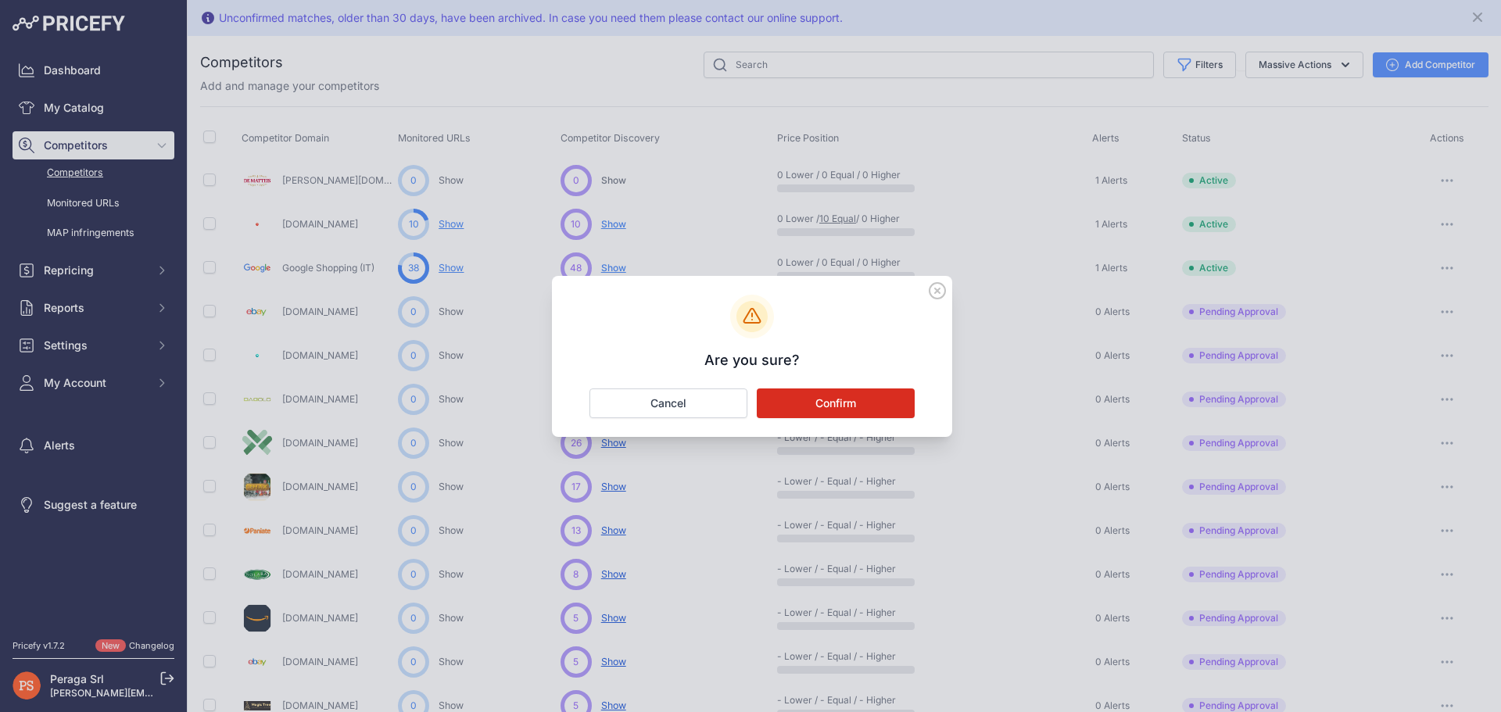
click at [833, 403] on button "Confirm" at bounding box center [836, 404] width 158 height 30
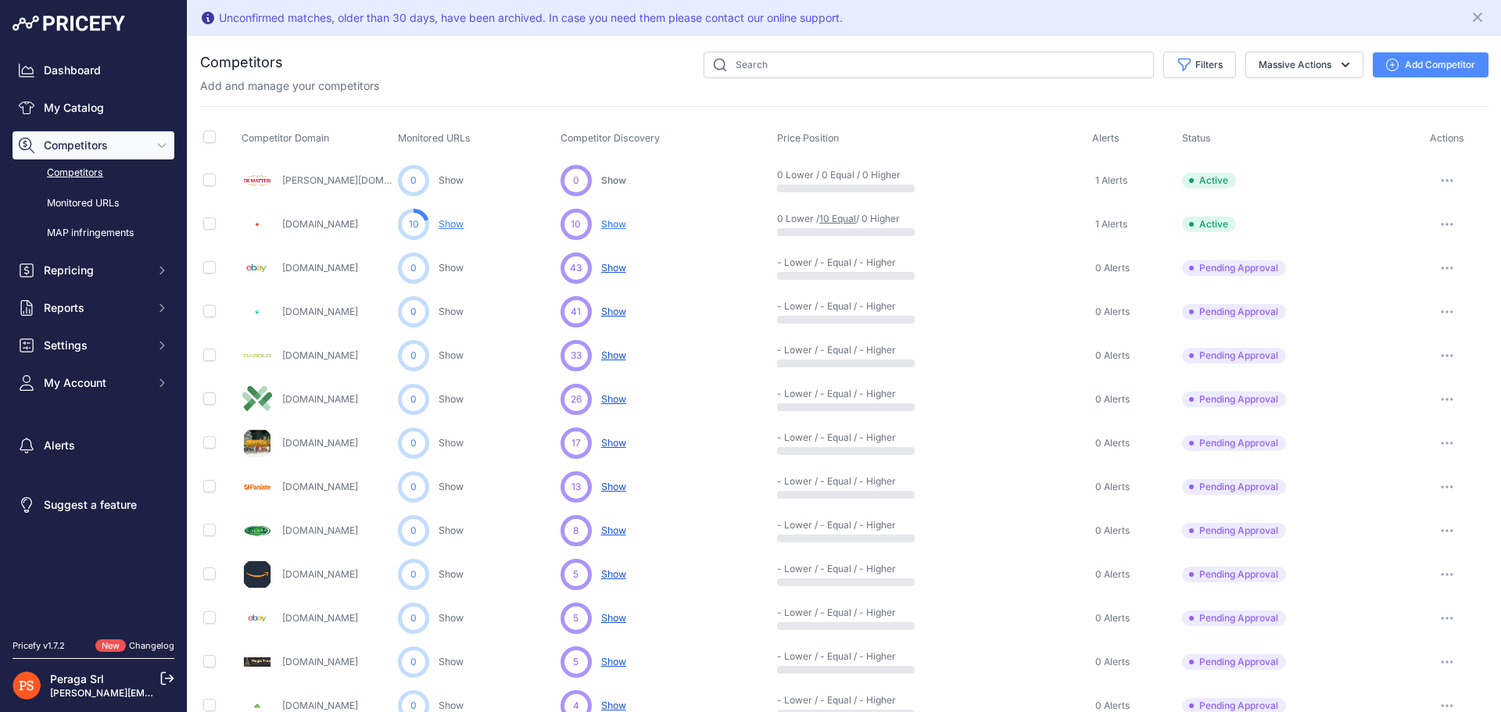
click at [1431, 356] on button "button" at bounding box center [1446, 356] width 31 height 22
click at [1385, 414] on button "Approve Competitor" at bounding box center [1421, 413] width 128 height 25
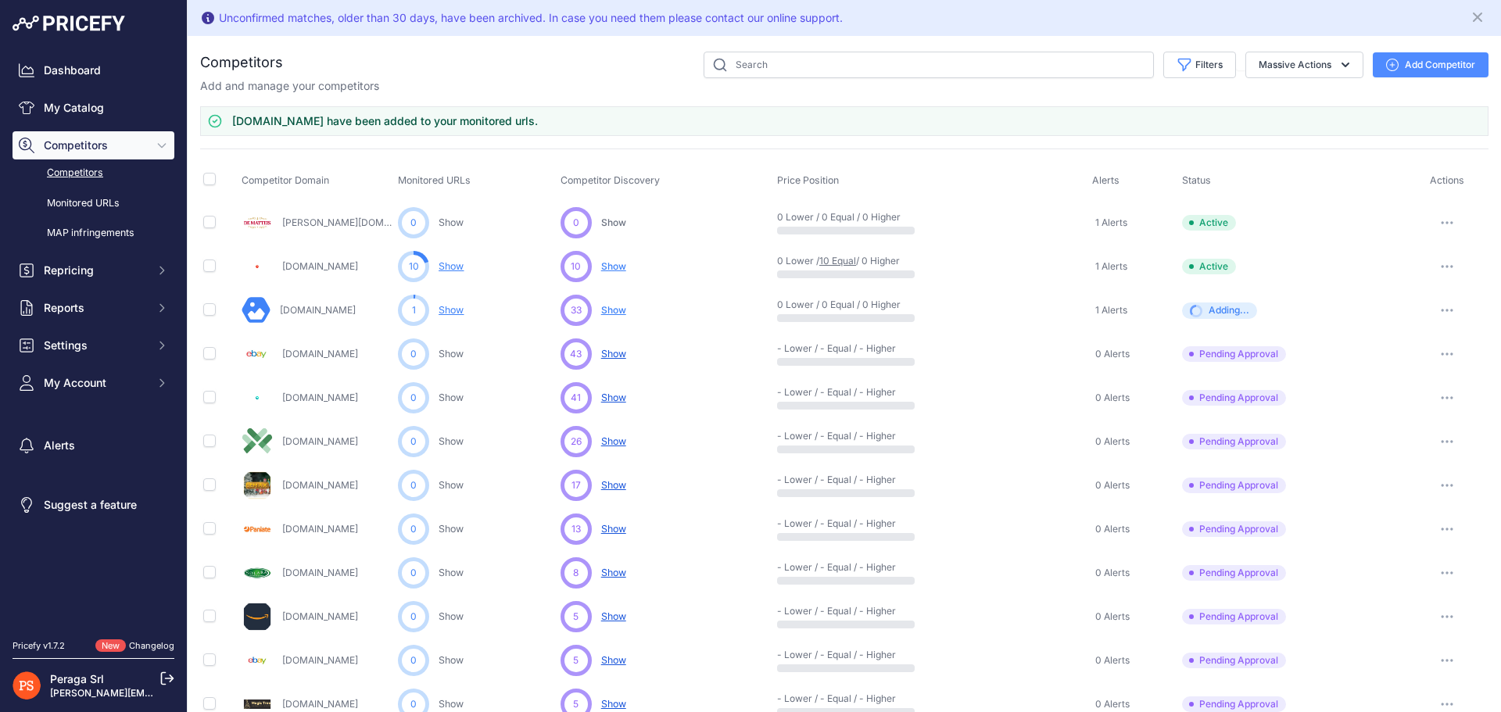
click at [452, 311] on link "Show" at bounding box center [451, 310] width 25 height 12
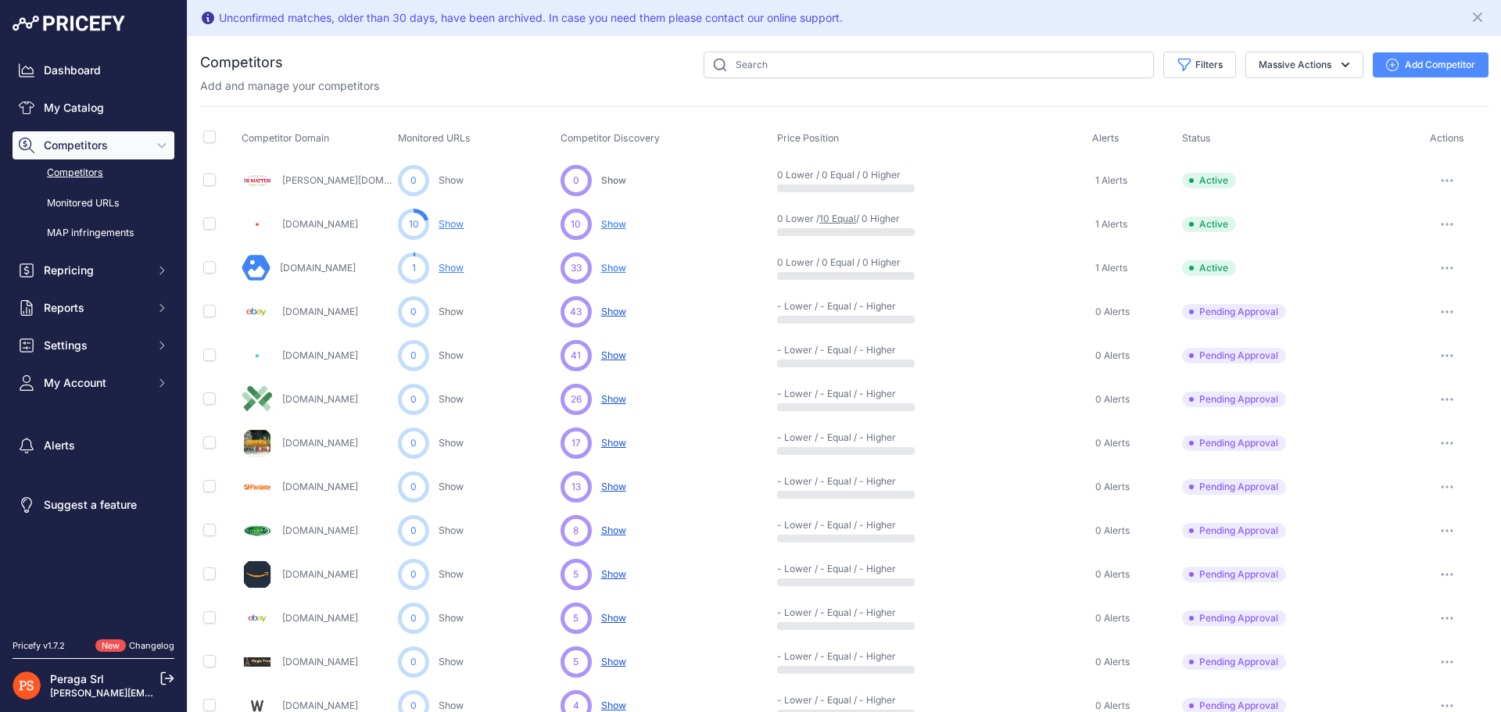
click at [617, 263] on span "Show" at bounding box center [613, 268] width 25 height 12
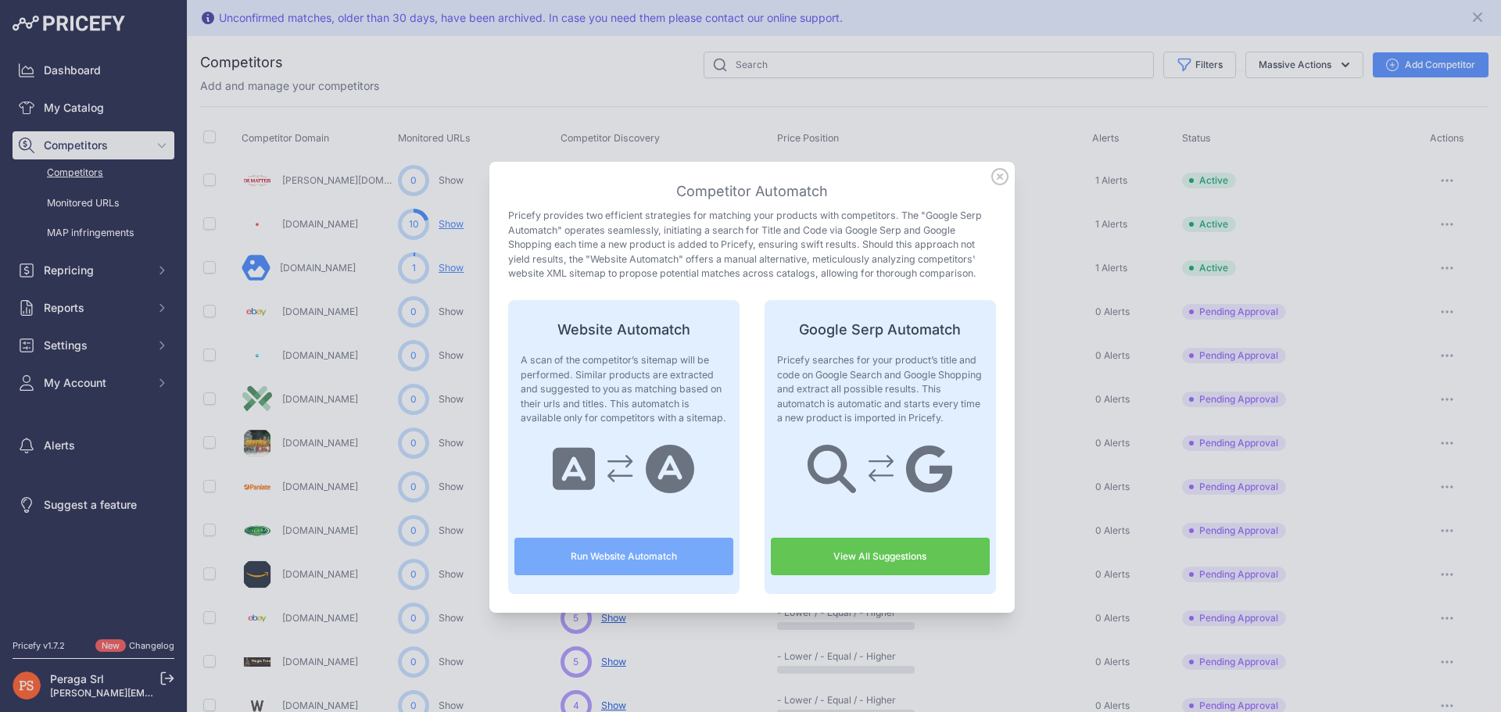
click at [625, 560] on button "Run Website Automatch" at bounding box center [623, 557] width 219 height 38
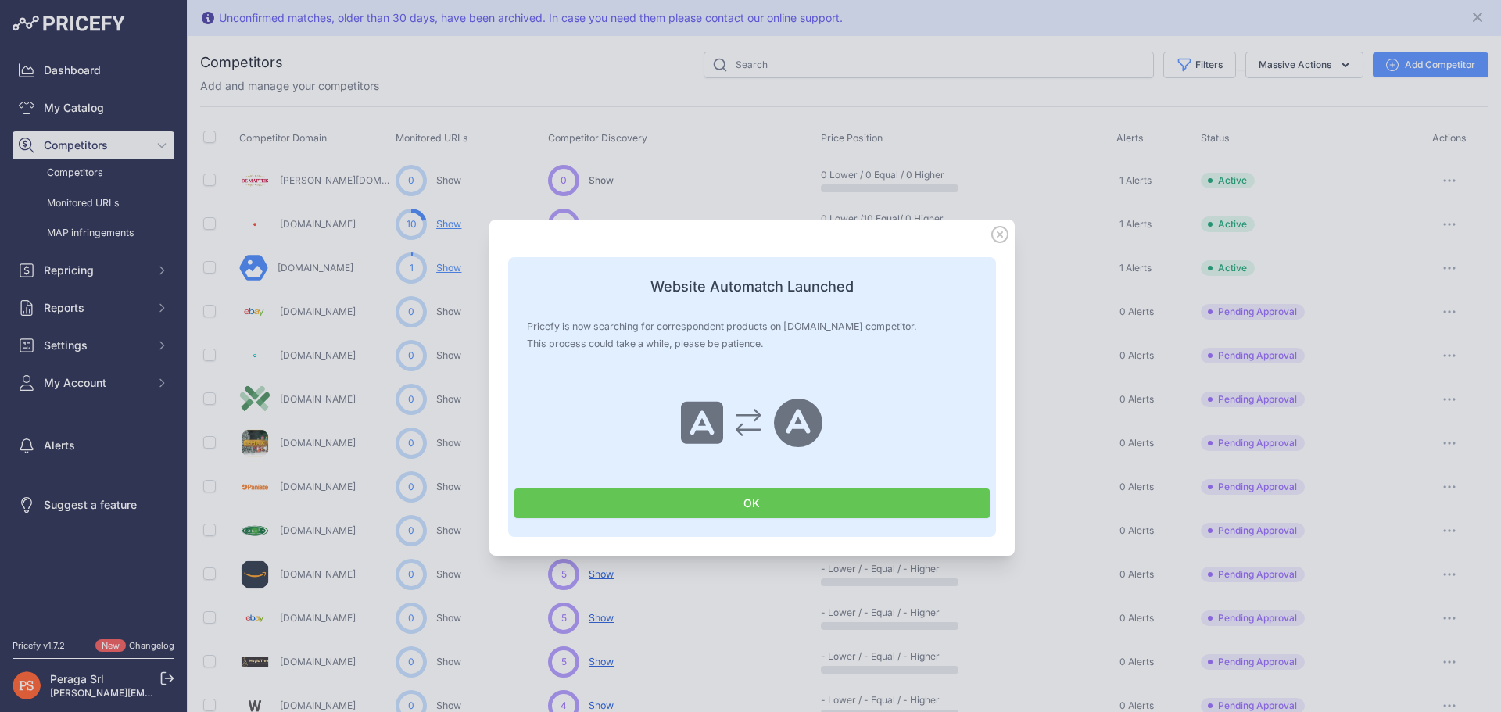
click at [730, 489] on button "OK" at bounding box center [751, 504] width 475 height 30
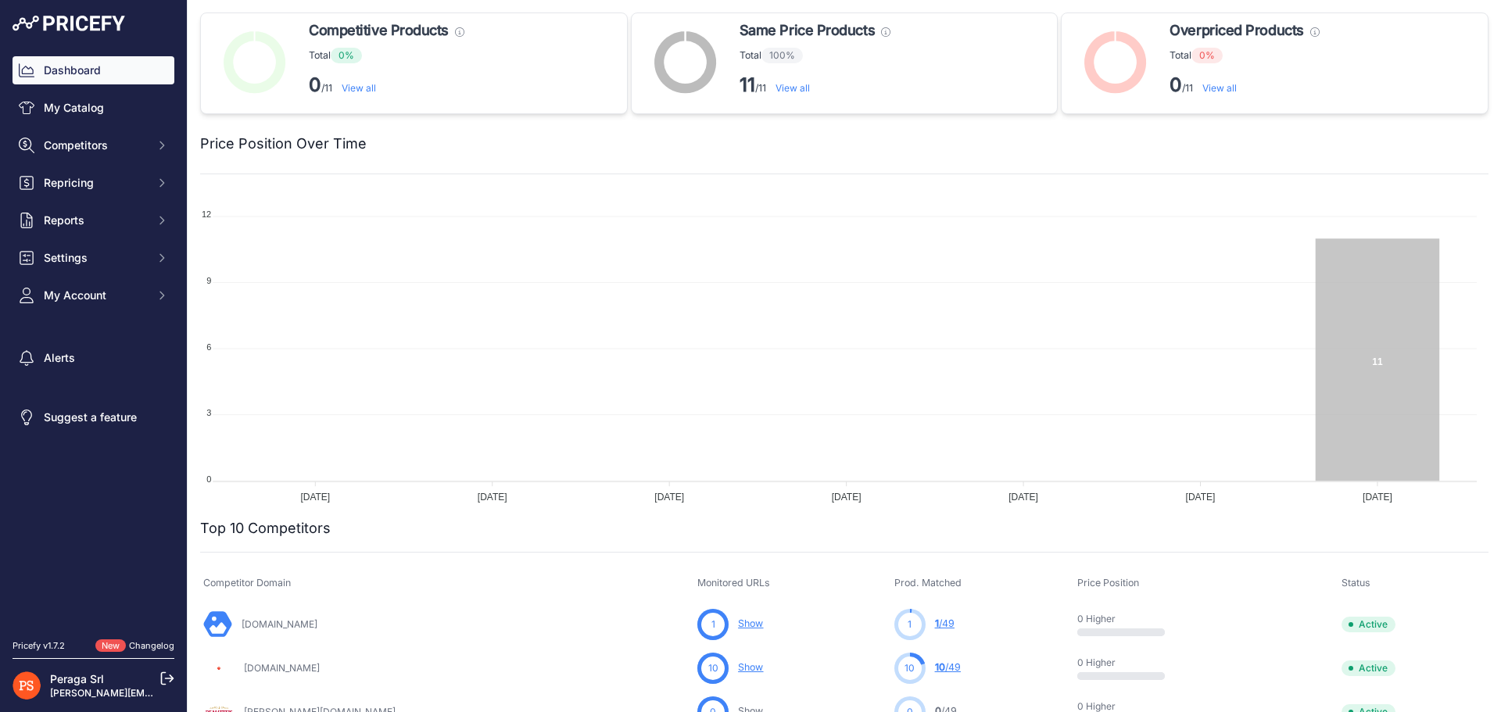
click at [372, 88] on link "View all" at bounding box center [359, 88] width 34 height 12
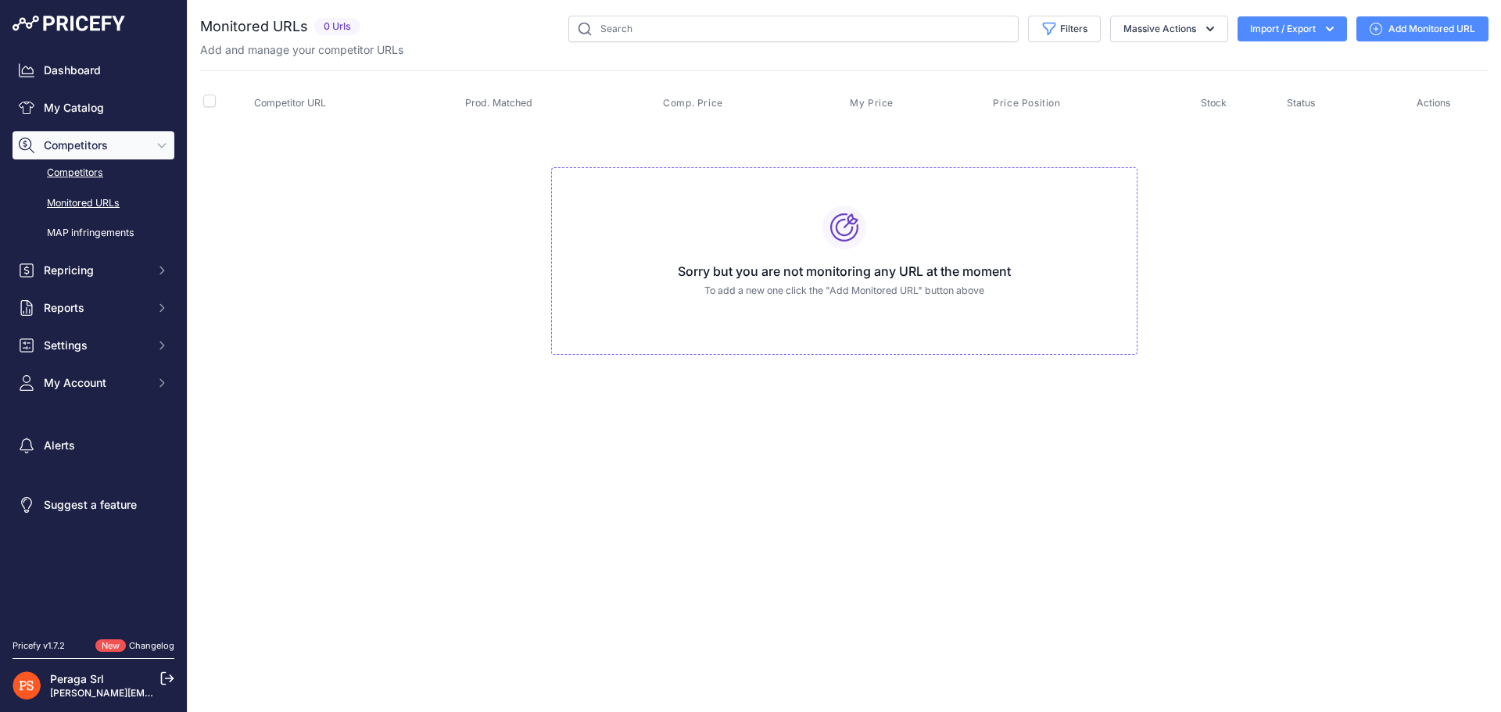
click at [100, 168] on link "Competitors" at bounding box center [94, 172] width 162 height 27
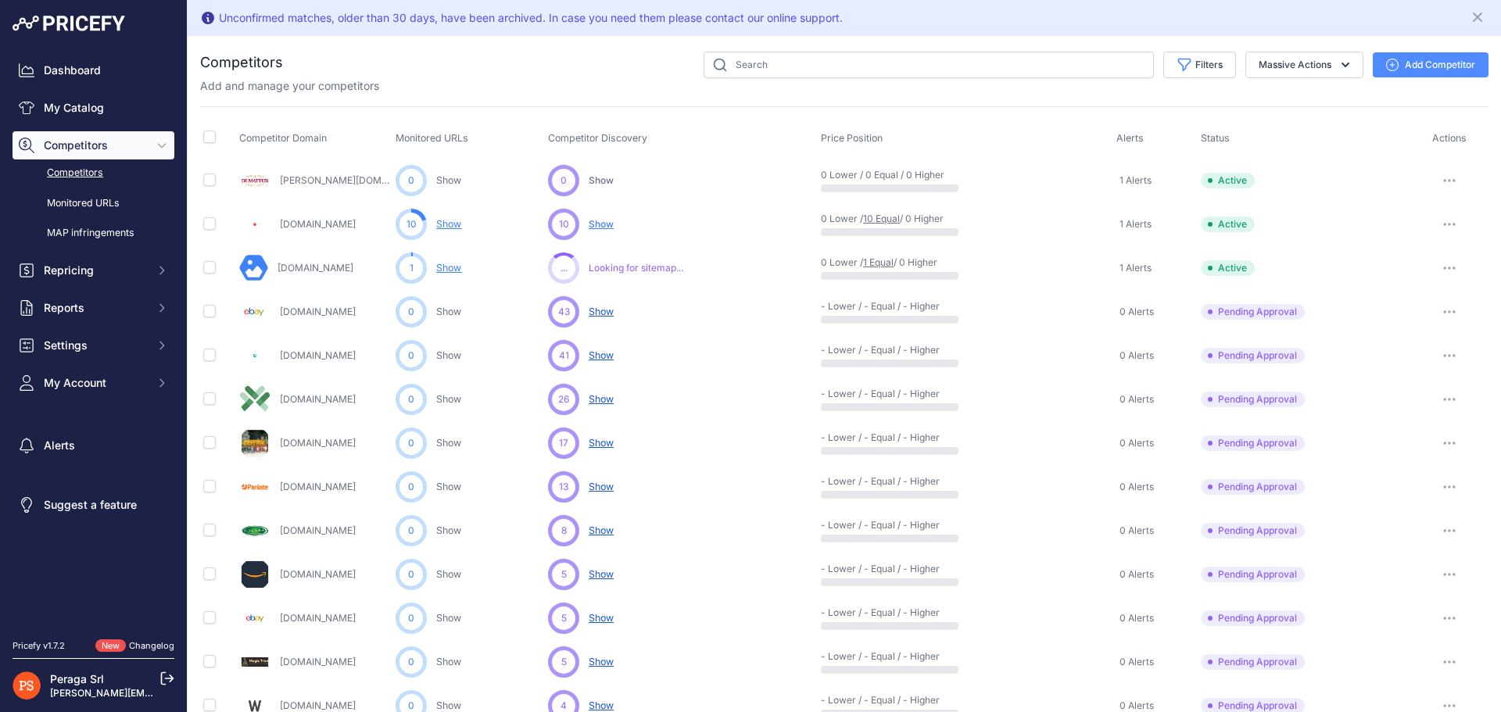
click at [879, 260] on link "1 Equal" at bounding box center [878, 262] width 30 height 12
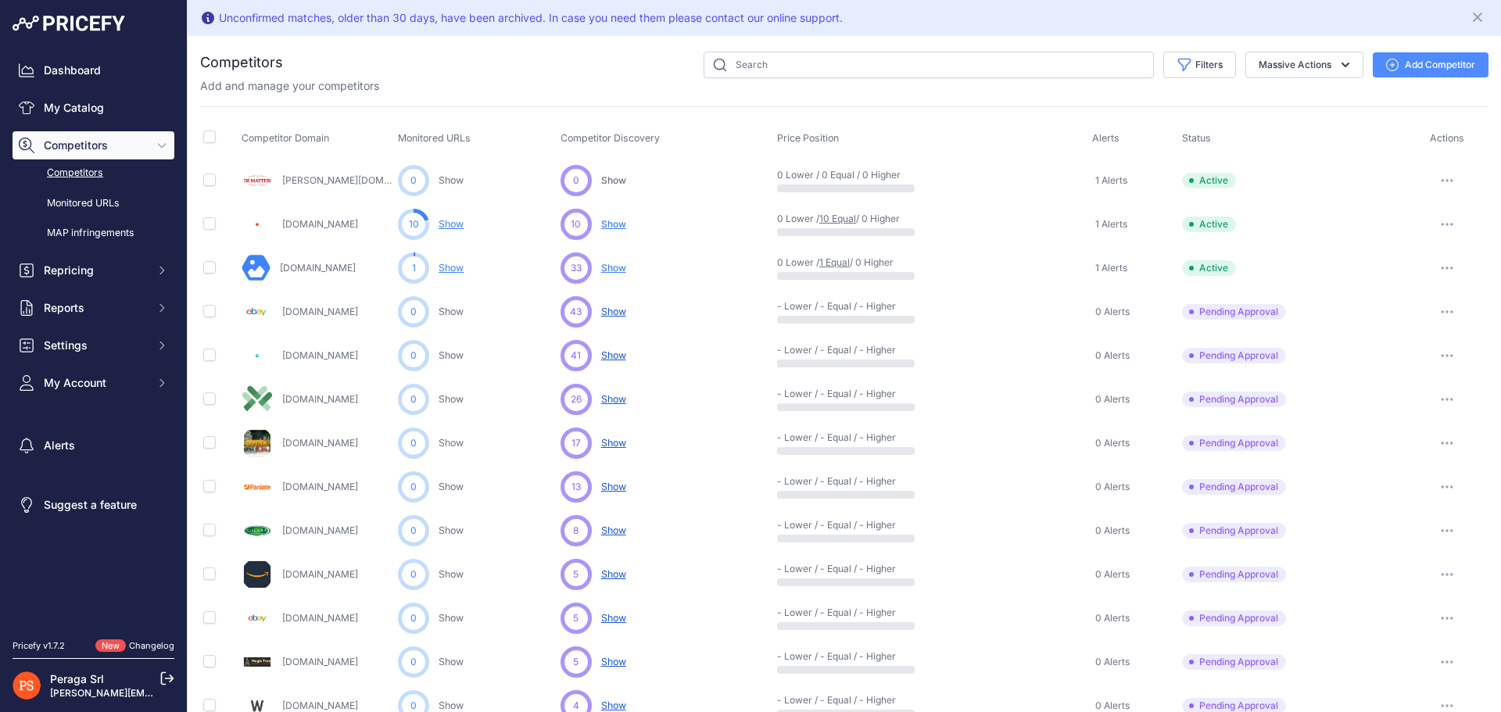
click at [452, 269] on link "Show" at bounding box center [451, 268] width 25 height 12
click at [1432, 270] on button "button" at bounding box center [1446, 268] width 31 height 22
click at [607, 267] on span "Show" at bounding box center [613, 268] width 25 height 12
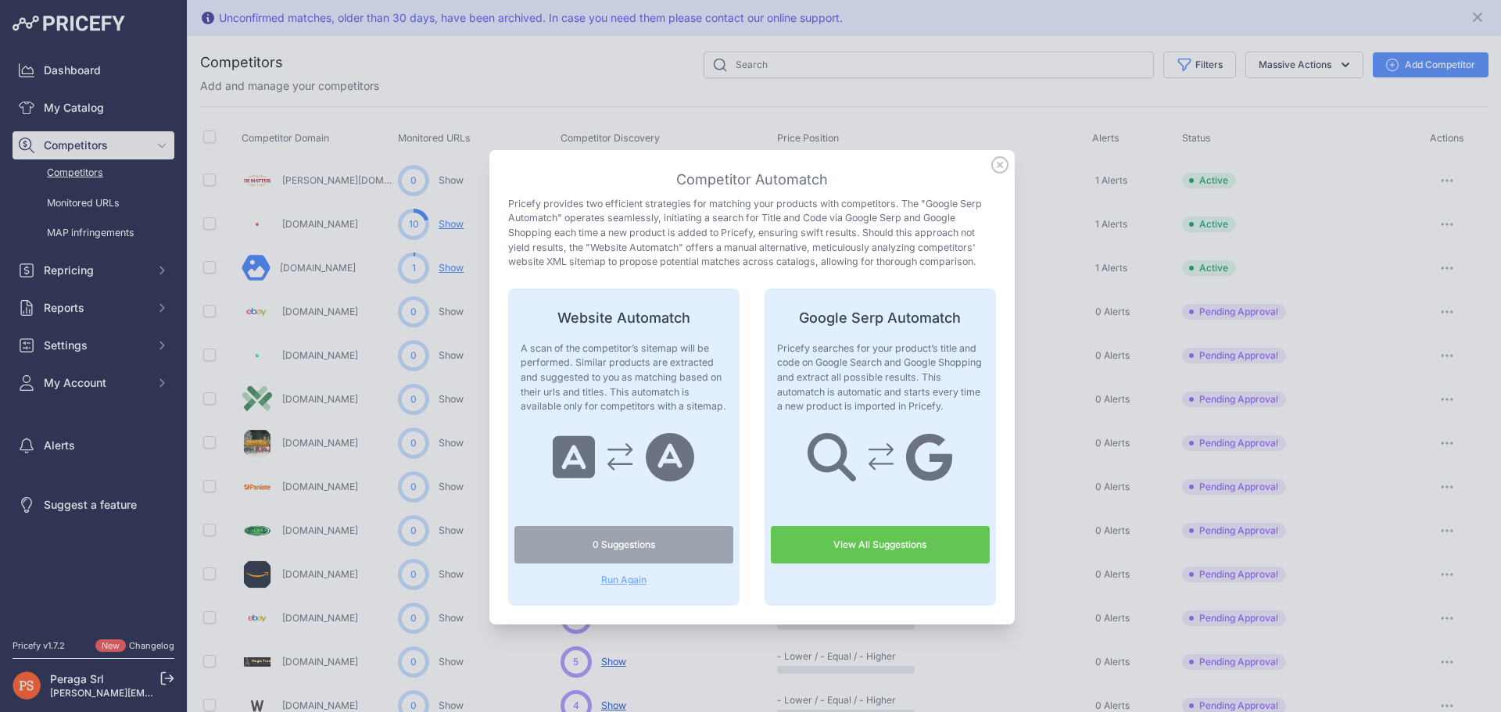
click at [877, 539] on link "View All Suggestions" at bounding box center [880, 545] width 219 height 38
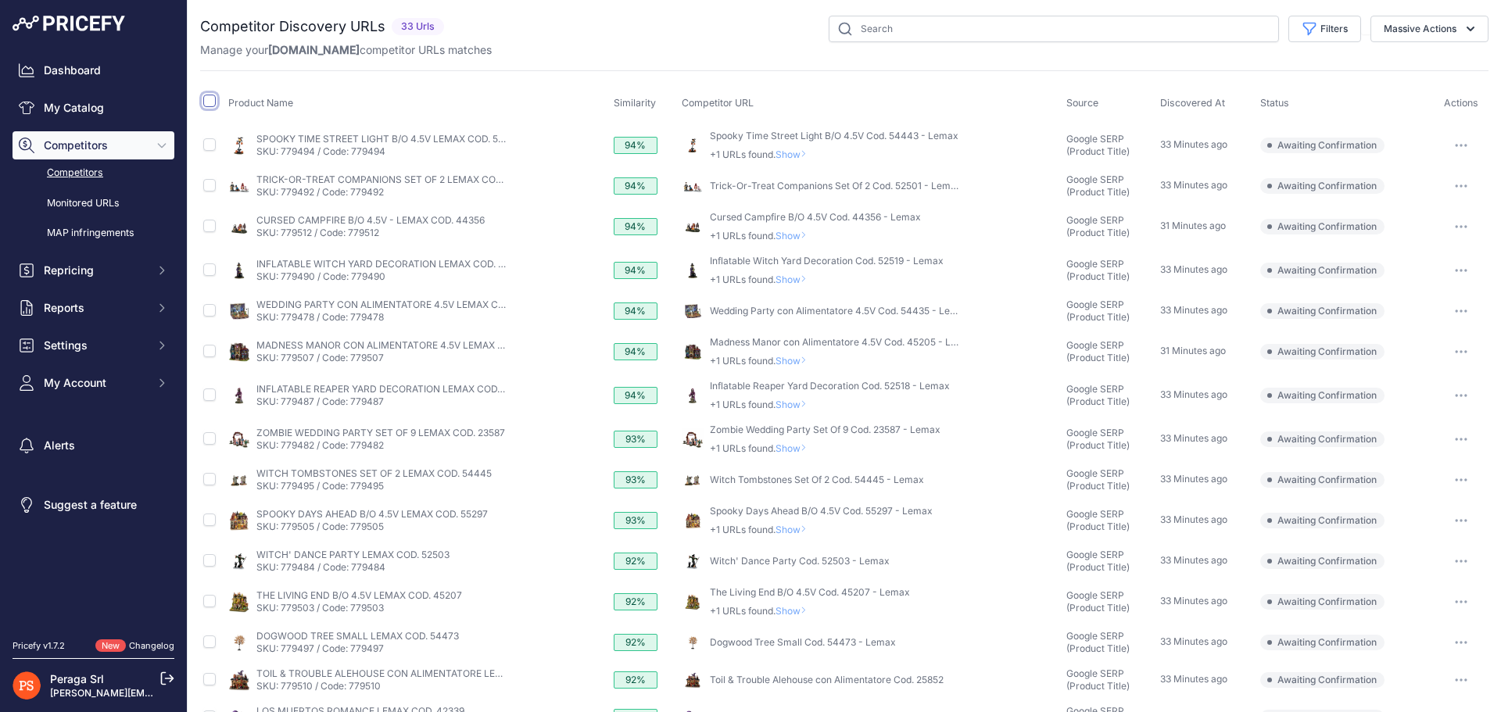
click at [206, 98] on input "checkbox" at bounding box center [209, 101] width 13 height 13
checkbox input "true"
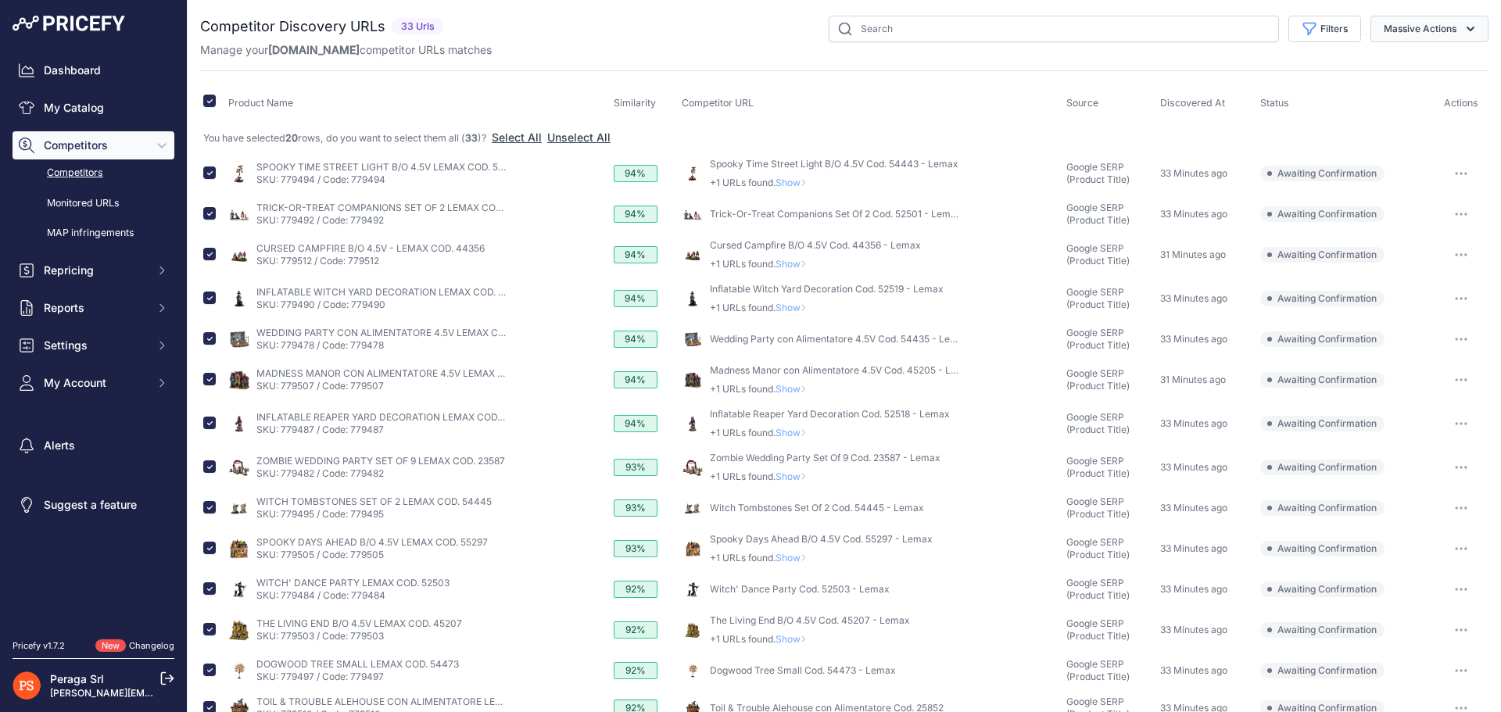
click at [1463, 30] on icon "button" at bounding box center [1471, 29] width 16 height 16
click at [1434, 24] on button "Massive Actions" at bounding box center [1429, 29] width 118 height 27
click at [1429, 28] on button "Massive Actions" at bounding box center [1429, 29] width 118 height 27
click at [1434, 70] on span "Confirm Match" at bounding box center [1414, 65] width 76 height 13
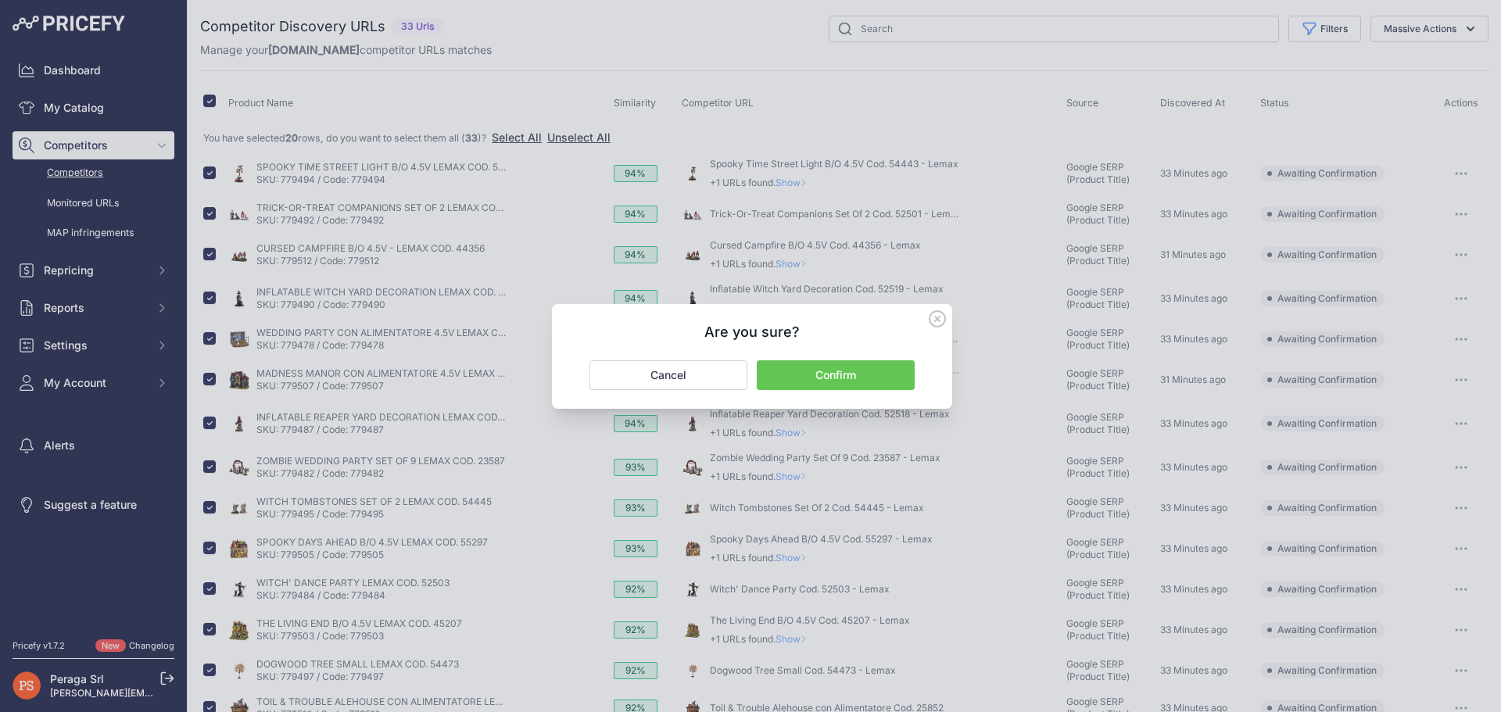
click at [868, 366] on button "Confirm" at bounding box center [836, 375] width 158 height 30
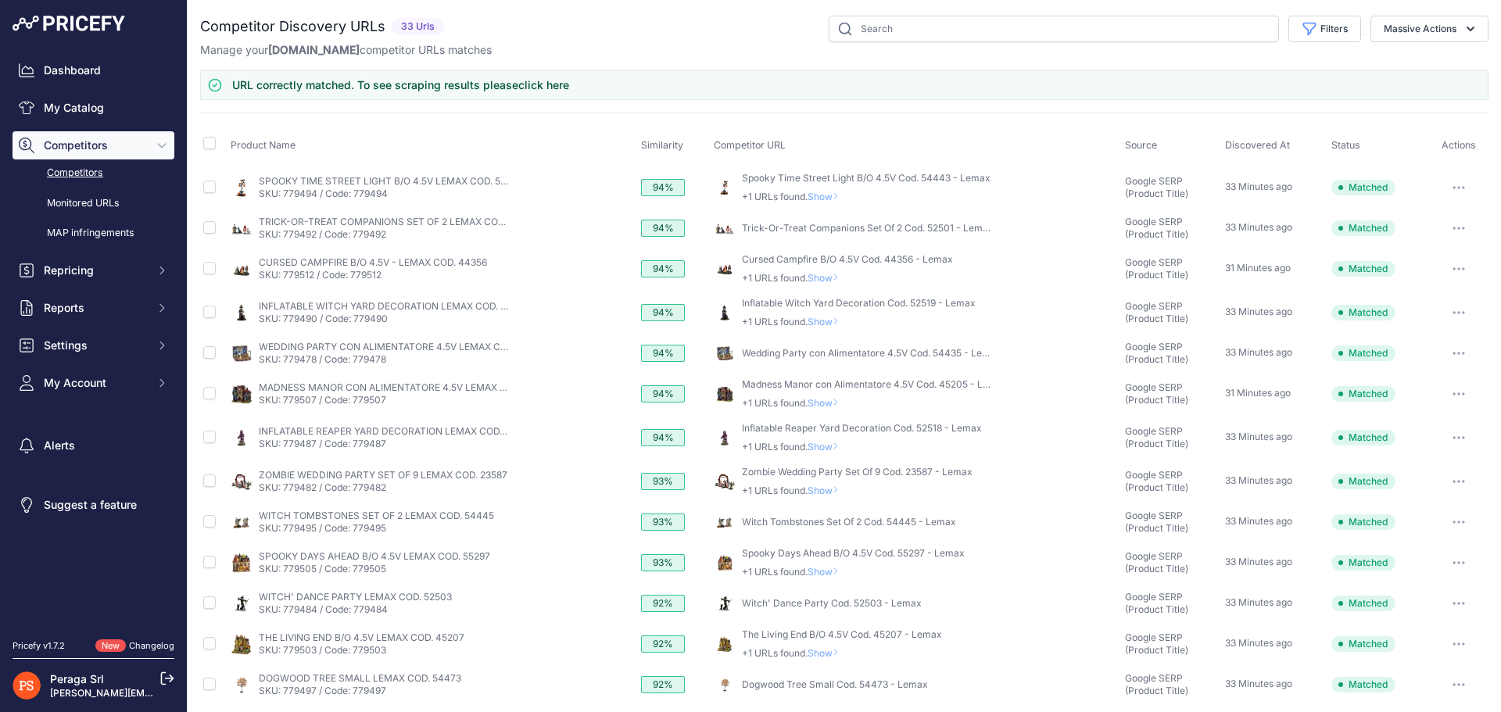
scroll to position [338, 0]
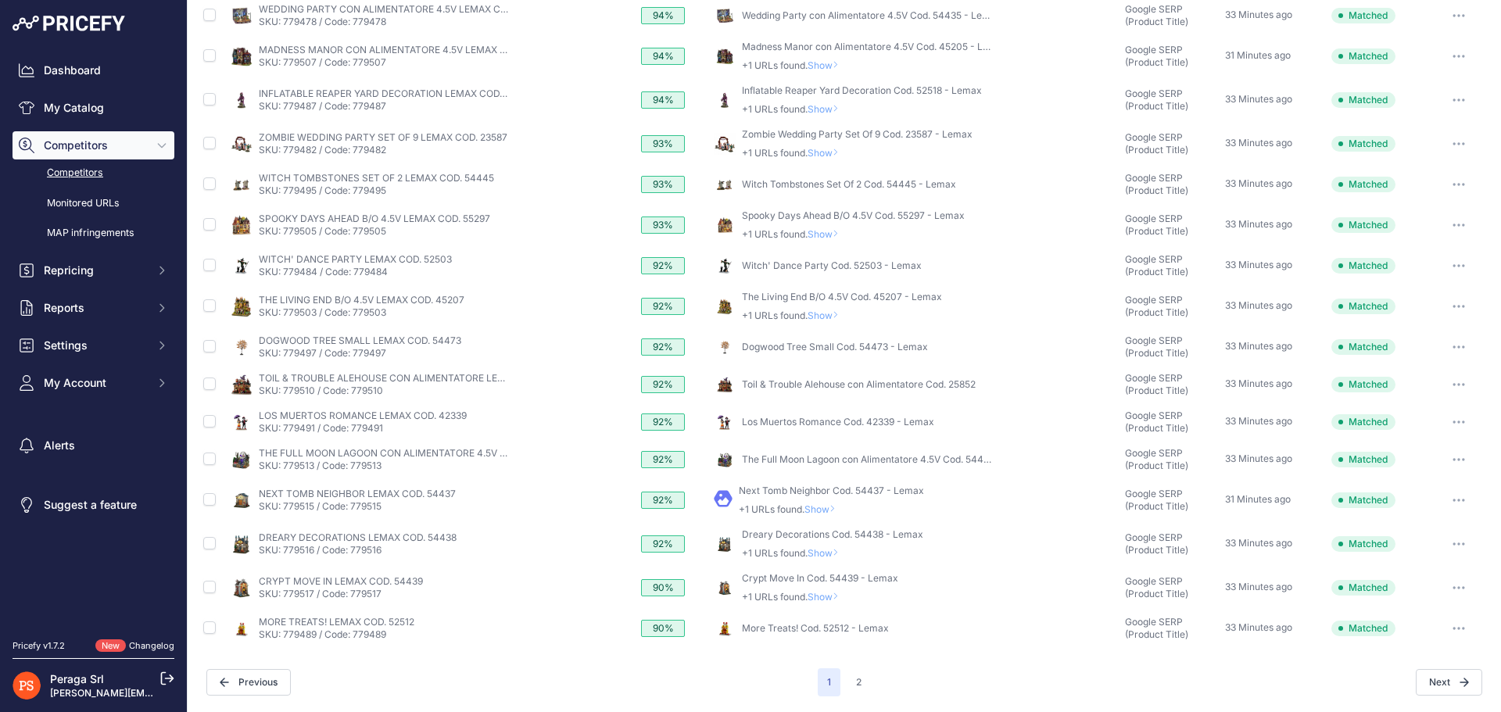
click at [871, 683] on div "Next" at bounding box center [1176, 682] width 611 height 27
click at [860, 683] on button "2" at bounding box center [859, 682] width 24 height 28
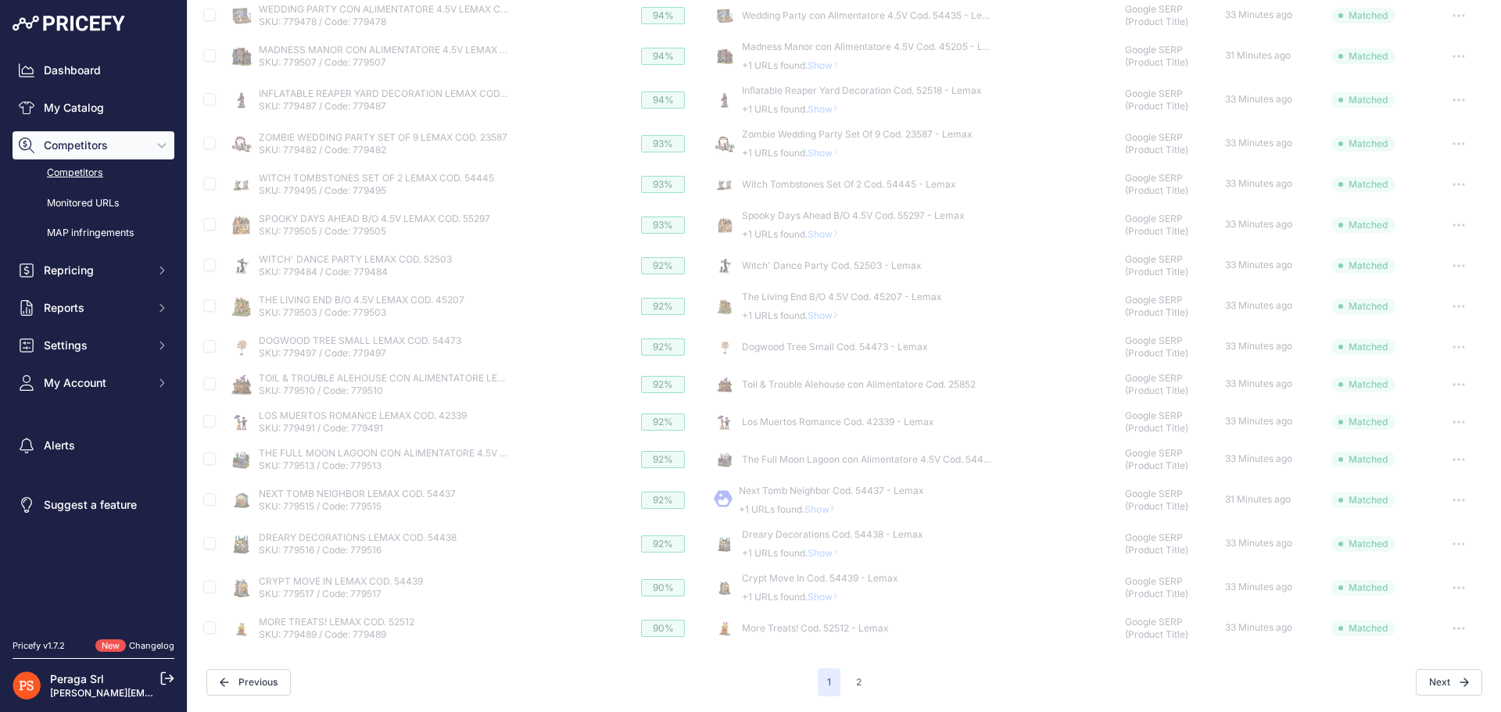
scroll to position [0, 0]
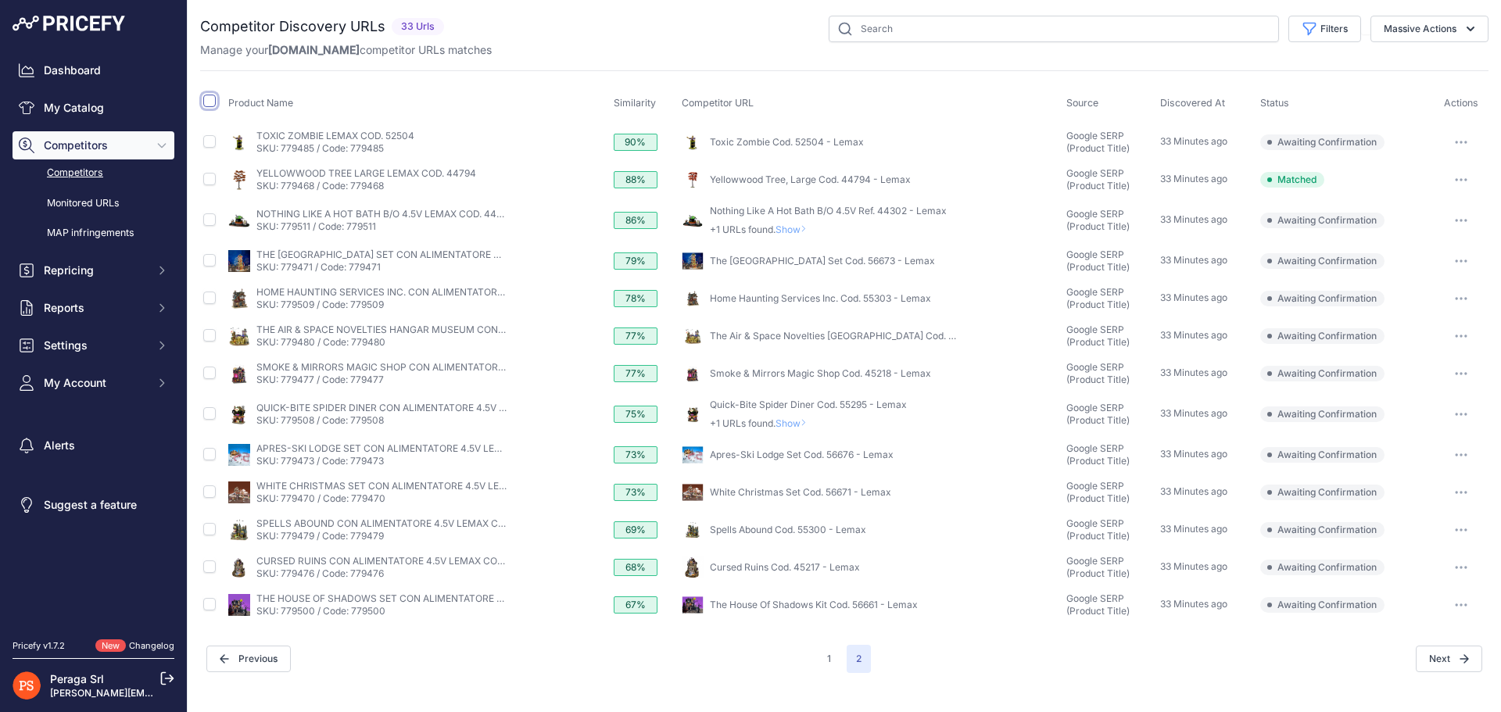
click at [208, 102] on input "checkbox" at bounding box center [209, 101] width 13 height 13
checkbox input "true"
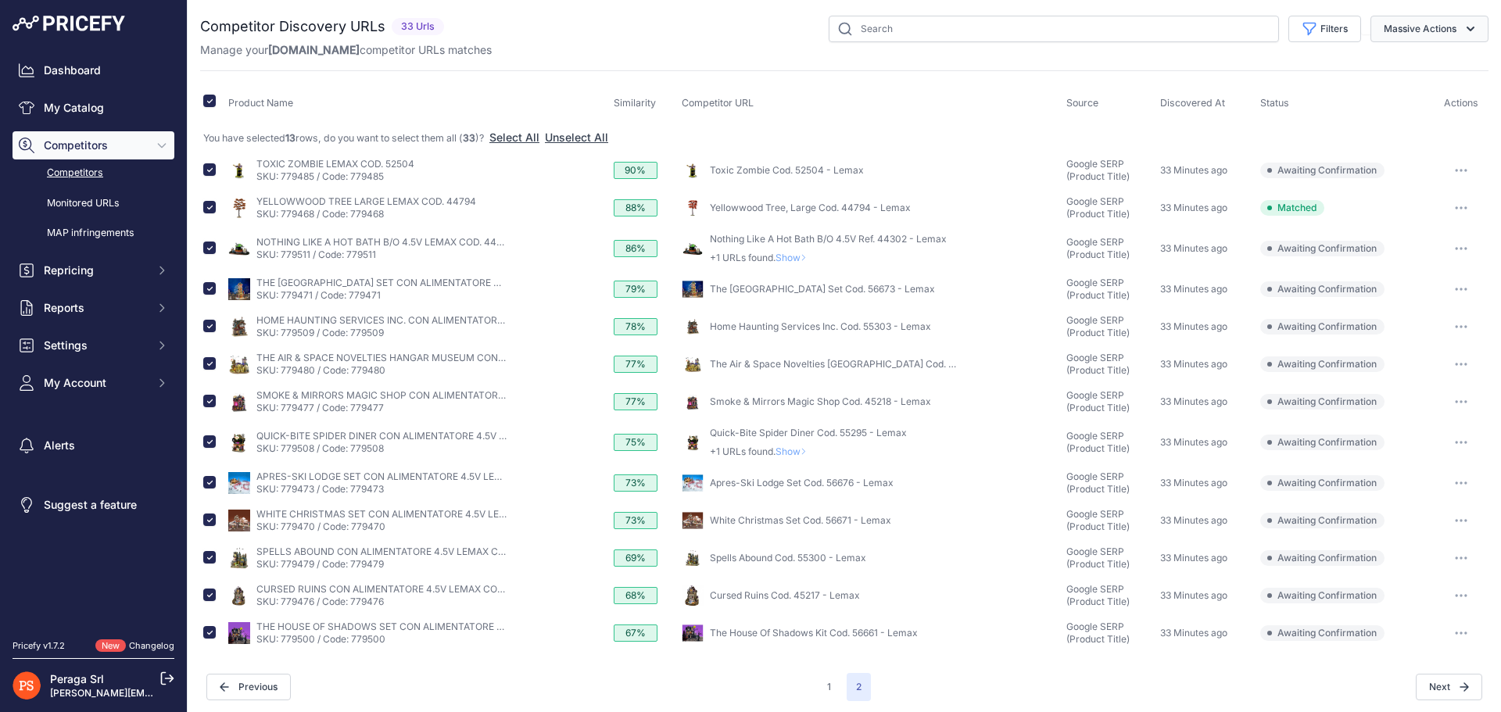
click at [1449, 33] on button "Massive Actions" at bounding box center [1429, 29] width 118 height 27
click at [1406, 65] on span "Confirm Match" at bounding box center [1414, 65] width 76 height 13
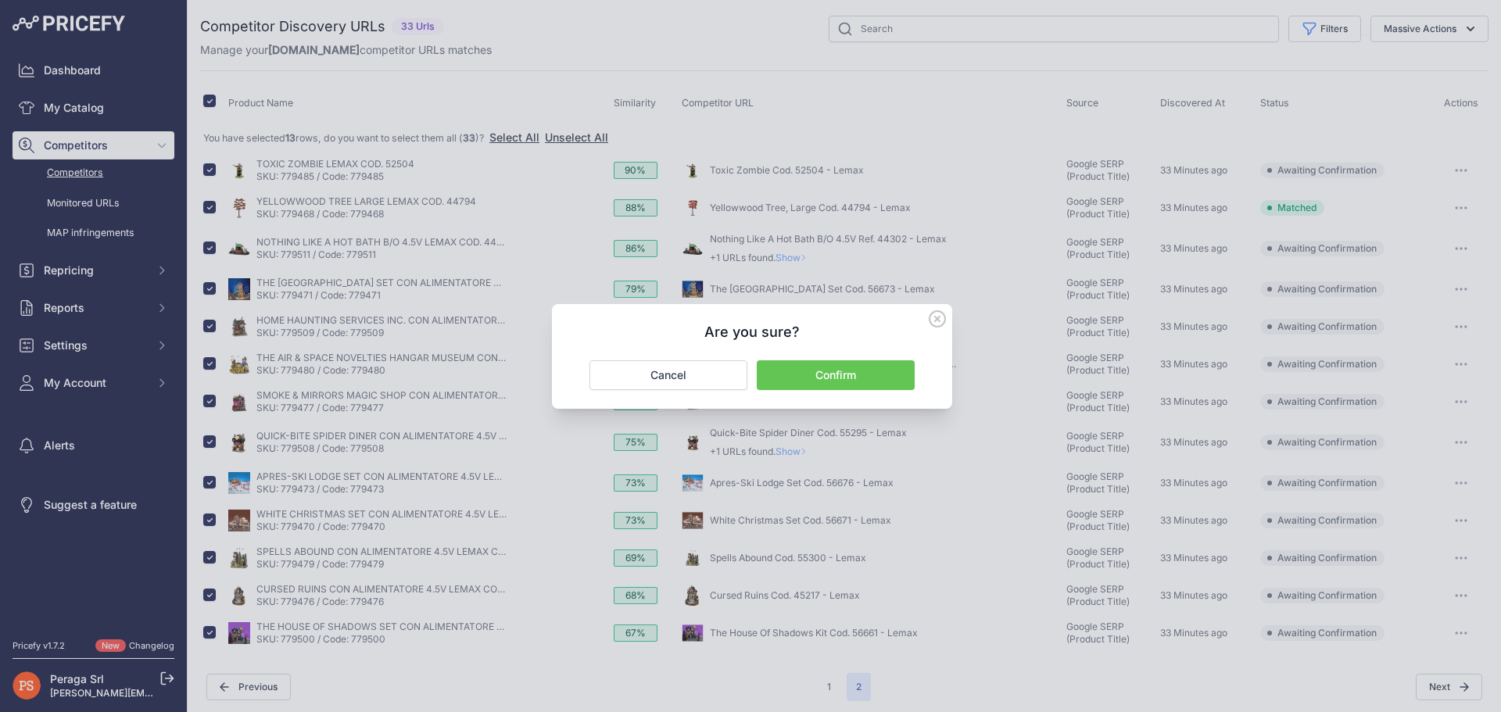
click at [827, 365] on button "Confirm" at bounding box center [836, 375] width 158 height 30
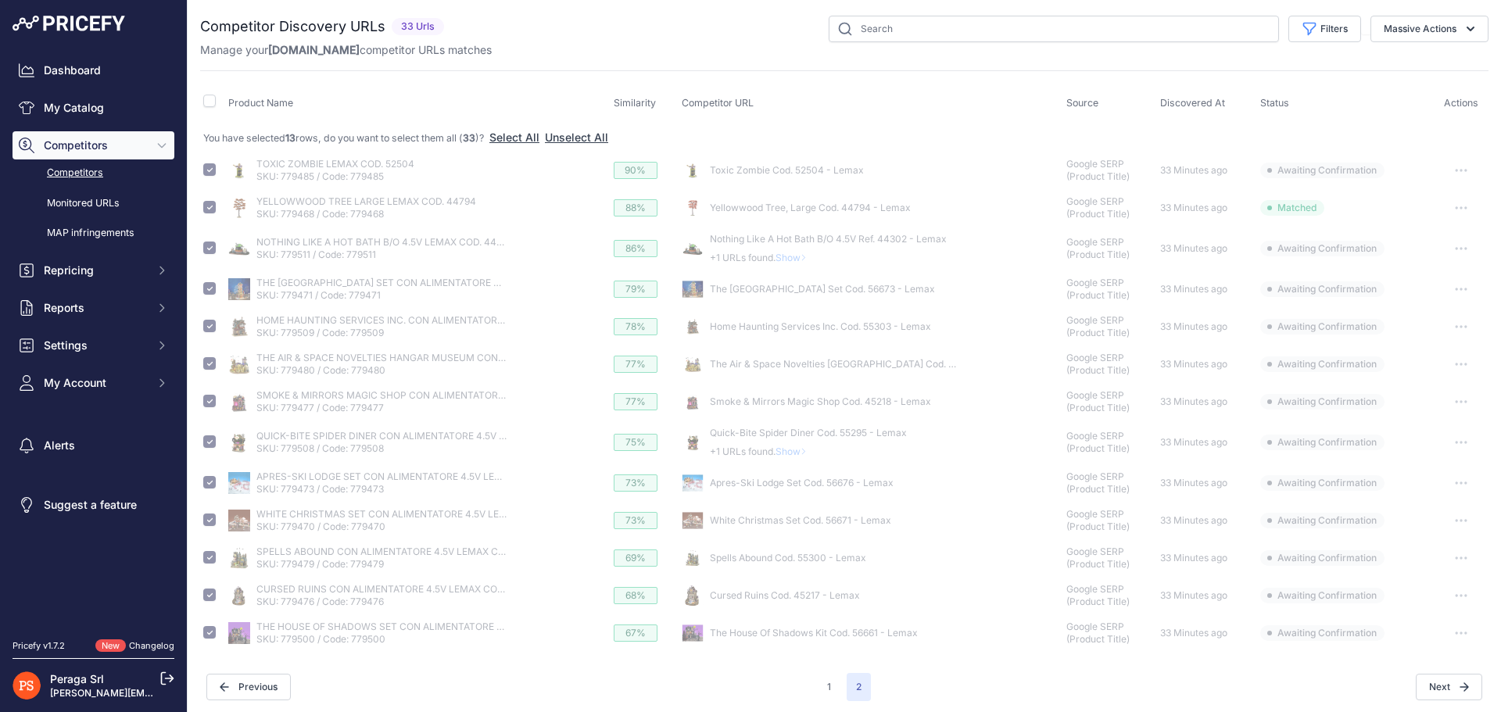
checkbox input "false"
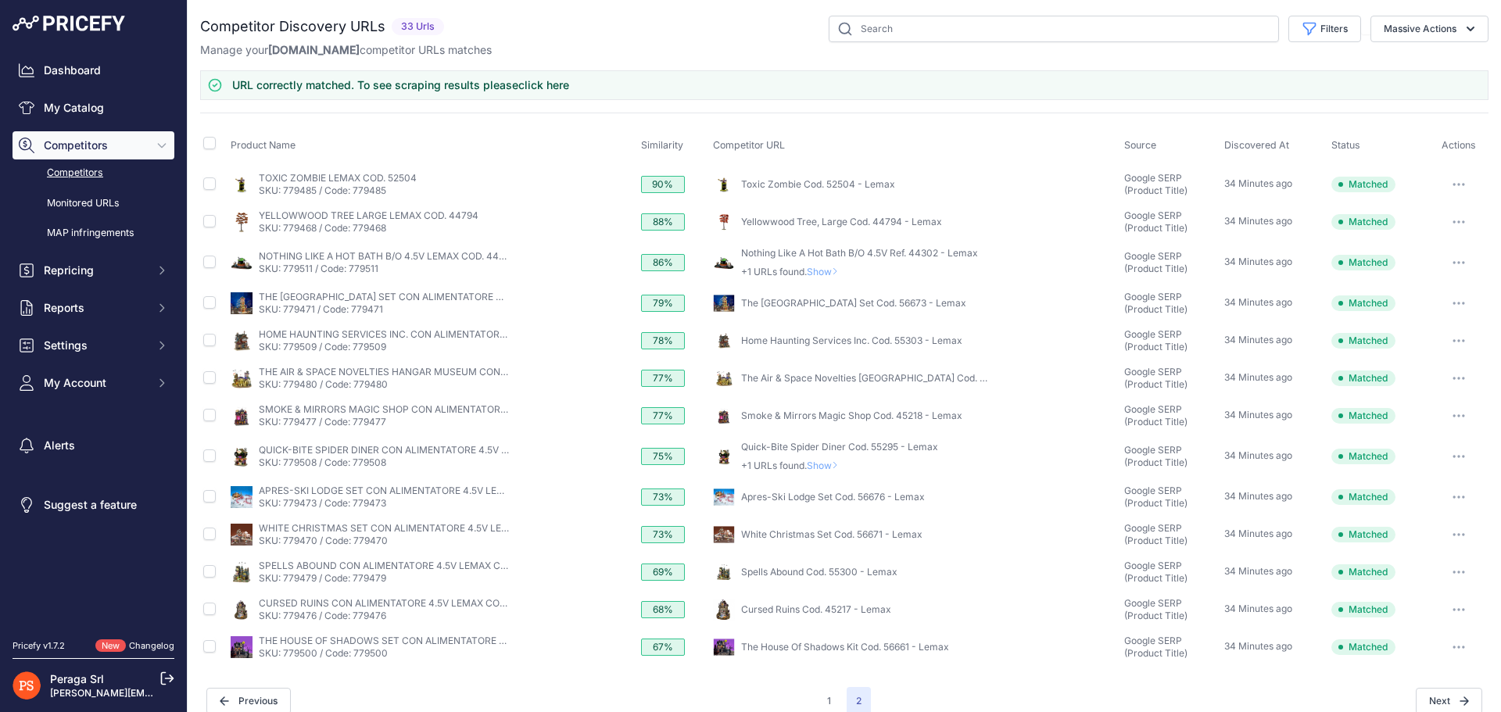
click at [546, 88] on link "click here" at bounding box center [543, 84] width 51 height 13
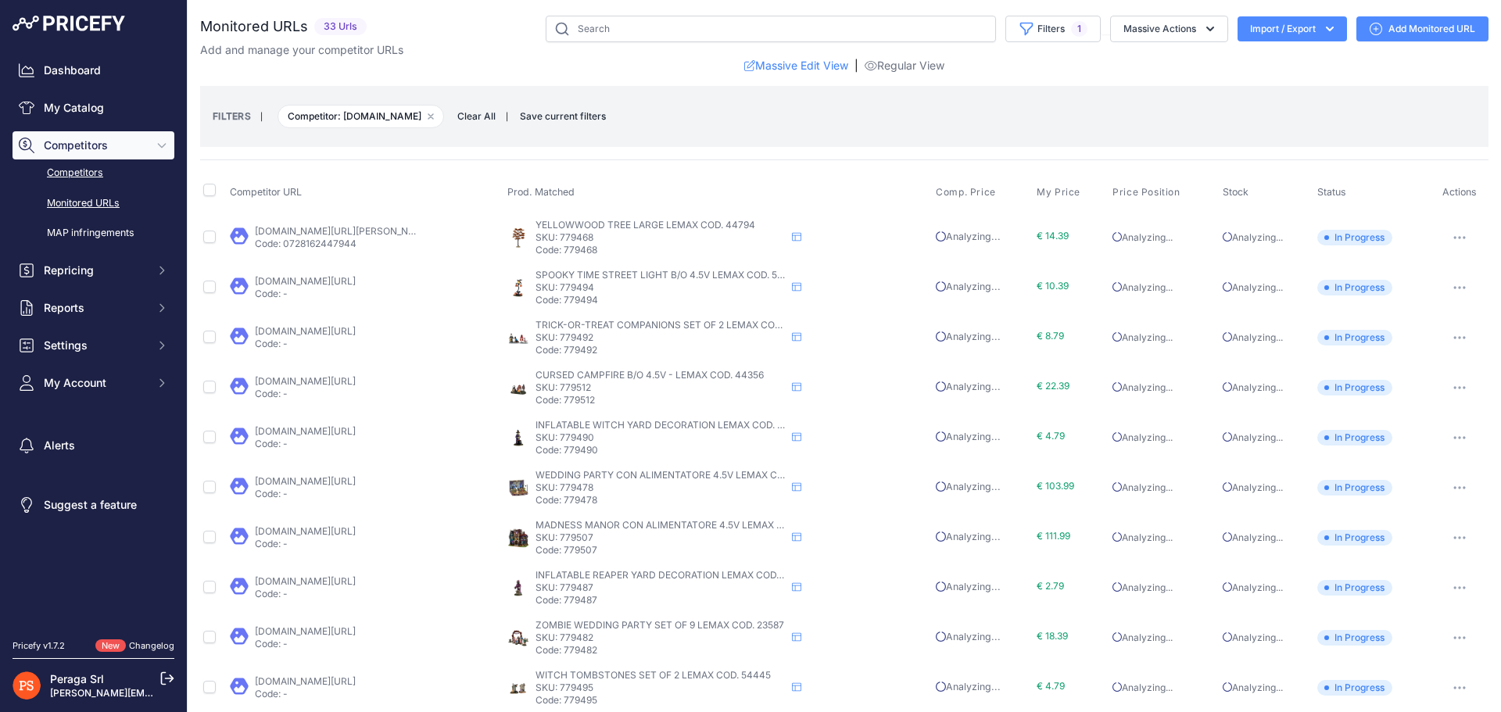
click at [70, 170] on link "Competitors" at bounding box center [94, 172] width 162 height 27
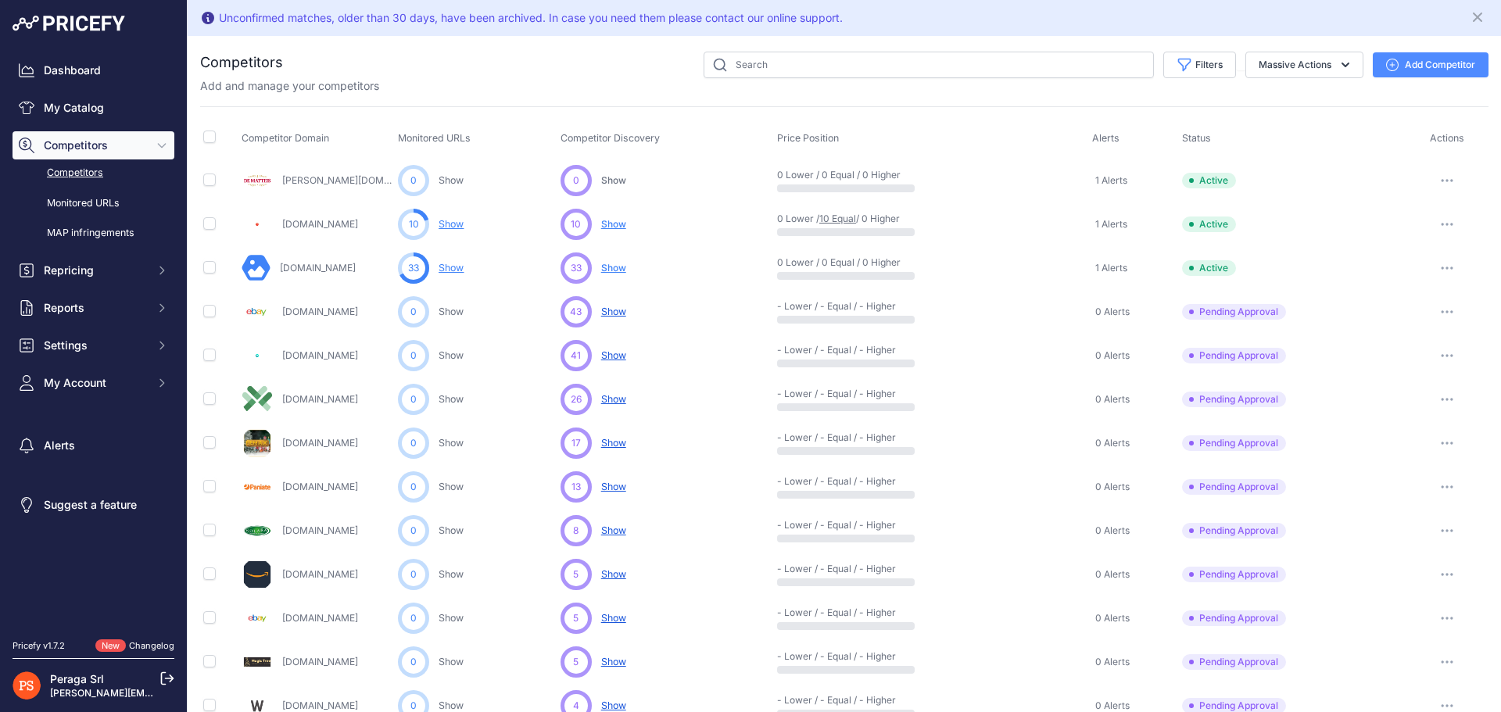
click at [617, 222] on span "Show" at bounding box center [613, 224] width 25 height 12
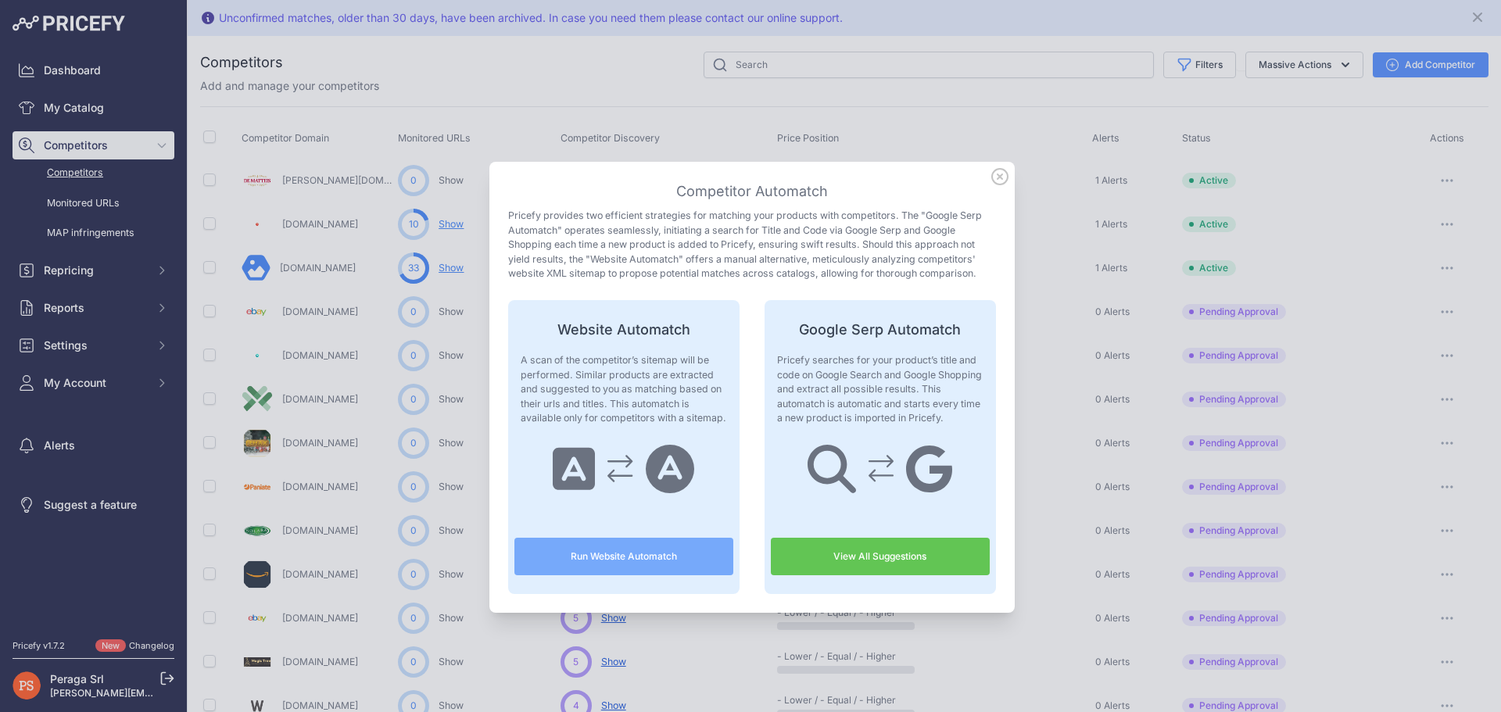
click at [641, 560] on button "Run Website Automatch" at bounding box center [623, 557] width 219 height 38
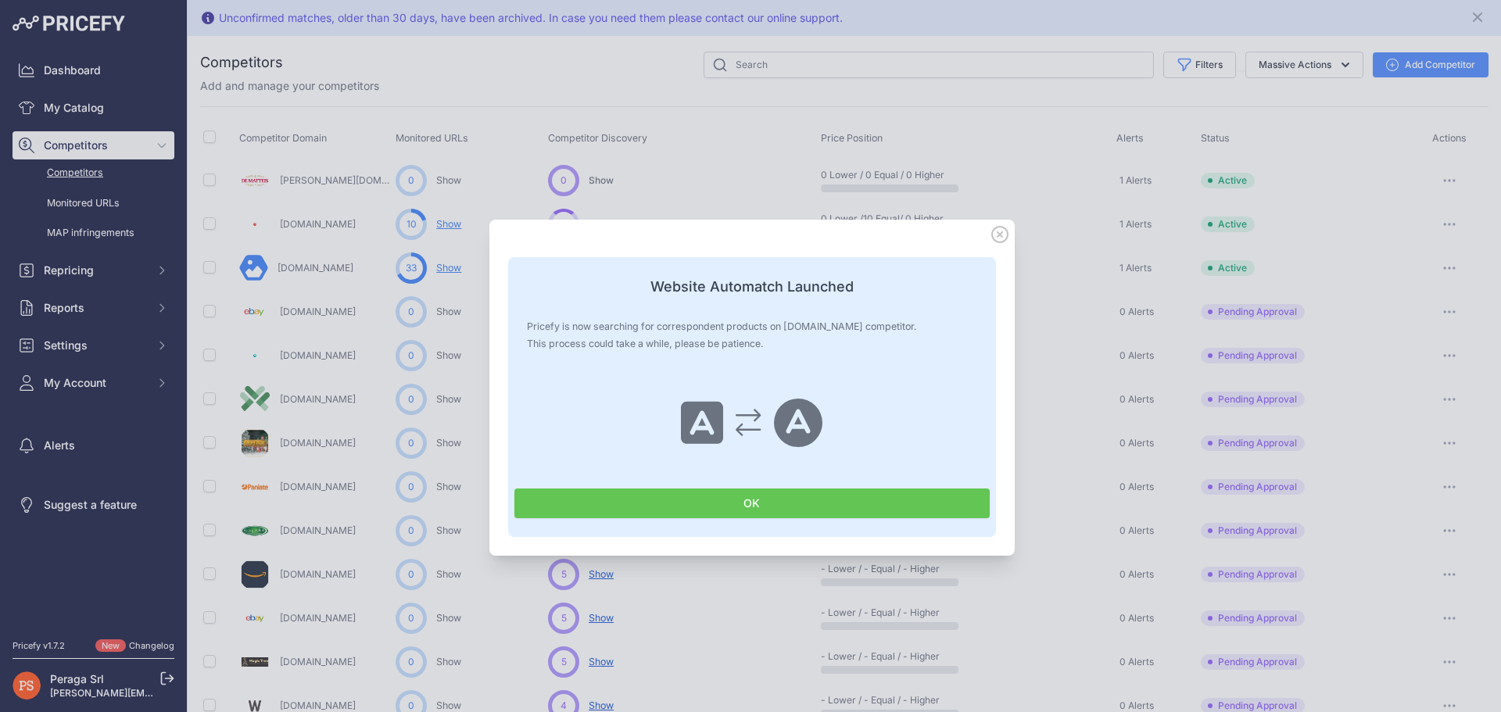
click at [758, 502] on button "OK" at bounding box center [751, 504] width 475 height 30
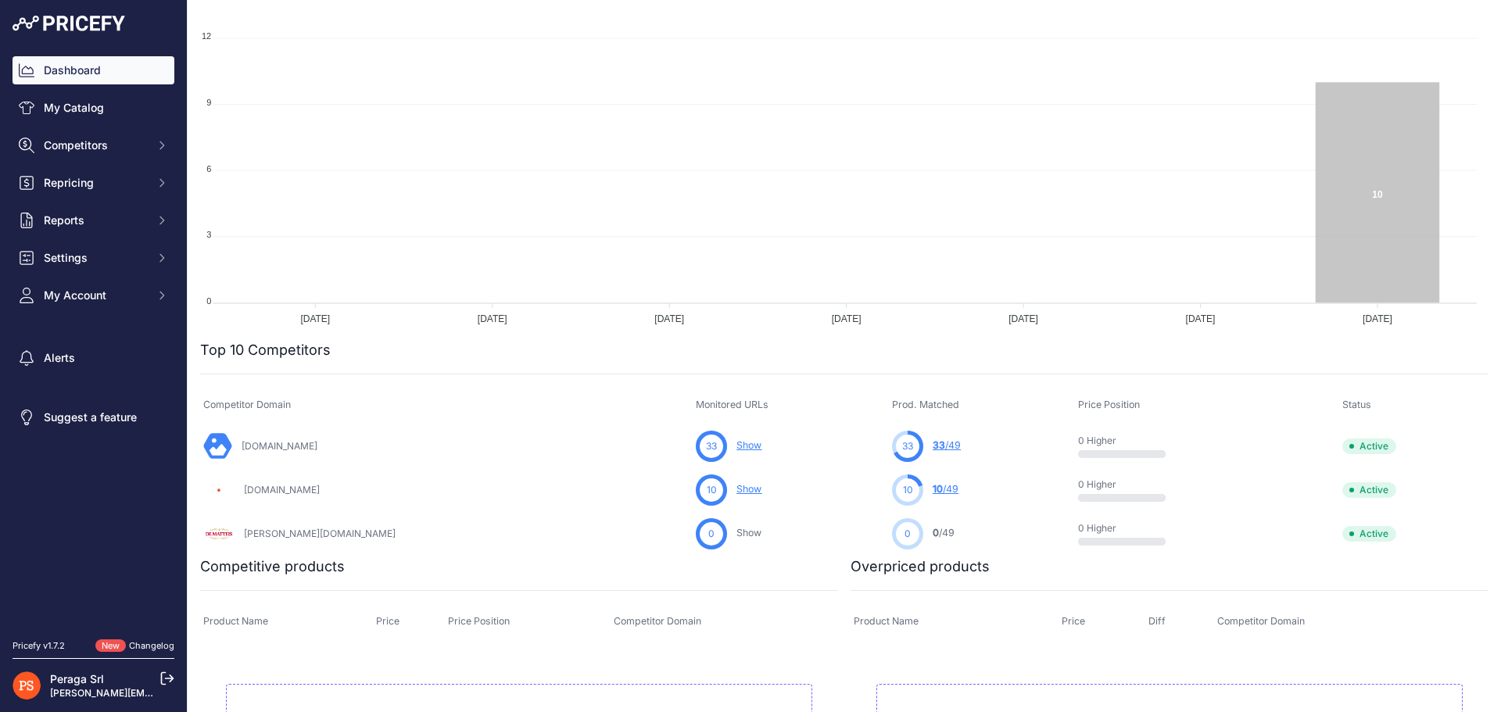
scroll to position [370, 0]
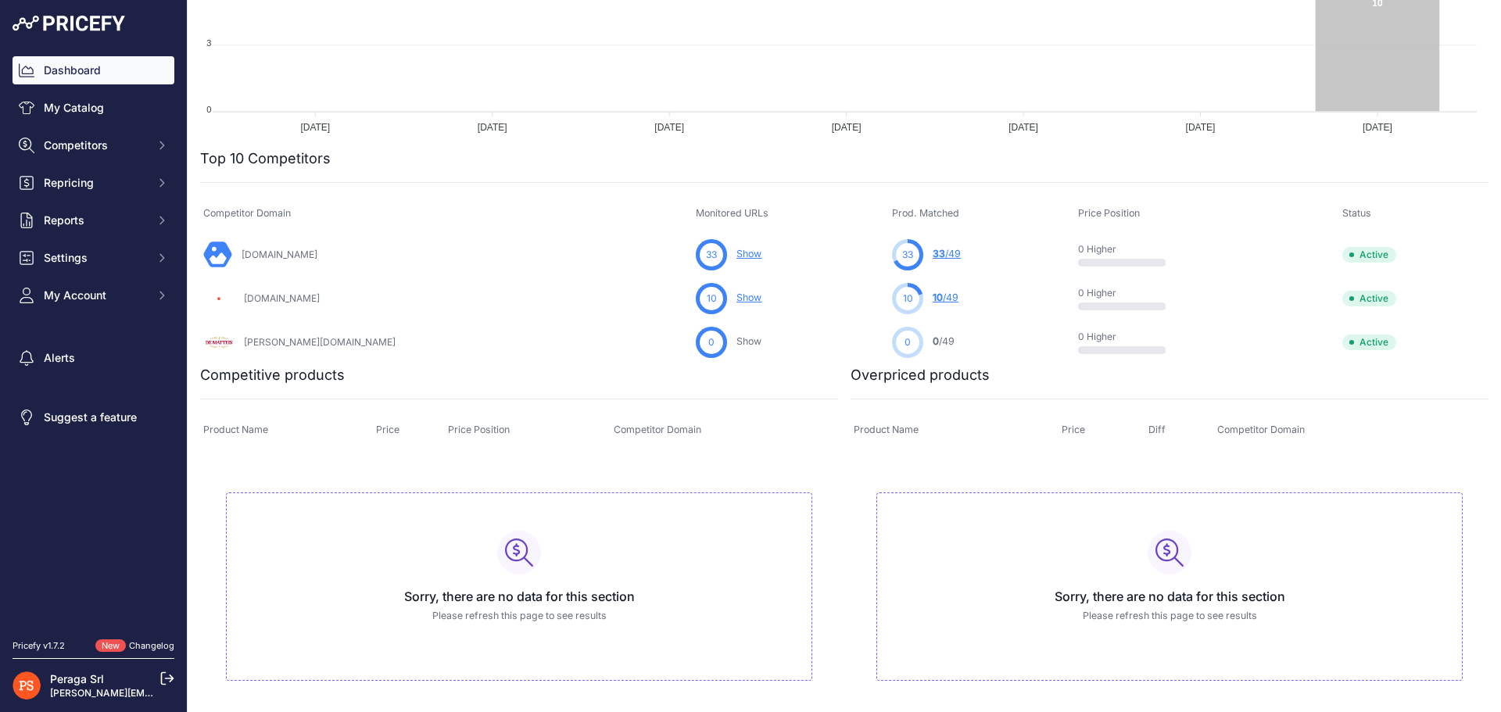
click at [736, 257] on link "Show" at bounding box center [748, 254] width 25 height 12
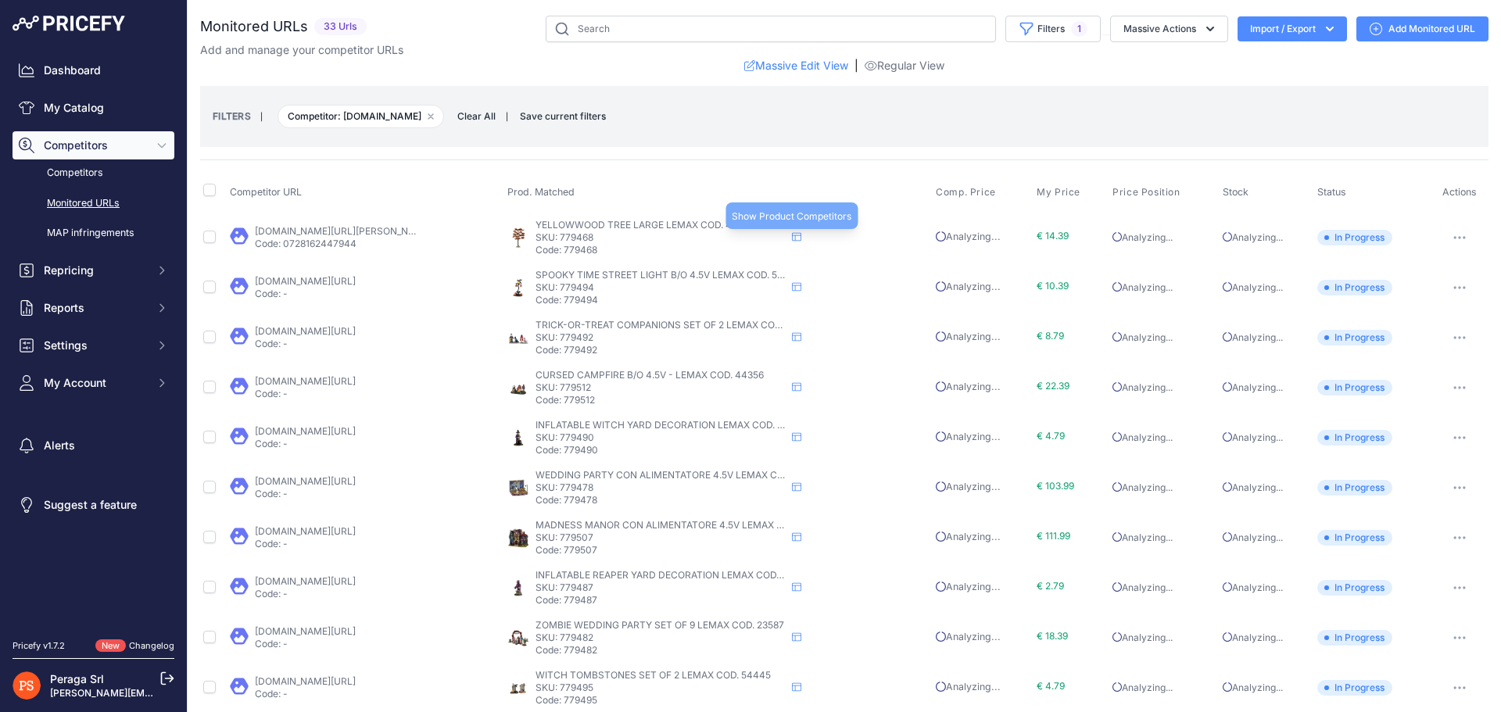
click at [792, 239] on icon at bounding box center [796, 237] width 9 height 9
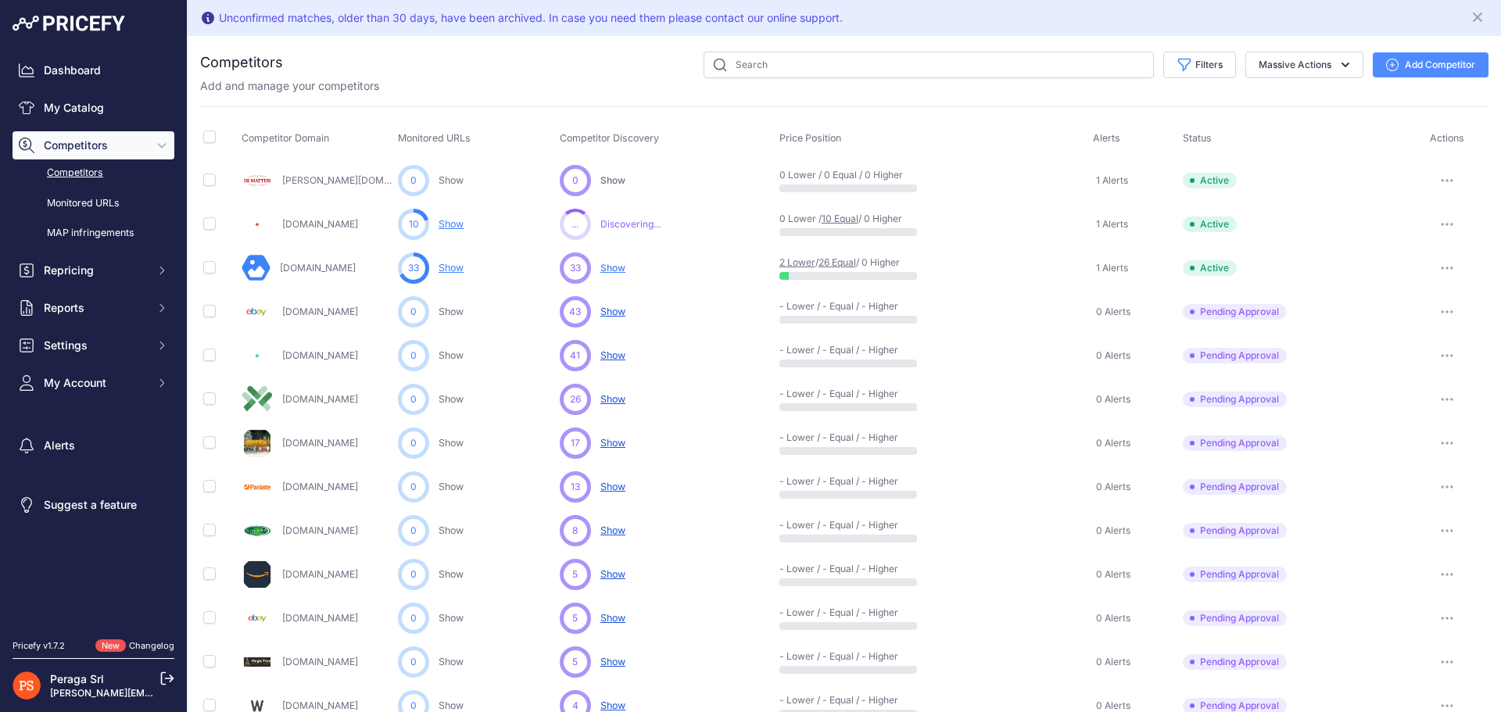
click at [607, 268] on span "Show" at bounding box center [612, 268] width 25 height 12
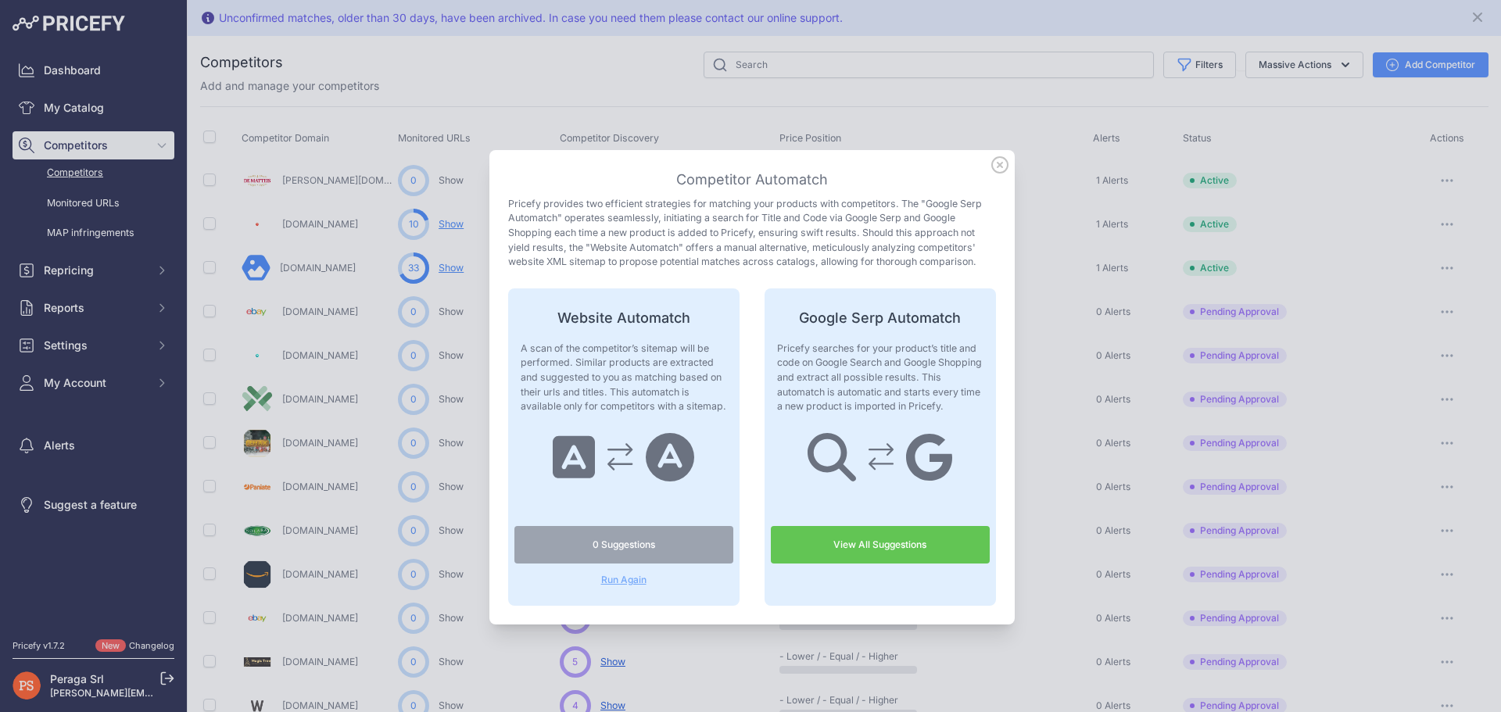
click at [994, 158] on icon at bounding box center [999, 164] width 17 height 17
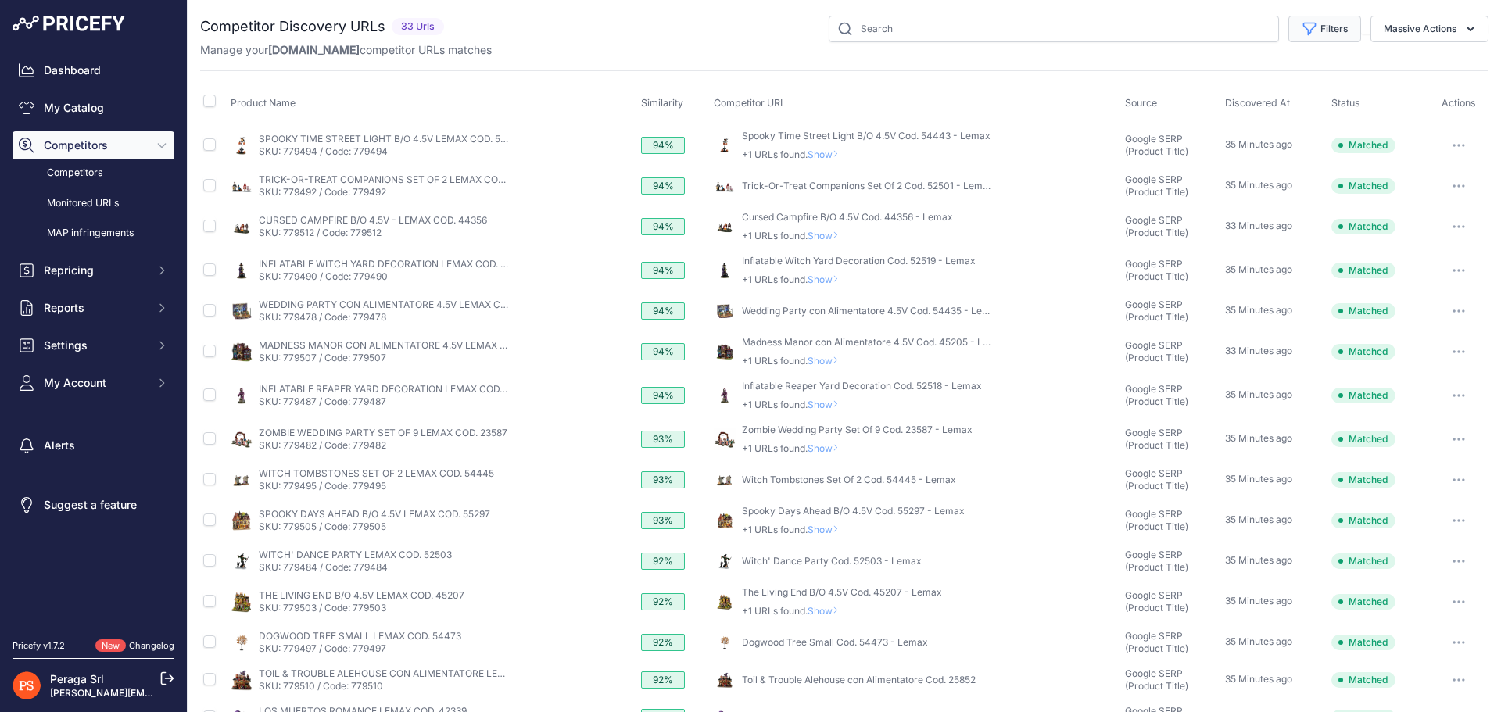
click at [1302, 26] on icon "button" at bounding box center [1310, 29] width 16 height 16
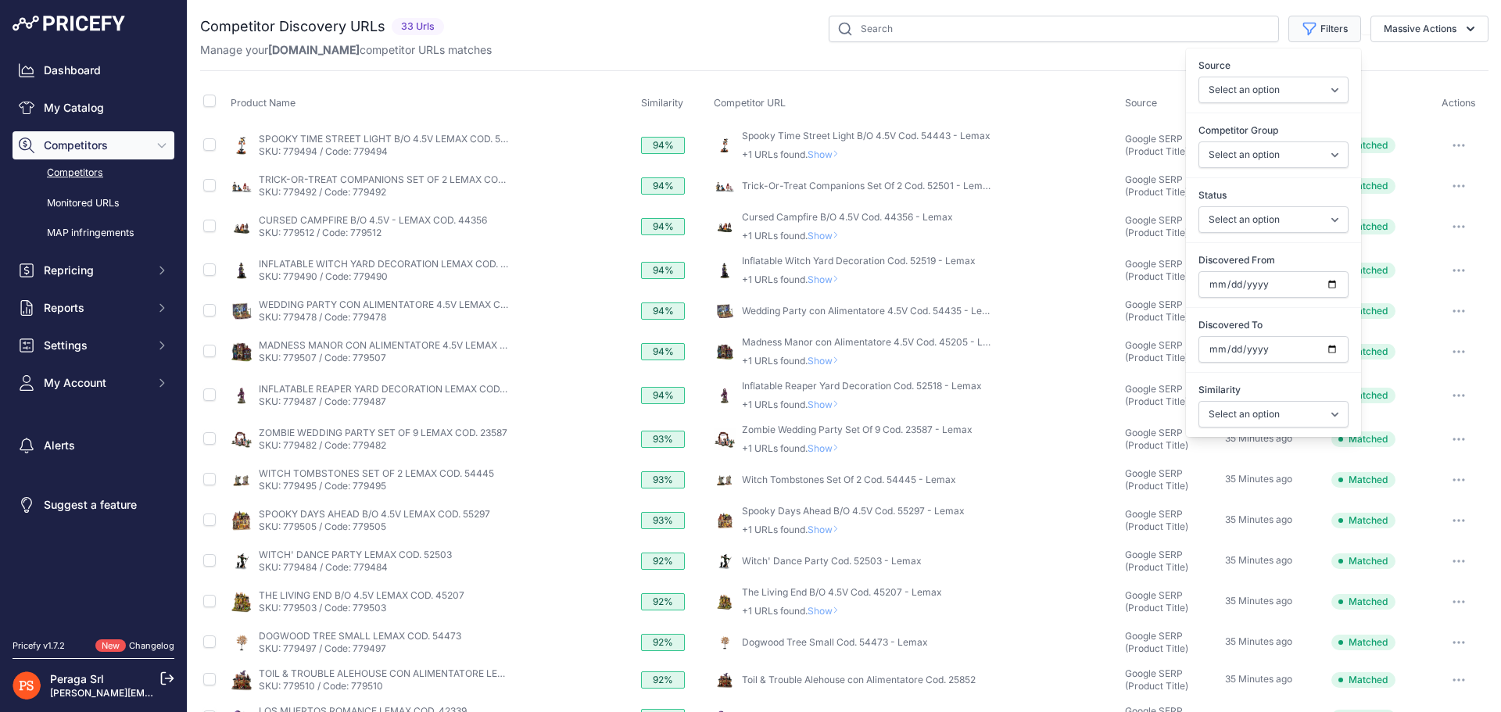
click at [1334, 19] on button "Filters" at bounding box center [1324, 29] width 73 height 27
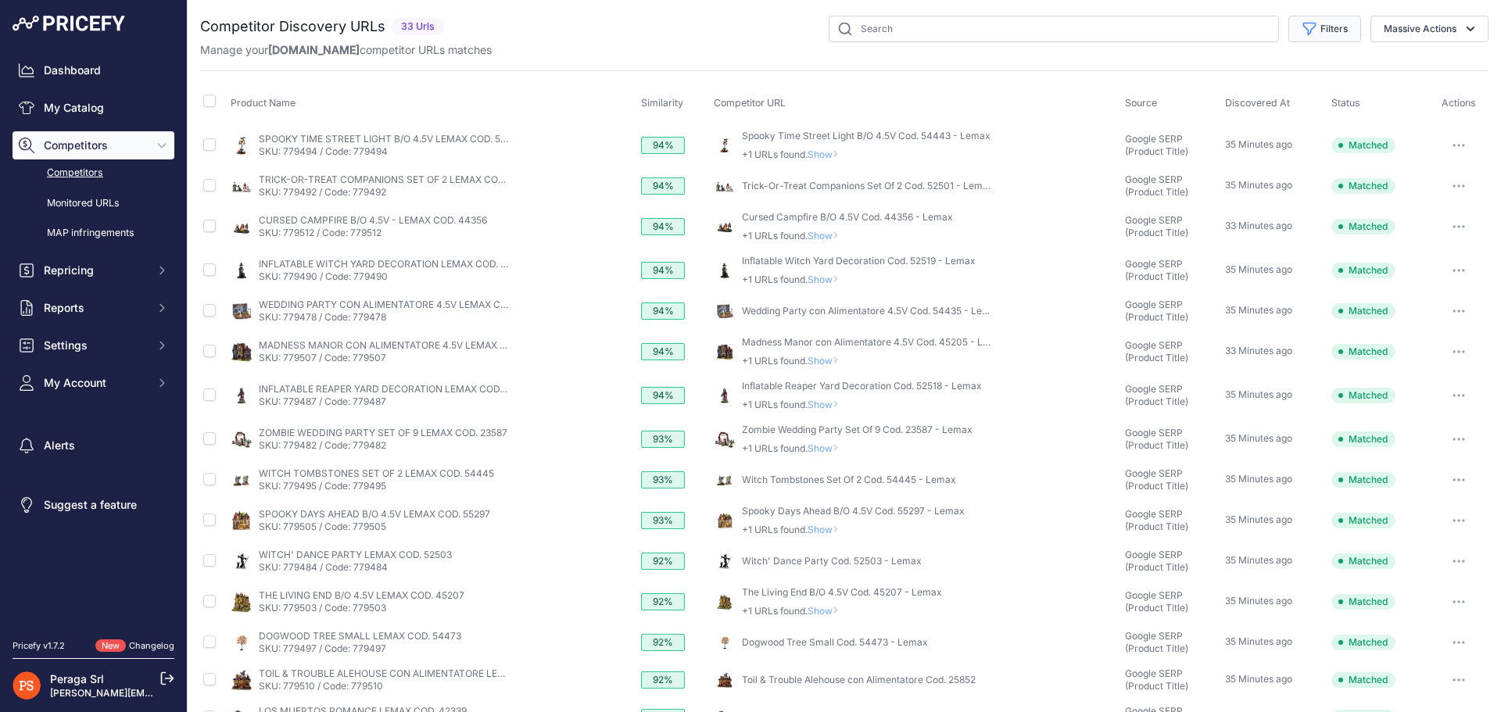
click at [1334, 19] on button "Filters" at bounding box center [1324, 29] width 73 height 27
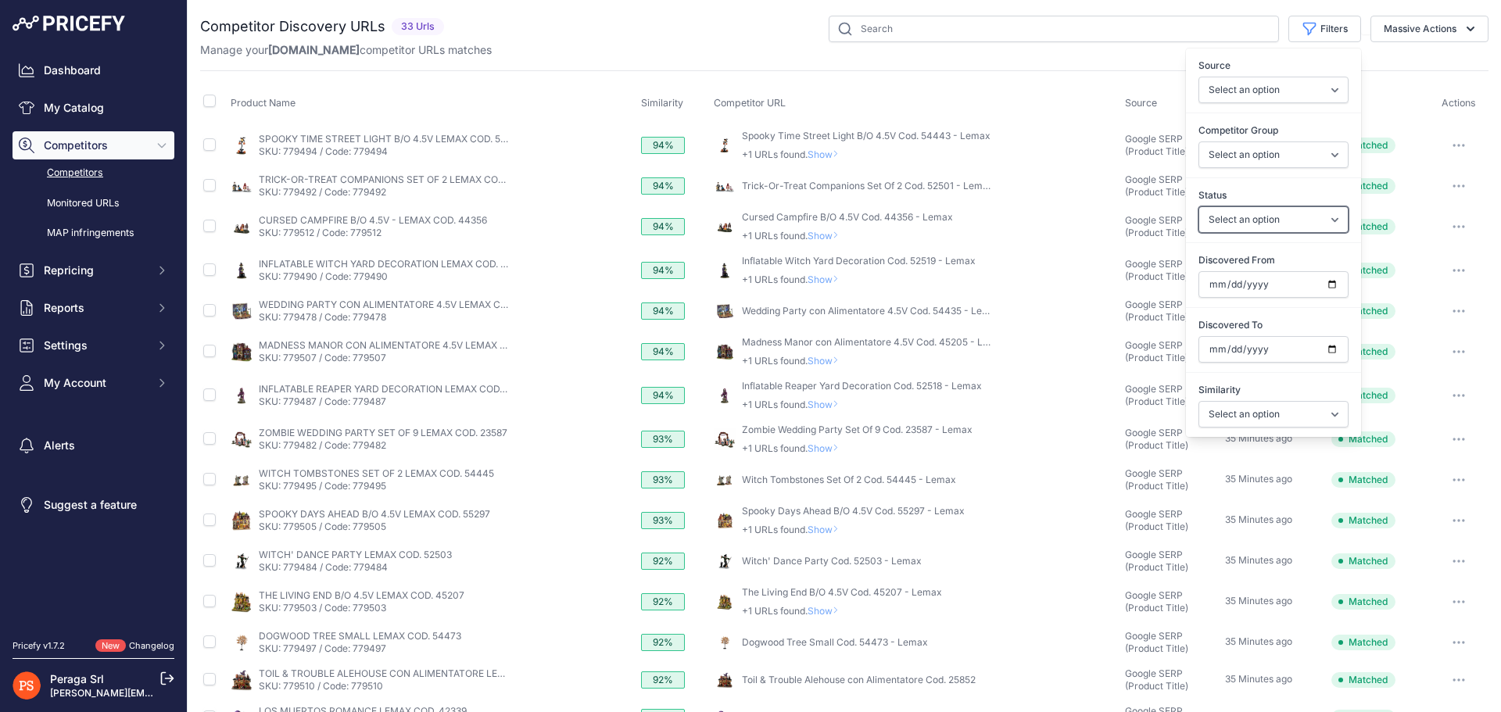
click at [1247, 231] on select "Select an option Only Matched Only Not Matched" at bounding box center [1273, 219] width 150 height 27
select select "0"
click at [1198, 206] on select "Select an option Only Matched Only Not Matched" at bounding box center [1273, 219] width 150 height 27
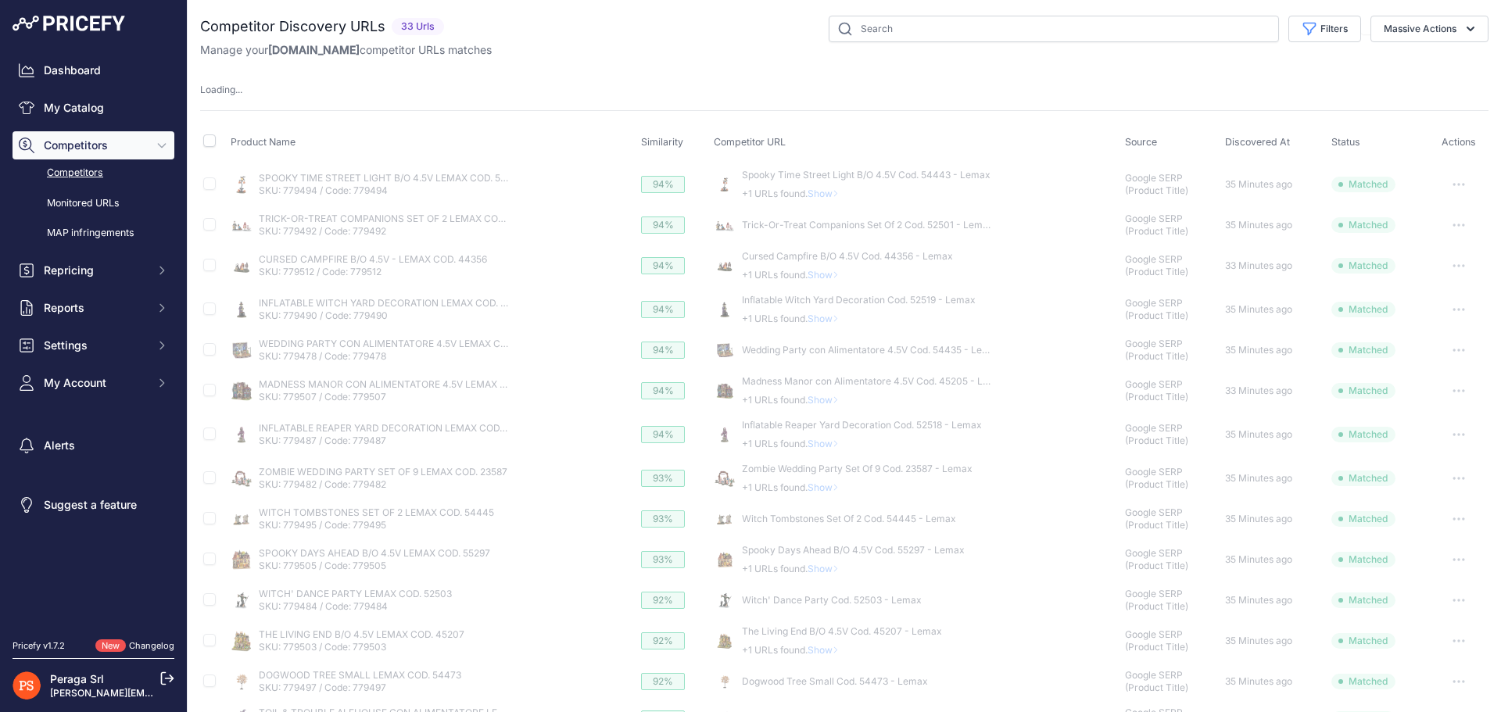
click at [1133, 68] on div "Competitor Discovery URLs 33 Urls" at bounding box center [844, 523] width 1288 height 1015
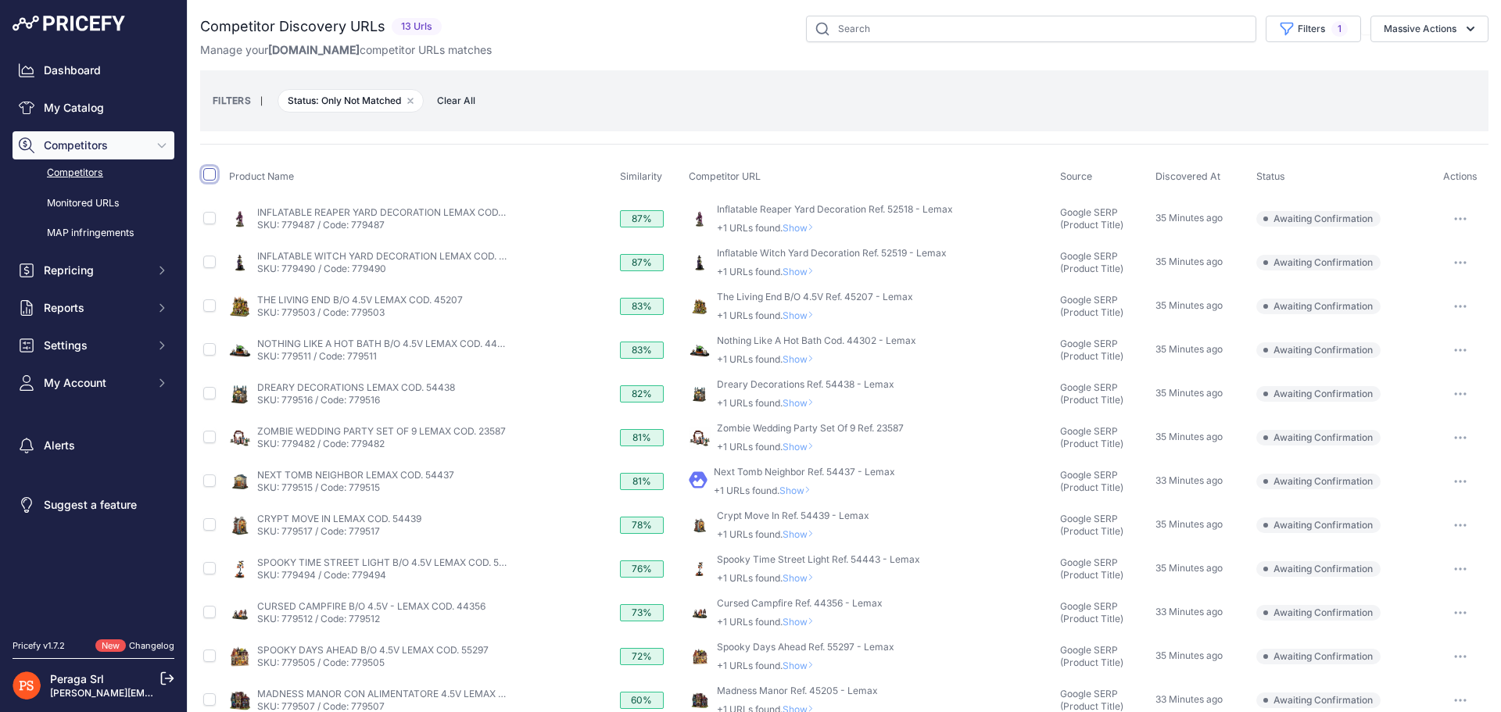
click at [206, 174] on input "checkbox" at bounding box center [209, 174] width 13 height 13
checkbox input "true"
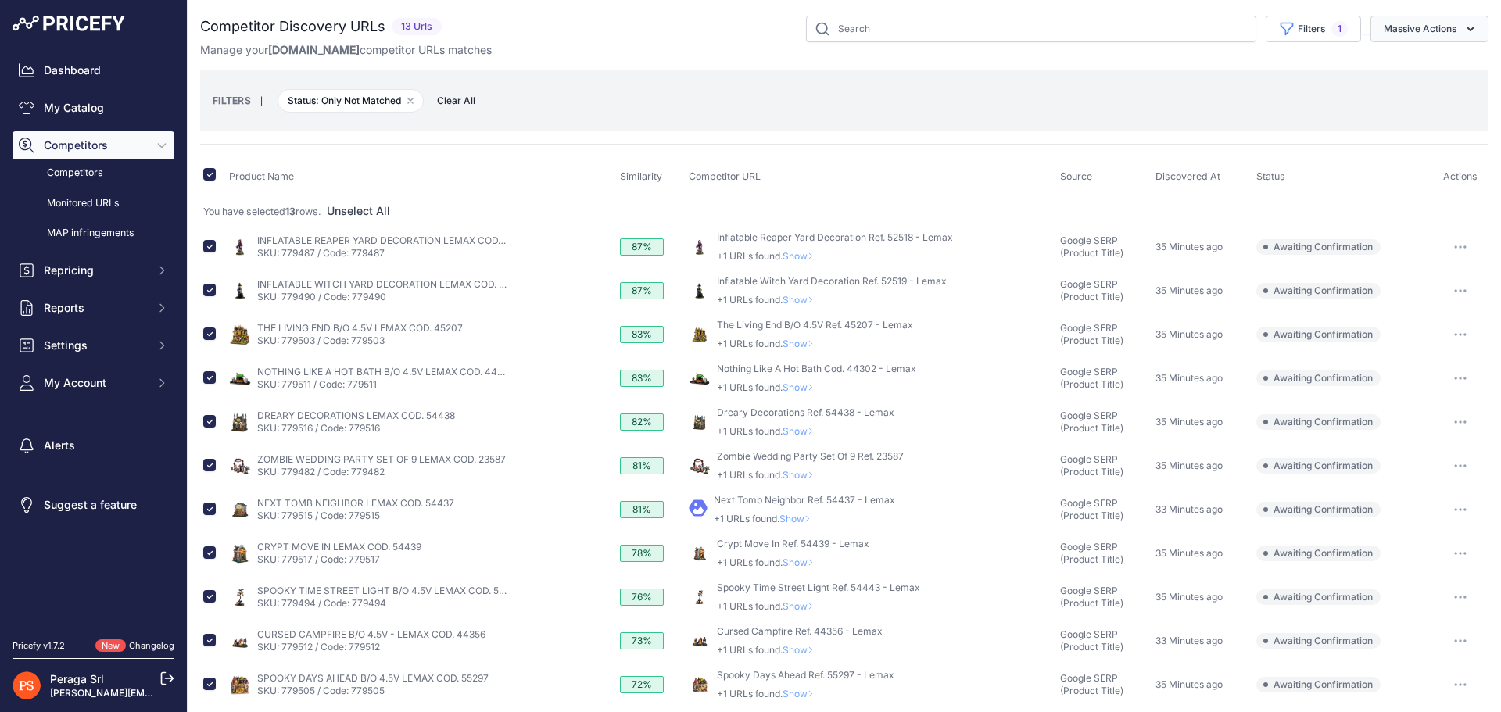
click at [1413, 27] on button "Massive Actions" at bounding box center [1429, 29] width 118 height 27
click at [1406, 63] on span "Confirm Match" at bounding box center [1414, 65] width 76 height 13
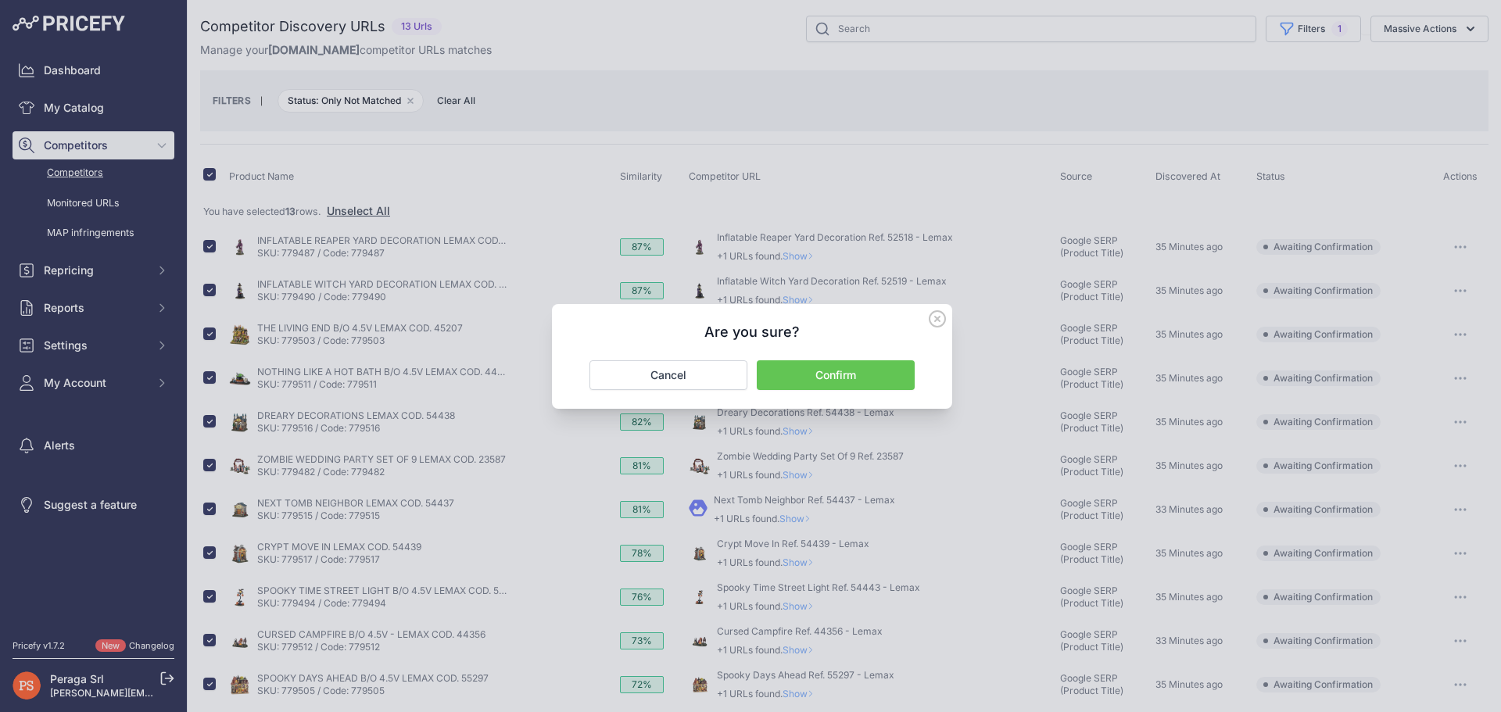
click at [860, 363] on button "Confirm" at bounding box center [836, 375] width 158 height 30
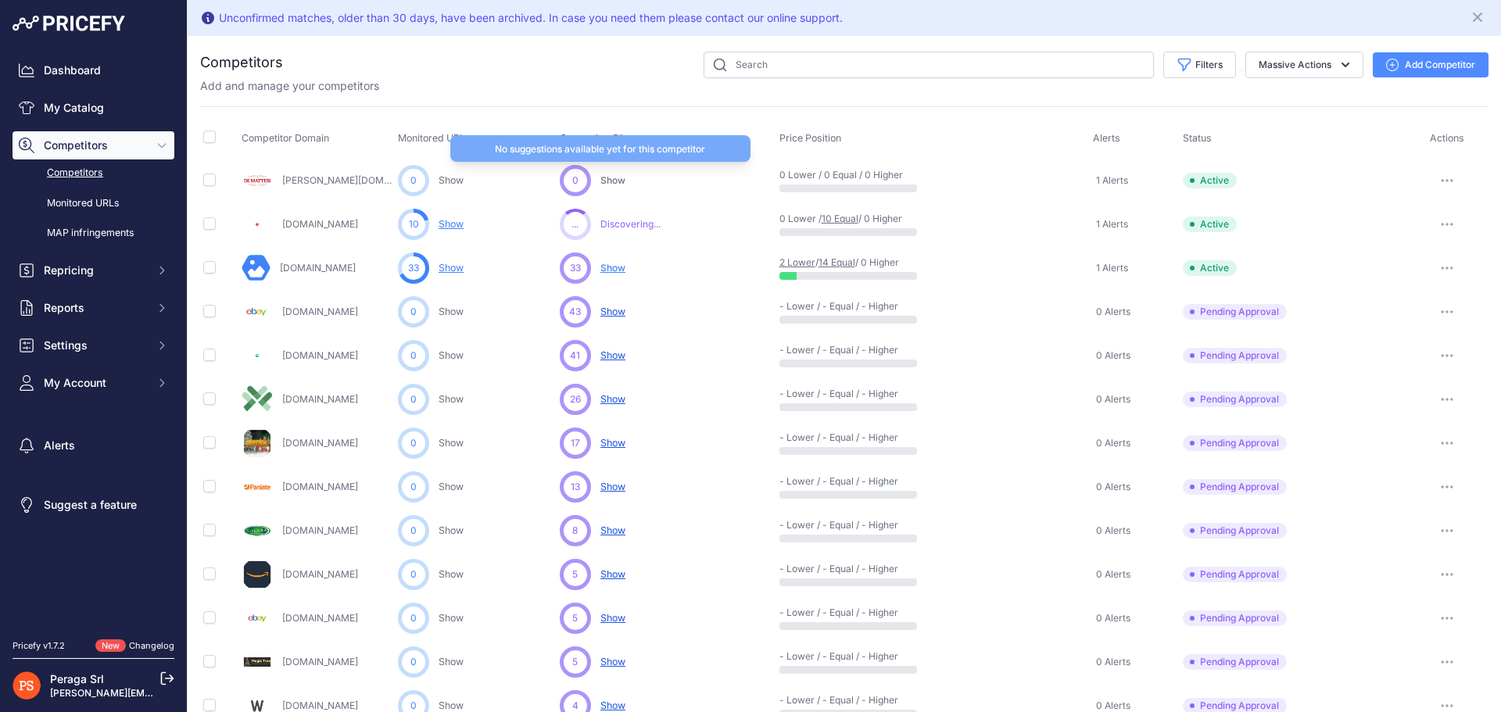
click at [602, 177] on span "Show" at bounding box center [612, 180] width 25 height 12
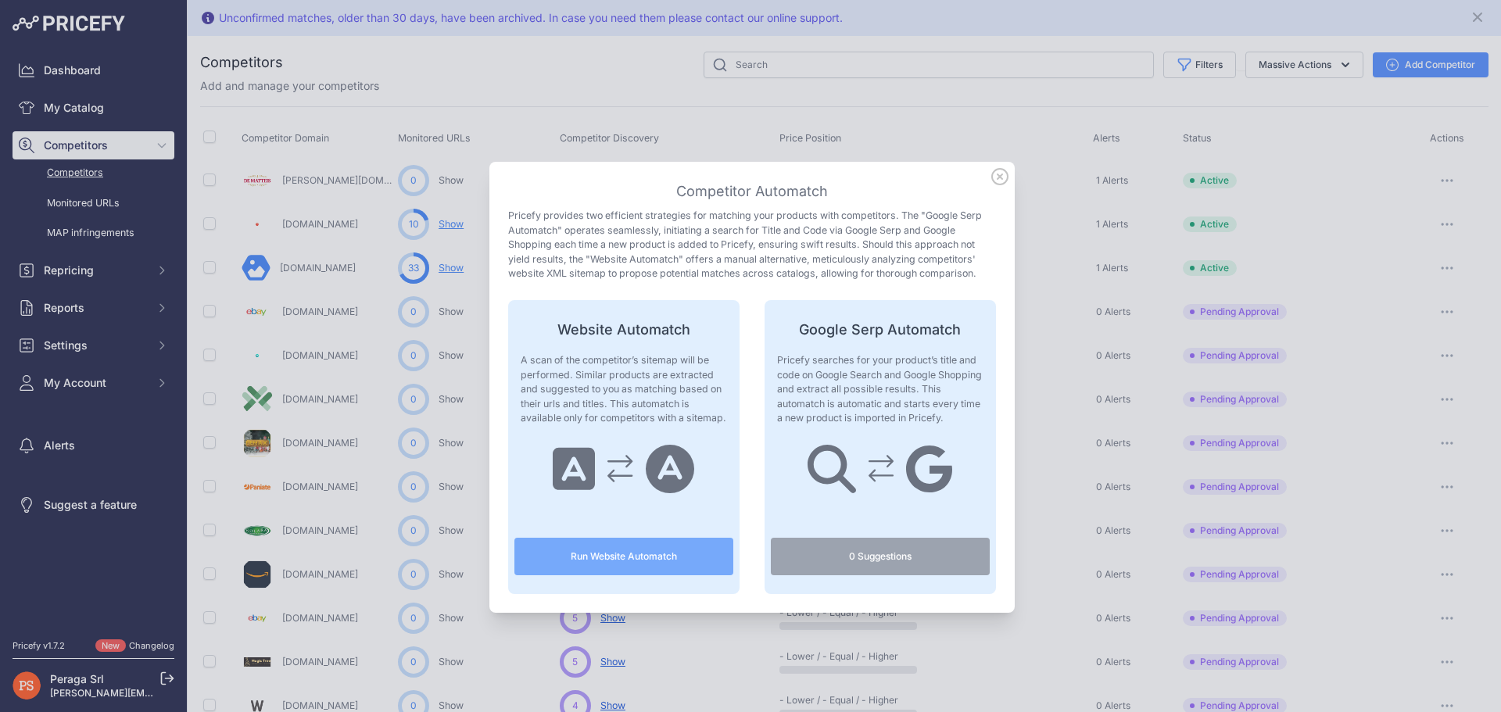
click at [605, 564] on button "Run Website Automatch" at bounding box center [623, 557] width 219 height 38
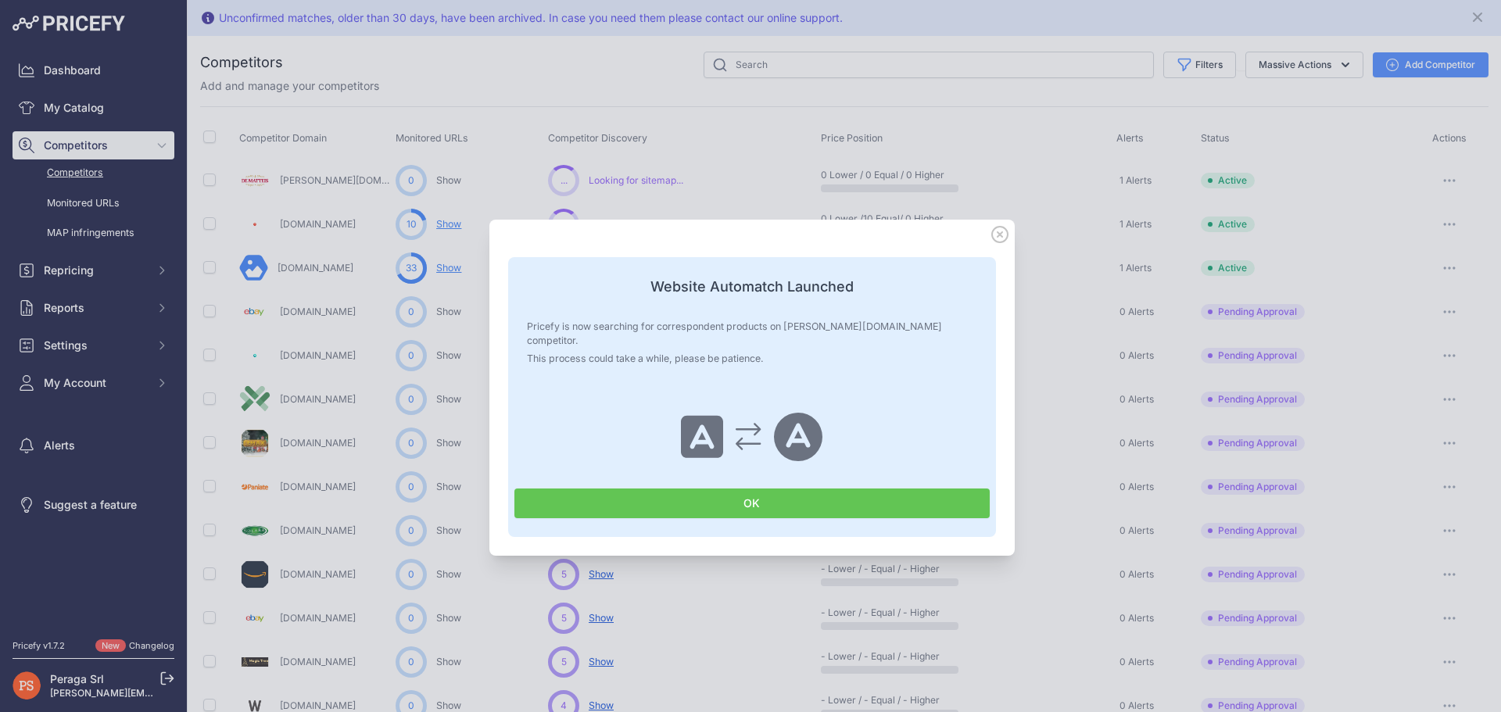
click at [763, 504] on button "OK" at bounding box center [751, 504] width 475 height 30
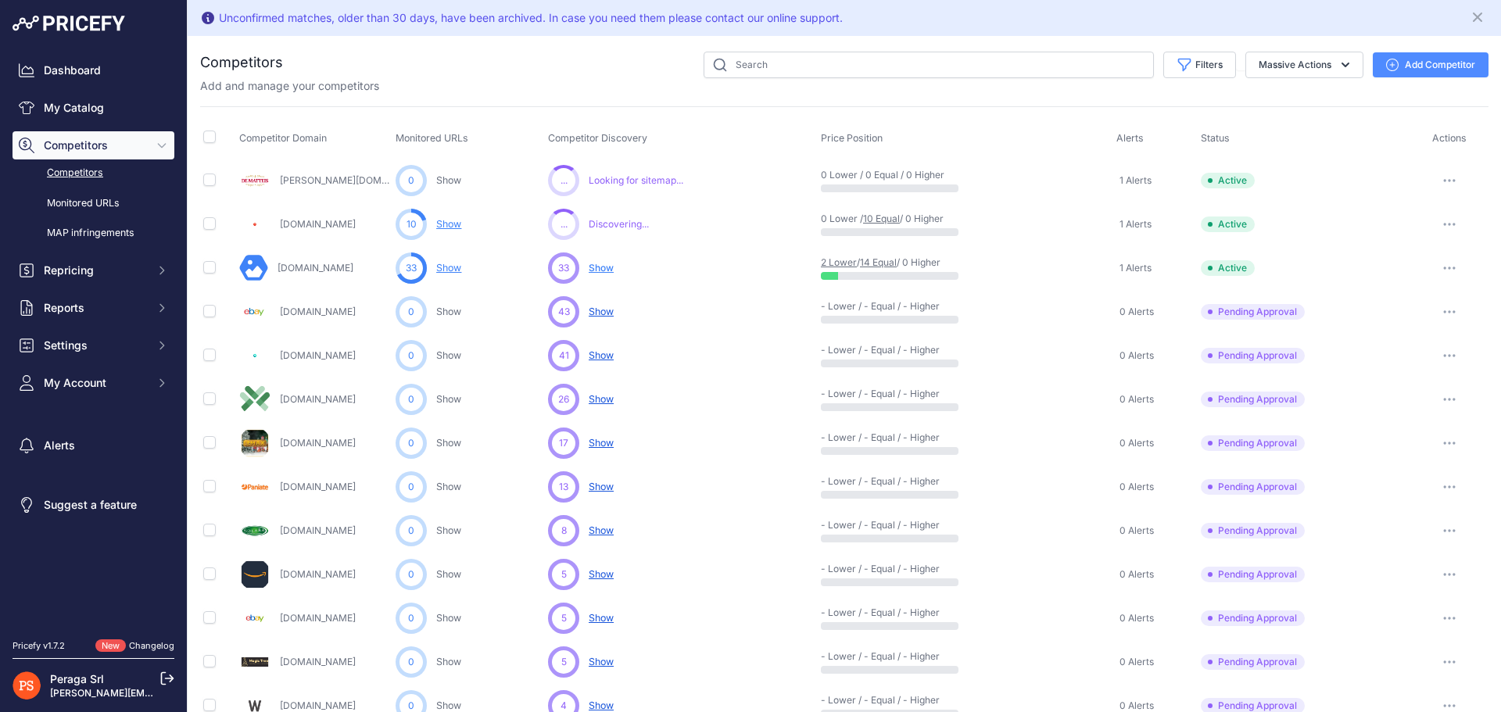
click at [446, 156] on table "Competitor Domain Monitored URLs Competitor Discovery Price Position Alerts" at bounding box center [844, 687] width 1288 height 1134
click at [622, 98] on div "Competitors" at bounding box center [844, 678] width 1288 height 1252
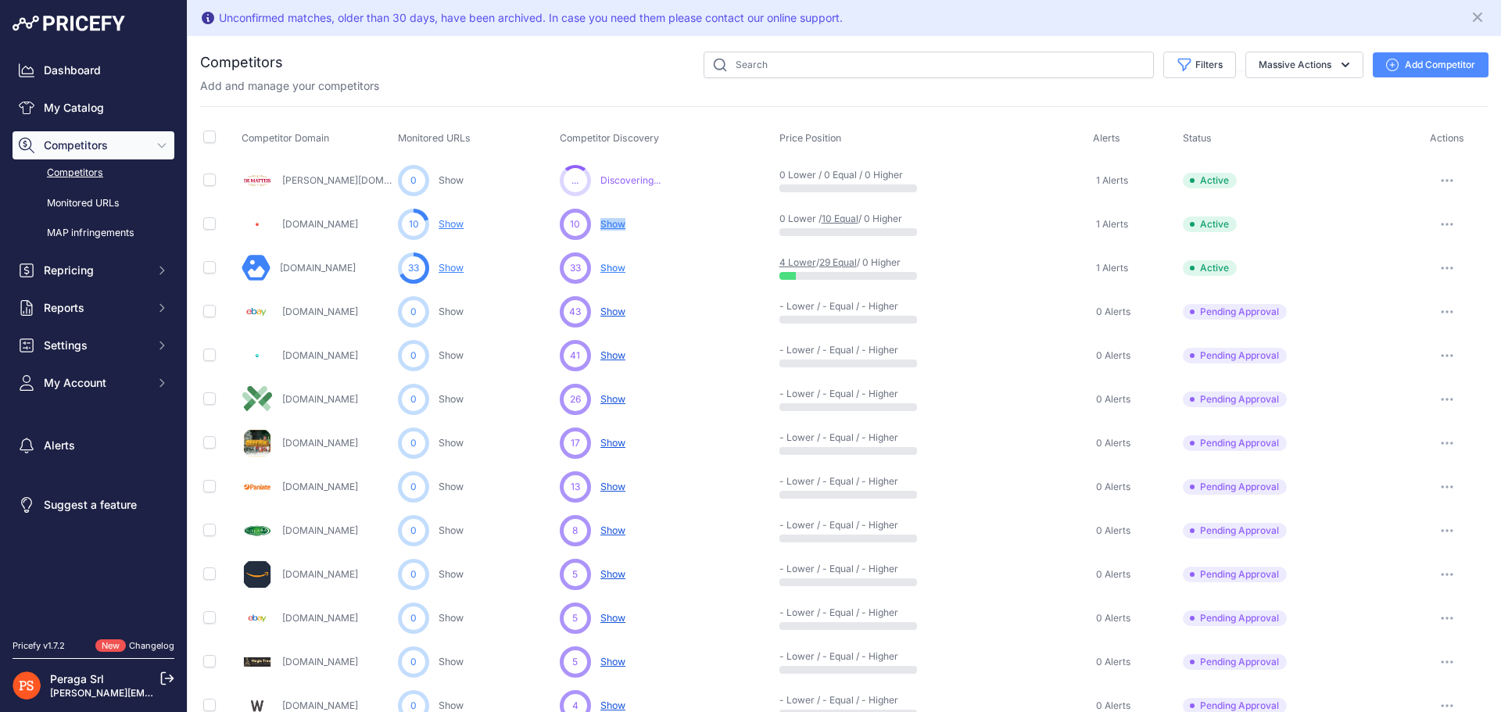
click at [607, 222] on span "Show" at bounding box center [612, 224] width 25 height 12
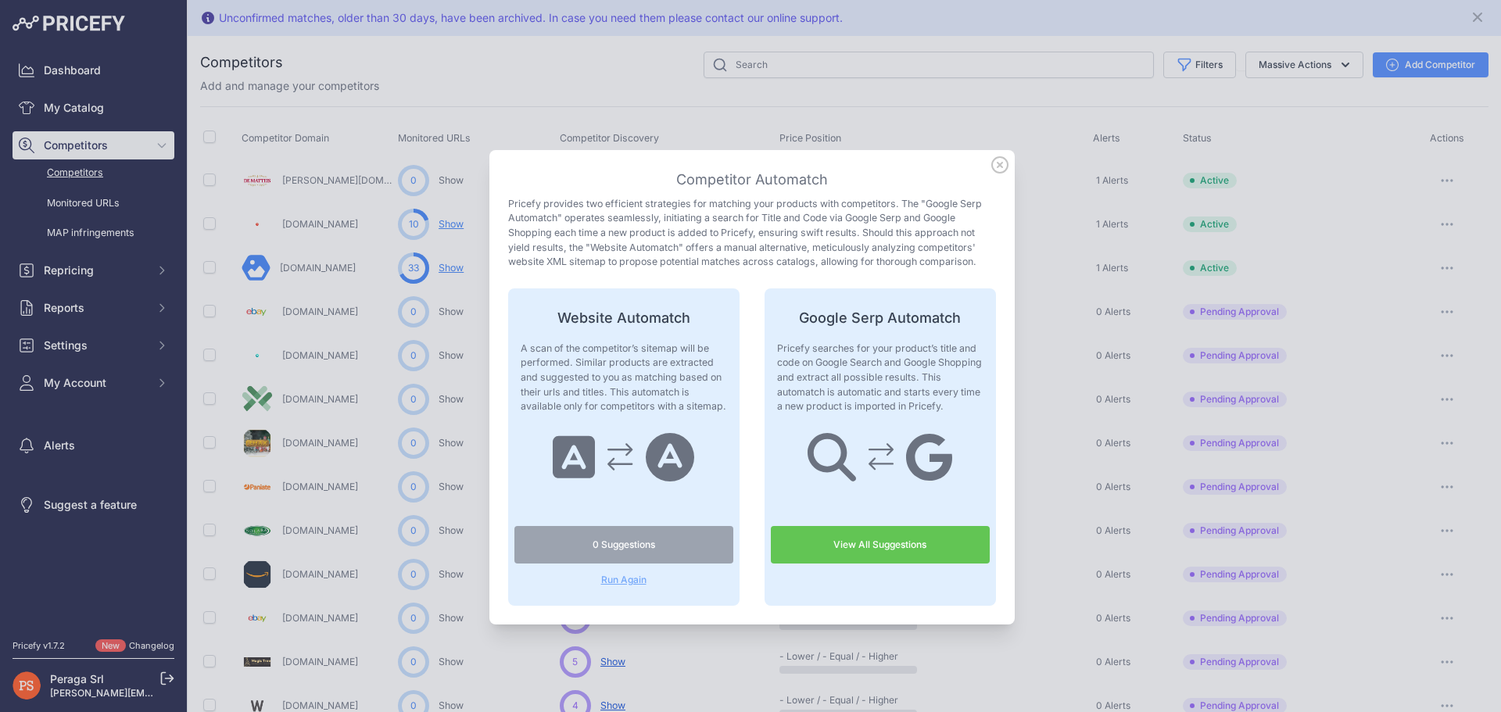
click at [992, 173] on icon at bounding box center [1000, 165] width 16 height 16
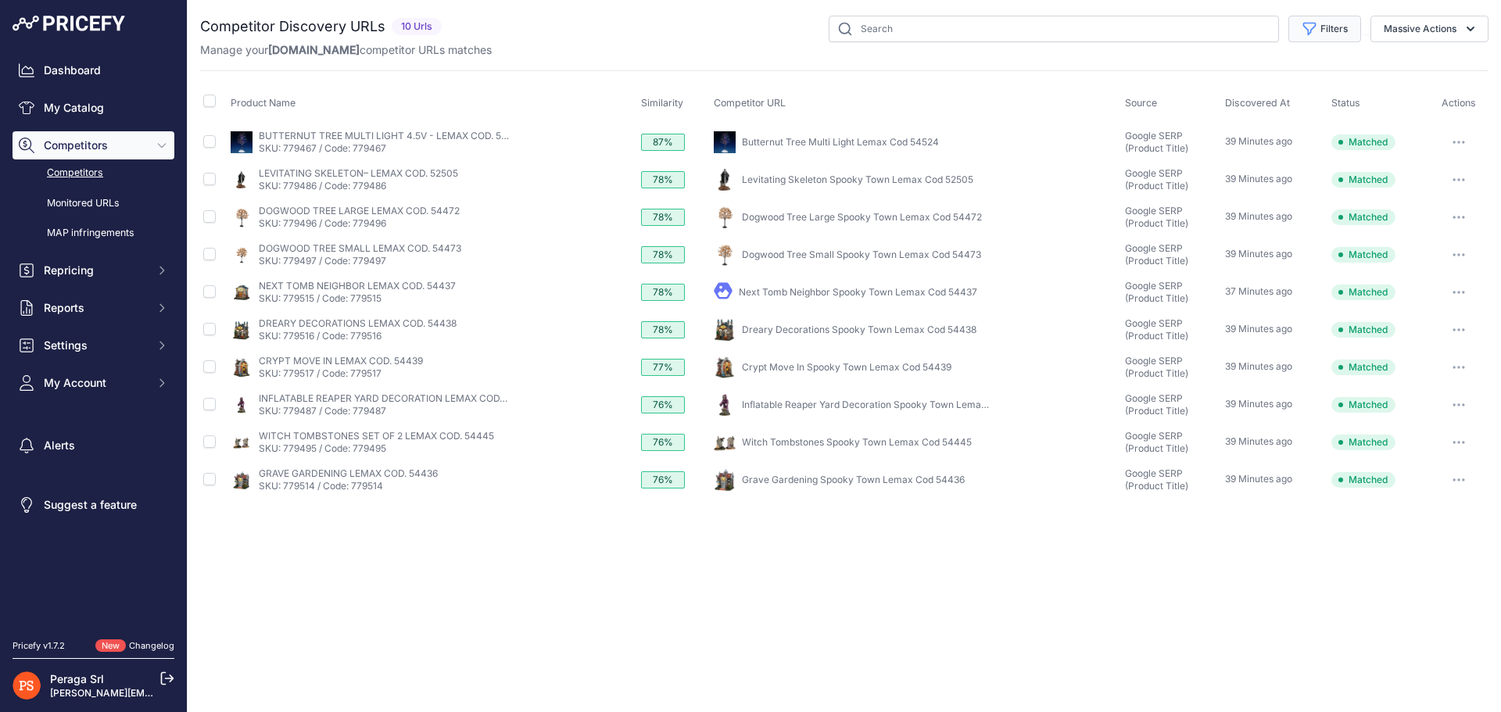
click at [1326, 25] on button "Filters" at bounding box center [1324, 29] width 73 height 27
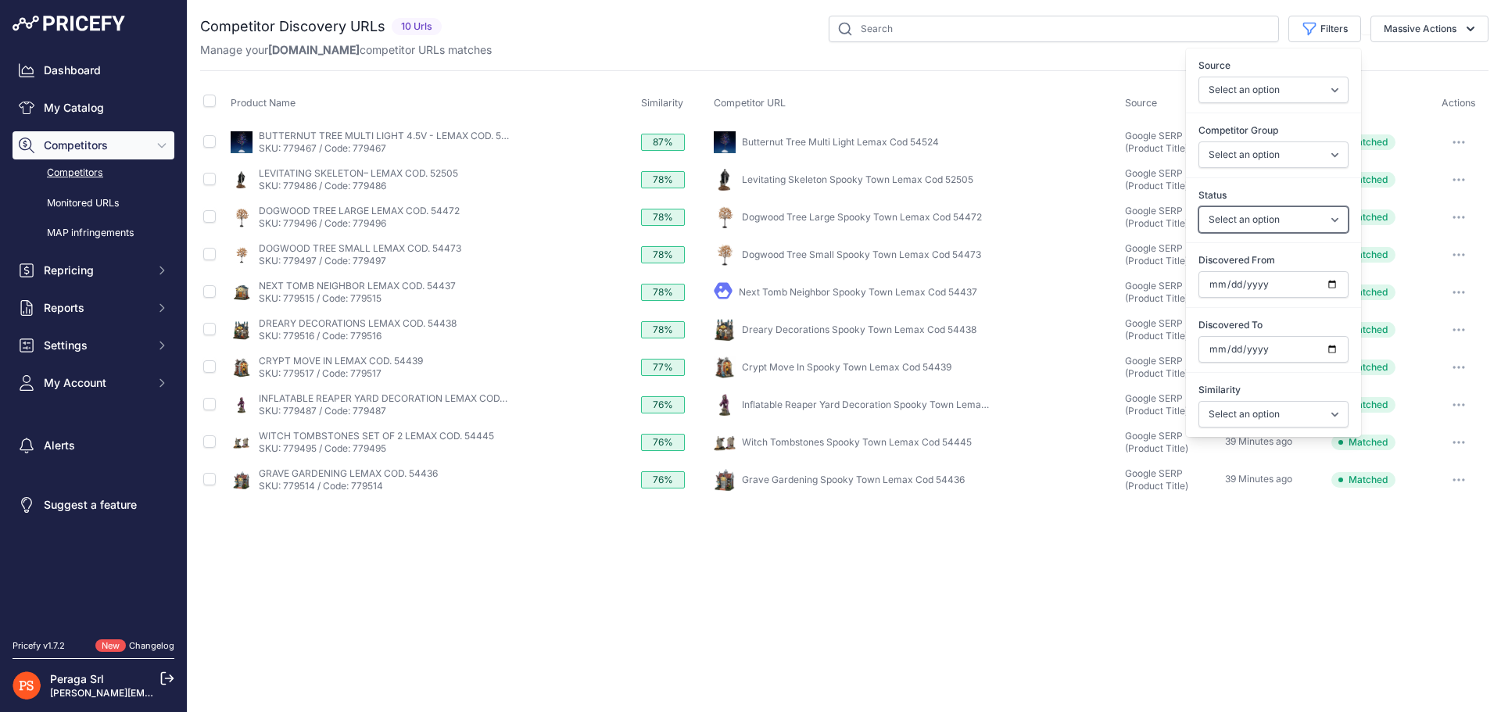
click at [1291, 220] on select "Select an option Only Matched Only Not Matched" at bounding box center [1273, 219] width 150 height 27
select select "0"
click at [1198, 206] on select "Select an option Only Matched Only Not Matched" at bounding box center [1273, 219] width 150 height 27
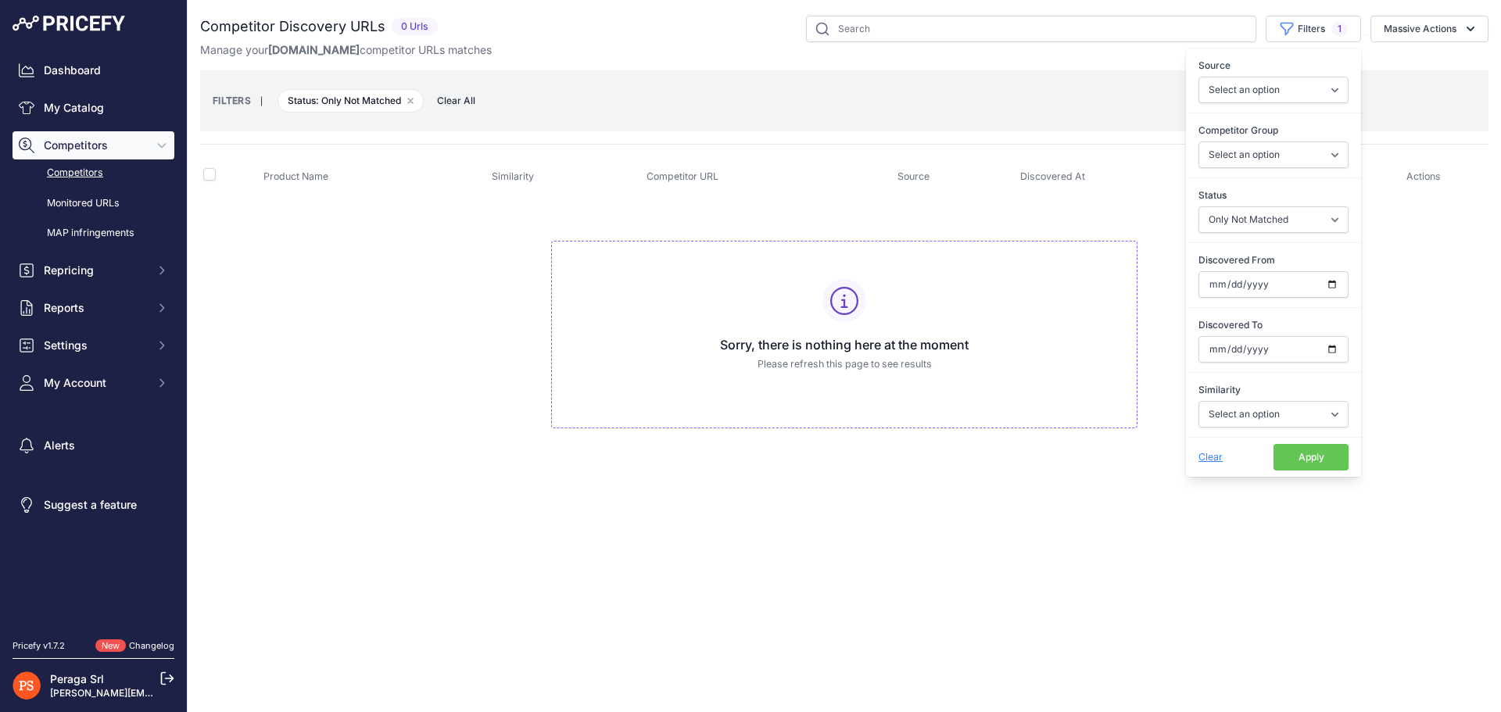
click at [1392, 82] on div "FILTERS | Status: Only Not Matched Remove filter option Clear All" at bounding box center [844, 101] width 1263 height 42
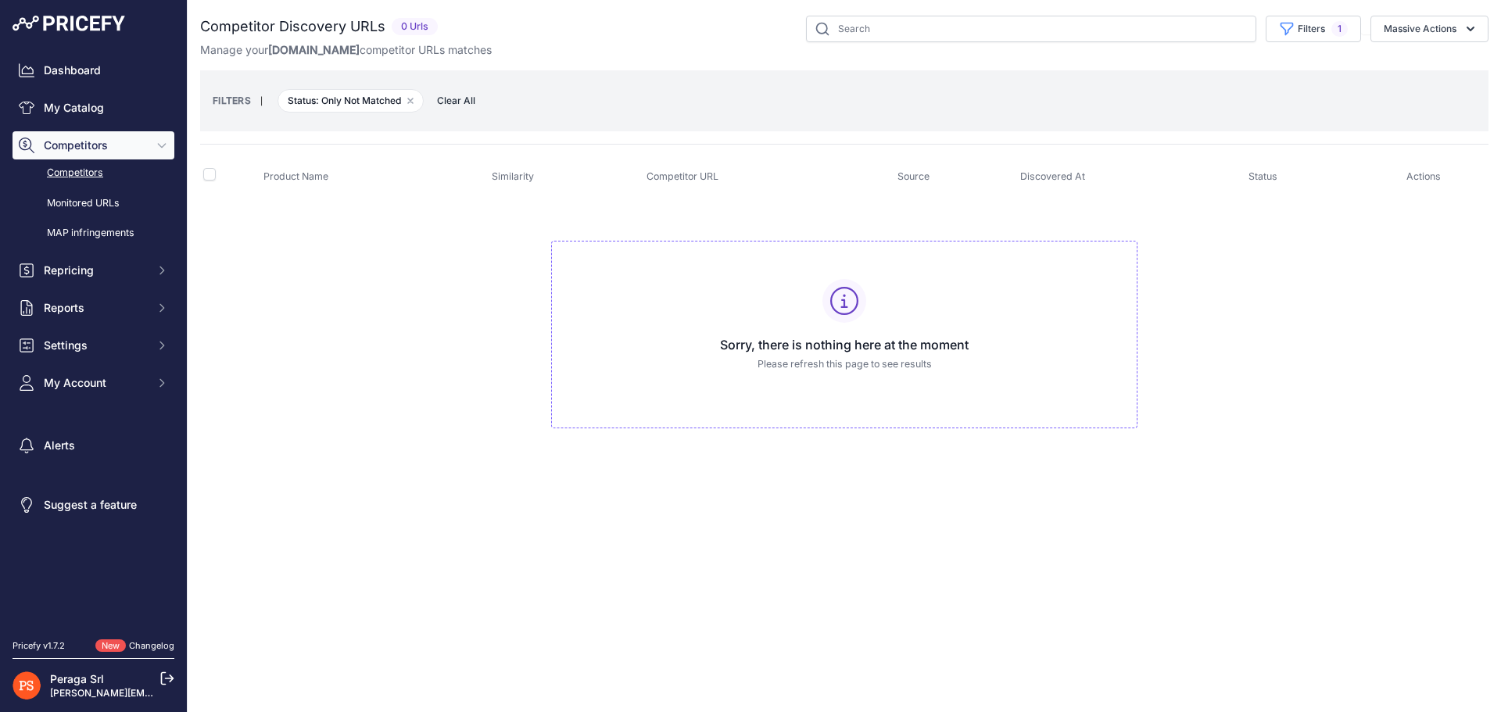
click at [875, 367] on p "Please refresh this page to see results" at bounding box center [844, 364] width 560 height 15
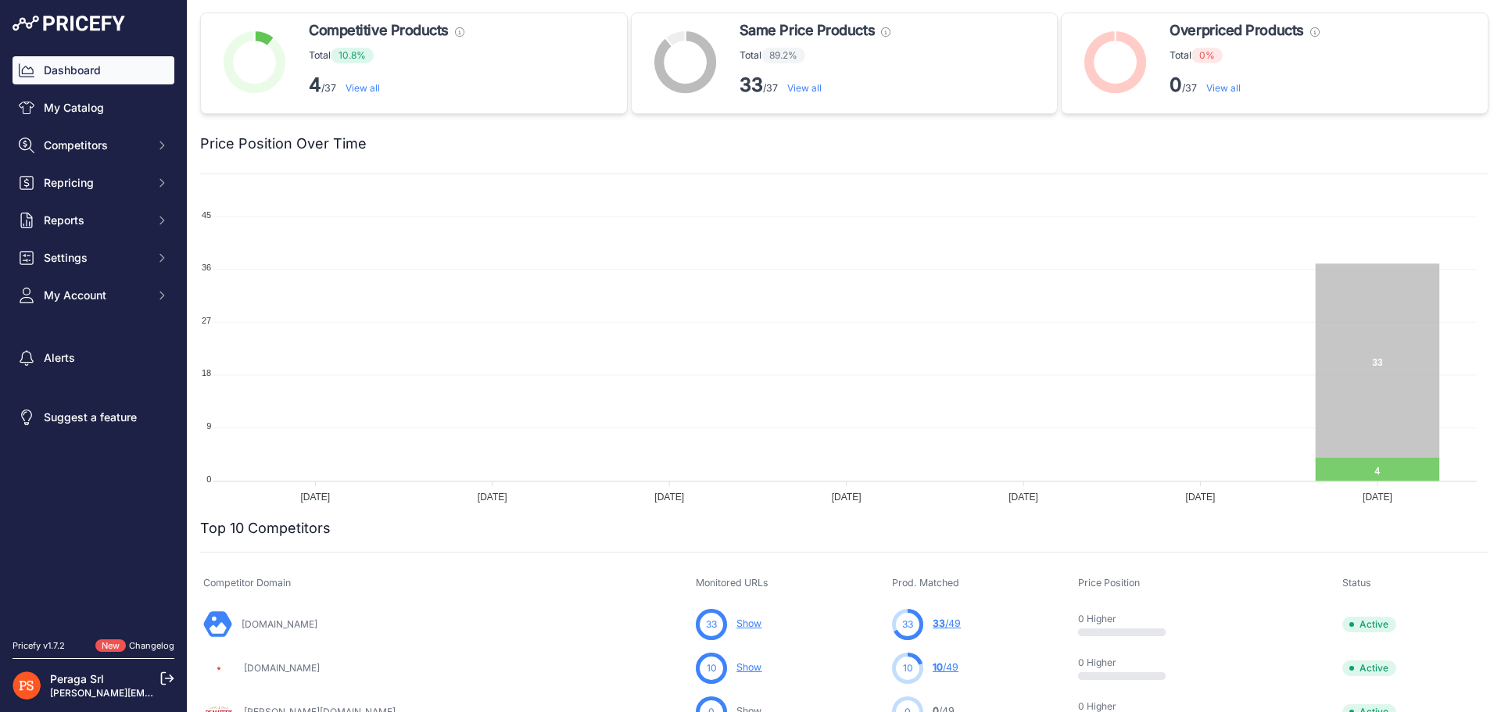
click at [367, 86] on link "View all" at bounding box center [363, 88] width 34 height 12
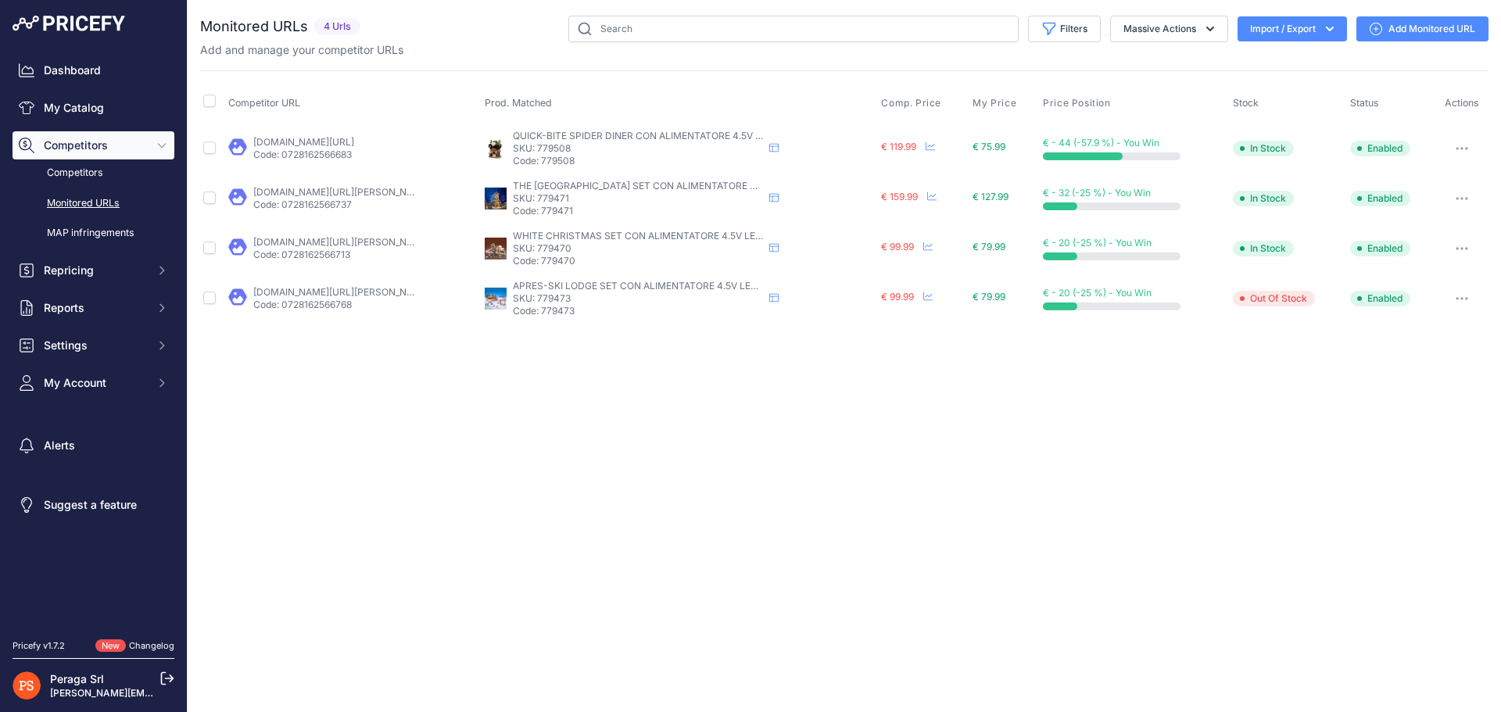
click at [553, 149] on p "SKU: 779508" at bounding box center [638, 148] width 250 height 13
copy p "779508"
click at [89, 88] on div "Dashboard My Catalog Competitors Competitors Monitored URLs MAP infringements R…" at bounding box center [94, 226] width 162 height 341
click at [92, 69] on link "Dashboard" at bounding box center [94, 70] width 162 height 28
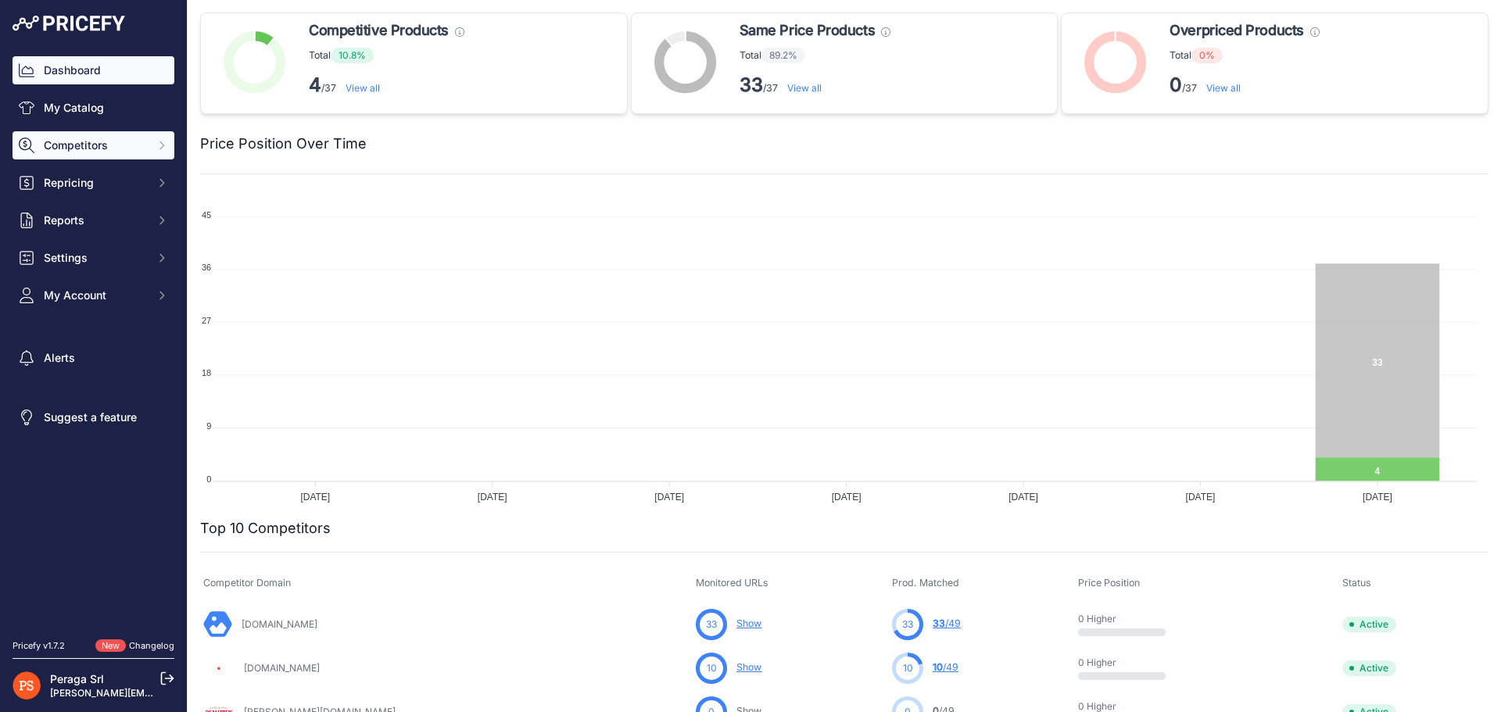
click at [143, 145] on span "Competitors" at bounding box center [95, 146] width 102 height 16
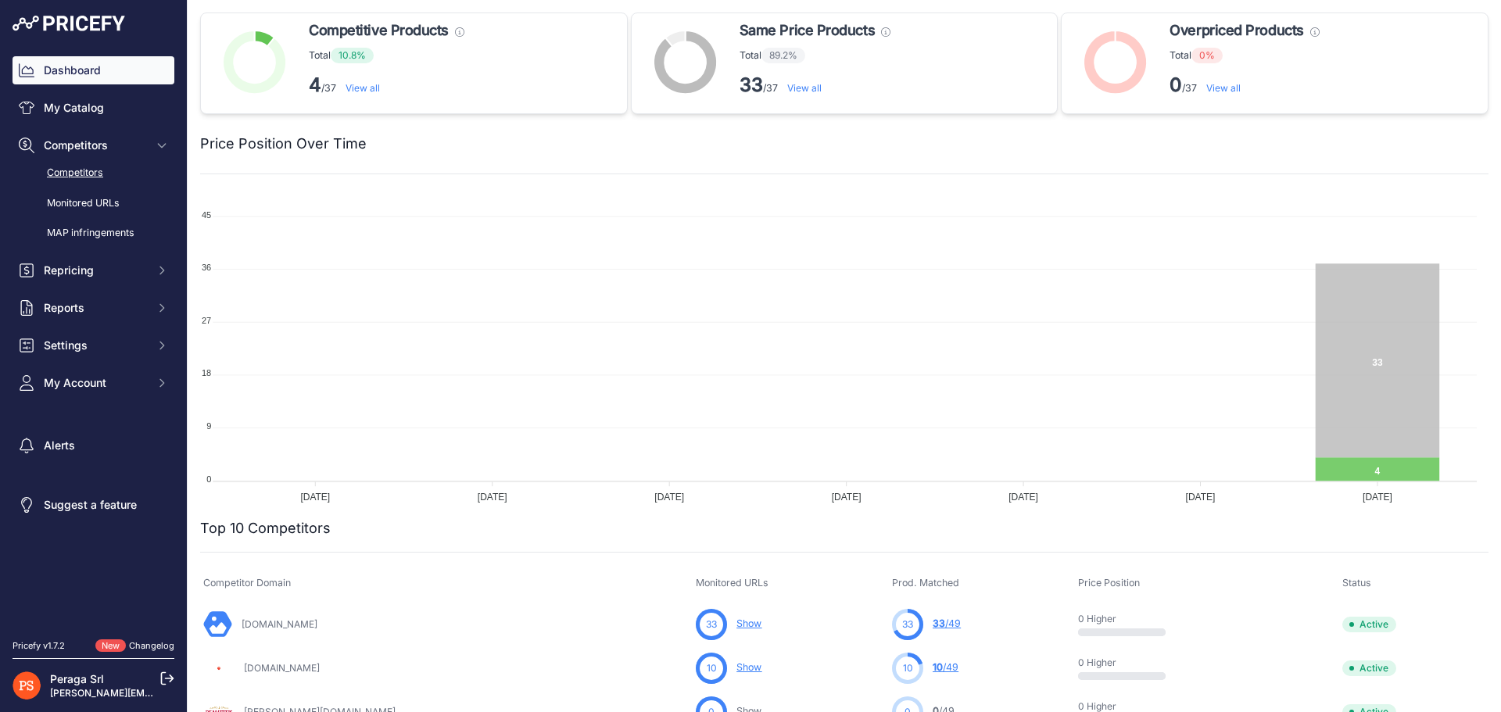
click at [94, 166] on link "Competitors" at bounding box center [94, 172] width 162 height 27
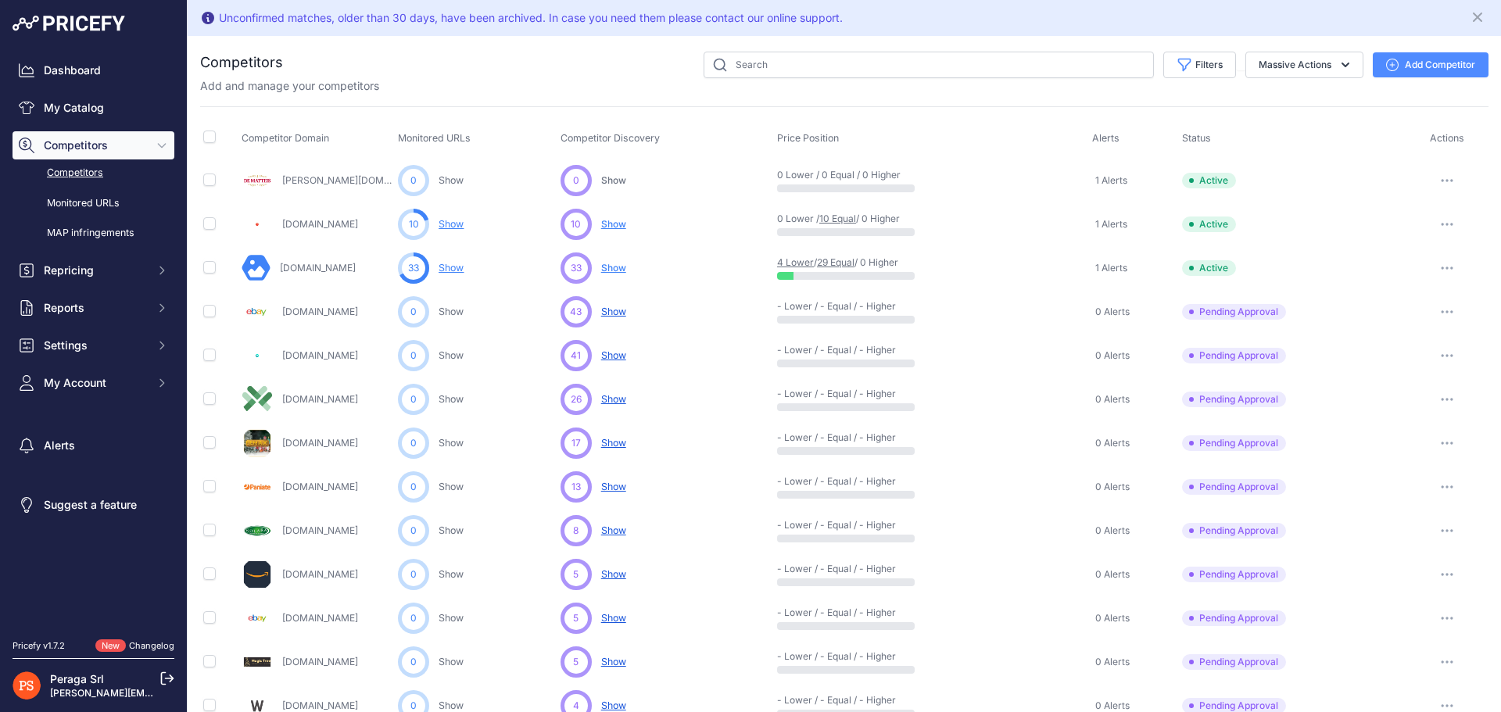
click at [625, 224] on div "10 ... Show No suggestions available yet for this competitor Discovering..." at bounding box center [665, 224] width 210 height 31
click at [620, 224] on span "Show" at bounding box center [613, 224] width 25 height 12
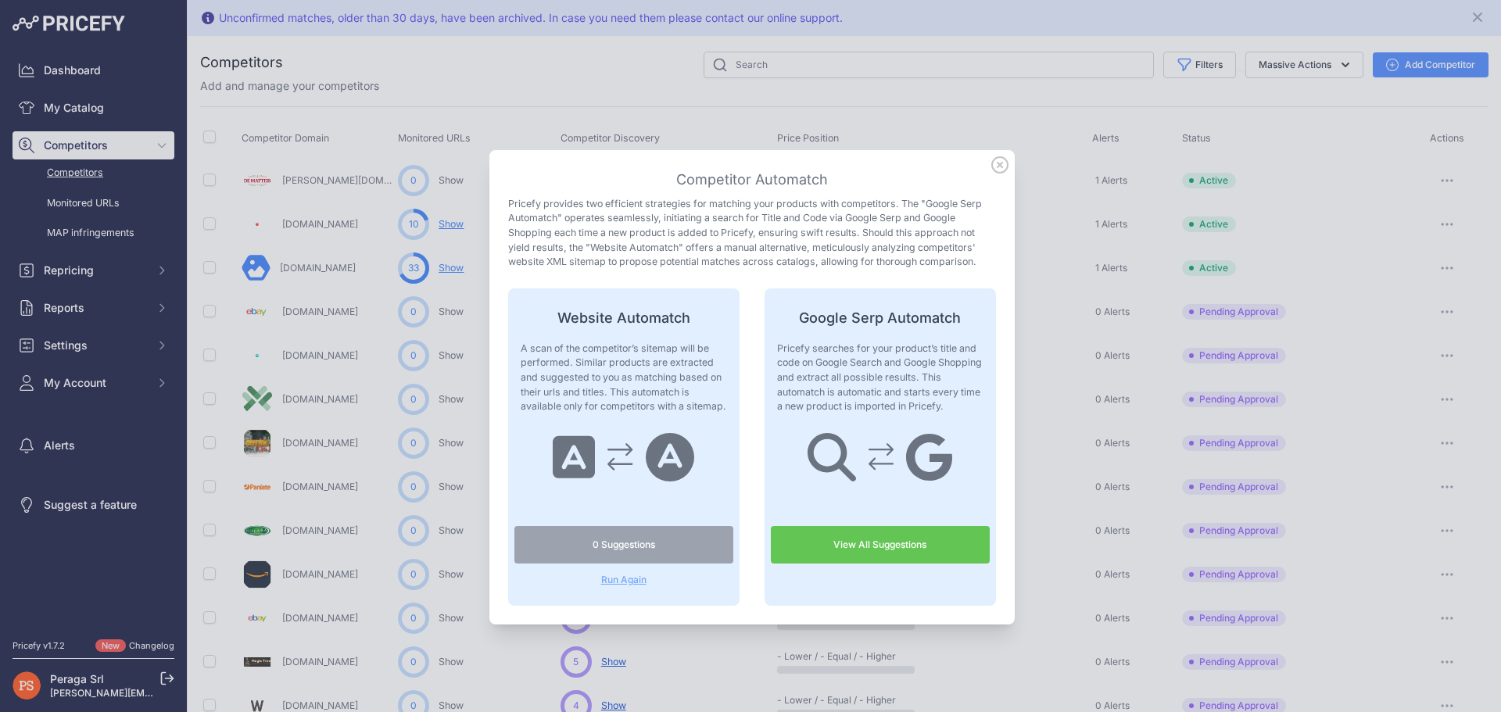
click at [888, 543] on link "View All Suggestions" at bounding box center [880, 545] width 219 height 38
click at [969, 210] on p "Pricefy provides two efficient strategies for matching your products with compe…" at bounding box center [752, 233] width 488 height 73
click at [1003, 163] on div "Competitor Automatch Pricefy provides two efficient strategies for matching you…" at bounding box center [751, 387] width 525 height 475
click at [998, 164] on icon at bounding box center [999, 164] width 17 height 17
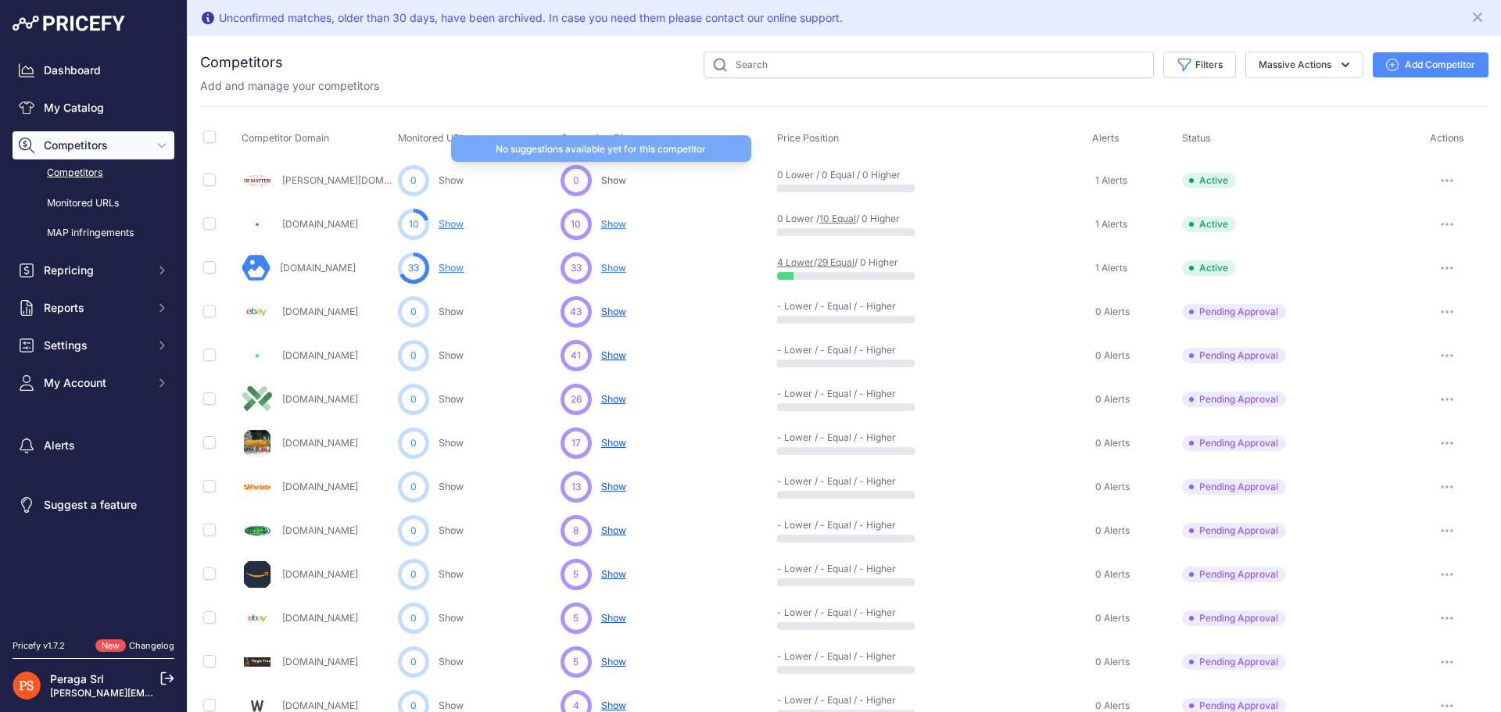
click at [611, 179] on span "Show" at bounding box center [613, 180] width 25 height 12
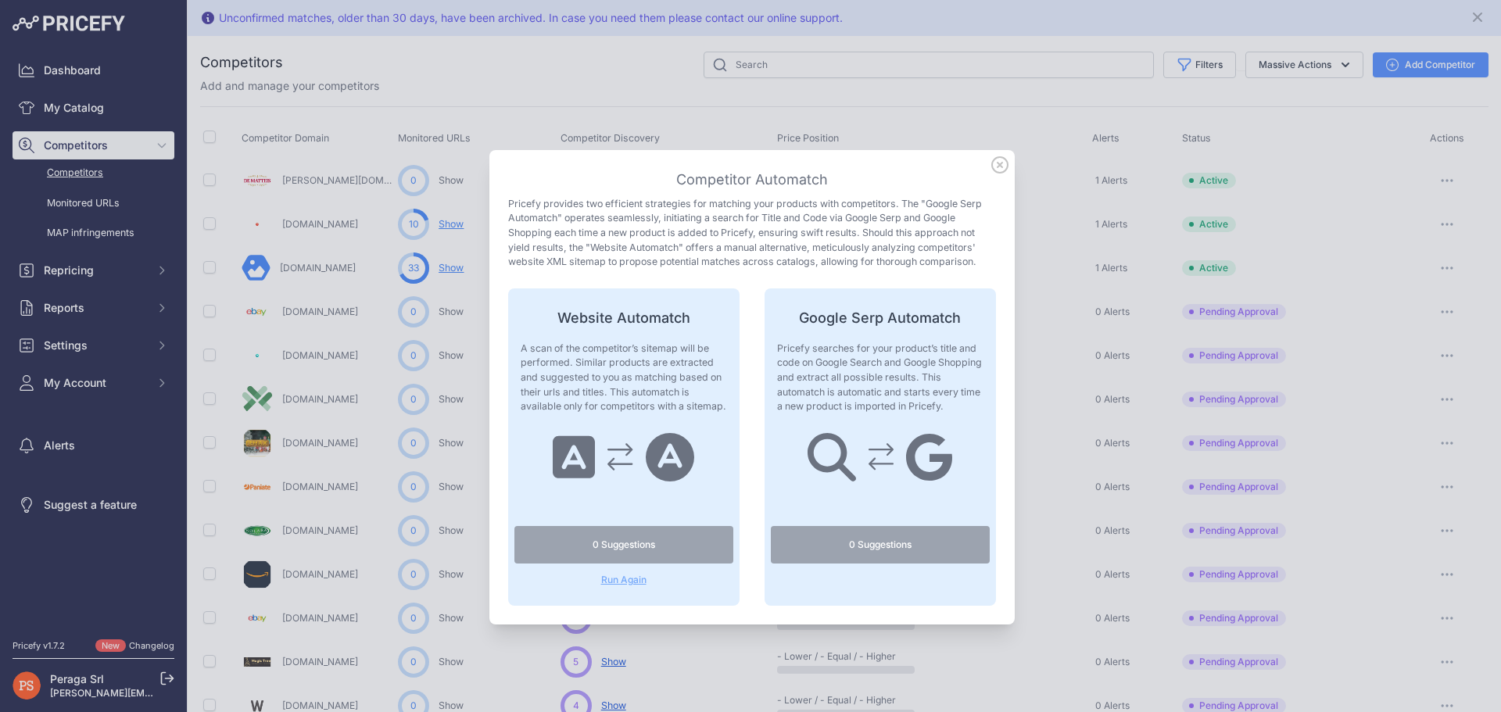
click at [498, 210] on div "Competitor Automatch Pricefy provides two efficient strategies for matching you…" at bounding box center [751, 387] width 525 height 475
click at [993, 165] on icon at bounding box center [1000, 165] width 16 height 16
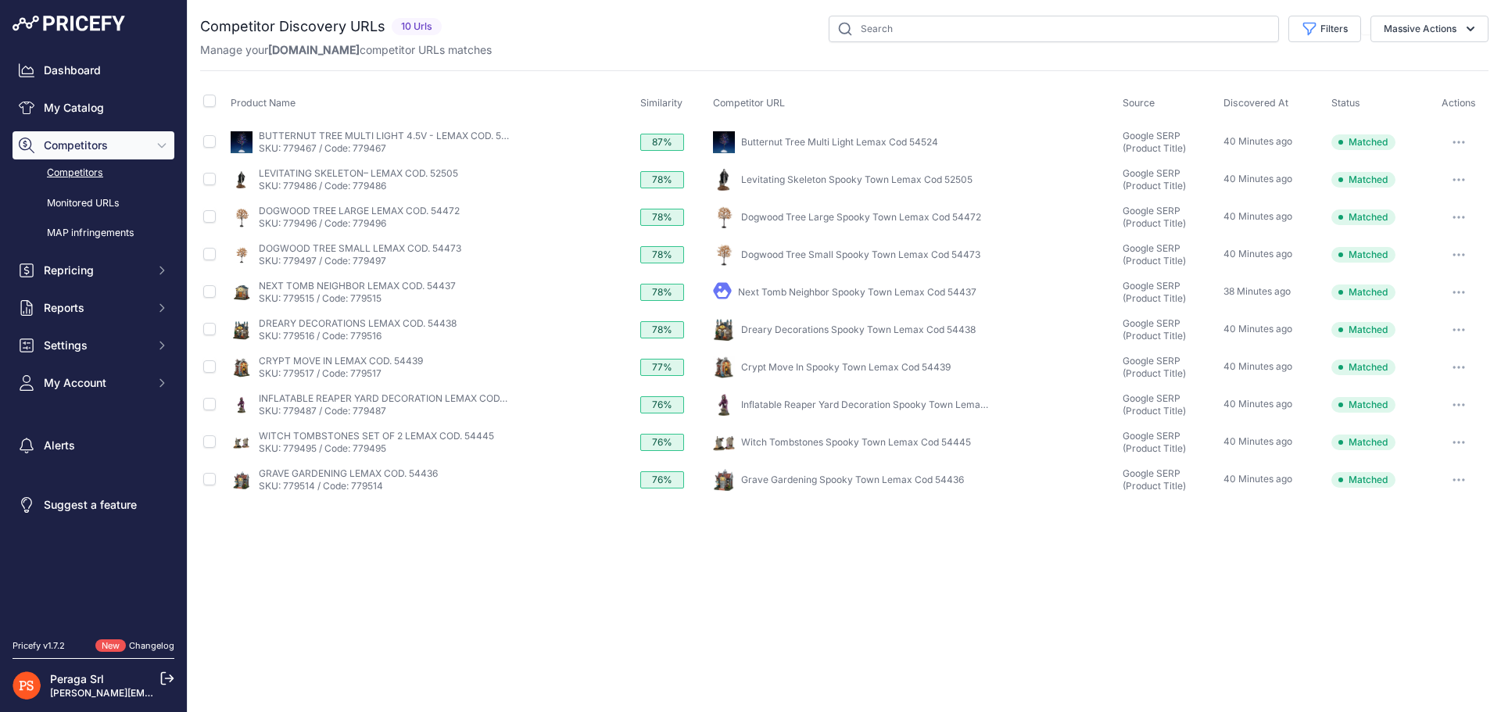
click at [80, 172] on link "Competitors" at bounding box center [94, 172] width 162 height 27
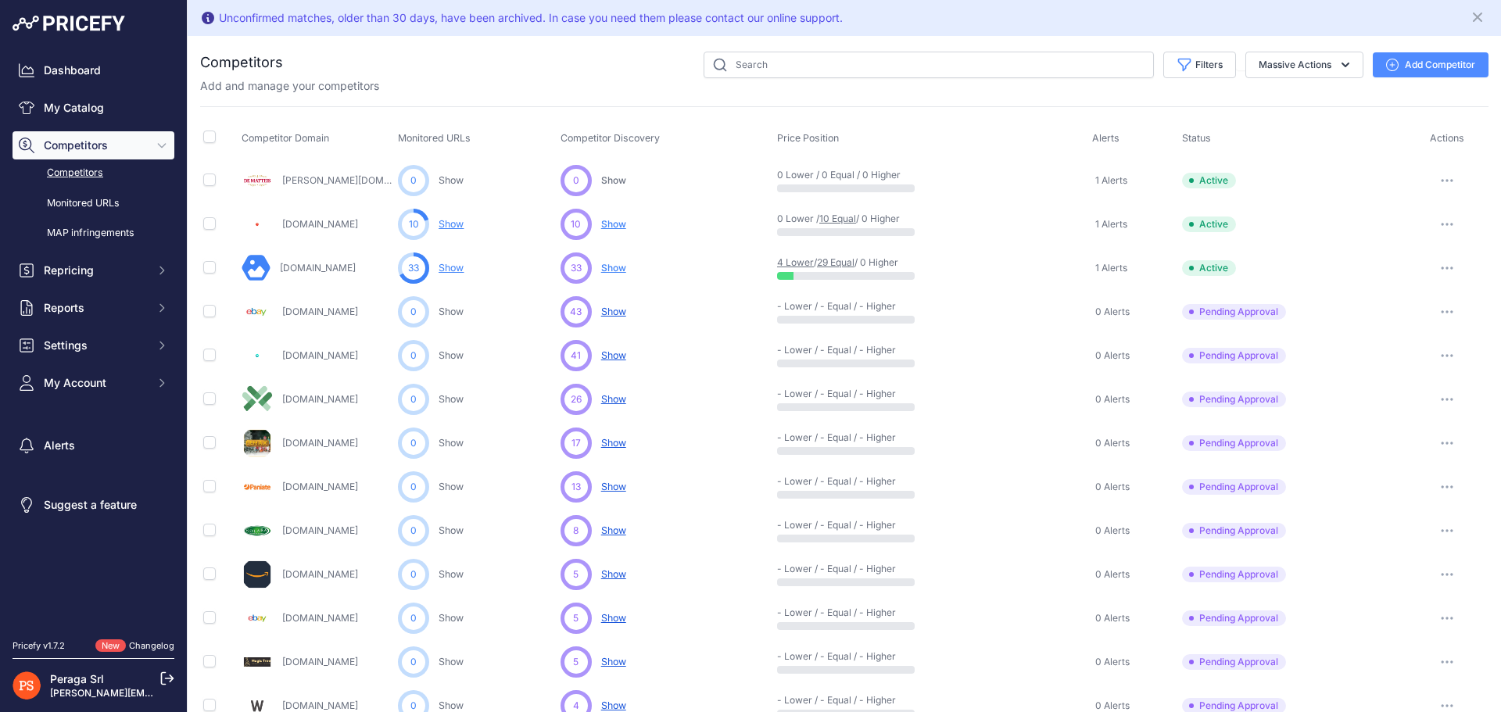
click at [164, 637] on div "Pricefy v1.7.2 New Changelog" at bounding box center [93, 646] width 187 height 26
click at [155, 646] on link "Changelog" at bounding box center [151, 645] width 45 height 11
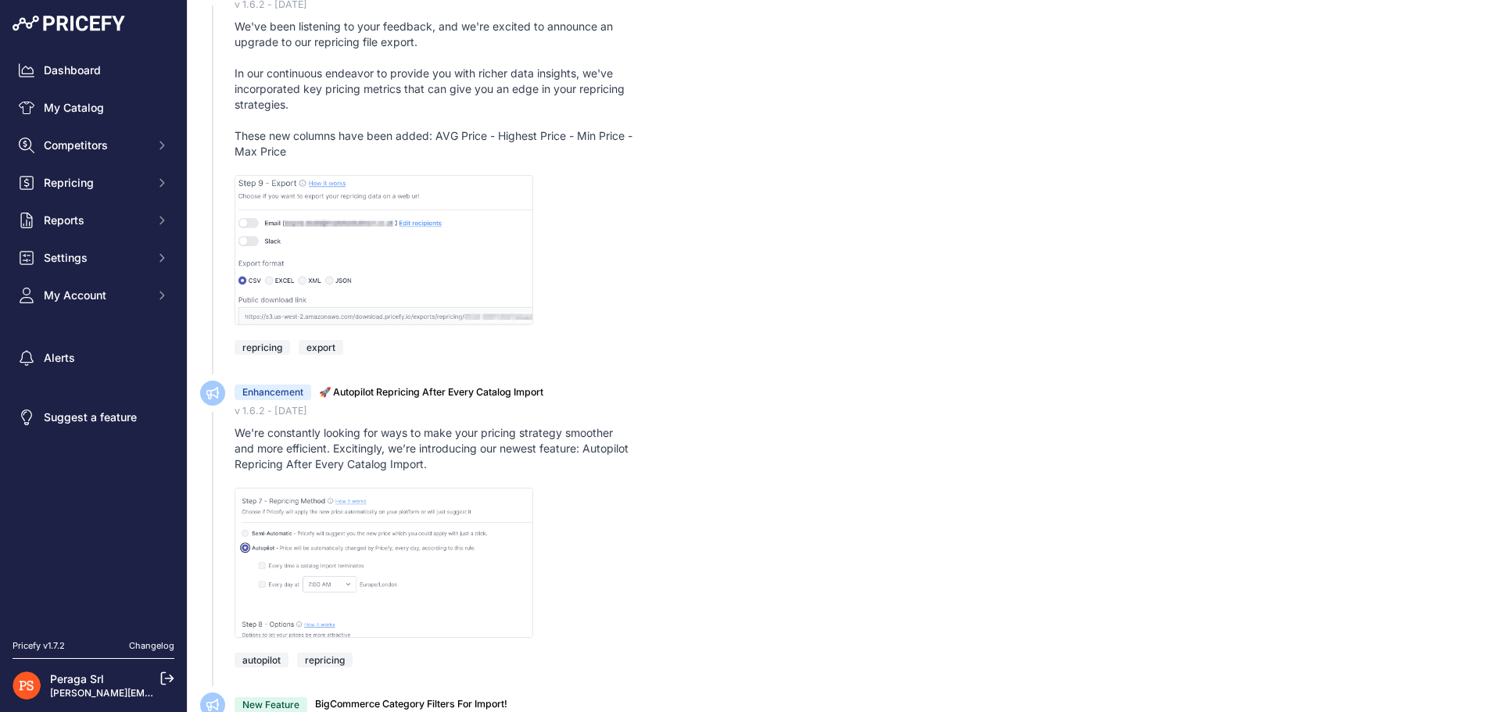
scroll to position [5159, 0]
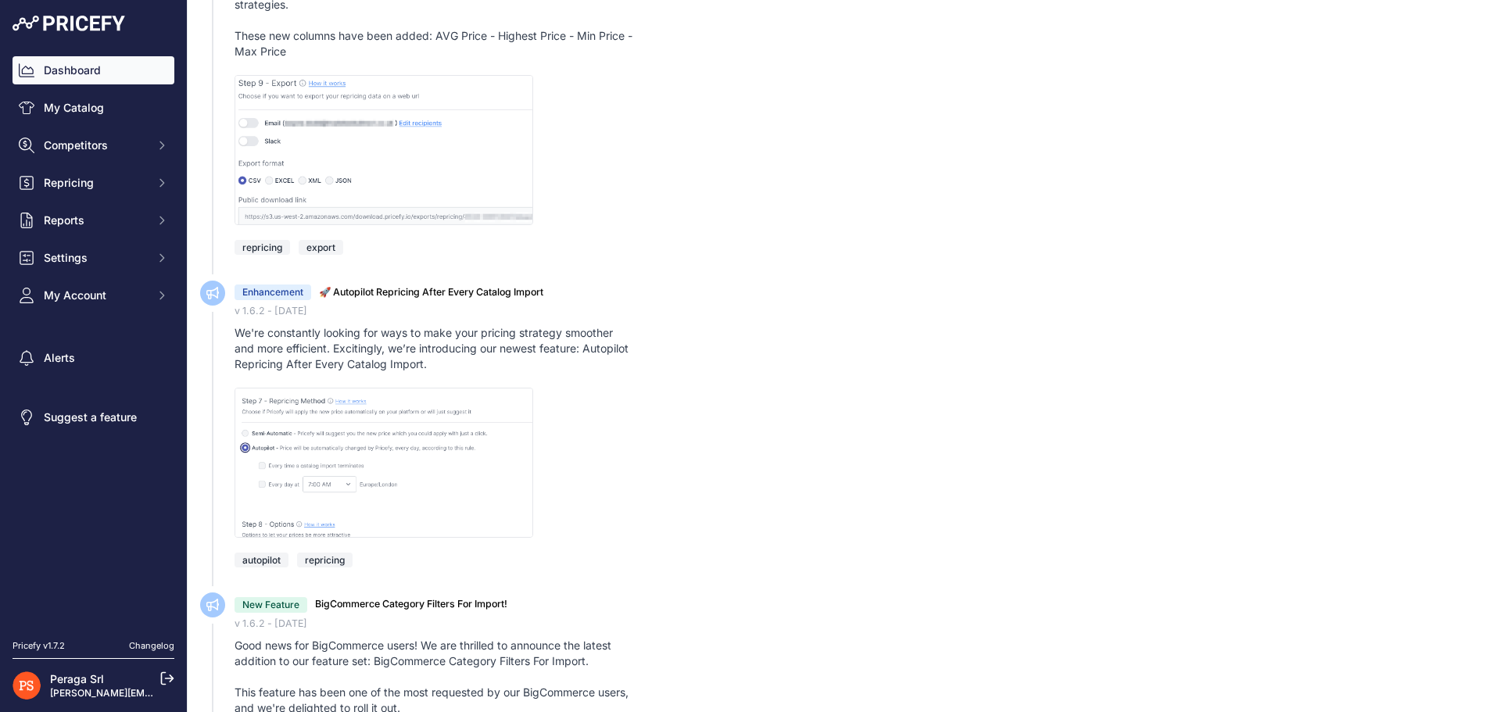
click at [83, 78] on link "Dashboard" at bounding box center [94, 70] width 162 height 28
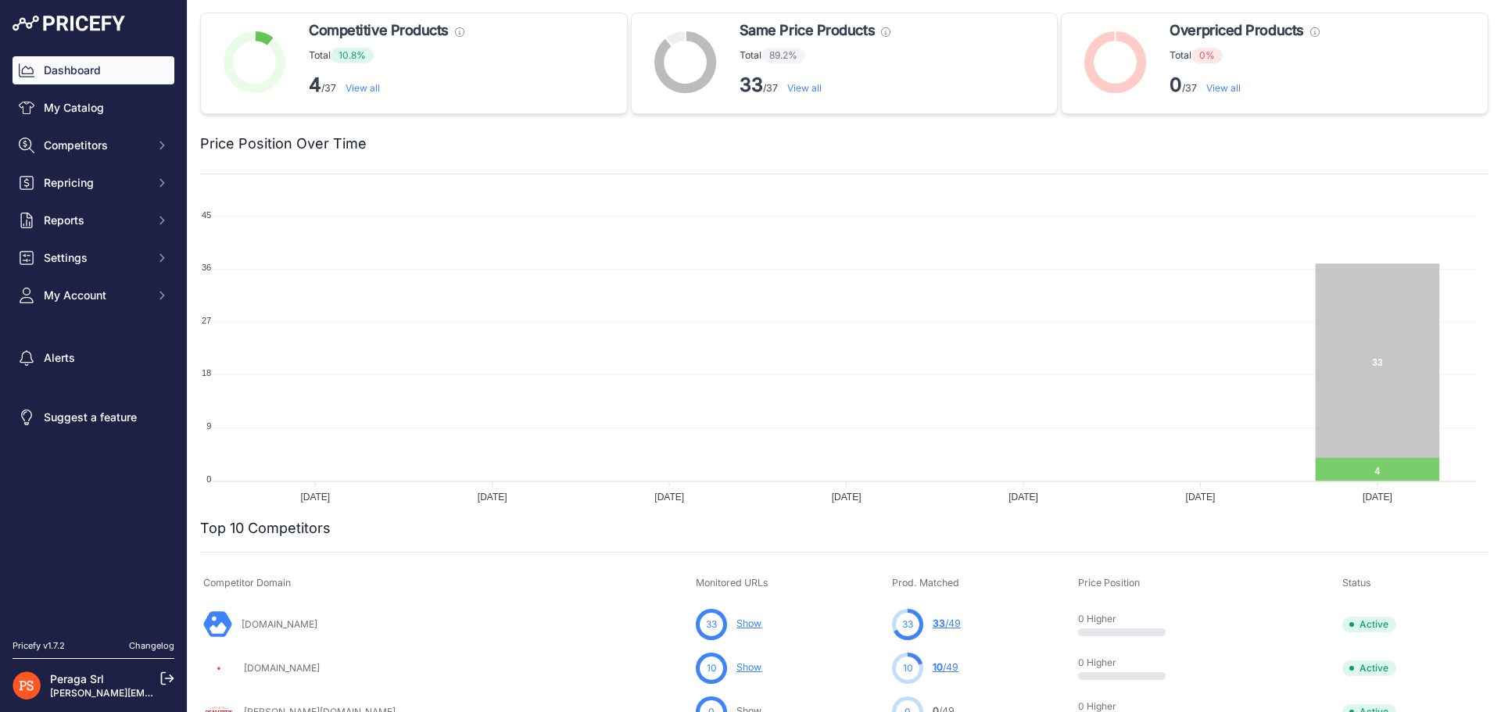
click at [791, 86] on link "View all" at bounding box center [804, 88] width 34 height 12
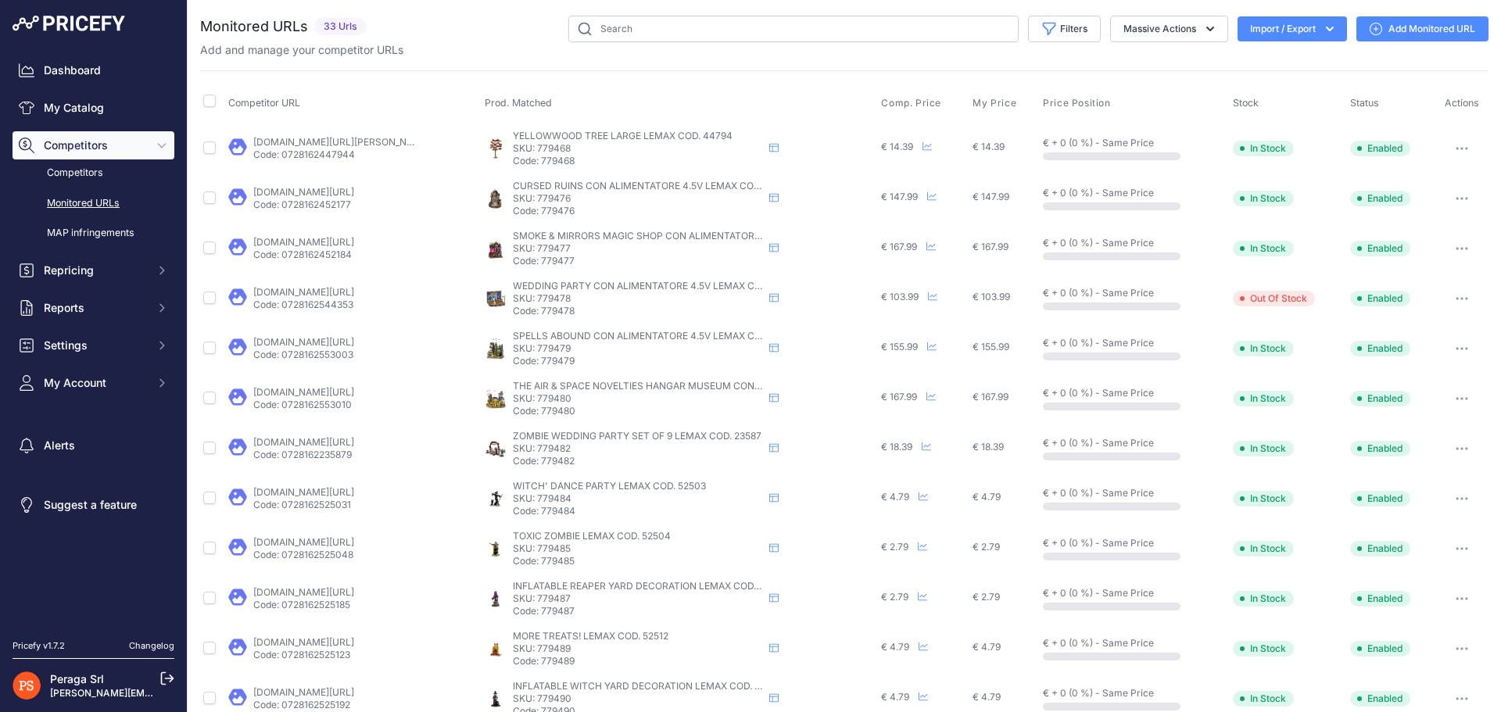
click at [1247, 21] on button "Import / Export" at bounding box center [1291, 28] width 109 height 25
click at [1150, 25] on button "Massive Actions" at bounding box center [1169, 29] width 118 height 27
click at [98, 106] on link "My Catalog" at bounding box center [94, 108] width 162 height 28
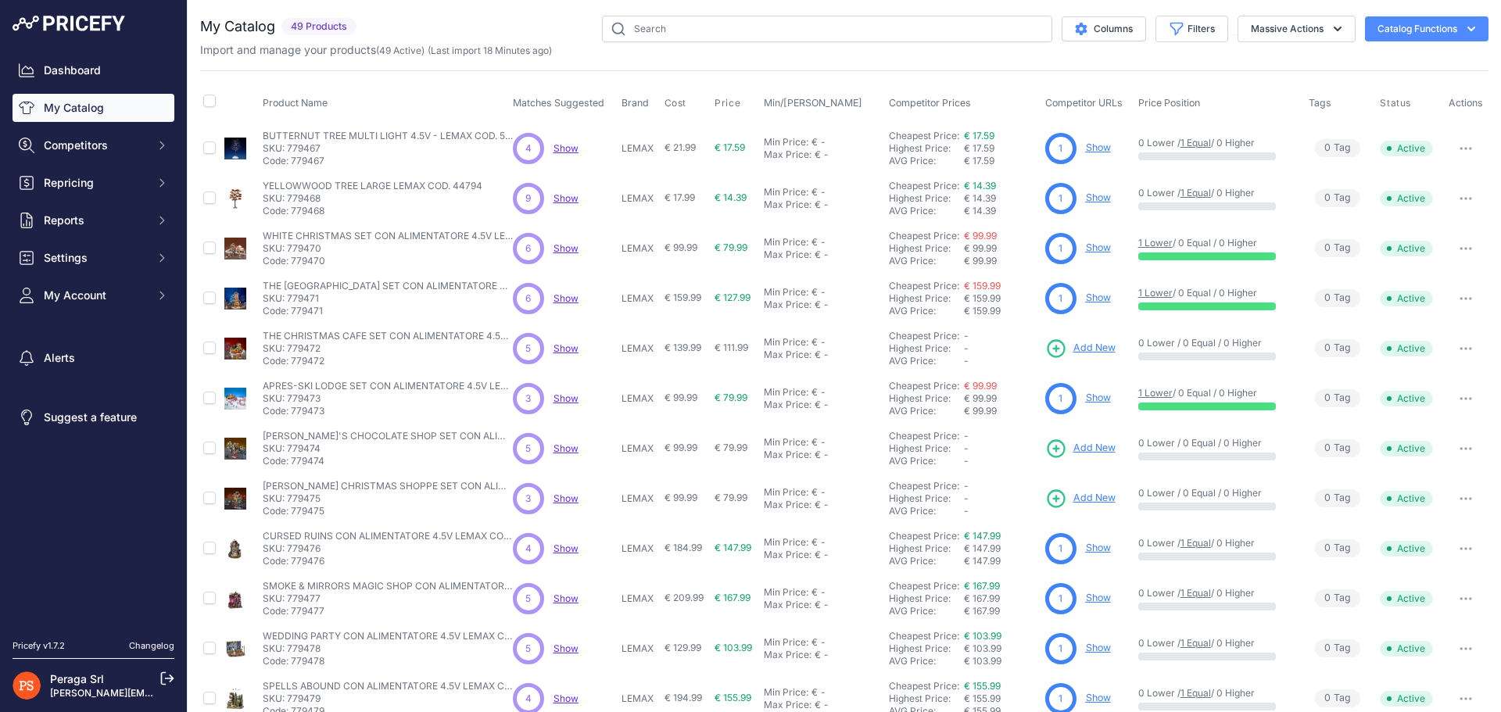
click at [557, 347] on span "Show" at bounding box center [565, 348] width 25 height 12
click at [84, 294] on span "My Account" at bounding box center [95, 296] width 102 height 16
click at [106, 321] on link "Profile" at bounding box center [94, 323] width 162 height 27
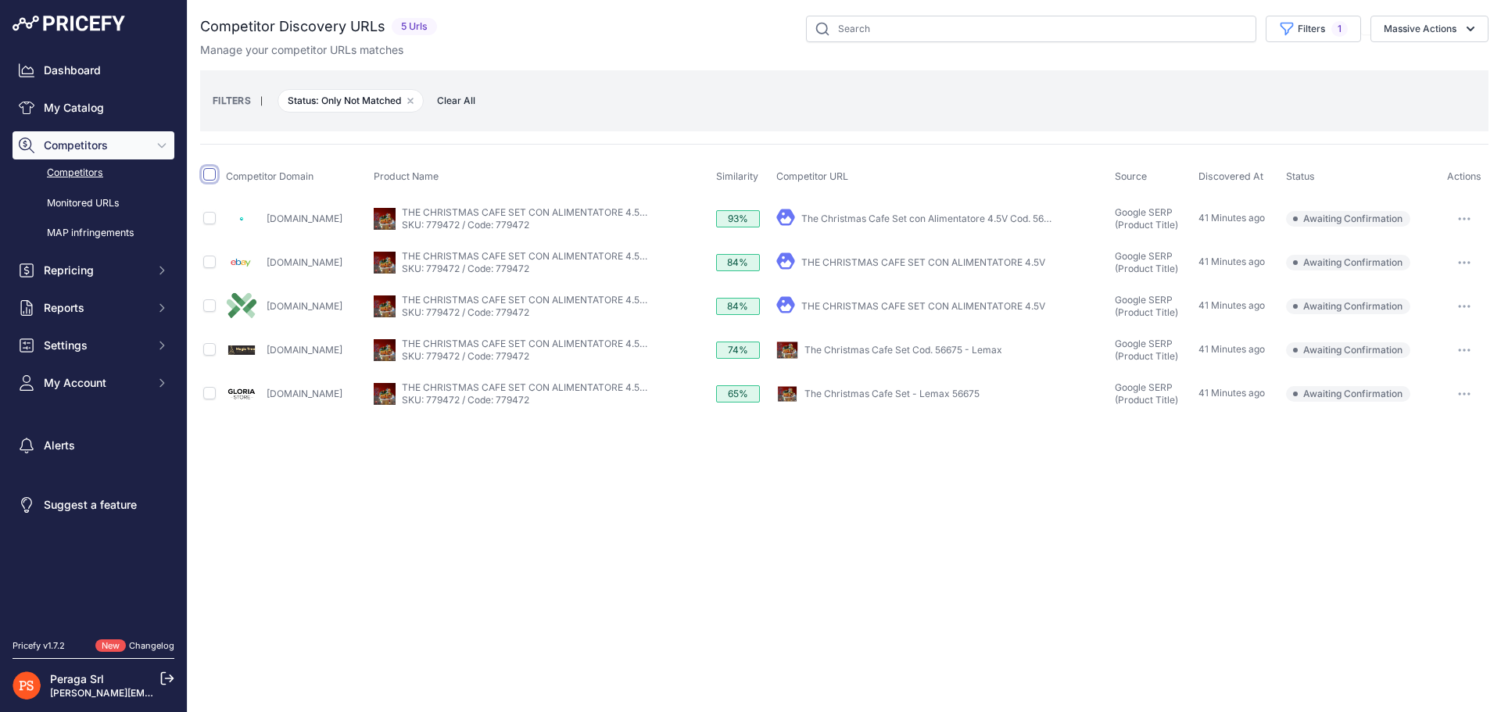
click at [206, 173] on input "checkbox" at bounding box center [209, 174] width 13 height 13
checkbox input "true"
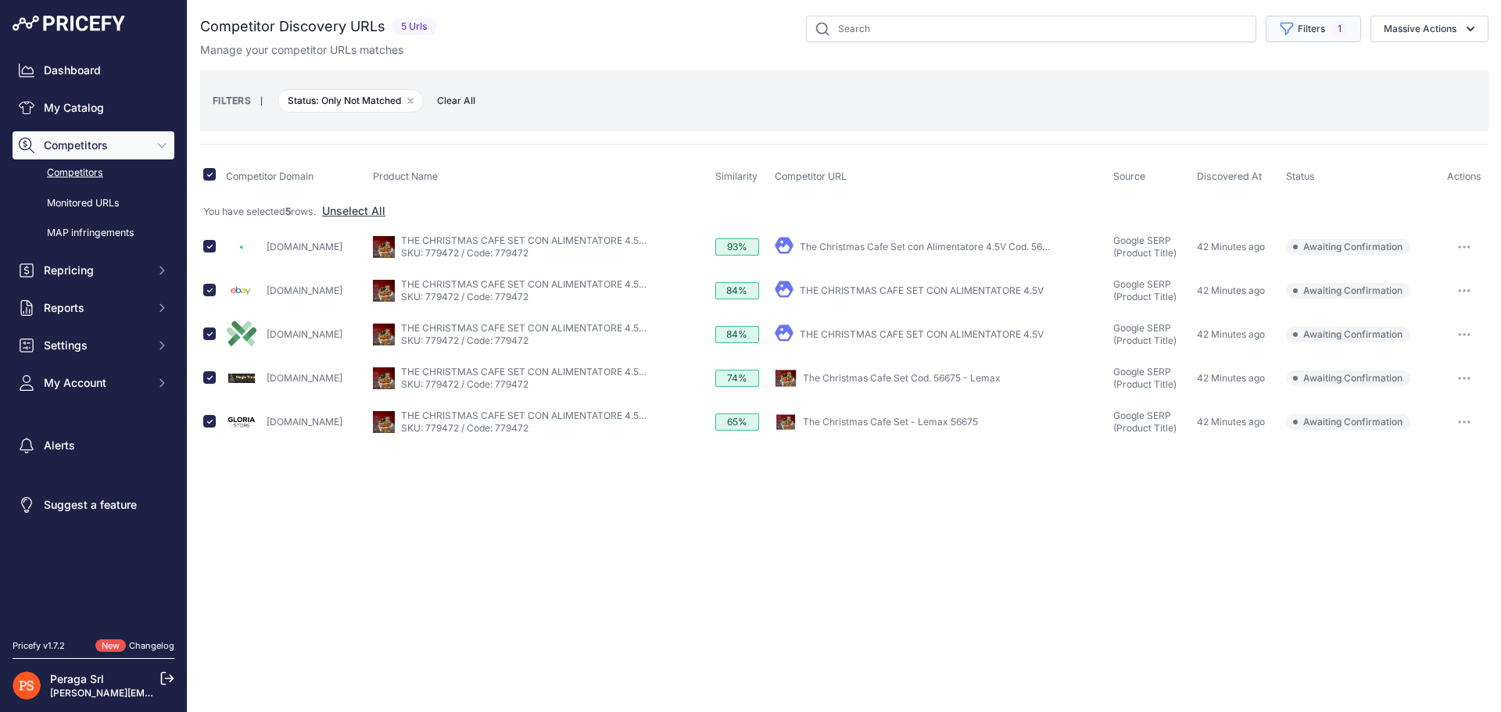
click at [1329, 23] on button "Filters 1" at bounding box center [1313, 29] width 95 height 27
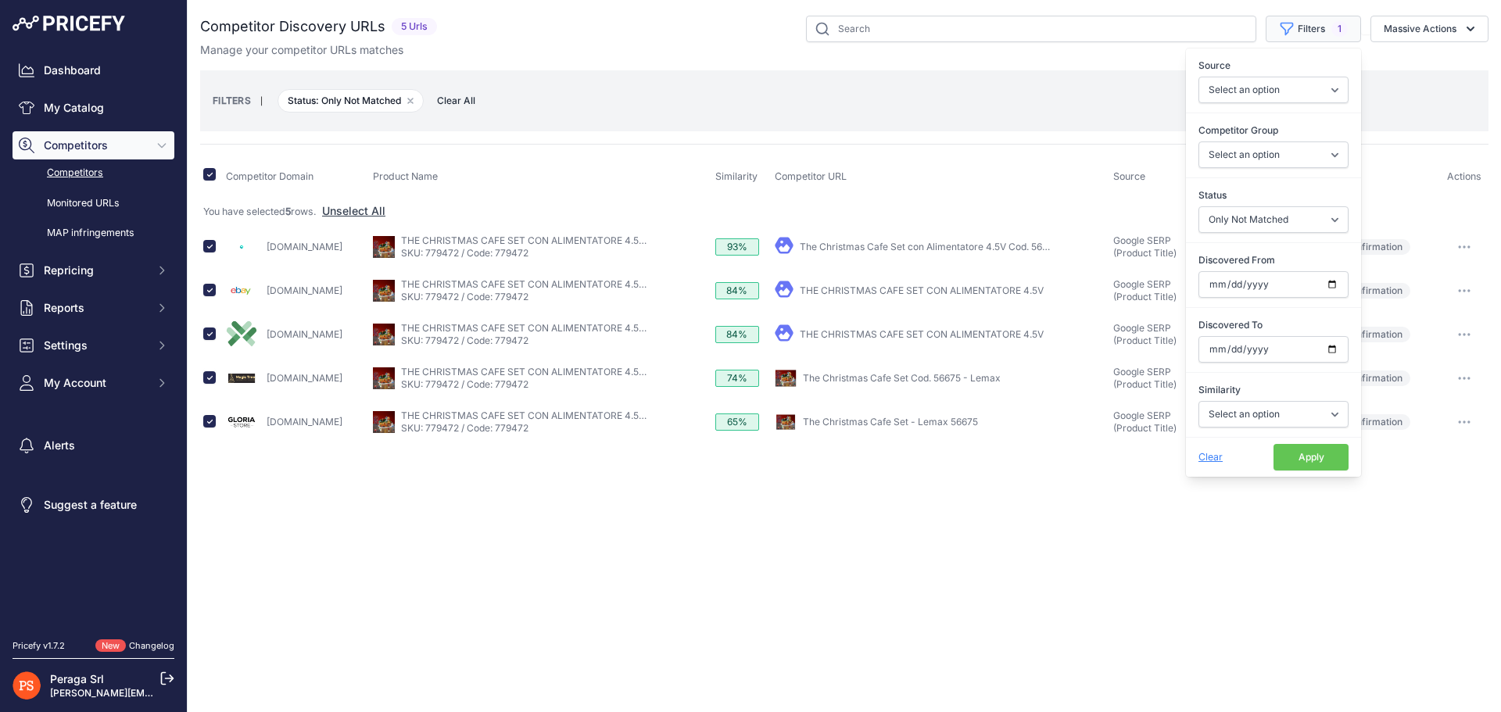
click at [1329, 23] on button "Filters 1" at bounding box center [1313, 29] width 95 height 27
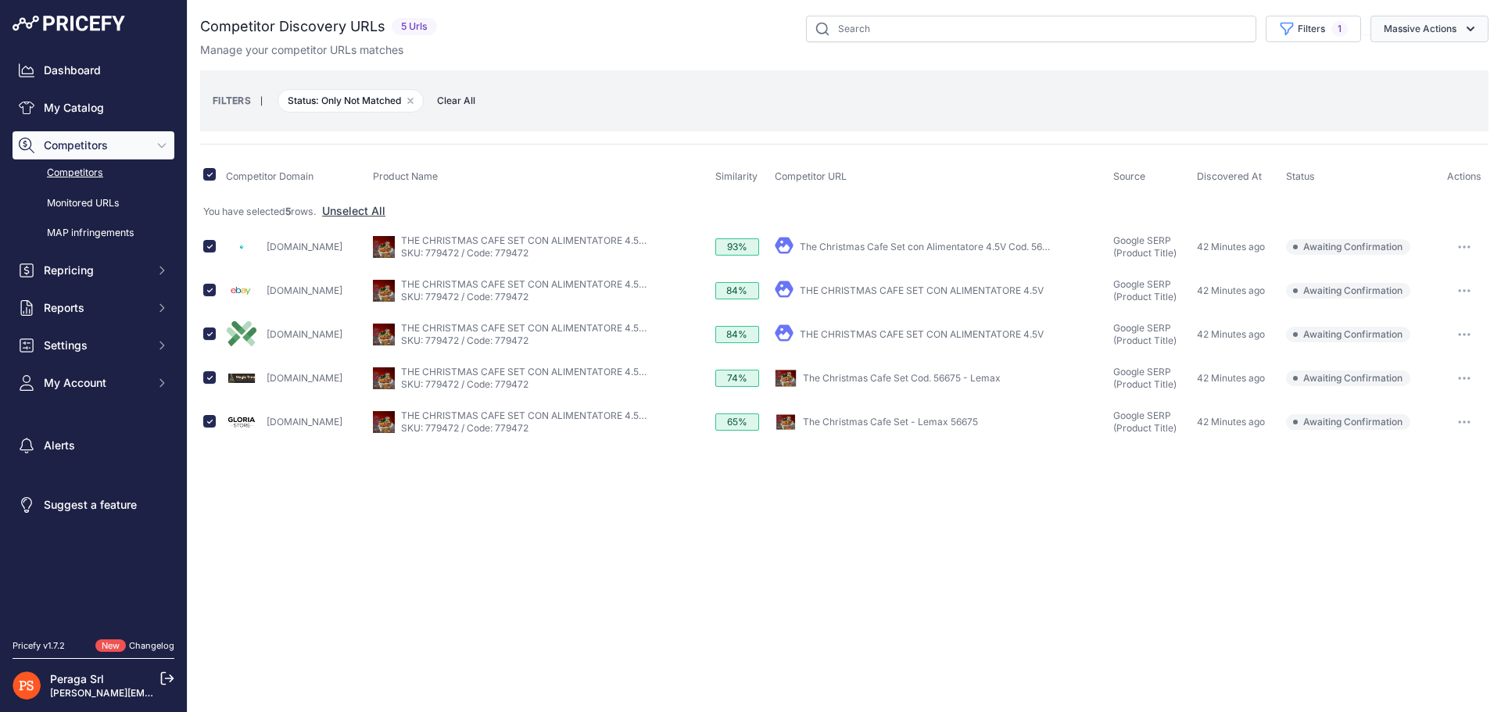
click at [1432, 34] on button "Massive Actions" at bounding box center [1429, 29] width 118 height 27
click at [1434, 67] on span "Confirm Match" at bounding box center [1414, 65] width 76 height 13
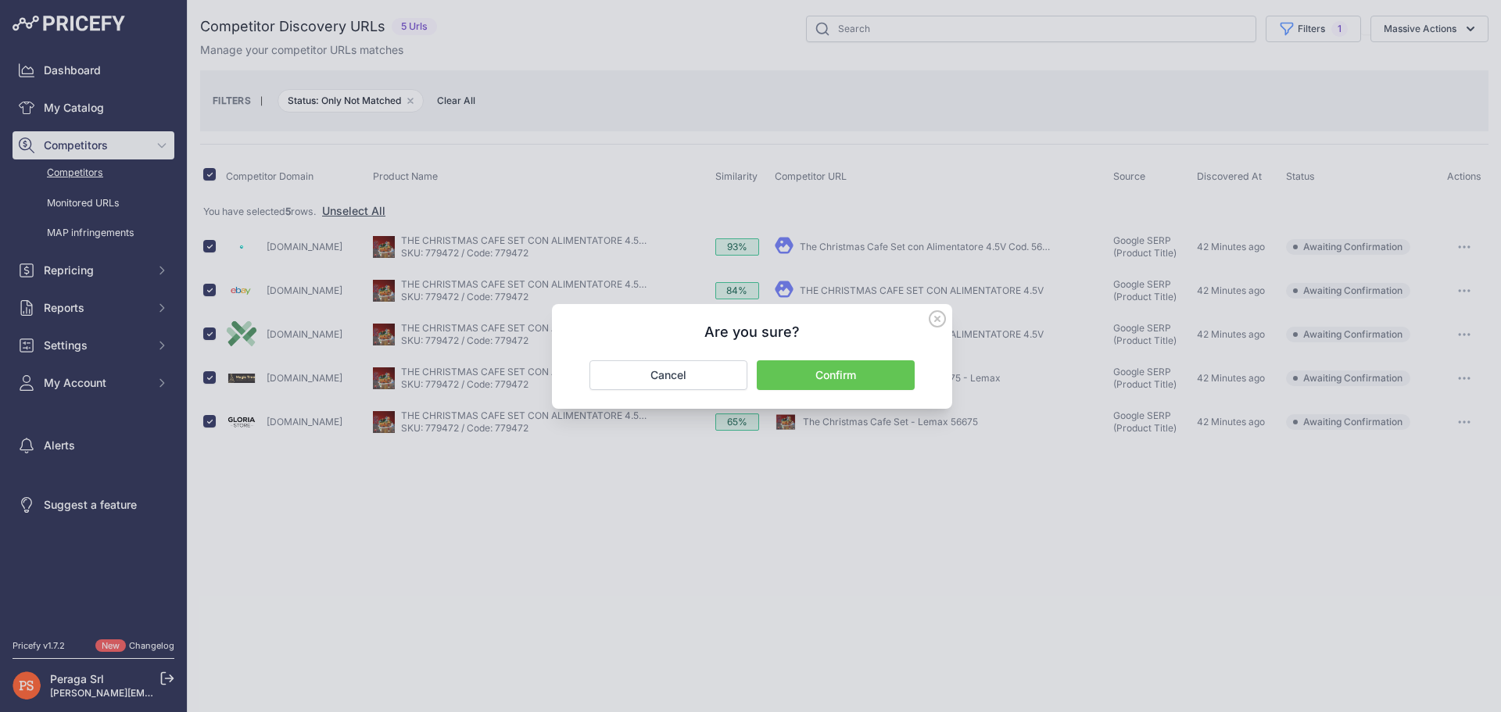
click at [818, 378] on button "Confirm" at bounding box center [836, 375] width 158 height 30
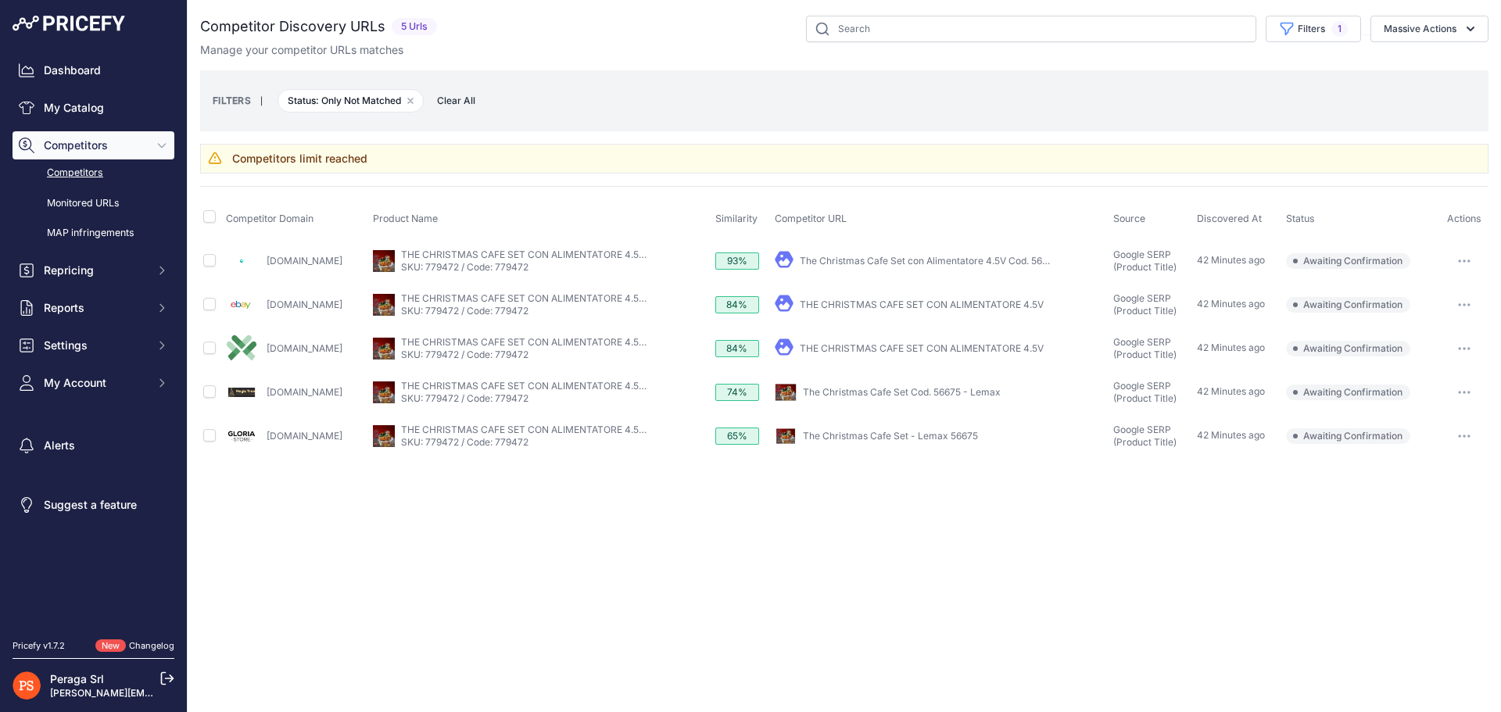
click at [488, 534] on div "Close You are not connected to the internet." at bounding box center [844, 356] width 1313 height 712
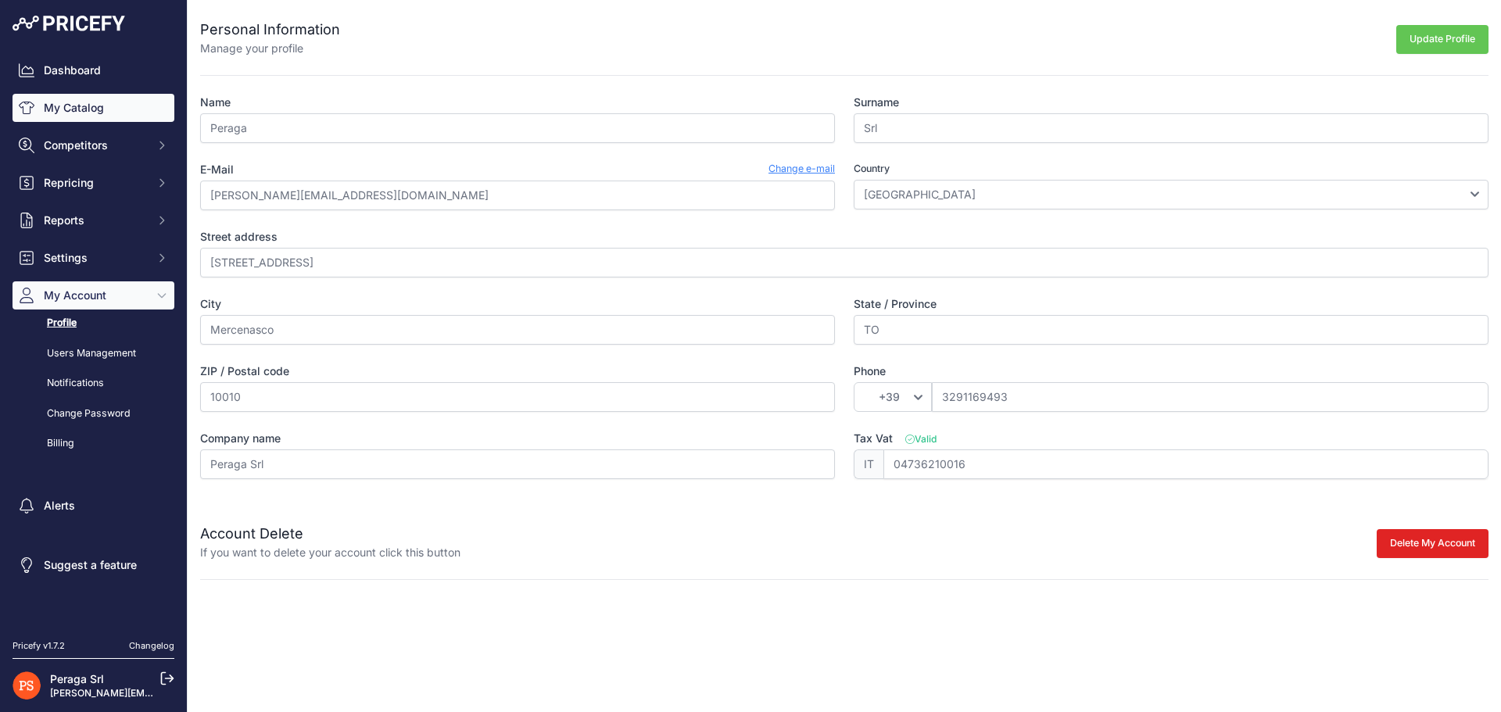
click at [98, 106] on link "My Catalog" at bounding box center [94, 108] width 162 height 28
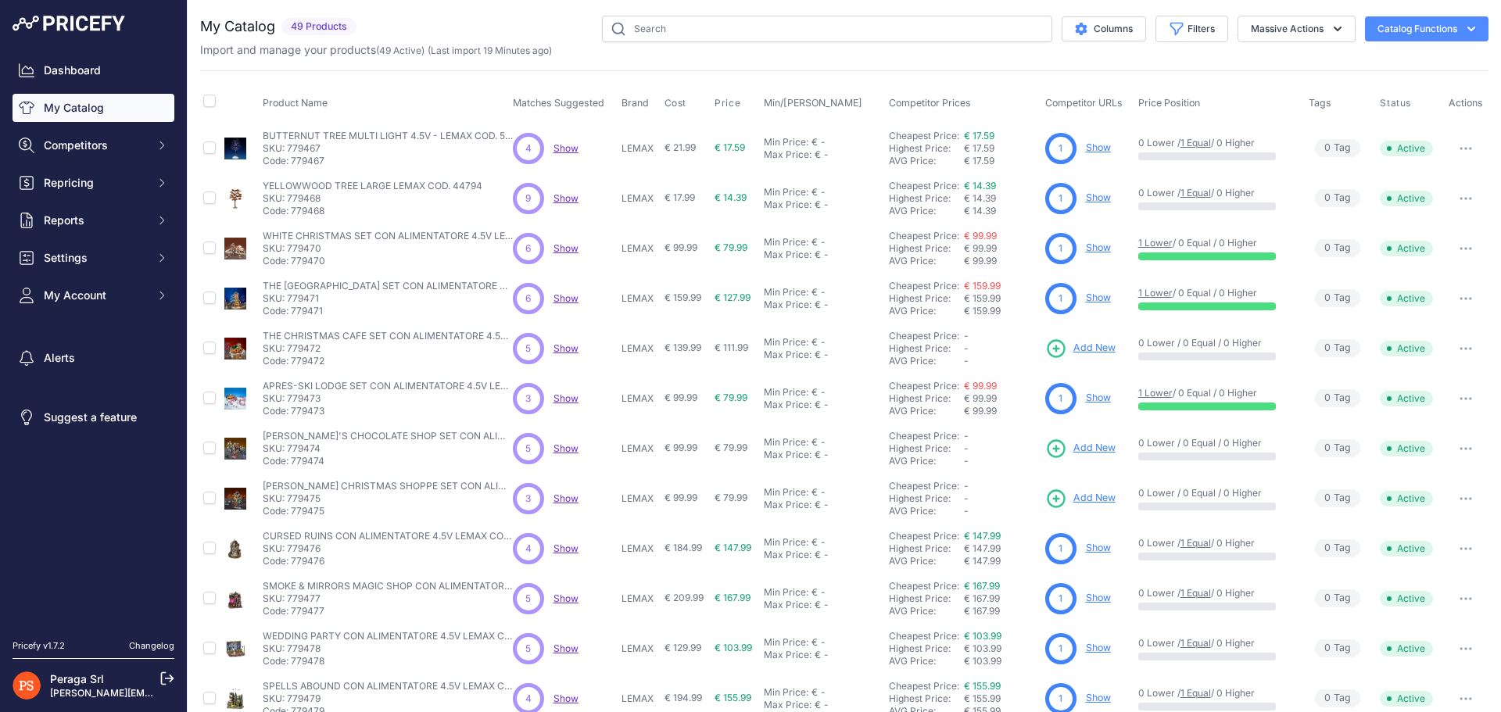
click at [1460, 255] on button "button" at bounding box center [1465, 249] width 31 height 22
click at [847, 261] on td "Min Price: € - Click to Edit Min Price Max Price: € - Click to Edit Max Price" at bounding box center [823, 249] width 125 height 50
click at [564, 246] on span "Show" at bounding box center [565, 248] width 25 height 12
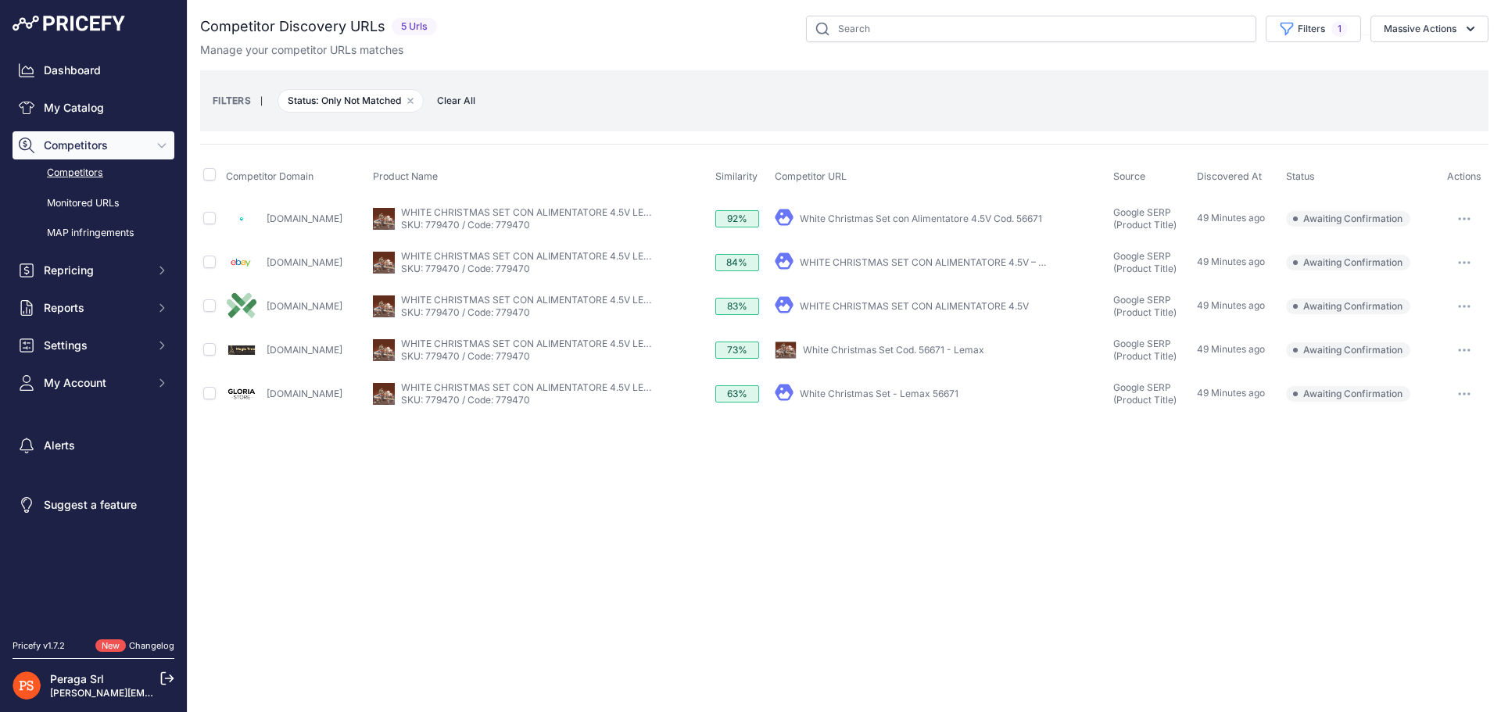
drag, startPoint x: 86, startPoint y: 173, endPoint x: 110, endPoint y: 172, distance: 24.2
click at [86, 173] on link "Competitors" at bounding box center [94, 172] width 162 height 27
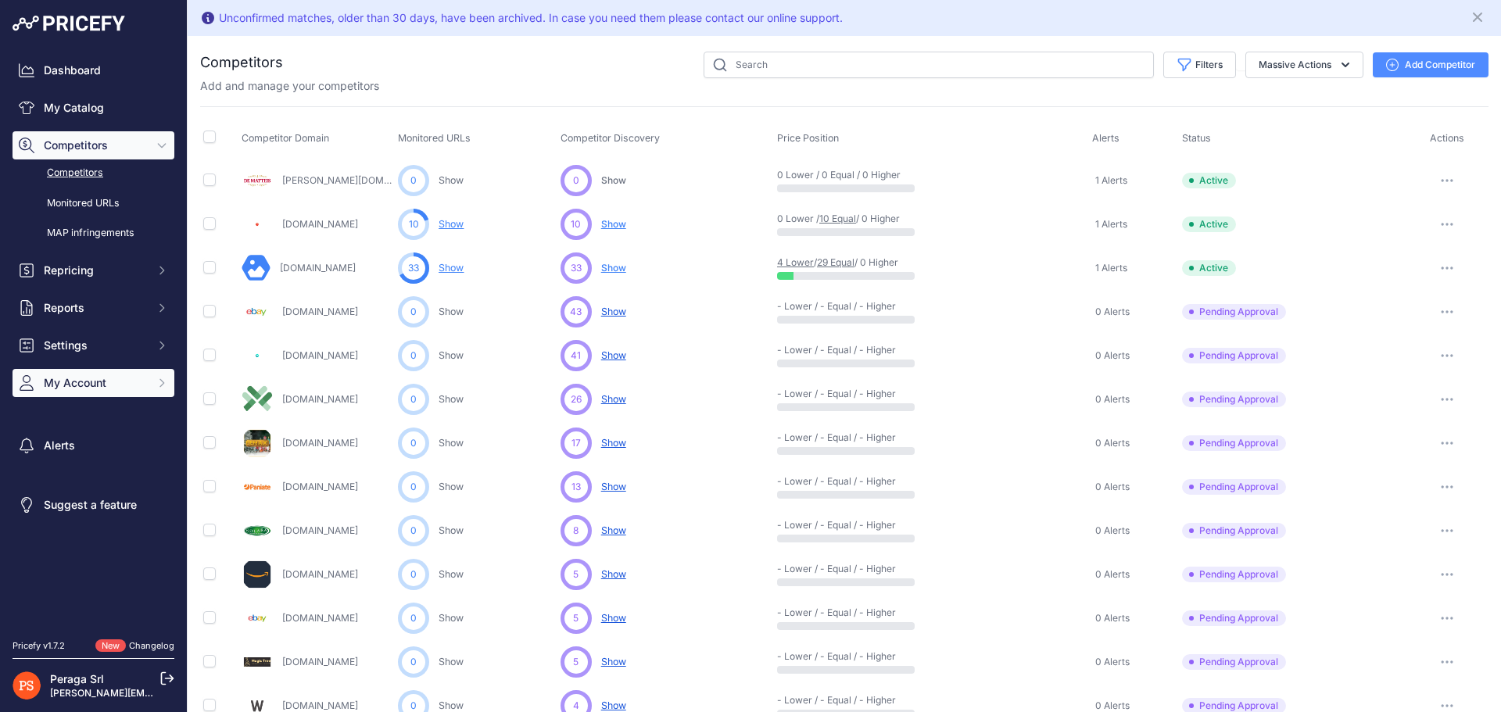
click at [101, 392] on button "My Account" at bounding box center [94, 383] width 162 height 28
click at [193, 465] on div "You are not connected to the internet. Competitors" at bounding box center [844, 677] width 1313 height 1283
click at [140, 373] on button "My Account" at bounding box center [94, 383] width 162 height 28
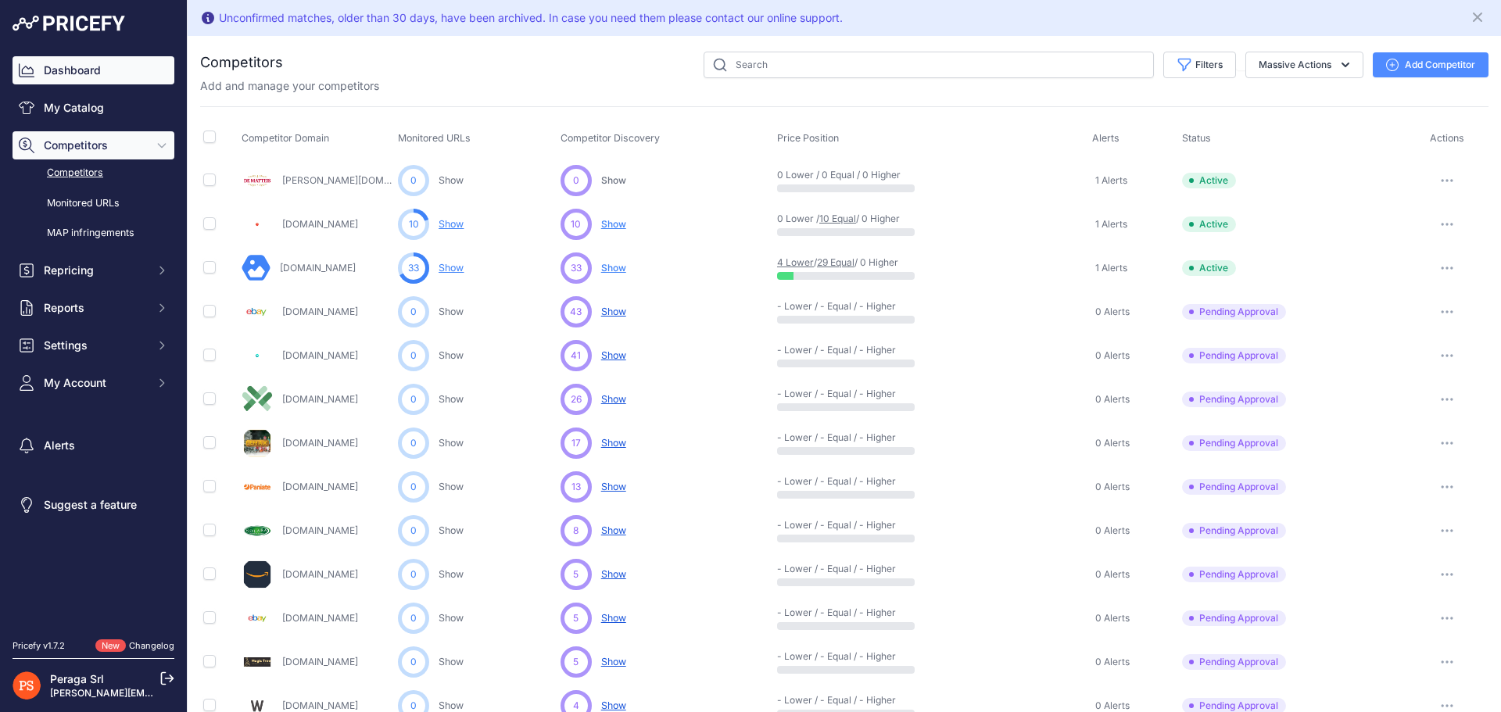
click at [124, 66] on link "Dashboard" at bounding box center [94, 70] width 162 height 28
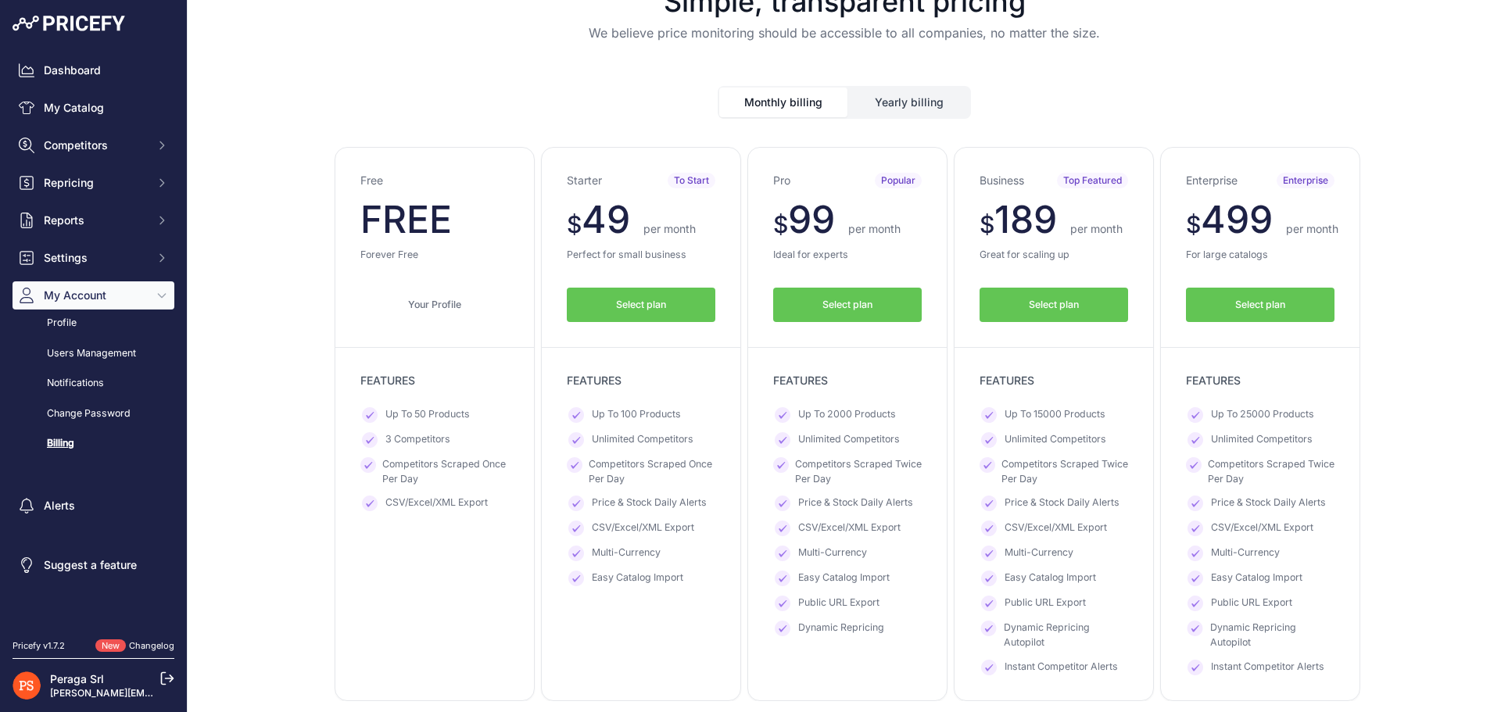
scroll to position [78, 0]
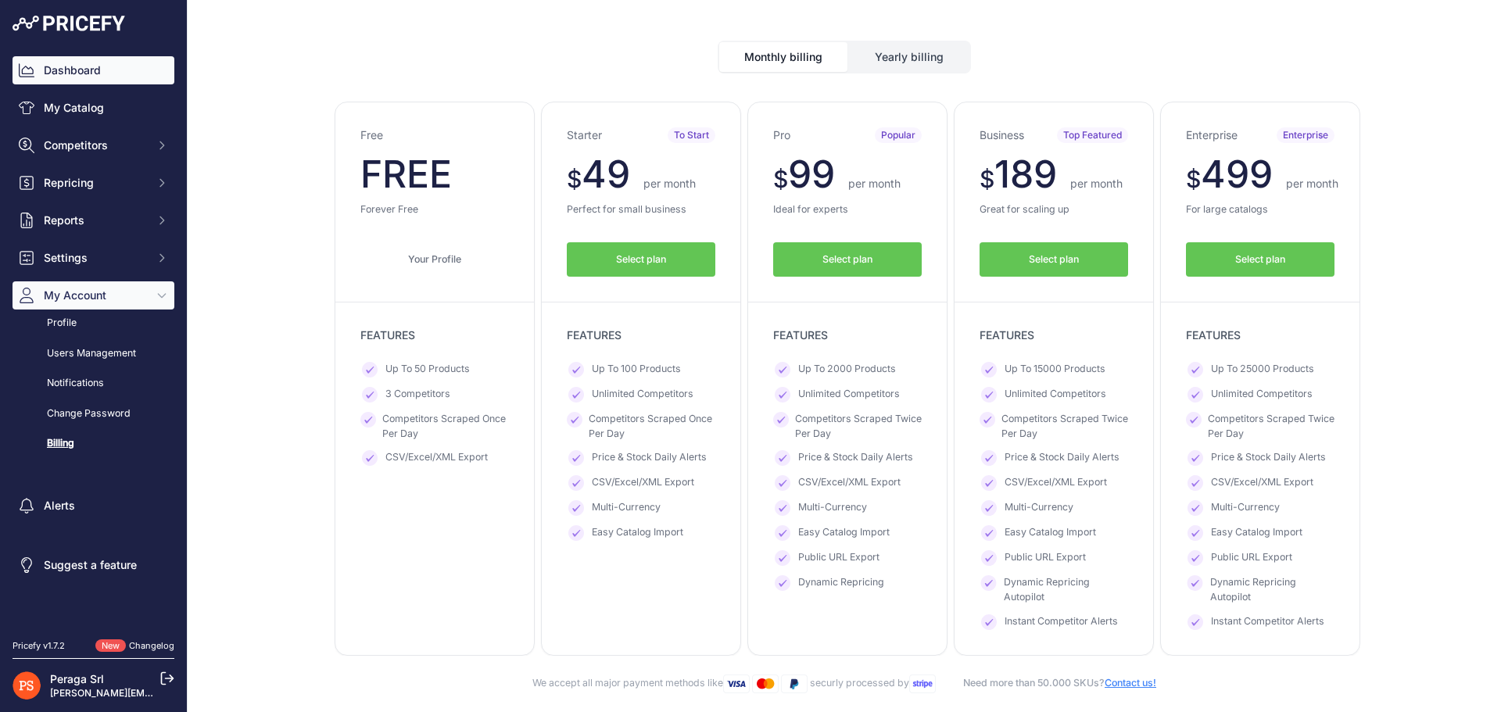
click at [112, 73] on link "Dashboard" at bounding box center [94, 70] width 162 height 28
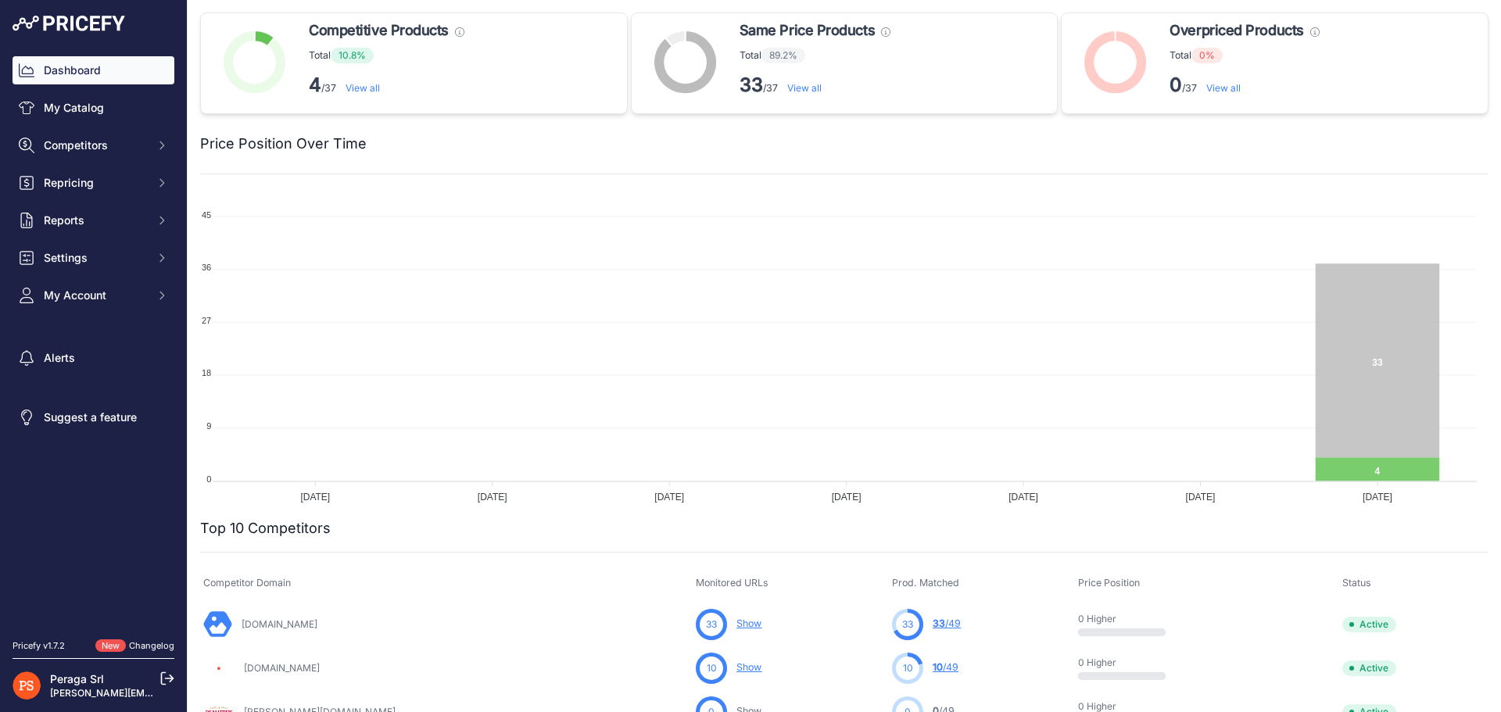
click at [369, 87] on link "View all" at bounding box center [363, 88] width 34 height 12
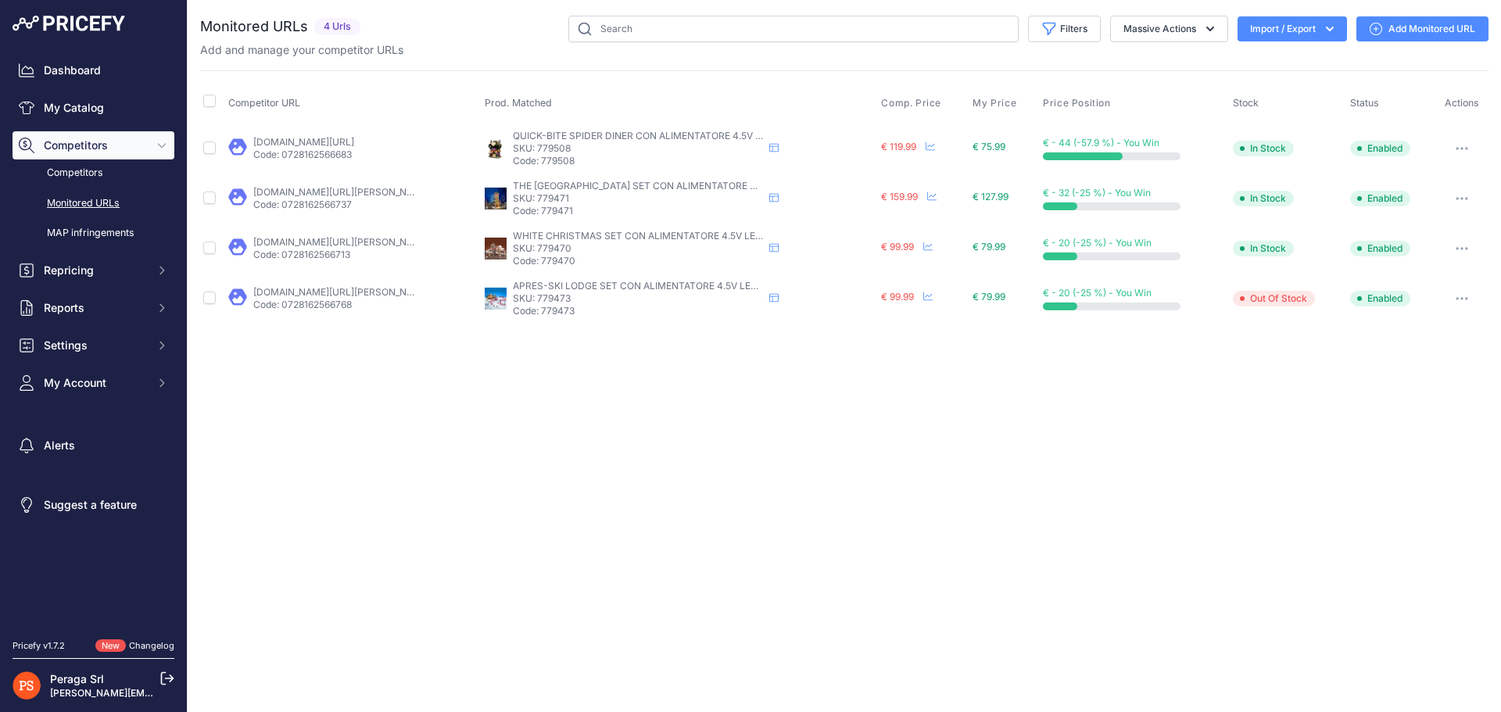
click at [550, 149] on p "SKU: 779508" at bounding box center [638, 148] width 250 height 13
copy p "779508"
click at [682, 451] on div "Close You are not connected to the internet." at bounding box center [844, 356] width 1313 height 712
click at [95, 63] on link "Dashboard" at bounding box center [94, 70] width 162 height 28
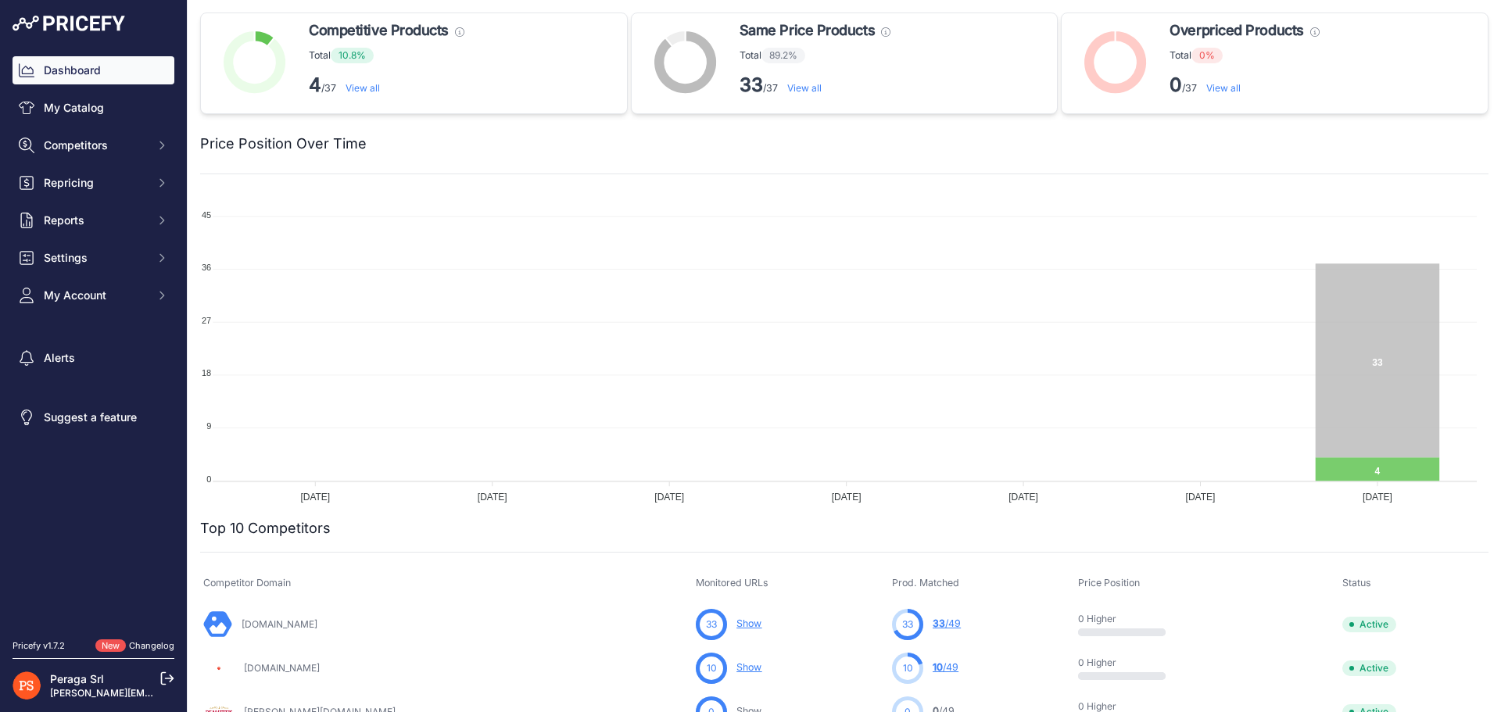
click at [111, 131] on div "Dashboard My Catalog Competitors Competitors Monitored URLs MAP infringements R…" at bounding box center [94, 182] width 162 height 253
click at [107, 141] on span "Competitors" at bounding box center [95, 146] width 102 height 16
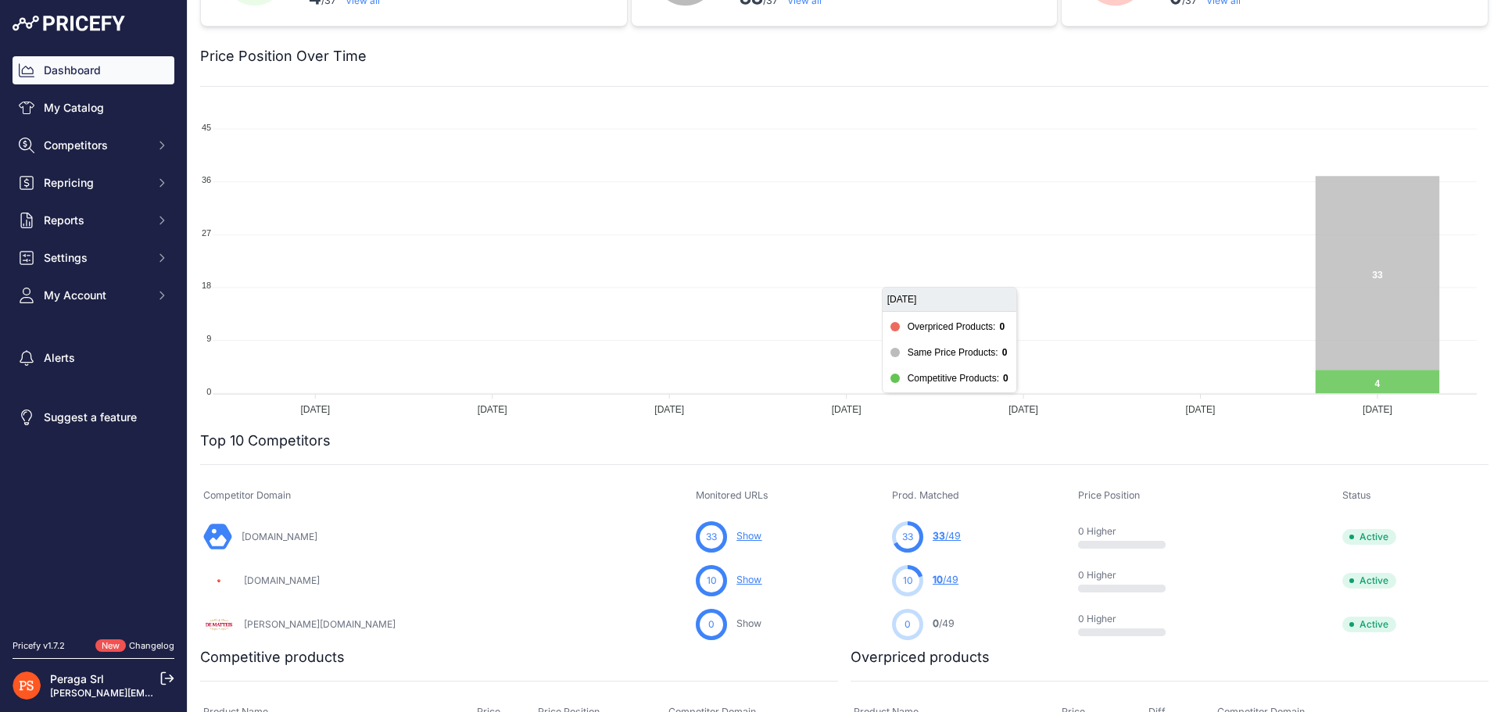
scroll to position [313, 0]
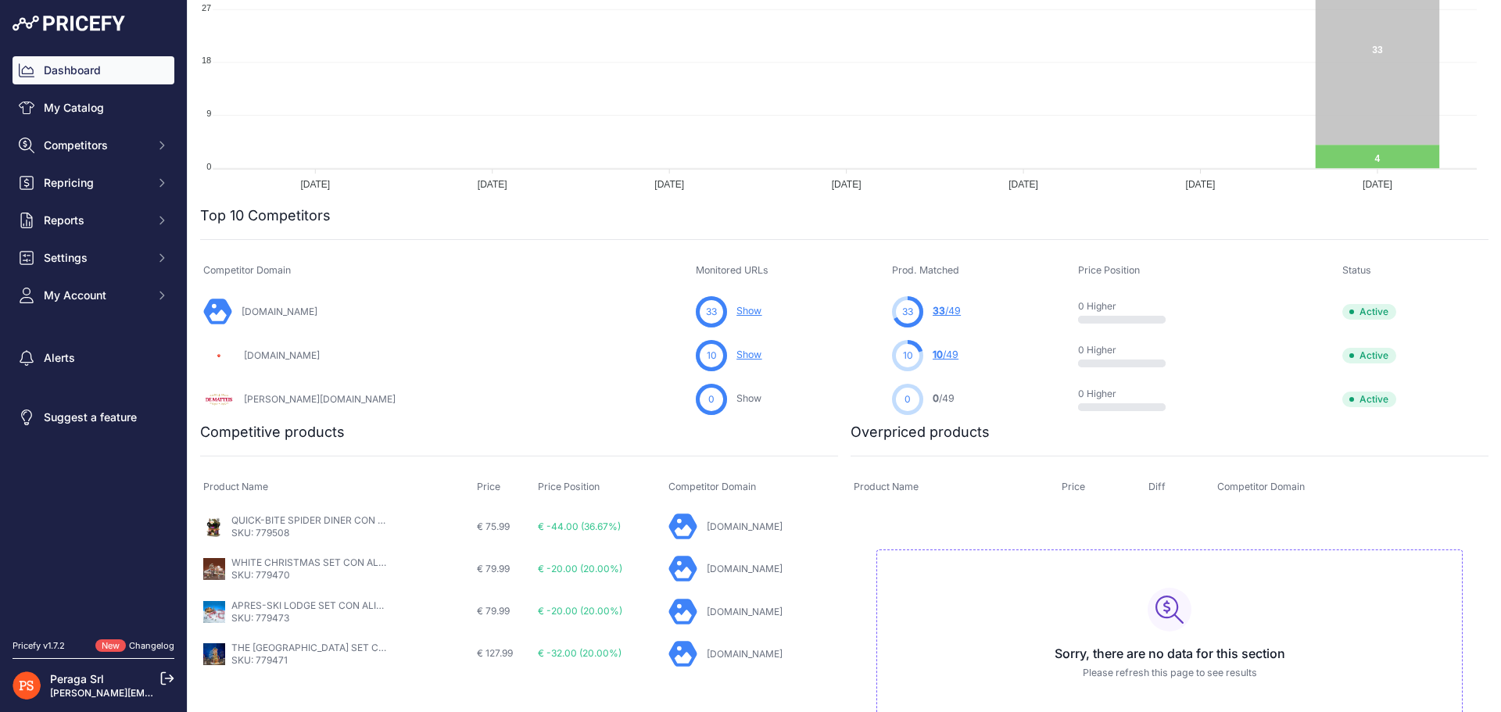
click at [933, 314] on span "33" at bounding box center [939, 311] width 13 height 12
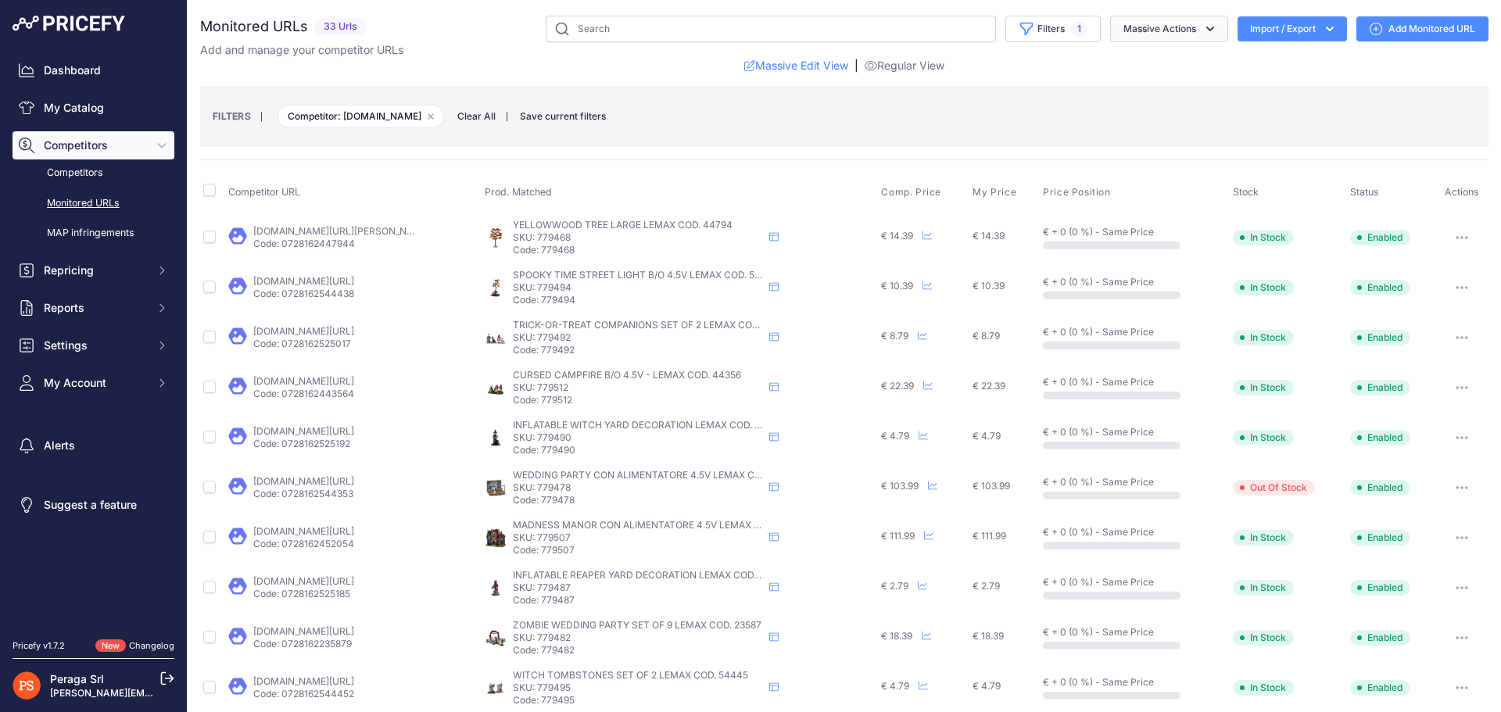
click at [1202, 21] on icon "button" at bounding box center [1210, 29] width 16 height 16
click at [1288, 27] on button "Import / Export" at bounding box center [1291, 28] width 109 height 25
click at [1395, 27] on link "Add Monitored URL" at bounding box center [1422, 28] width 132 height 25
select select "1973"
click at [1062, 39] on button "Filters 1" at bounding box center [1052, 29] width 95 height 27
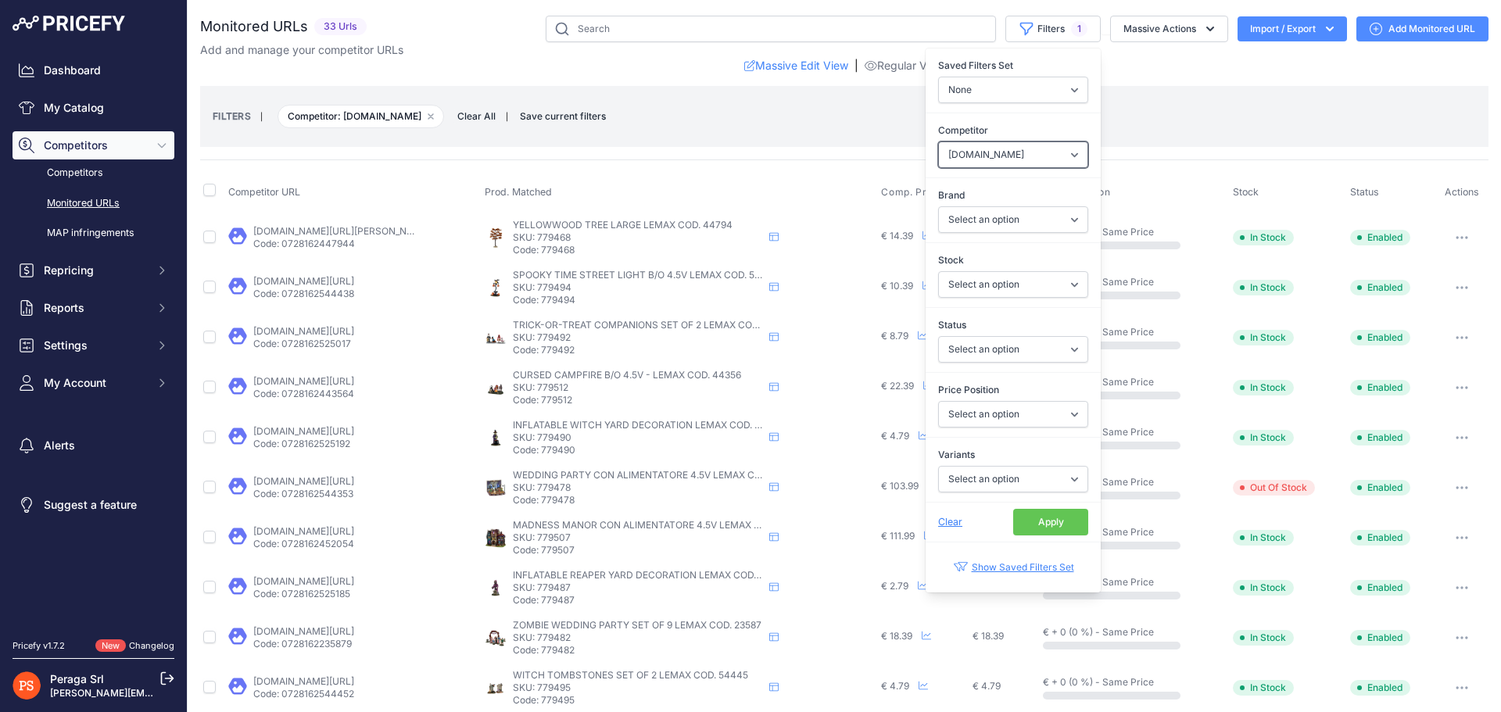
click at [1008, 159] on select "Select an option agribrianza.it dadolo.com dematteis.it" at bounding box center [1013, 154] width 150 height 27
click at [938, 141] on select "Select an option agribrianza.it dadolo.com dematteis.it" at bounding box center [1013, 154] width 150 height 27
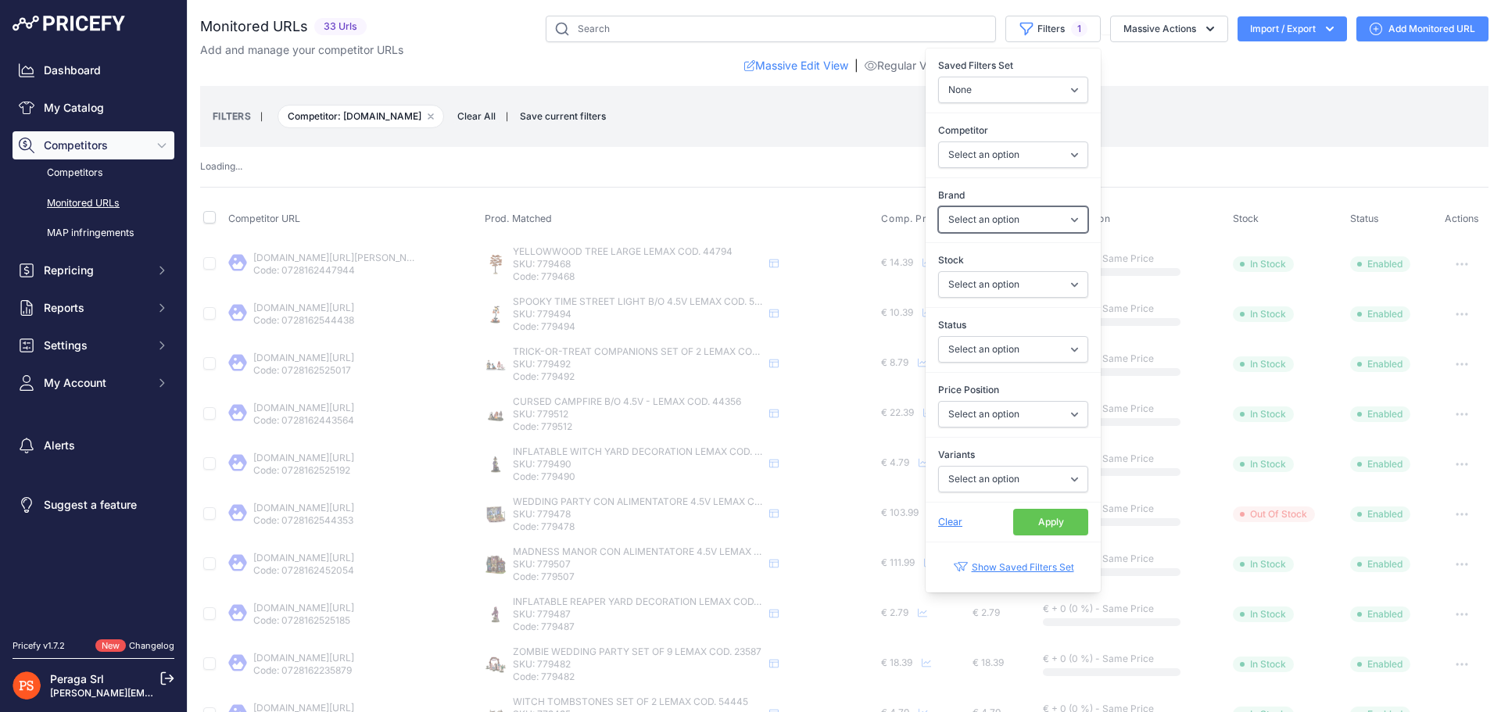
click at [1001, 215] on select "Select an option LEMAX" at bounding box center [1013, 219] width 150 height 27
click at [1004, 216] on select "Select an option LEMAX" at bounding box center [1013, 219] width 150 height 27
click at [1026, 345] on select "Select an option Enabled Disabled In progress Scraping Failed Not Found Missing…" at bounding box center [1013, 349] width 150 height 27
click at [1034, 320] on label "Status" at bounding box center [1013, 325] width 150 height 16
click at [1034, 336] on select "Select an option Enabled Disabled In progress Scraping Failed Not Found Missing…" at bounding box center [1013, 349] width 150 height 27
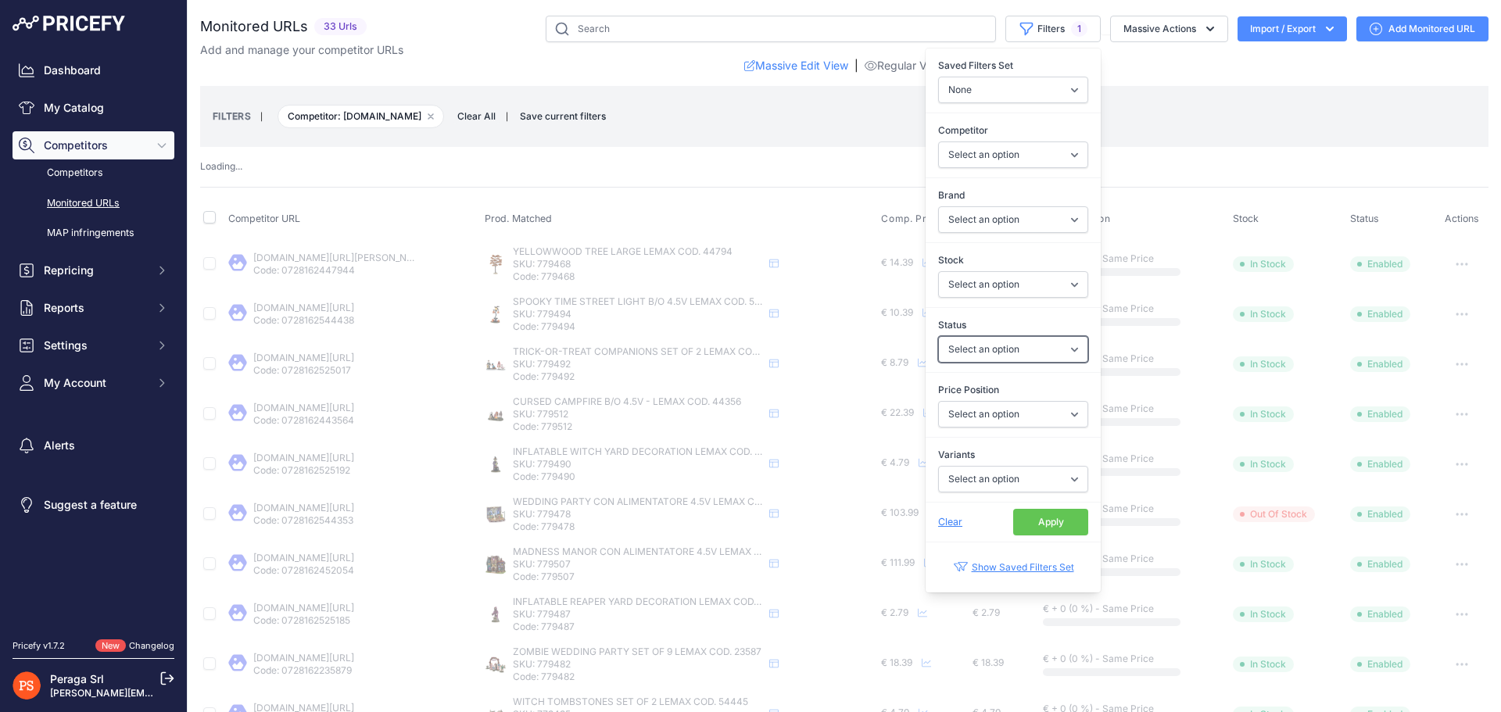
click at [1030, 342] on select "Select an option Enabled Disabled In progress Scraping Failed Not Found Missing…" at bounding box center [1013, 349] width 150 height 27
select select
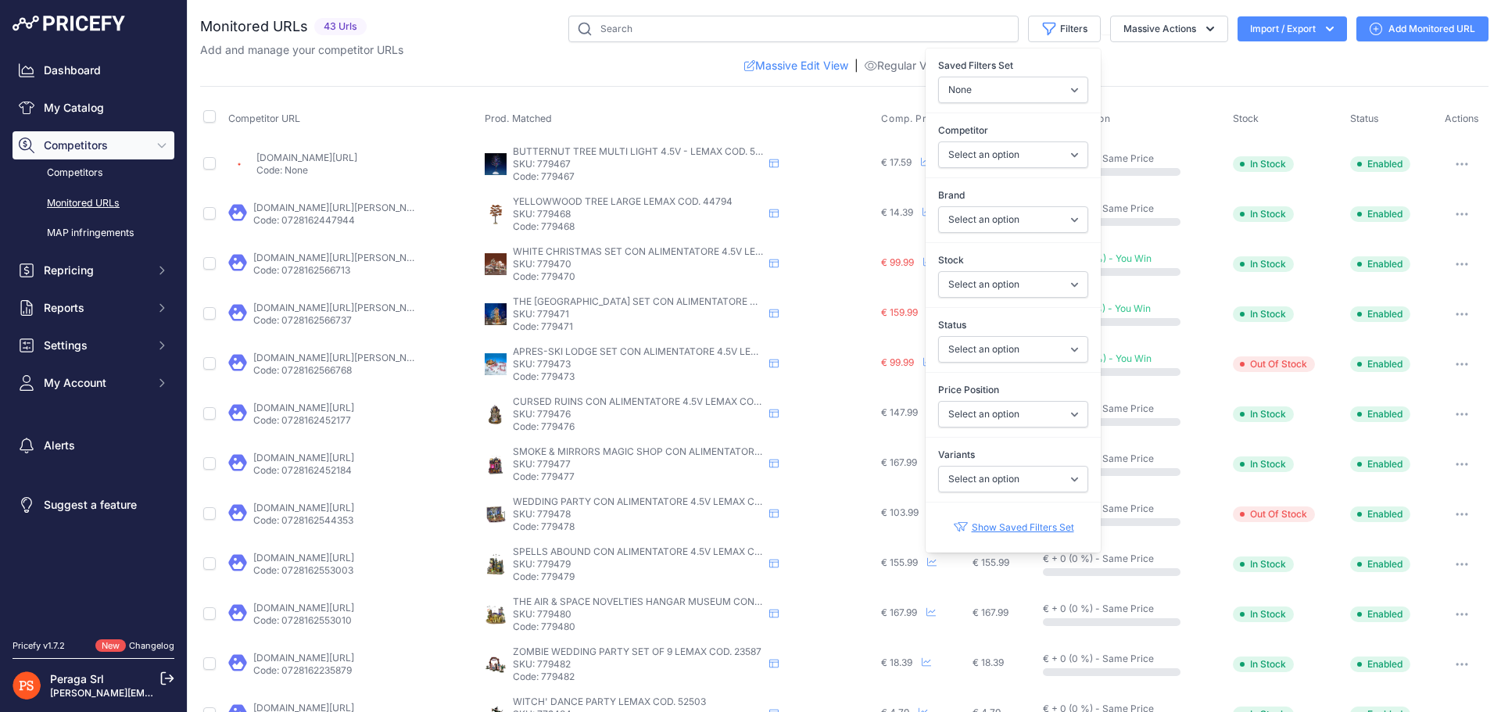
click at [1019, 329] on label "Status" at bounding box center [1013, 325] width 150 height 16
click at [1019, 336] on select "Select an option Enabled Disabled In progress Scraping Failed Not Found Missing…" at bounding box center [1013, 349] width 150 height 27
click at [1158, 32] on button "Massive Actions" at bounding box center [1169, 29] width 118 height 27
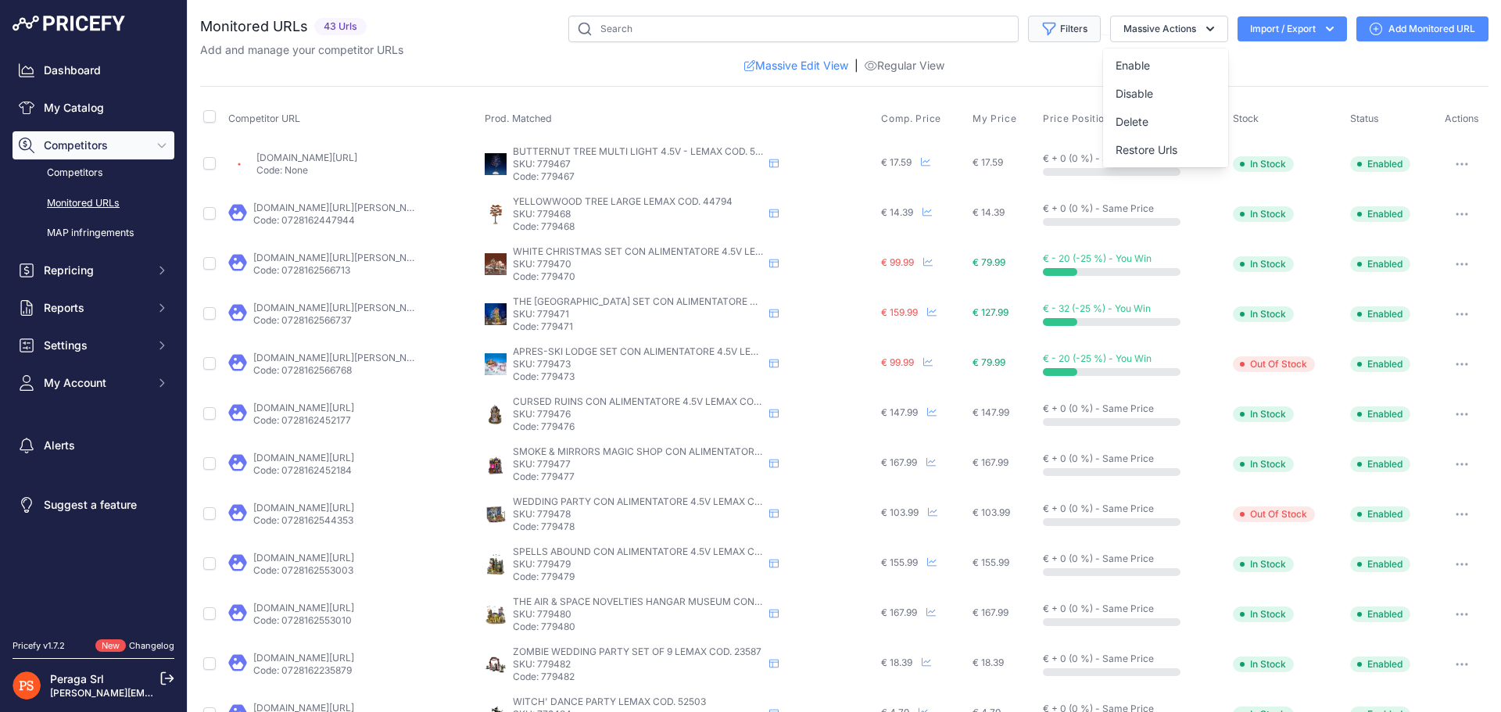
click at [1058, 28] on button "Filters" at bounding box center [1064, 29] width 73 height 27
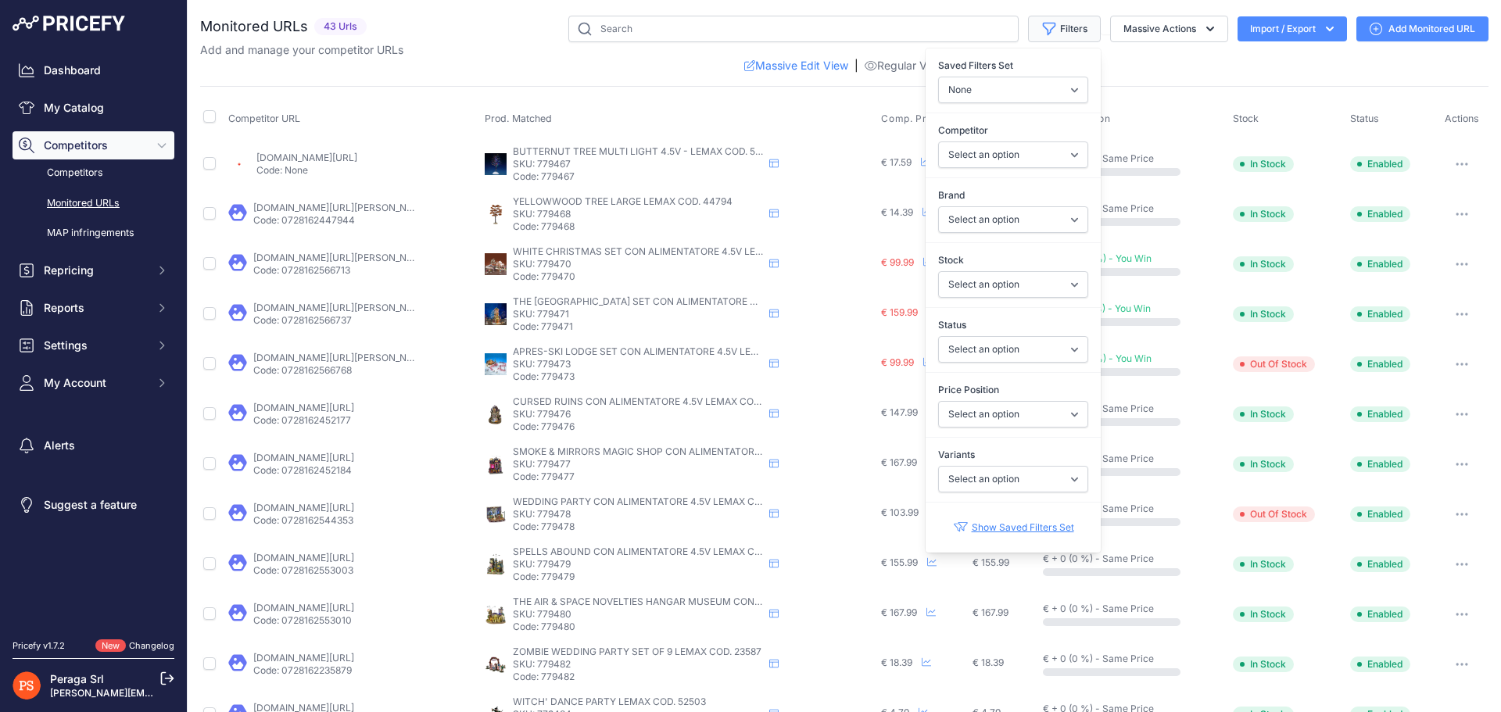
click at [1076, 20] on button "Filters" at bounding box center [1064, 29] width 73 height 27
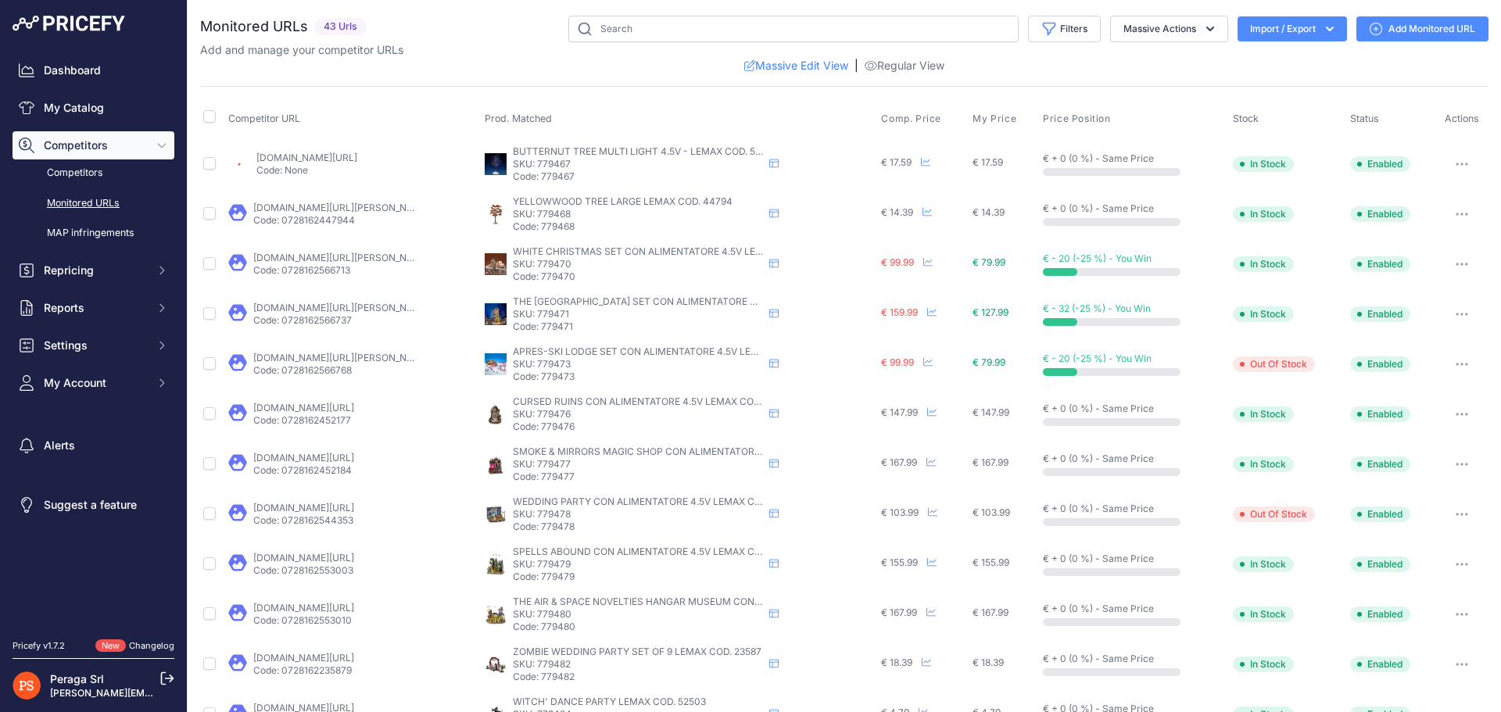
click at [1068, 5] on div "You are not connected to the internet. Monitored URLs" at bounding box center [844, 602] width 1288 height 1205
click at [1135, 24] on button "Massive Actions" at bounding box center [1169, 29] width 118 height 27
click at [1071, 38] on button "Filters" at bounding box center [1064, 29] width 73 height 27
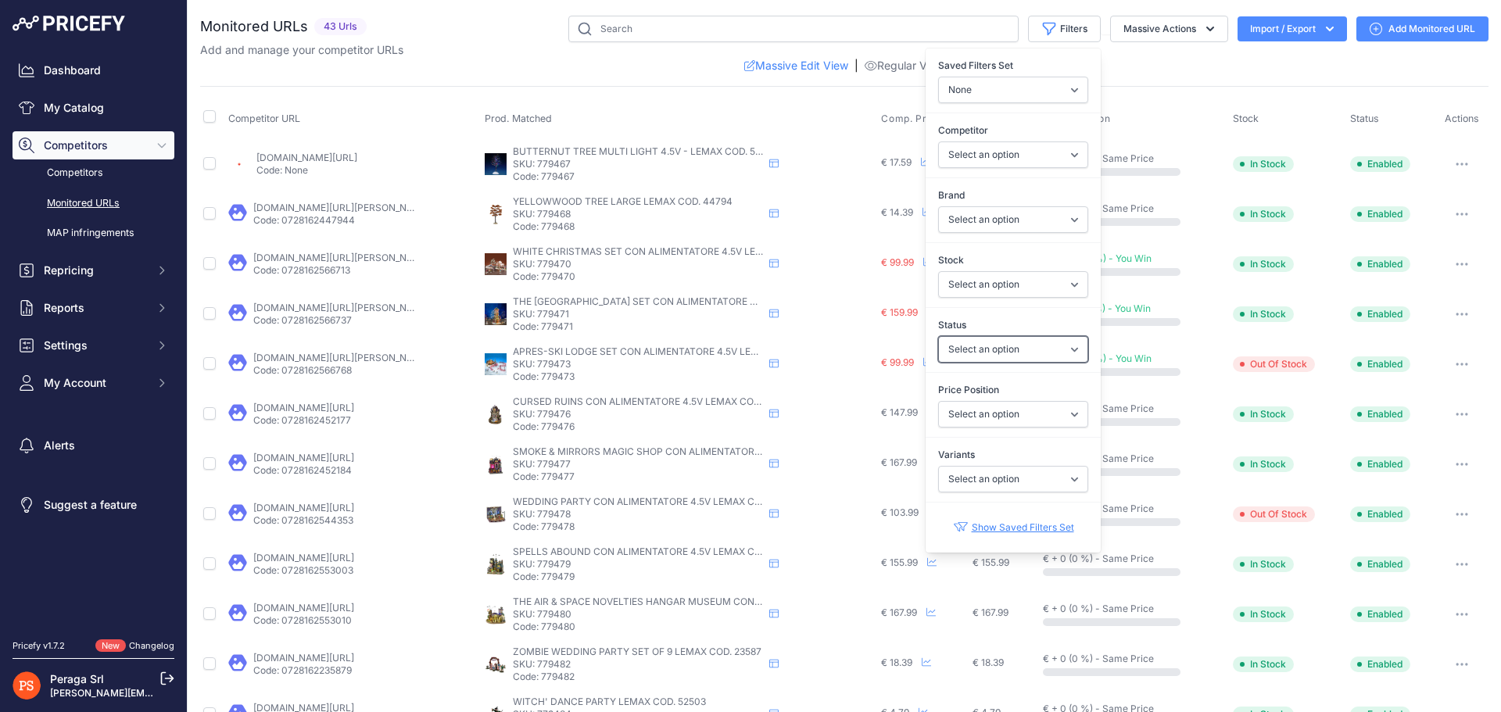
click at [1014, 347] on select "Select an option Enabled Disabled In progress Scraping Failed Not Found Missing…" at bounding box center [1013, 349] width 150 height 27
click at [1010, 353] on select "Select an option Enabled Disabled In progress Scraping Failed Not Found Missing…" at bounding box center [1013, 349] width 150 height 27
click at [1006, 292] on select "Select an option In Stock Out Of Stock" at bounding box center [1013, 284] width 150 height 27
drag, startPoint x: 1006, startPoint y: 291, endPoint x: 988, endPoint y: 357, distance: 68.8
click at [1006, 290] on select "Select an option In Stock Out Of Stock" at bounding box center [1013, 284] width 150 height 27
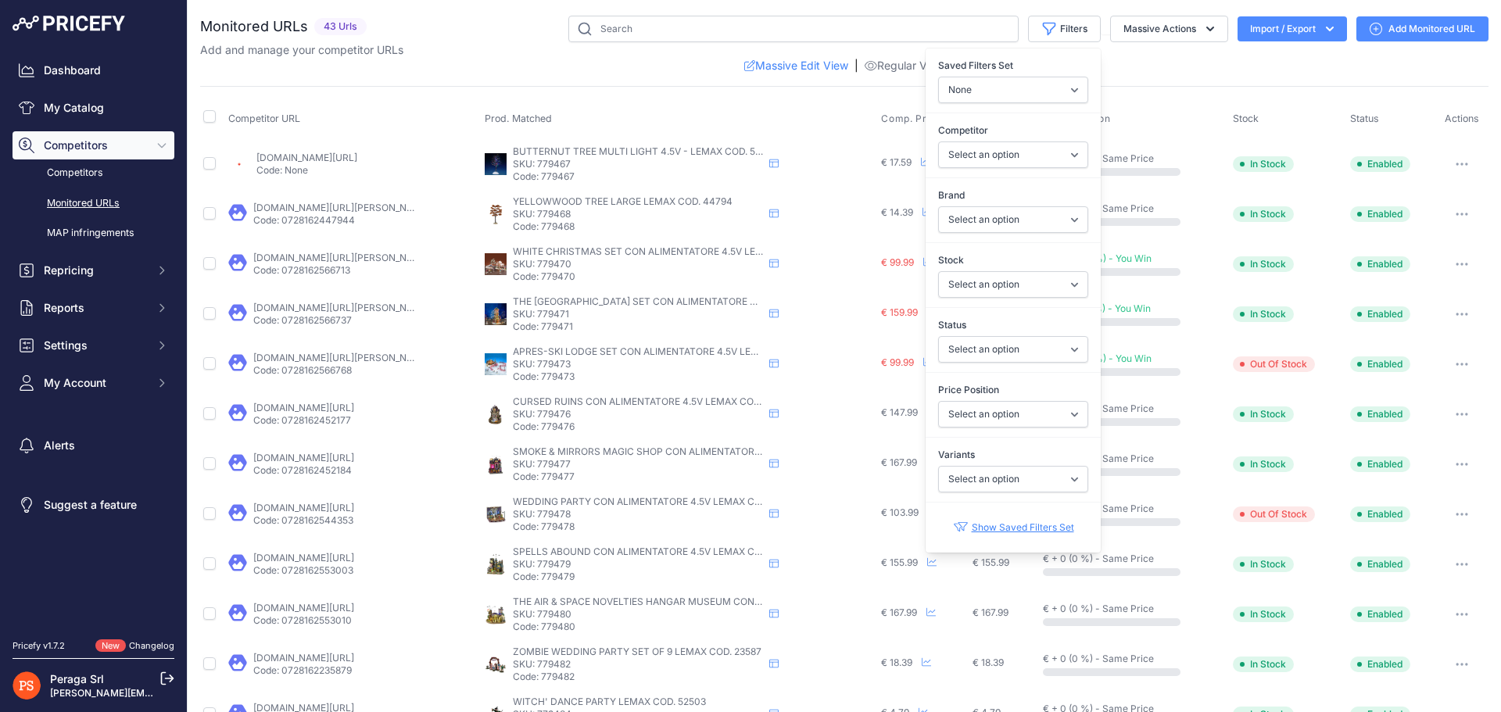
click at [980, 393] on label "Price Position" at bounding box center [1013, 390] width 150 height 16
click at [980, 401] on select "Select an option I am lower Same price I am higher" at bounding box center [1013, 414] width 150 height 27
click at [980, 414] on select "Select an option I am lower Same price I am higher" at bounding box center [1013, 414] width 150 height 27
click at [1008, 424] on select "Select an option I am lower Same price I am higher" at bounding box center [1013, 414] width 150 height 27
click at [1017, 477] on select "Select an option Yes No" at bounding box center [1013, 479] width 150 height 27
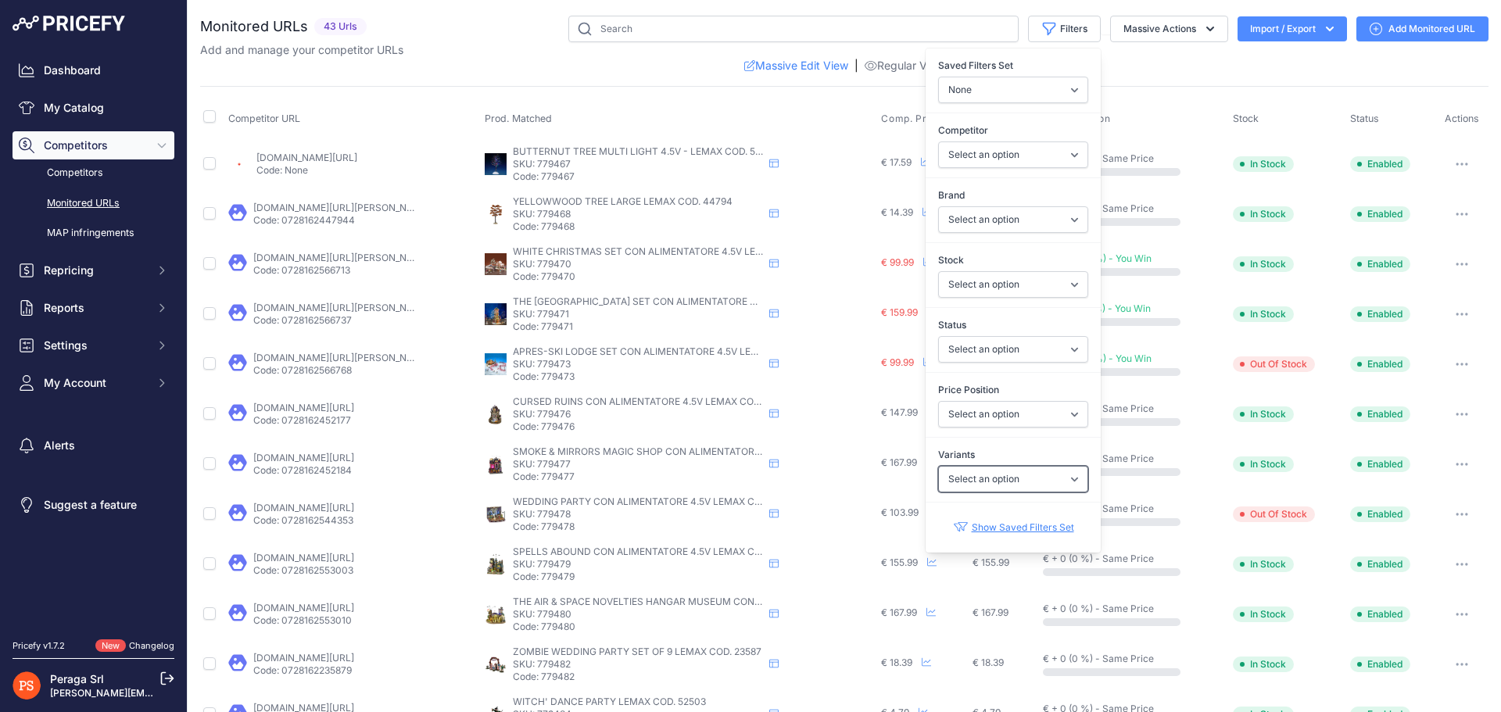
click at [1017, 477] on select "Select an option Yes No" at bounding box center [1013, 479] width 150 height 27
click at [1008, 347] on select "Select an option Enabled Disabled In progress Scraping Failed Not Found Missing…" at bounding box center [1013, 349] width 150 height 27
click at [1010, 295] on select "Select an option In Stock Out Of Stock" at bounding box center [1013, 284] width 150 height 27
click at [1172, 93] on div "Competitor URL Prod. Matched Comp. Price My Price" at bounding box center [844, 613] width 1288 height 1054
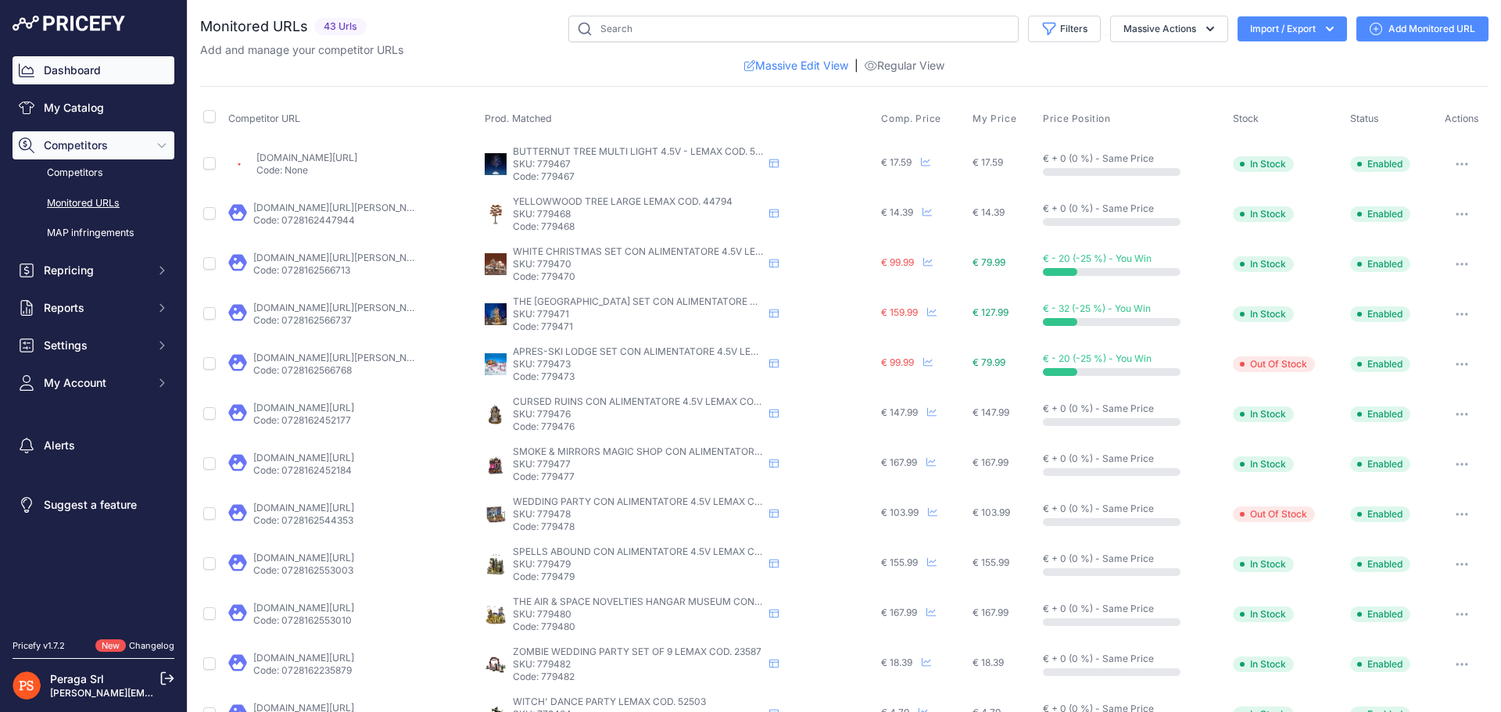
click at [83, 72] on link "Dashboard" at bounding box center [94, 70] width 162 height 28
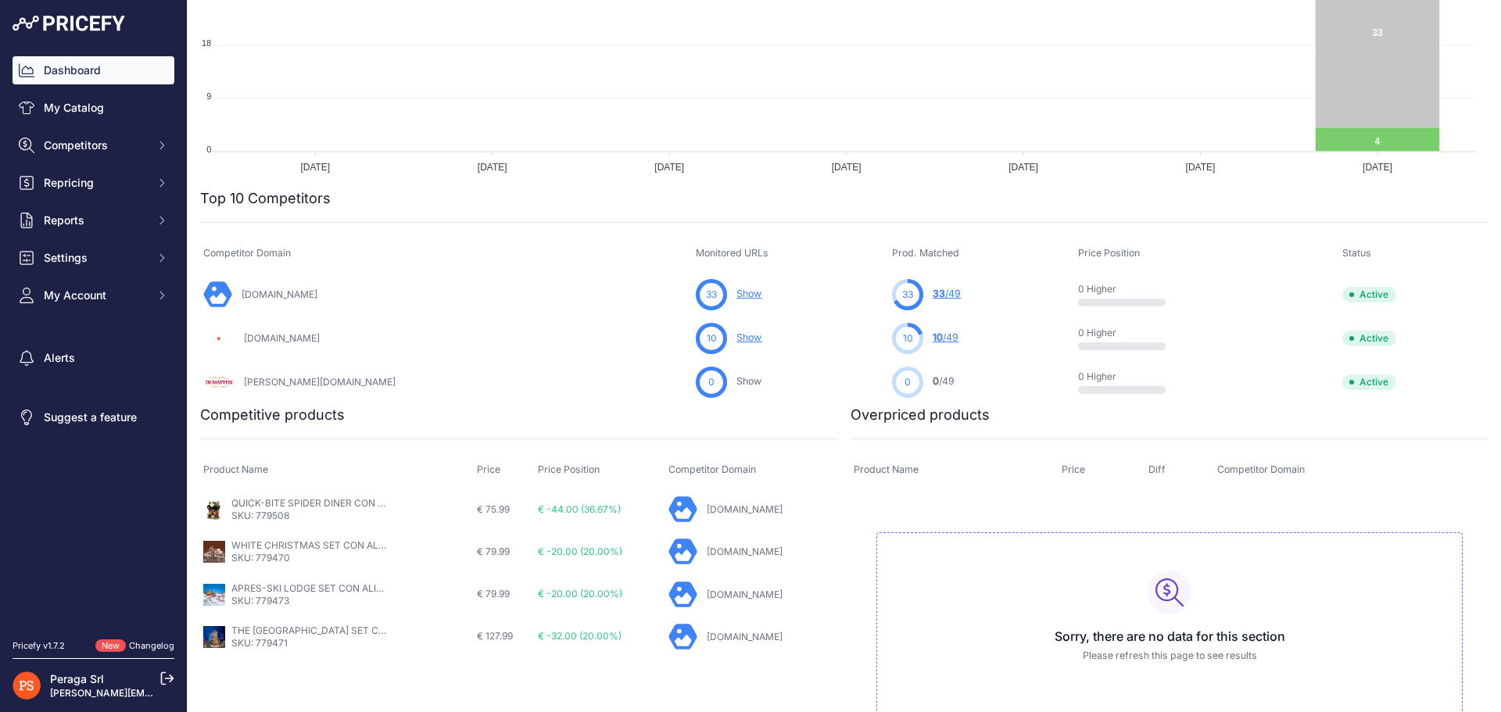
scroll to position [370, 0]
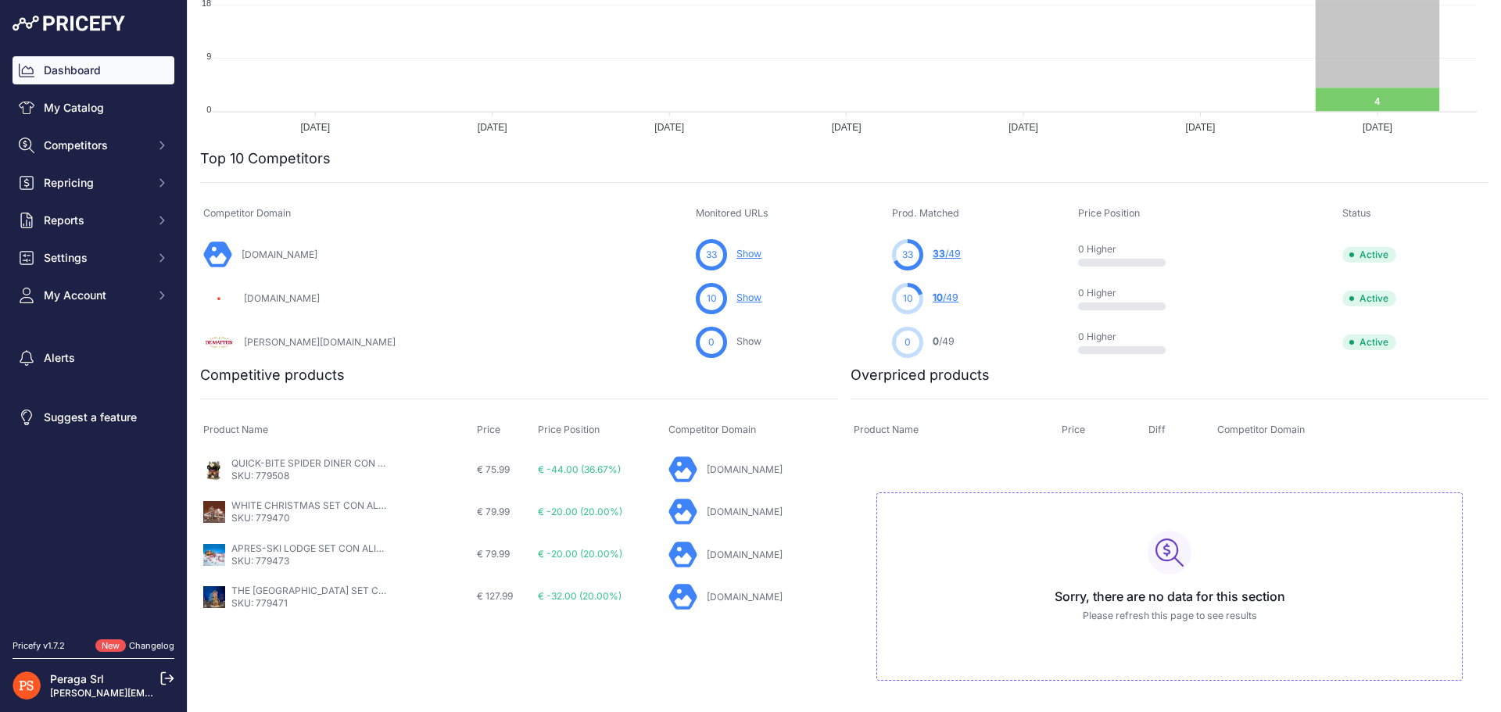
click at [933, 297] on link "10 /49" at bounding box center [946, 298] width 26 height 12
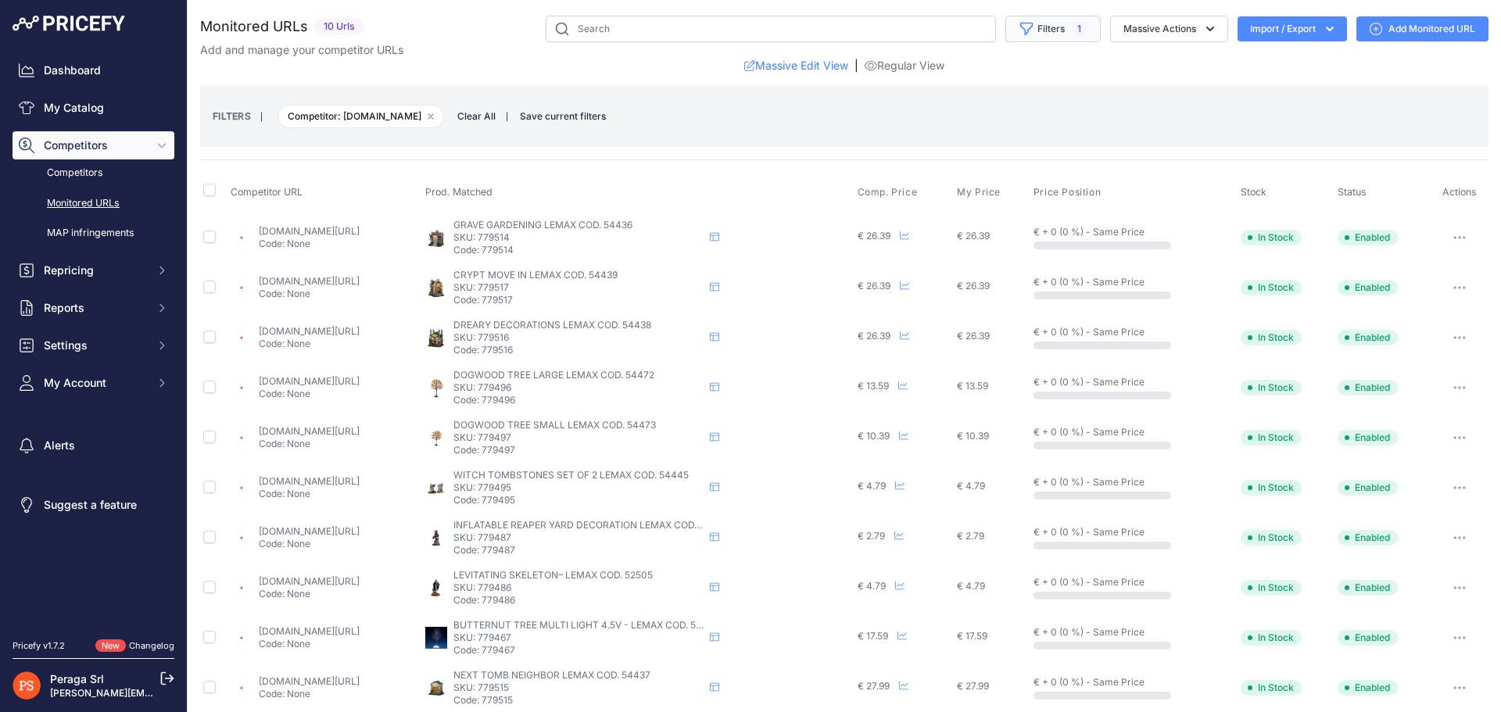
click at [1050, 23] on button "Filters 1" at bounding box center [1052, 29] width 95 height 27
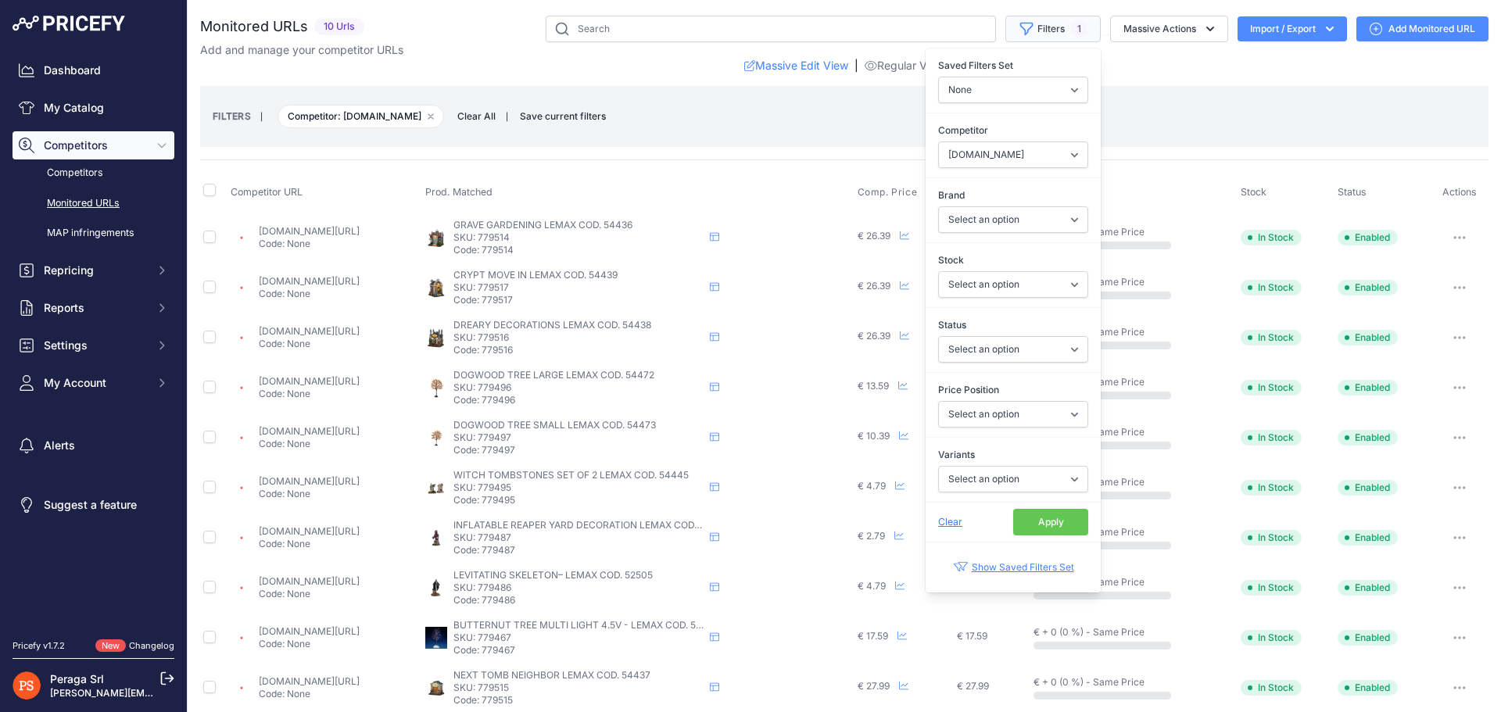
click at [1050, 23] on button "Filters 1" at bounding box center [1052, 29] width 95 height 27
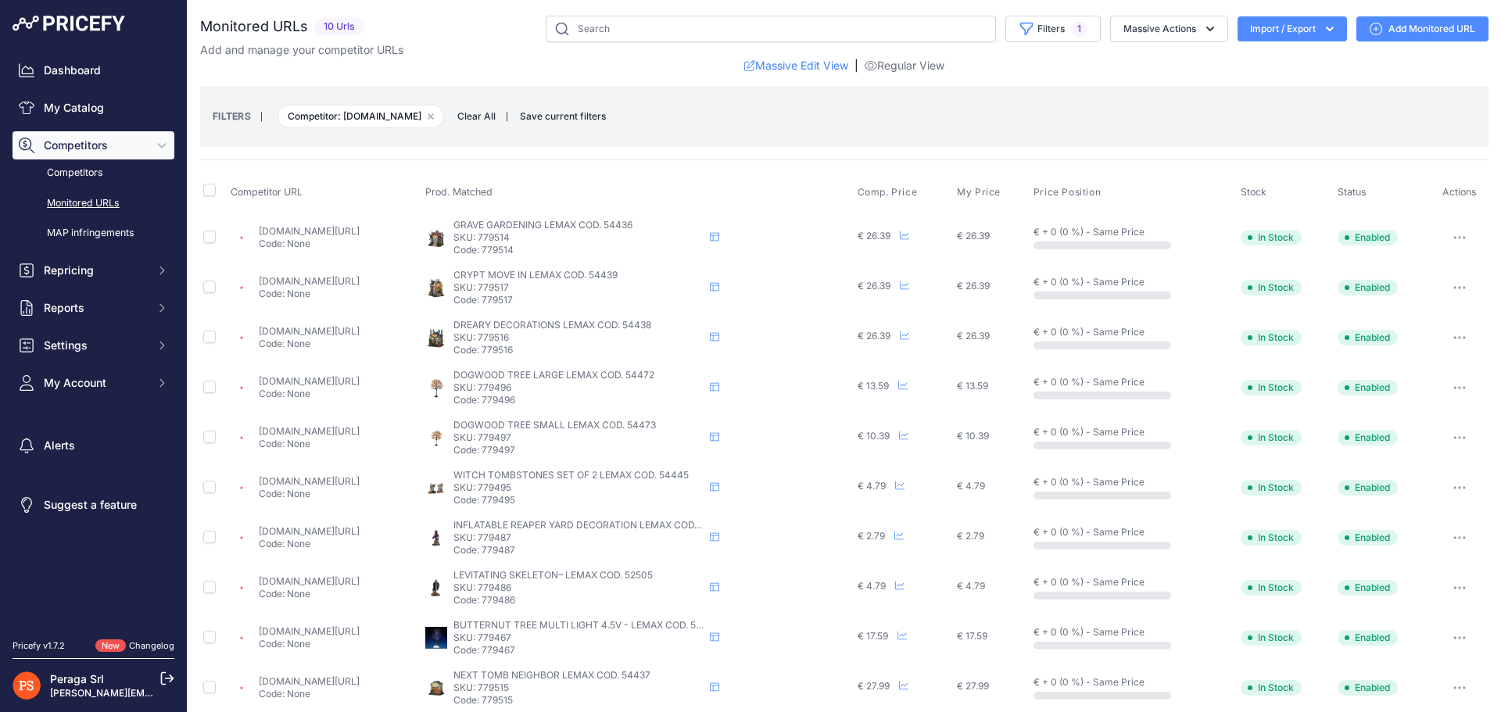
click at [1186, 45] on div "Add and manage your competitor URLs" at bounding box center [844, 50] width 1288 height 16
click at [1182, 27] on button "Massive Actions" at bounding box center [1169, 29] width 118 height 27
click at [1085, 22] on button "Filters 1" at bounding box center [1052, 29] width 95 height 27
click at [72, 177] on link "Competitors" at bounding box center [94, 172] width 162 height 27
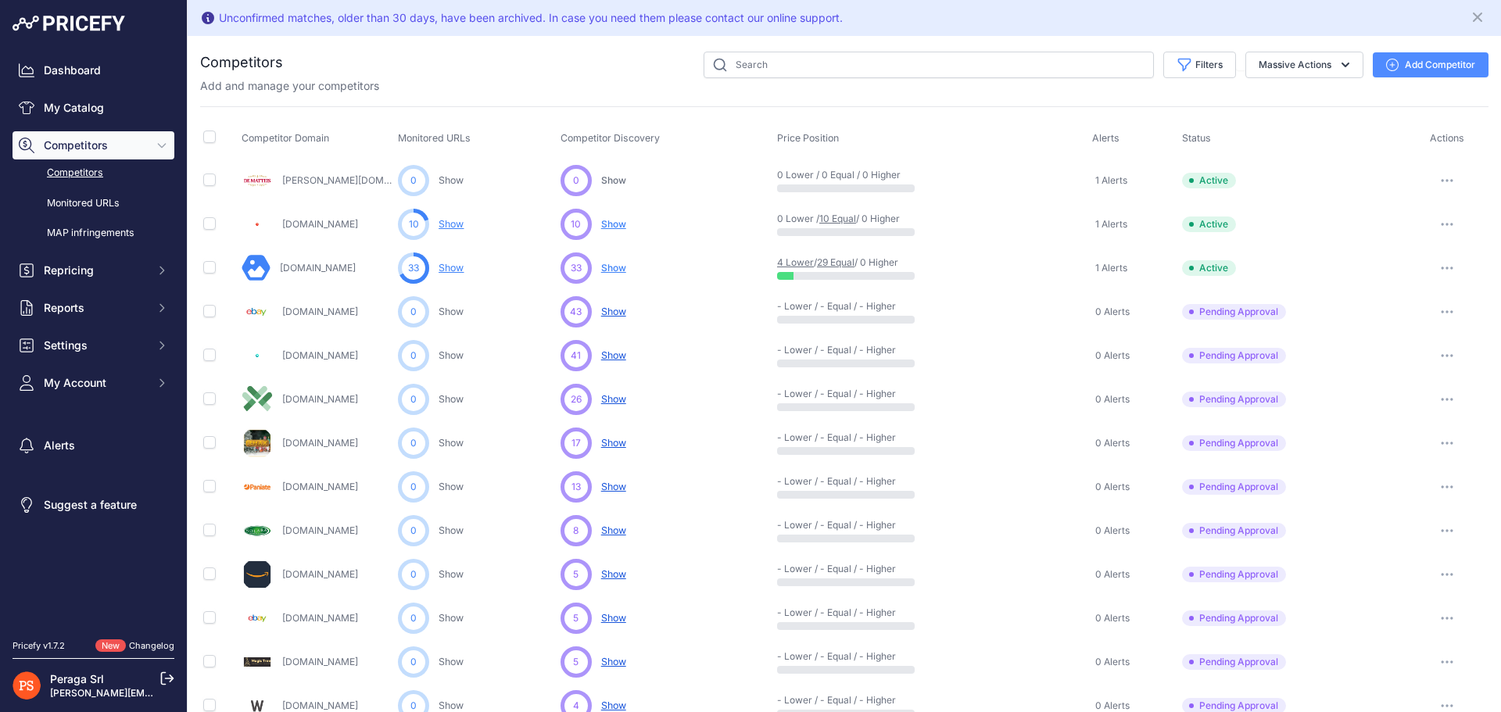
click at [615, 223] on span "Show" at bounding box center [613, 224] width 25 height 12
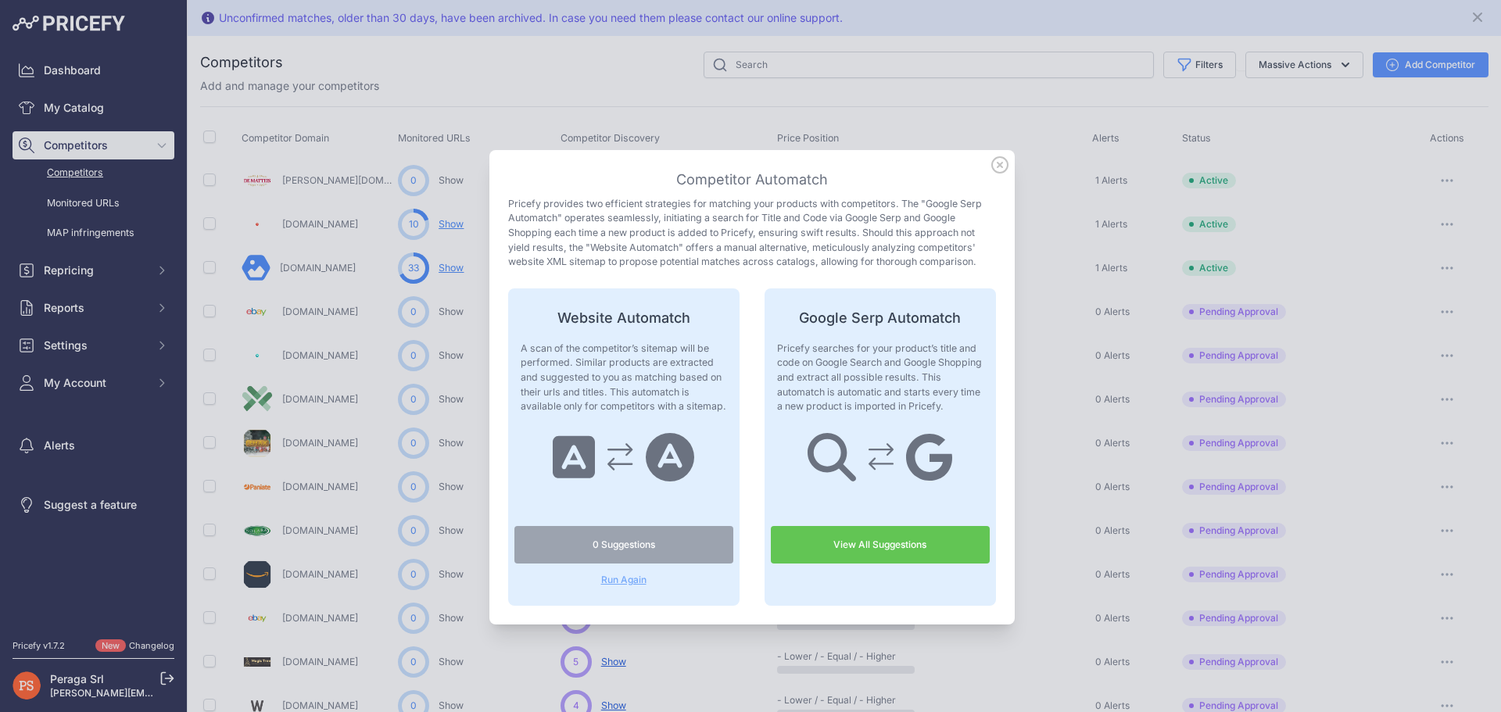
click at [866, 563] on link "View All Suggestions" at bounding box center [880, 545] width 219 height 38
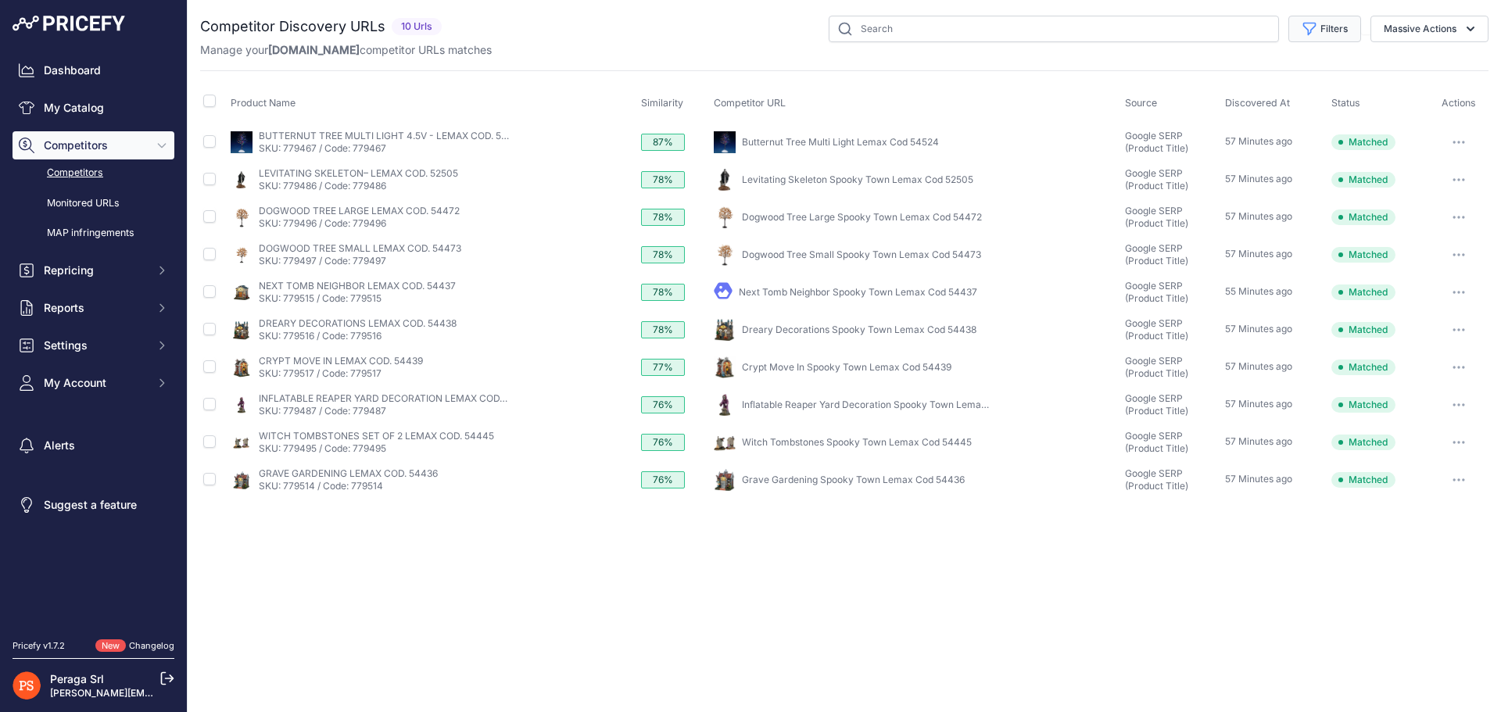
click at [1331, 38] on button "Filters" at bounding box center [1324, 29] width 73 height 27
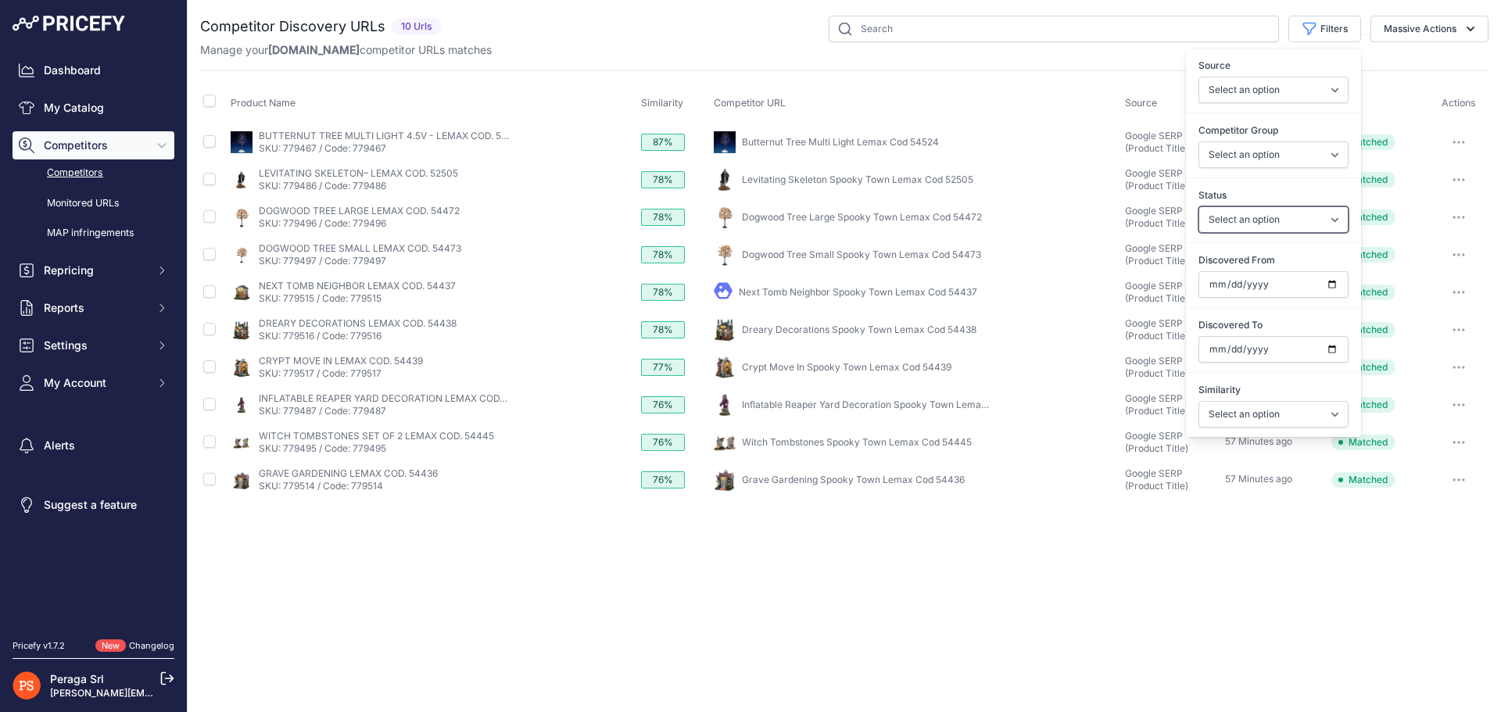
click at [1316, 230] on select "Select an option Only Matched Only Not Matched" at bounding box center [1273, 219] width 150 height 27
select select "0"
click at [1198, 206] on select "Select an option Only Matched Only Not Matched" at bounding box center [1273, 219] width 150 height 27
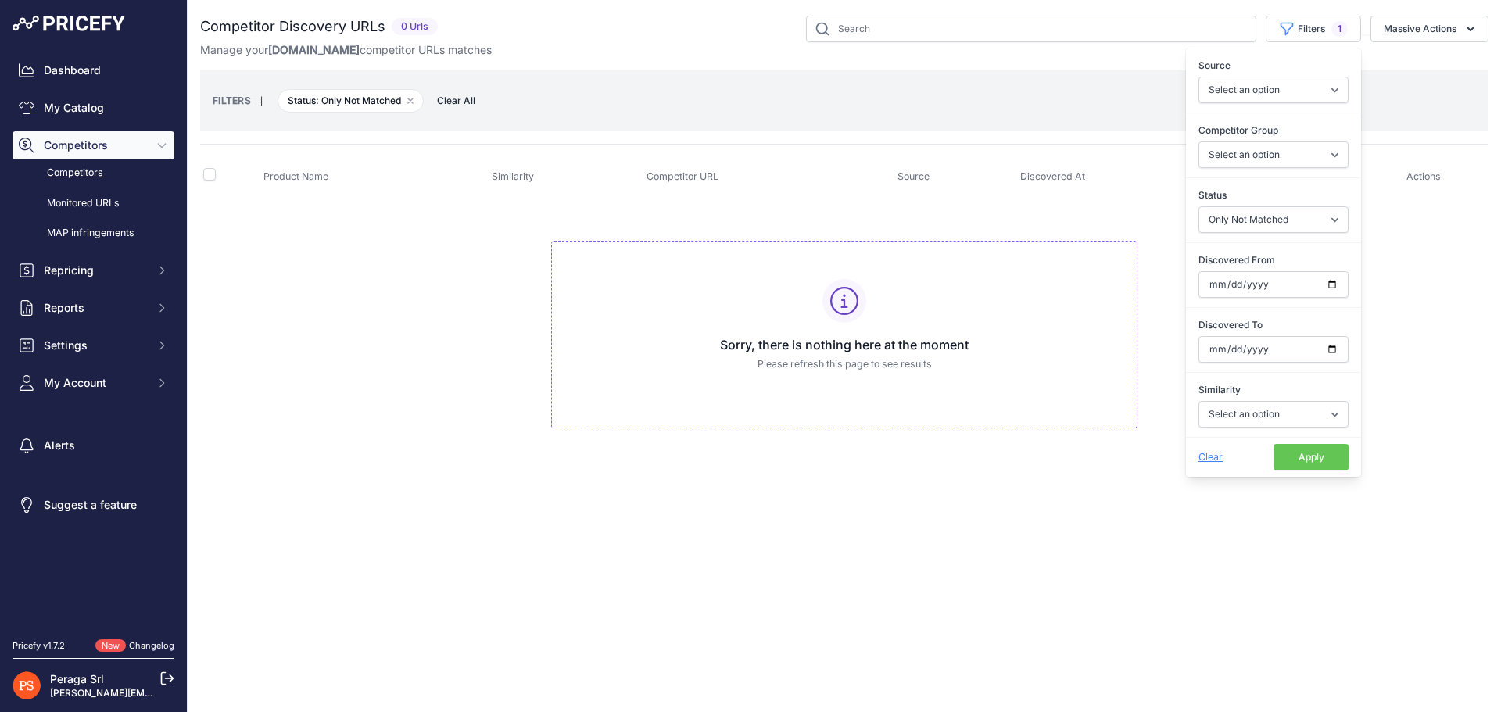
click at [1359, 105] on div "Source Select an option Quick Automatch Google Shopping (Title) Google SERP (Ti…" at bounding box center [1273, 81] width 175 height 58
click at [913, 348] on h3 "Sorry, there is nothing here at the moment" at bounding box center [844, 344] width 560 height 19
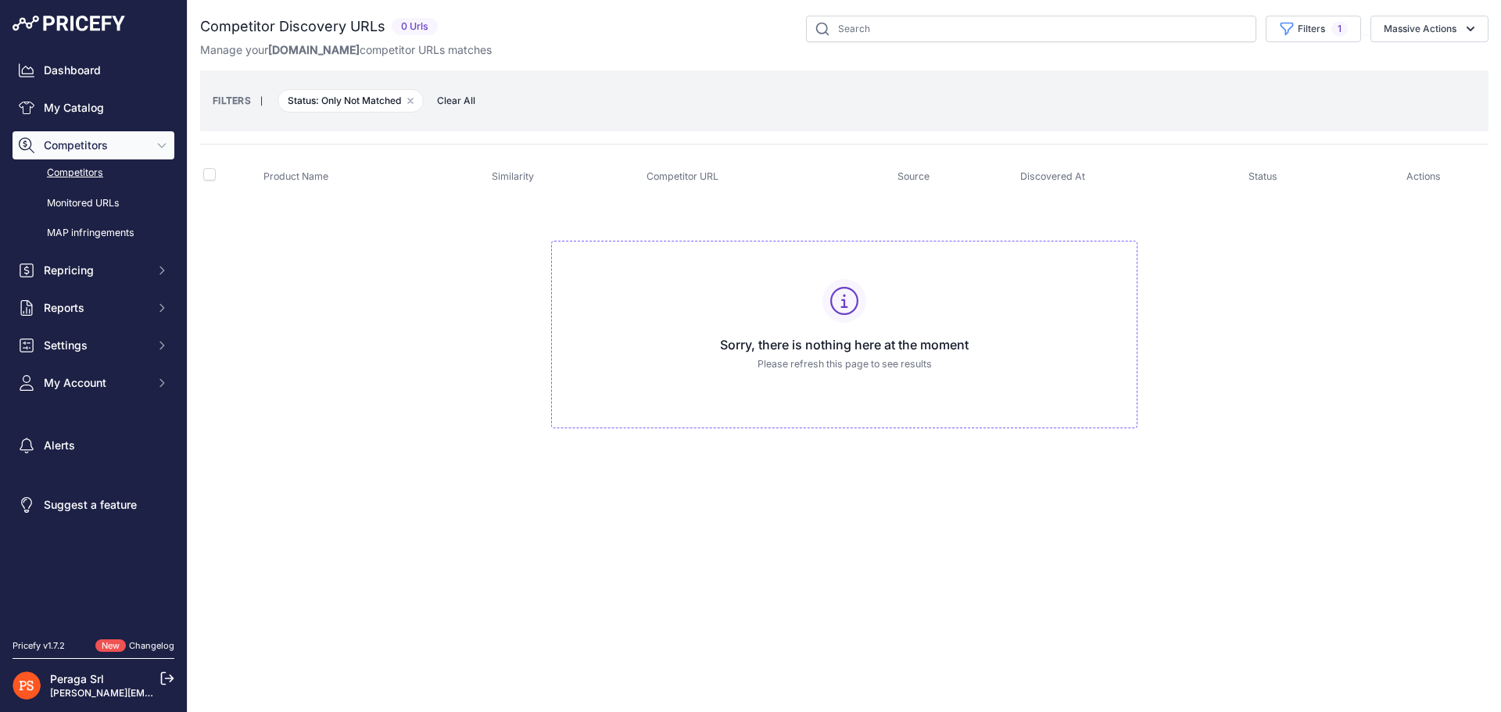
click at [102, 144] on span "Competitors" at bounding box center [95, 146] width 102 height 16
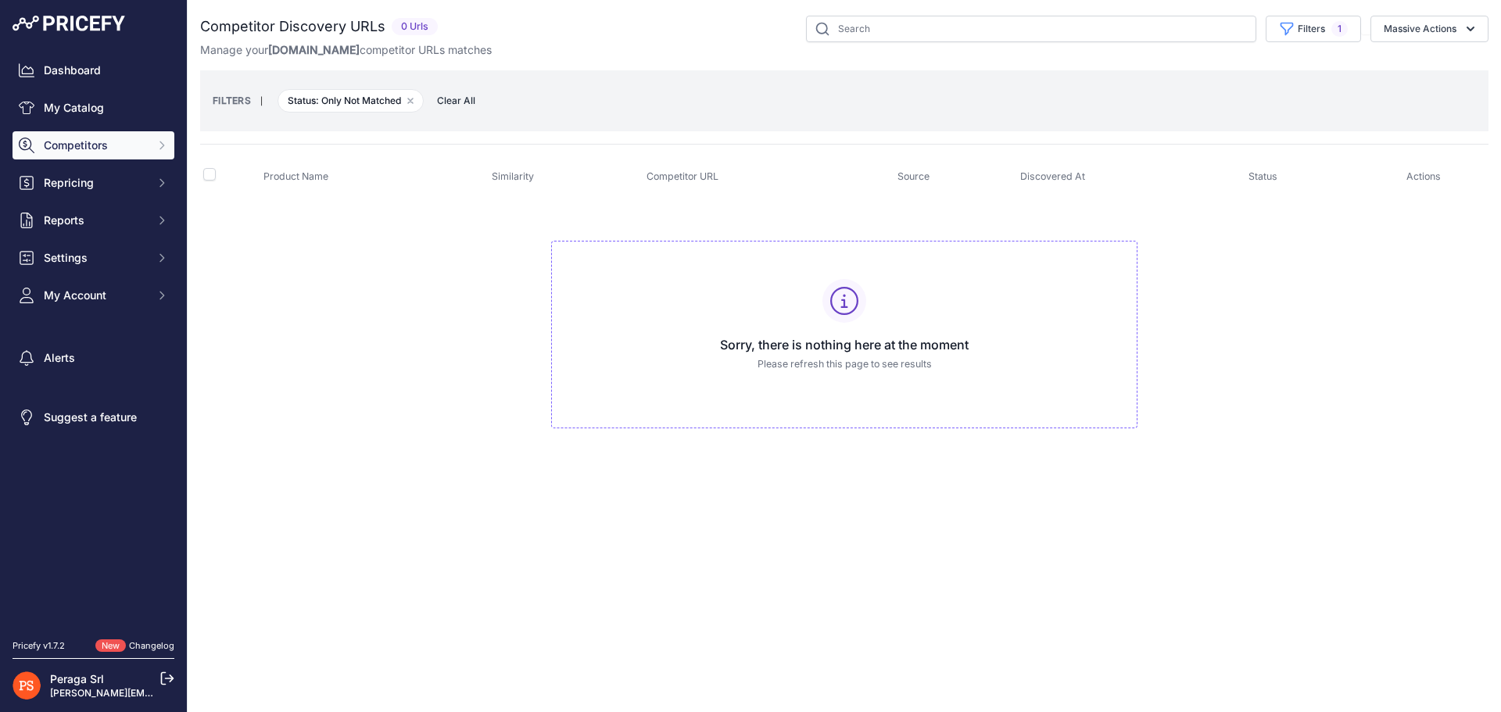
click at [102, 144] on span "Competitors" at bounding box center [95, 146] width 102 height 16
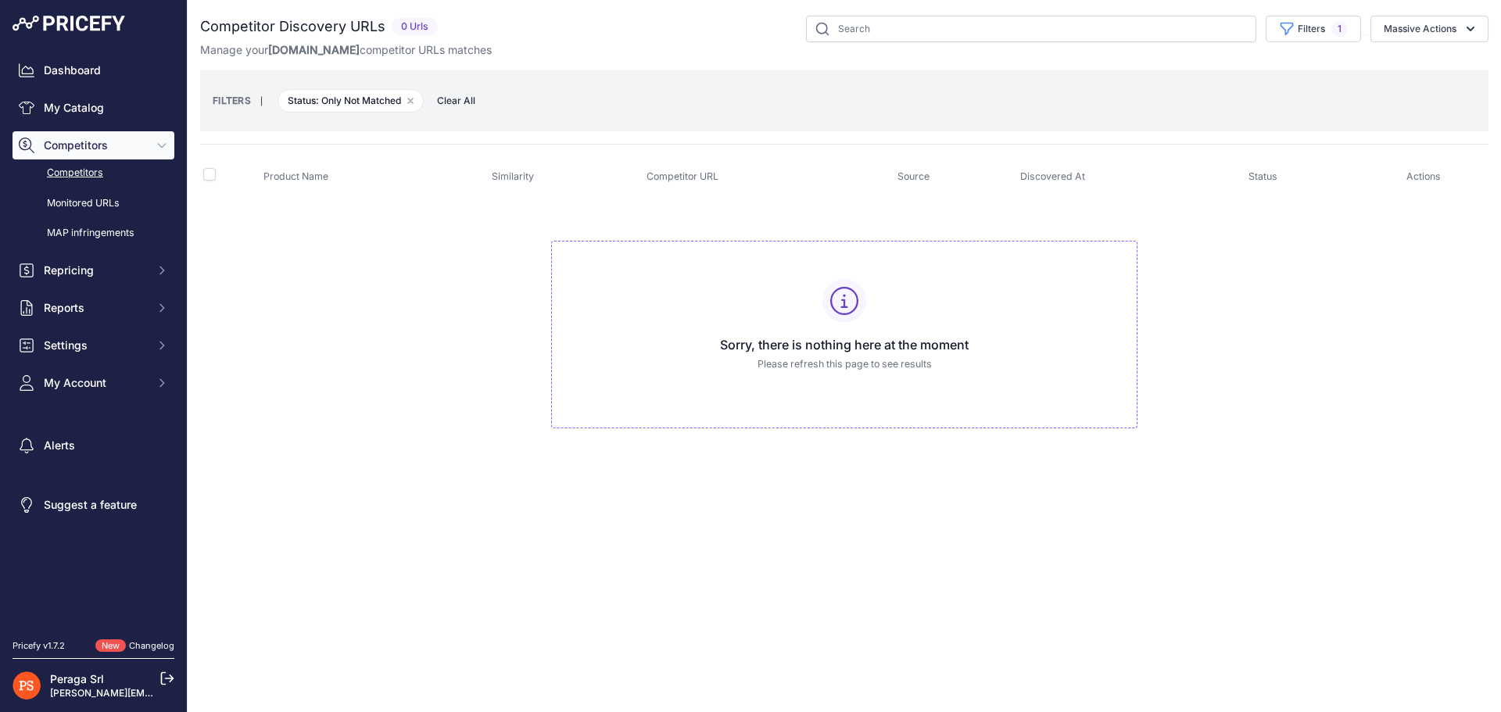
click at [76, 175] on link "Competitors" at bounding box center [94, 172] width 162 height 27
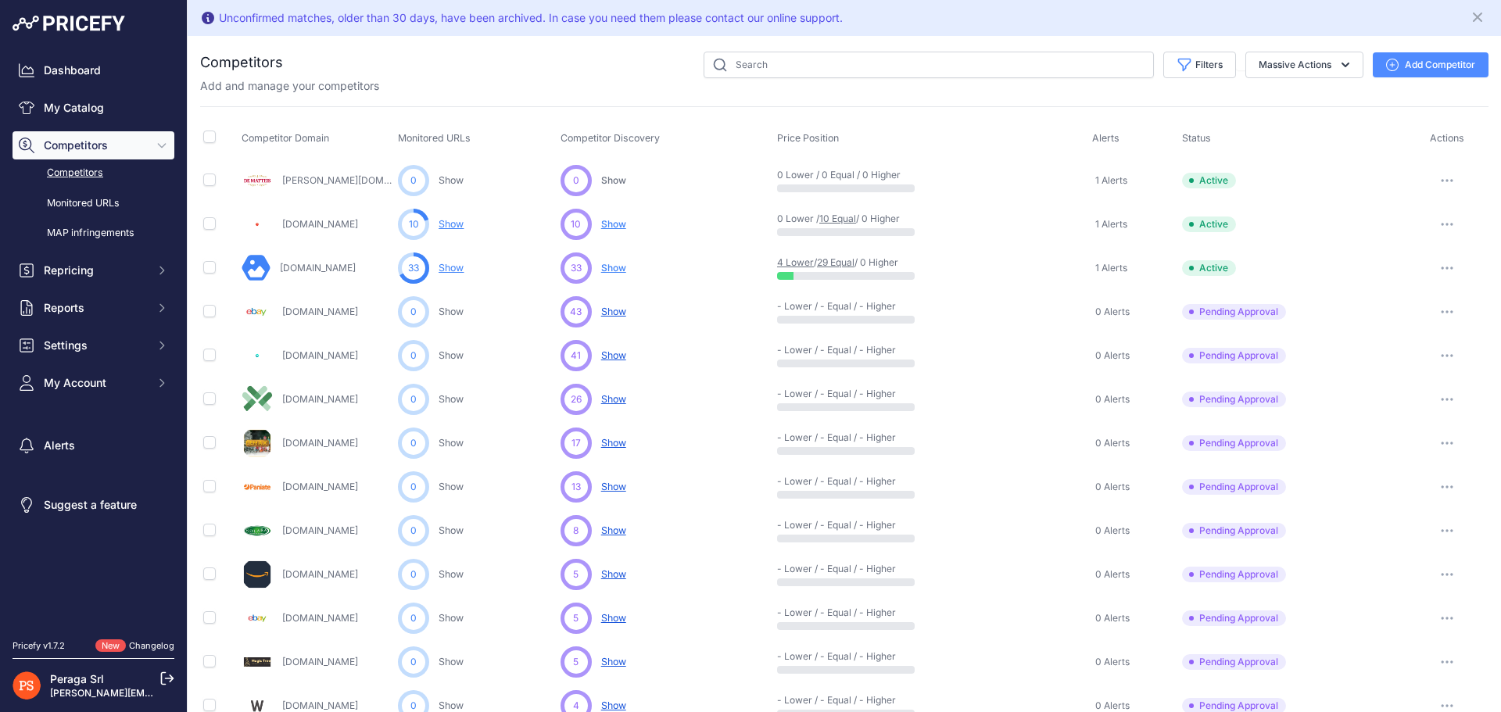
click at [1445, 311] on button "button" at bounding box center [1446, 312] width 31 height 22
click at [1428, 361] on button "Approve Competitor" at bounding box center [1421, 369] width 128 height 25
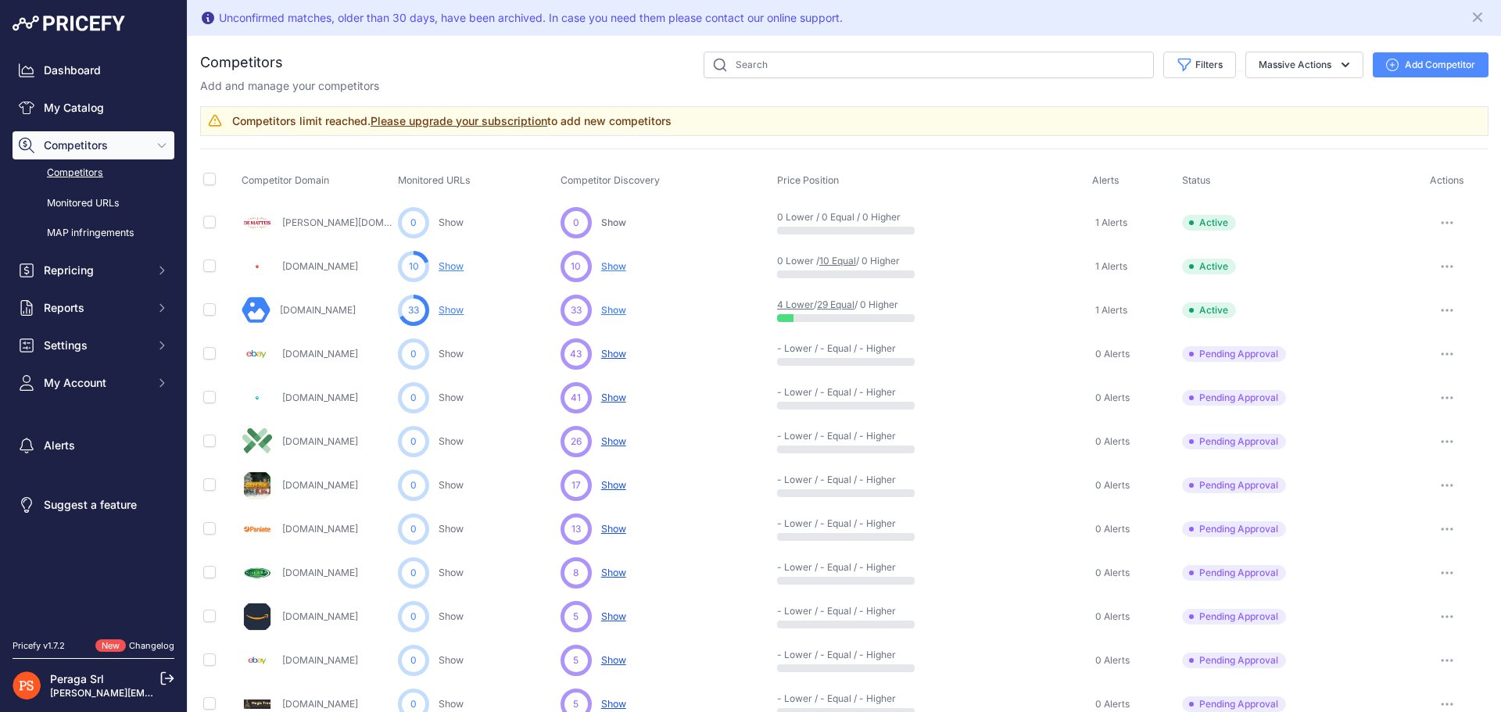
click at [455, 117] on link "Please upgrade your subscription" at bounding box center [459, 120] width 177 height 13
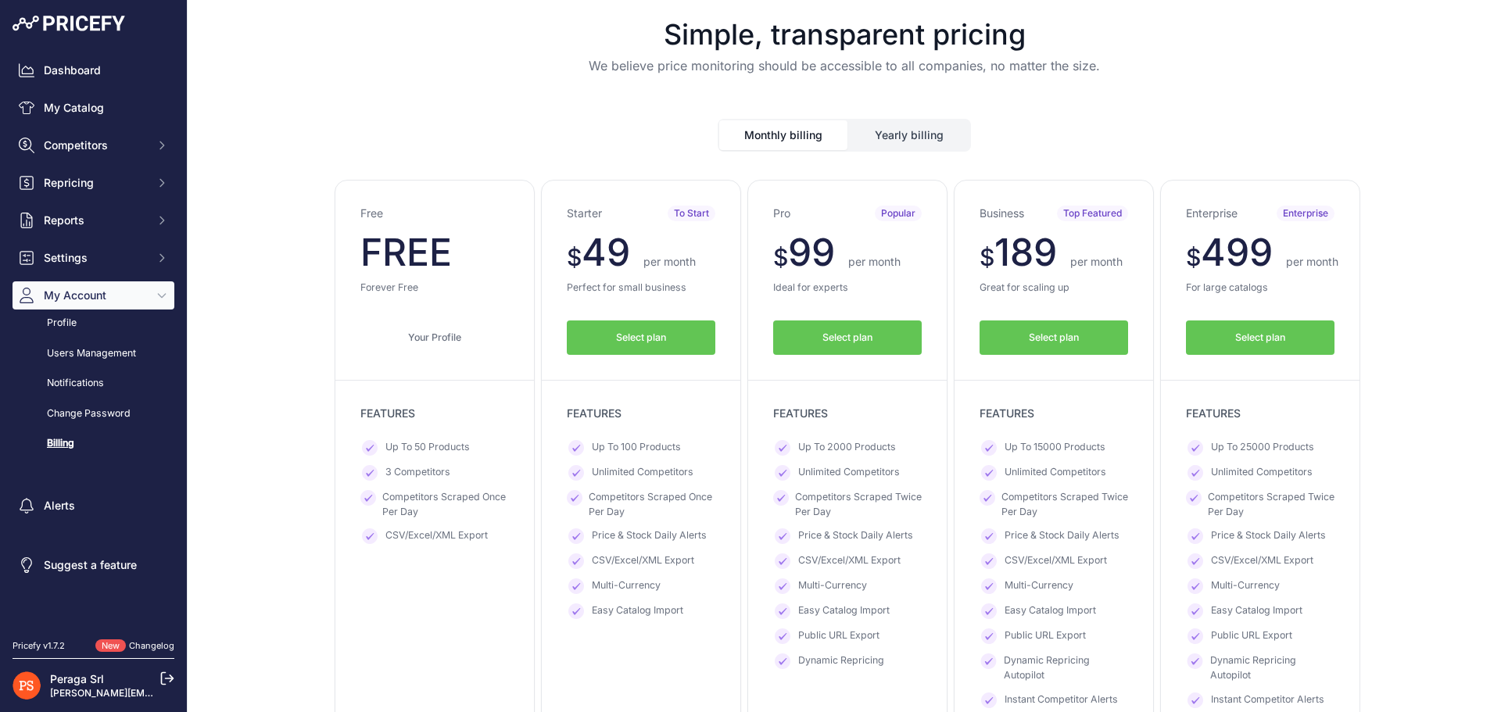
click at [790, 144] on button "Monthly billing" at bounding box center [783, 135] width 128 height 30
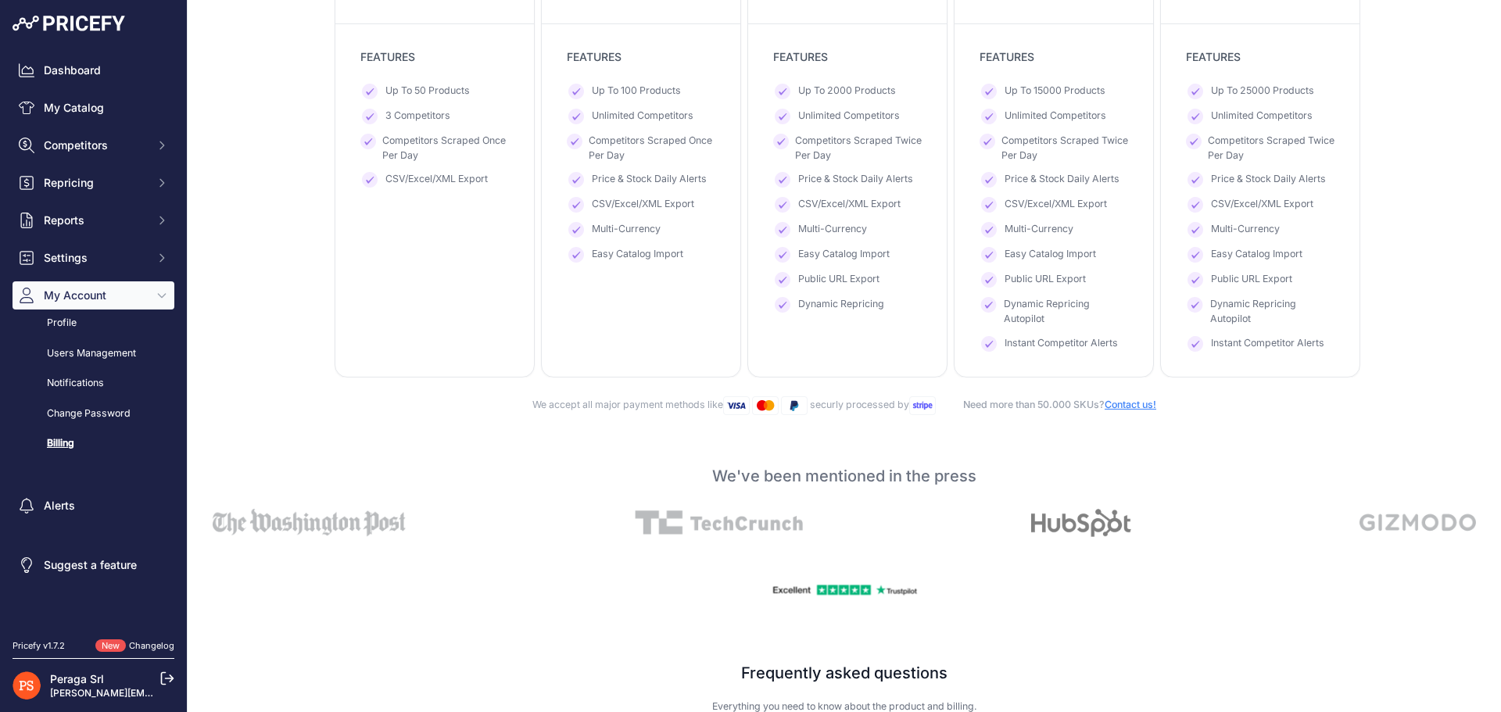
scroll to position [469, 0]
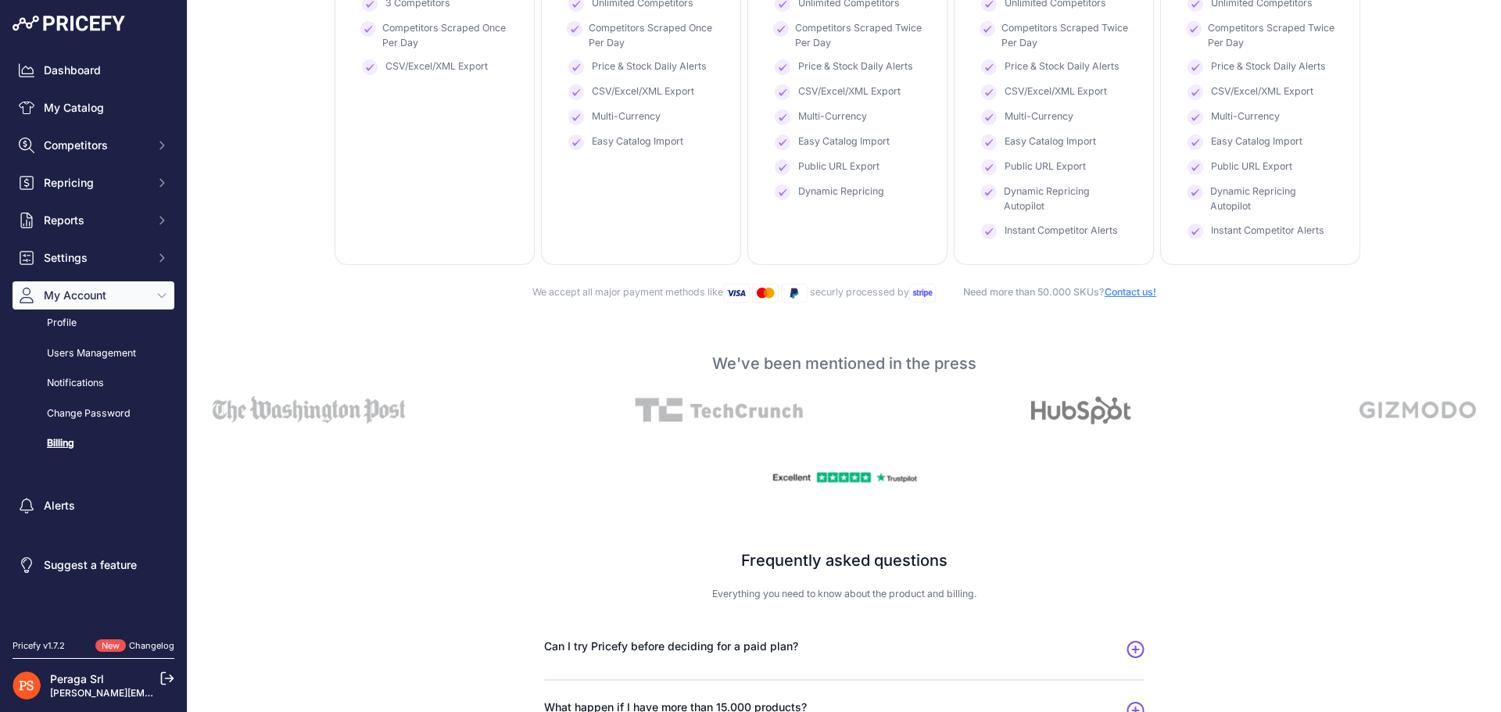
click at [1067, 424] on img at bounding box center [1081, 410] width 100 height 28
click at [797, 368] on p "We've been mentioned in the press" at bounding box center [844, 364] width 1288 height 22
click at [884, 367] on p "We've been mentioned in the press" at bounding box center [844, 364] width 1288 height 22
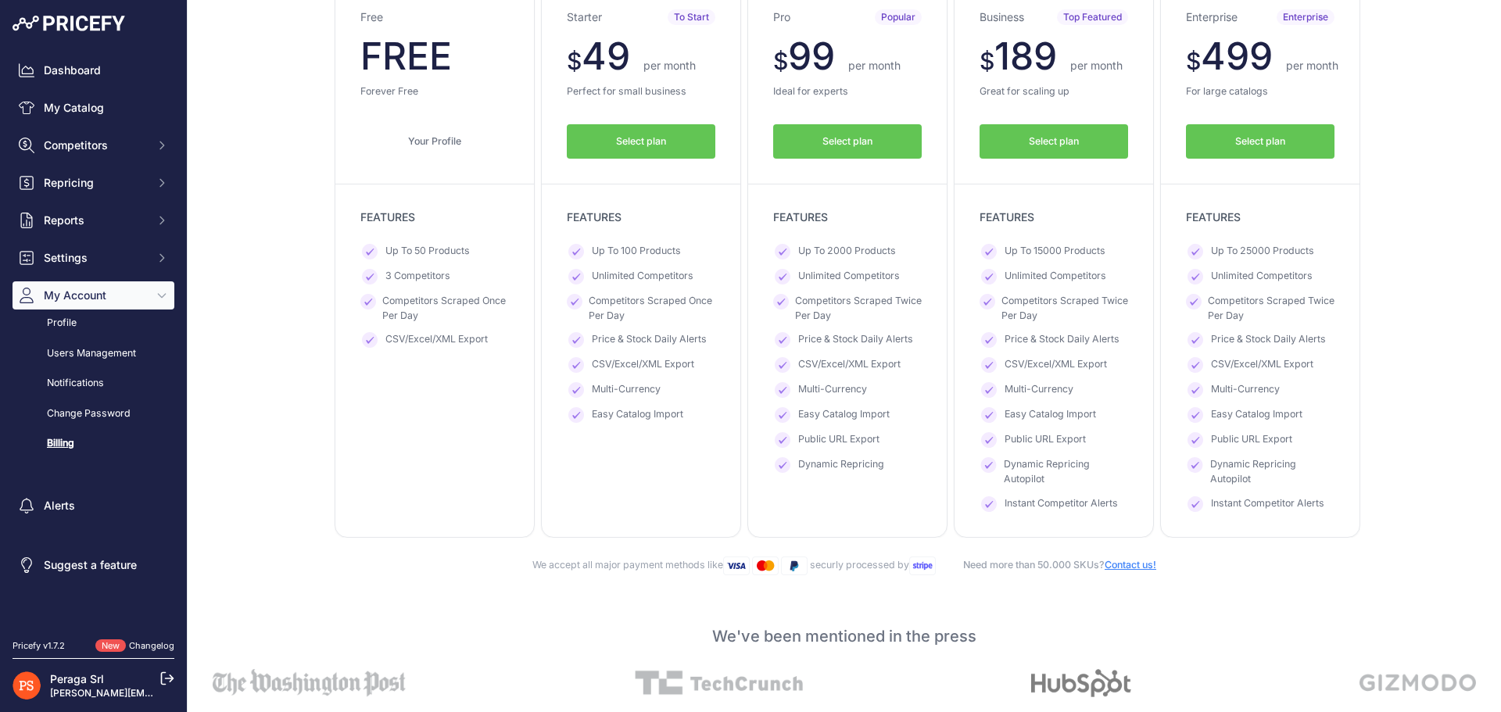
scroll to position [156, 0]
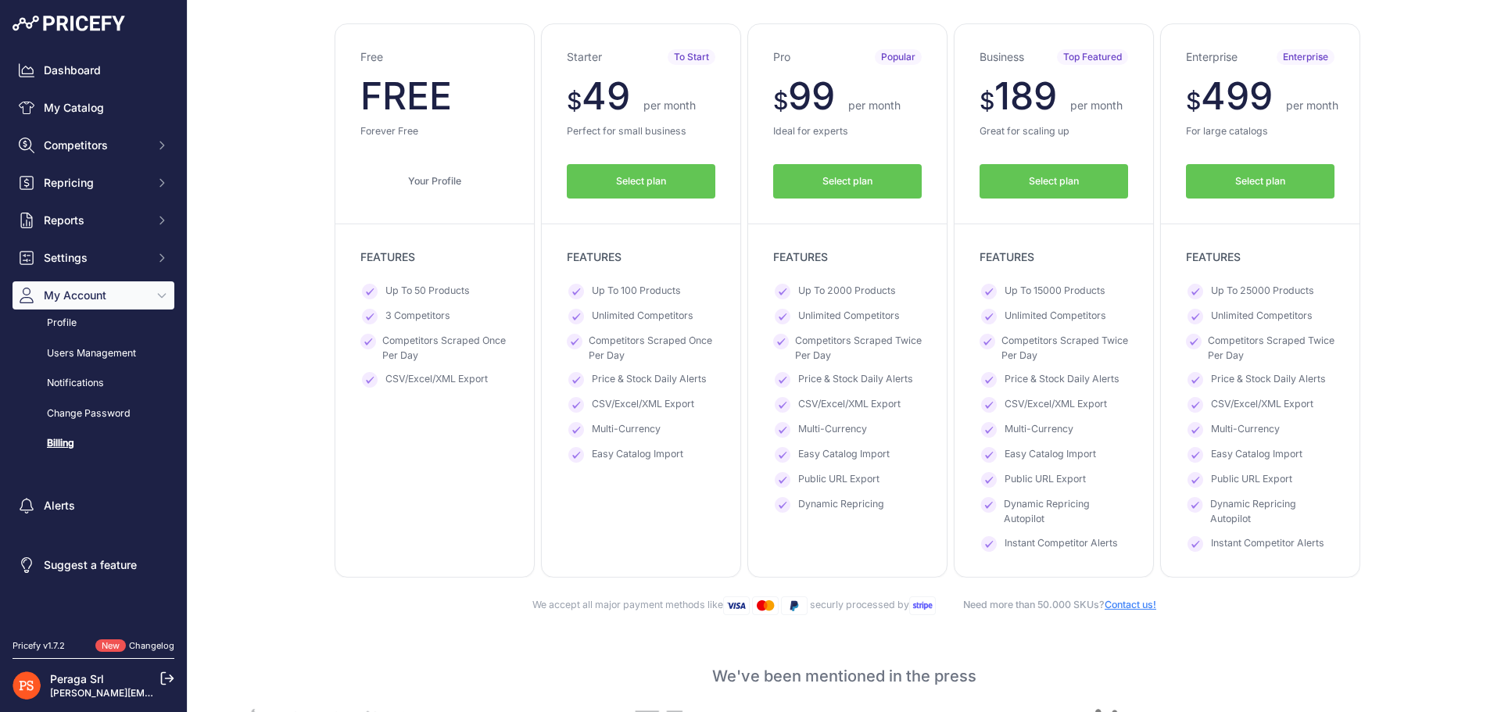
click at [840, 275] on div "Pro Popular $ 99 $ 99 per month FREE $ 1188 891 Select plan" at bounding box center [847, 300] width 200 height 554
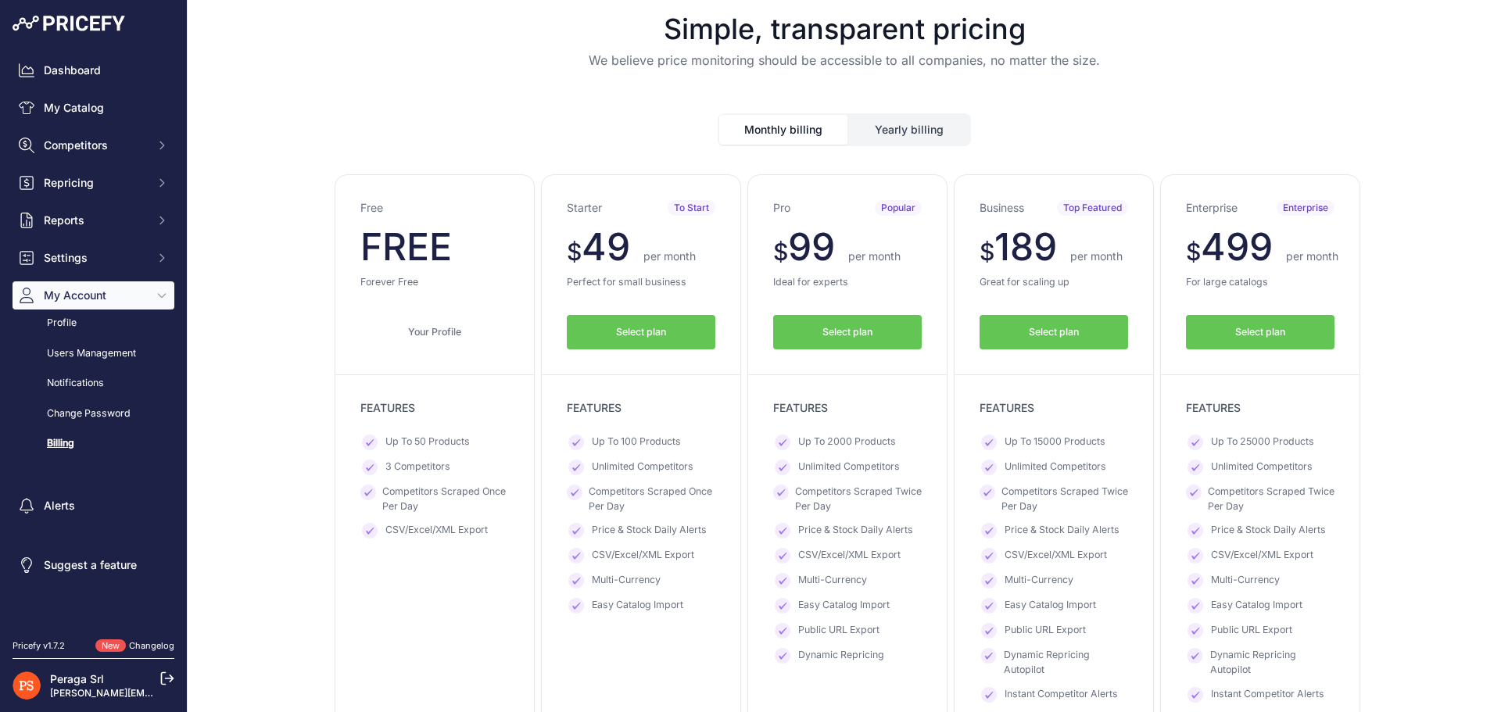
scroll to position [0, 0]
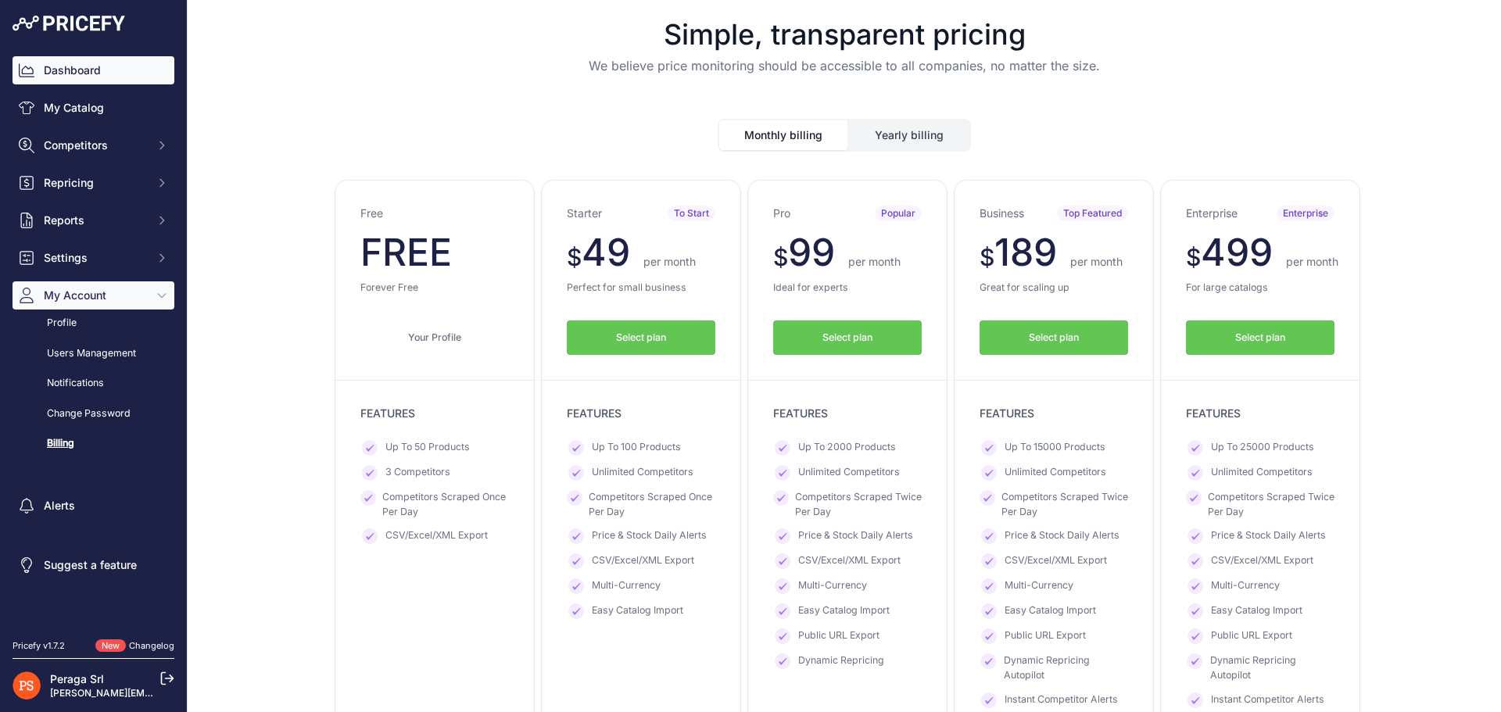
click at [105, 81] on link "Dashboard" at bounding box center [94, 70] width 162 height 28
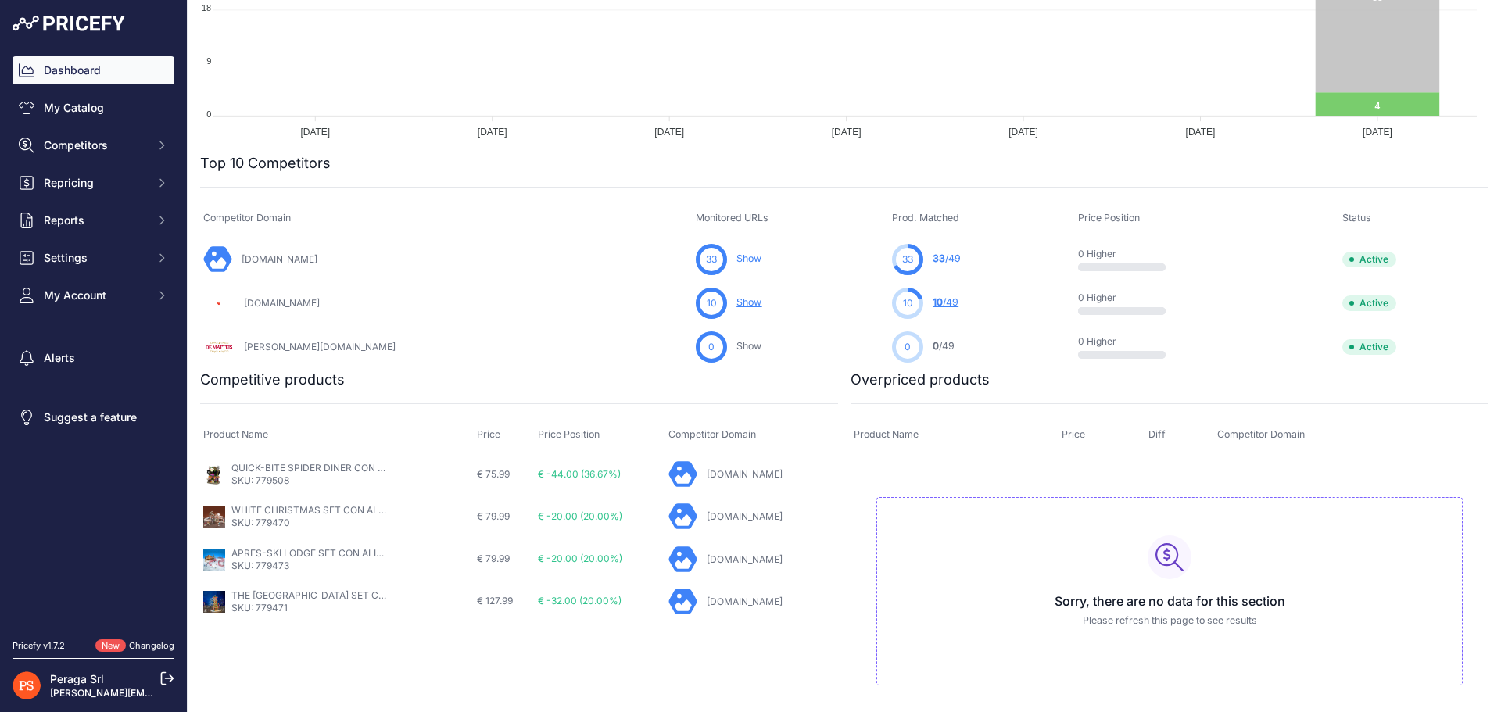
scroll to position [370, 0]
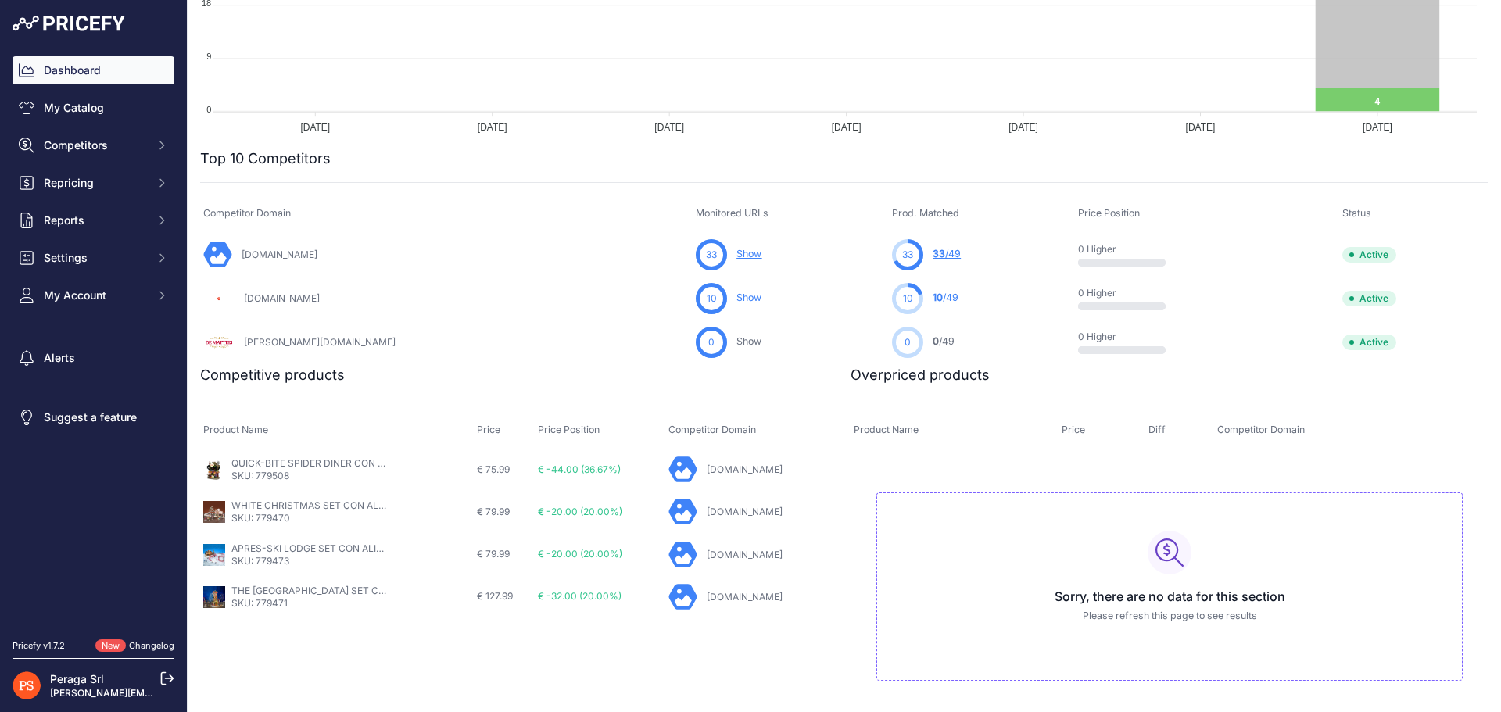
click at [736, 302] on link "Show" at bounding box center [748, 298] width 25 height 12
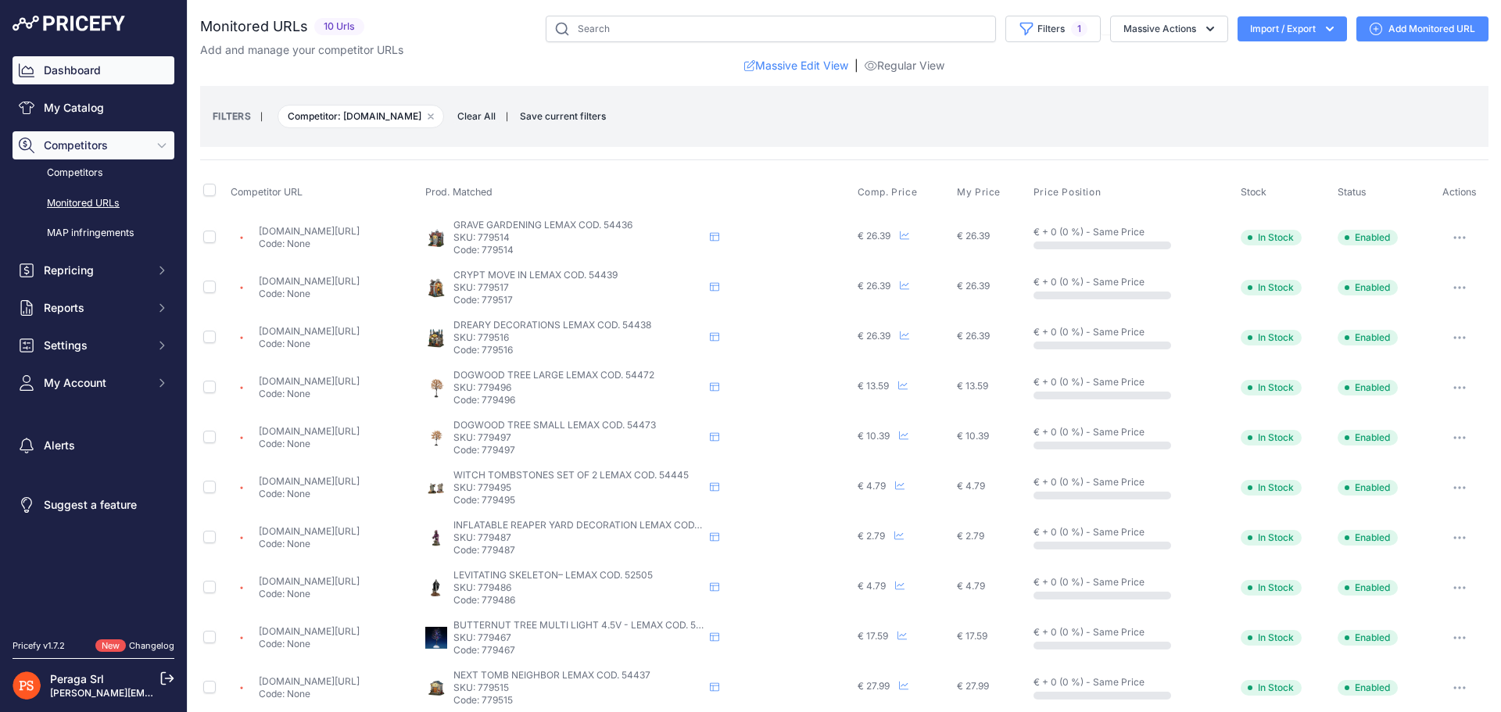
click at [123, 84] on div "Dashboard My Catalog Competitors Competitors Monitored URLs MAP infringements R…" at bounding box center [94, 226] width 162 height 341
click at [116, 74] on link "Dashboard" at bounding box center [94, 70] width 162 height 28
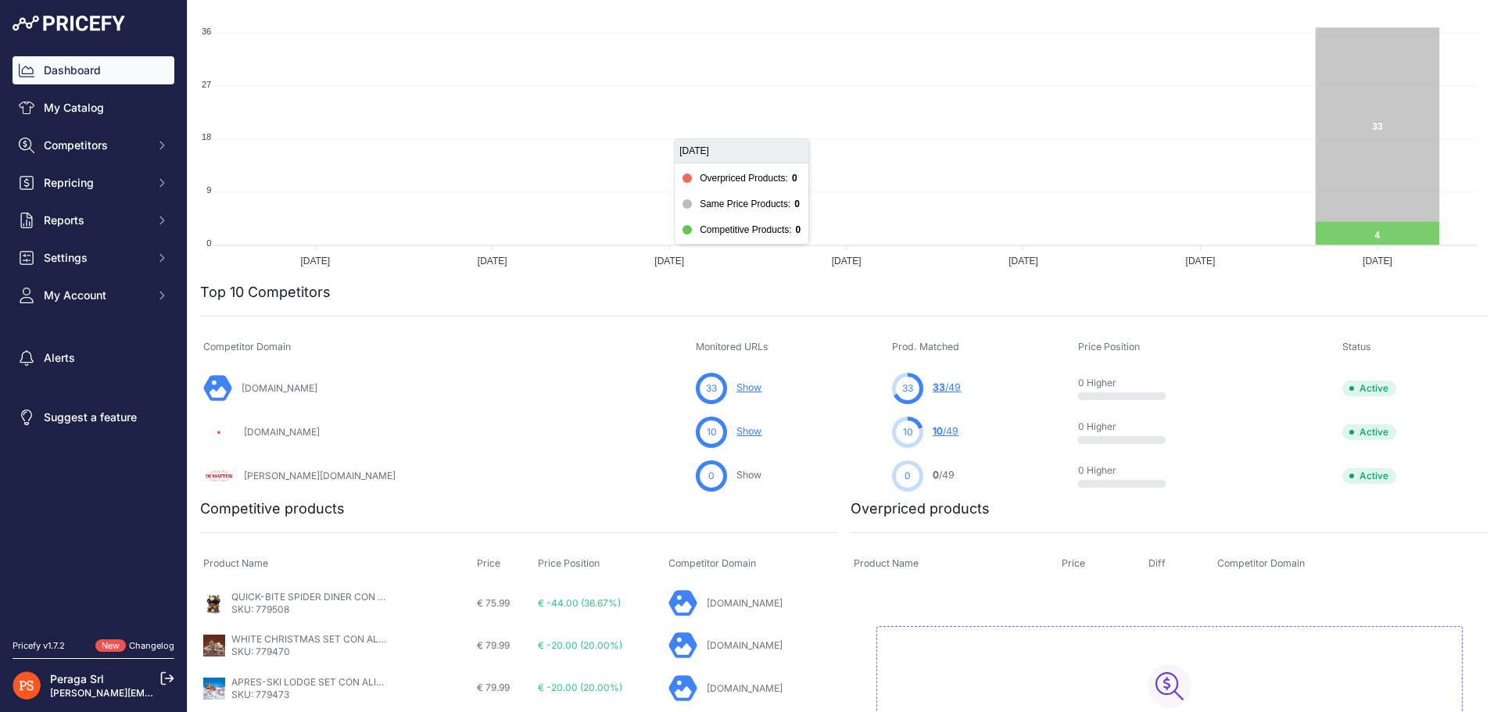
scroll to position [370, 0]
